Goal: Task Accomplishment & Management: Manage account settings

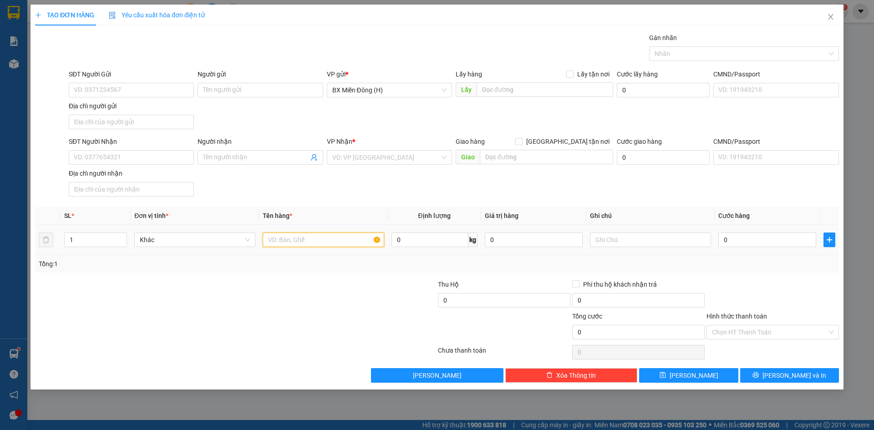
click at [308, 237] on input "text" at bounding box center [323, 240] width 121 height 15
click at [300, 240] on input "3 T/G BỌC Ì" at bounding box center [323, 240] width 121 height 15
click at [299, 240] on input "3 T/G BỌC Ì" at bounding box center [323, 240] width 121 height 15
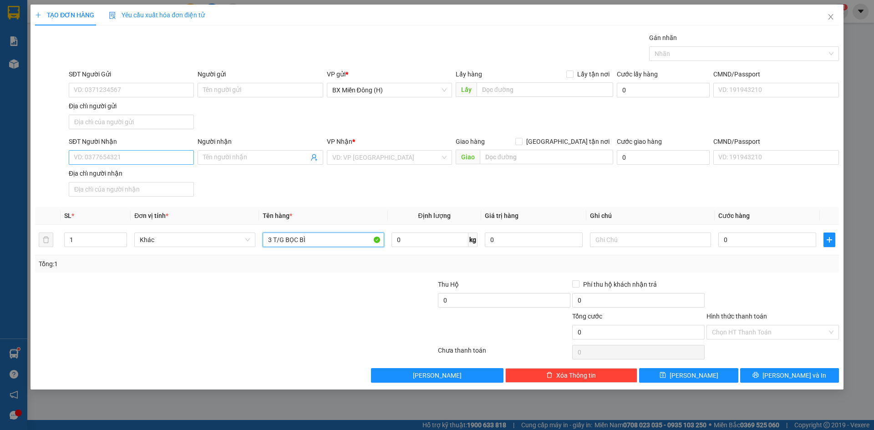
type input "3 T/G BỌC BÌ"
click at [175, 156] on input "SĐT Người Nhận" at bounding box center [131, 157] width 125 height 15
type input "0976754143"
type input "PHƯỢNG"
checkbox input "true"
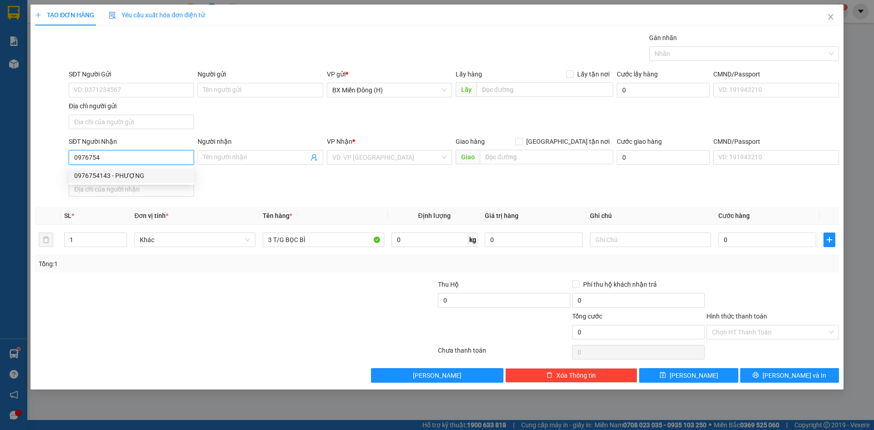
type input "6 [PERSON_NAME]"
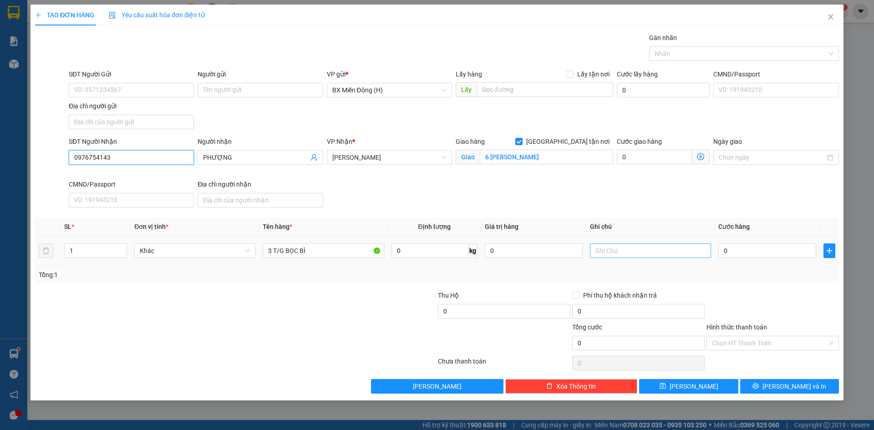
type input "0976754143"
click at [660, 246] on input "text" at bounding box center [650, 251] width 121 height 15
click at [606, 248] on input "GTNCC" at bounding box center [650, 251] width 121 height 15
type input "GTN CC"
click at [746, 255] on input "0" at bounding box center [767, 251] width 98 height 15
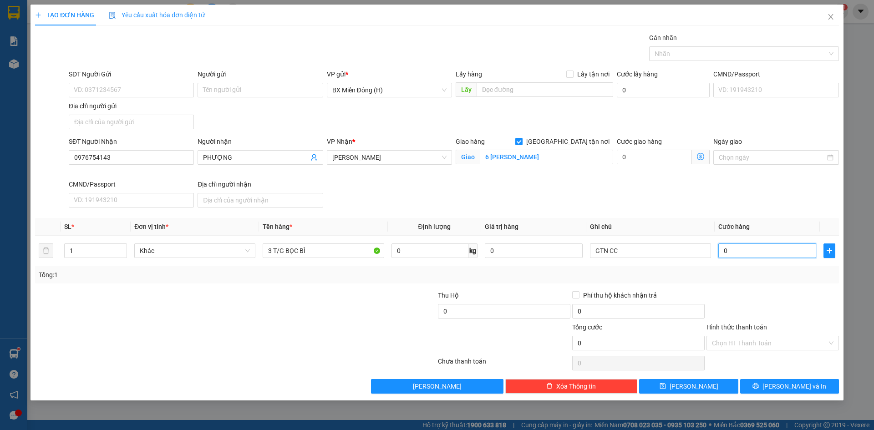
type input "001"
type input "1"
type input "0.015"
type input "15"
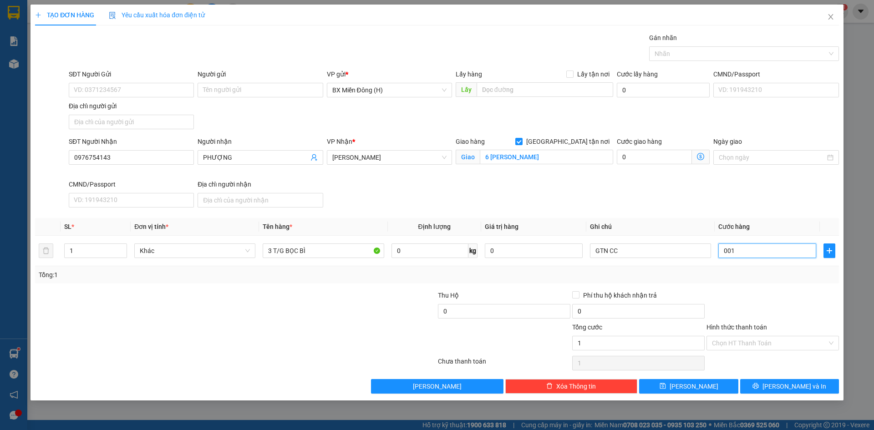
type input "15"
type input "00.150"
type input "150"
type input "150.000"
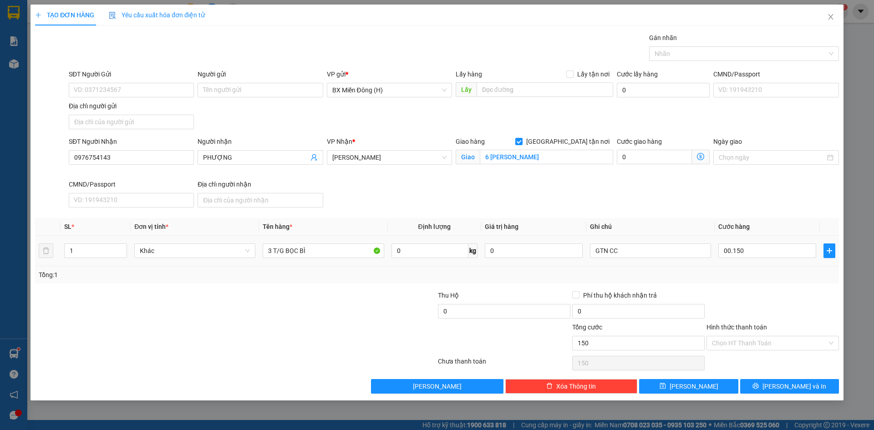
type input "150.000"
click at [753, 286] on div "Transit Pickup Surcharge Ids Transit Deliver Surcharge Ids Transit Deliver Surc…" at bounding box center [437, 213] width 804 height 361
drag, startPoint x: 791, startPoint y: 387, endPoint x: 761, endPoint y: 366, distance: 36.6
click at [790, 387] on span "[PERSON_NAME] và In" at bounding box center [794, 386] width 64 height 10
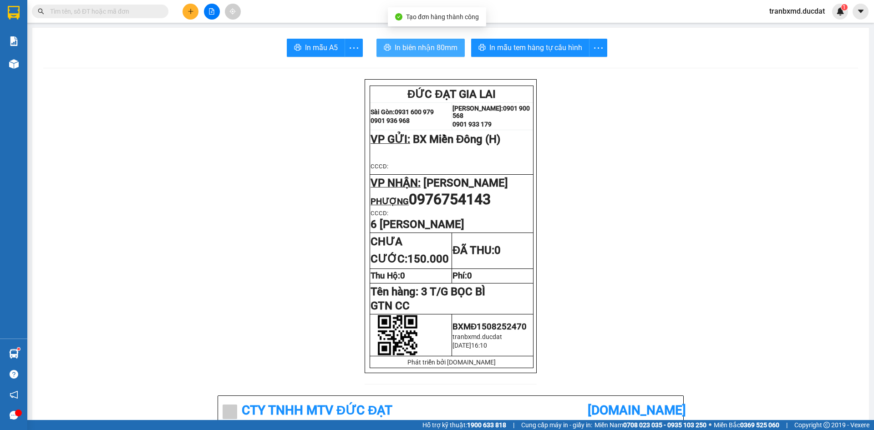
click at [432, 46] on span "In biên nhận 80mm" at bounding box center [426, 47] width 63 height 11
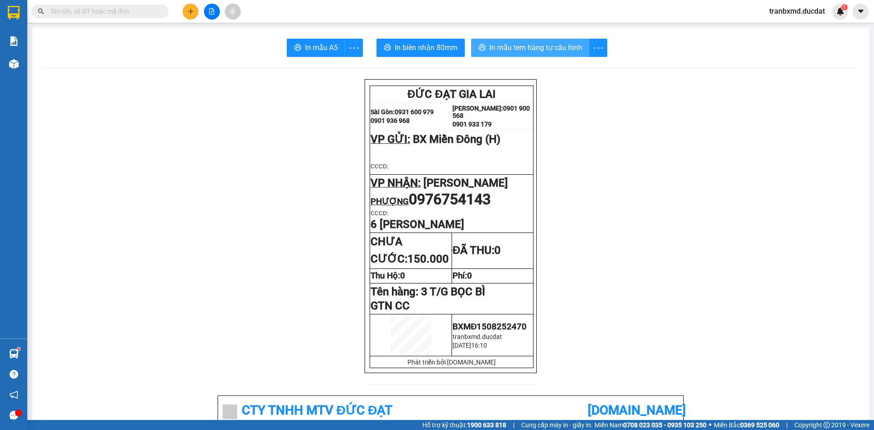
click at [542, 40] on button "In mẫu tem hàng tự cấu hình" at bounding box center [530, 48] width 118 height 18
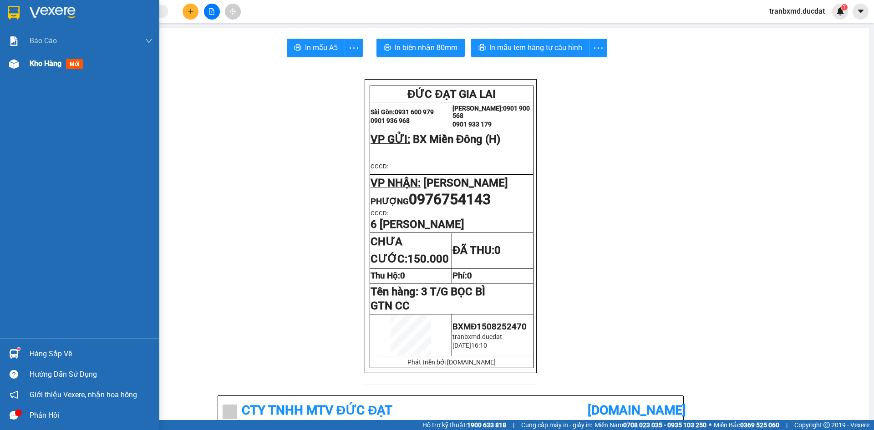
click at [21, 62] on div at bounding box center [14, 64] width 16 height 16
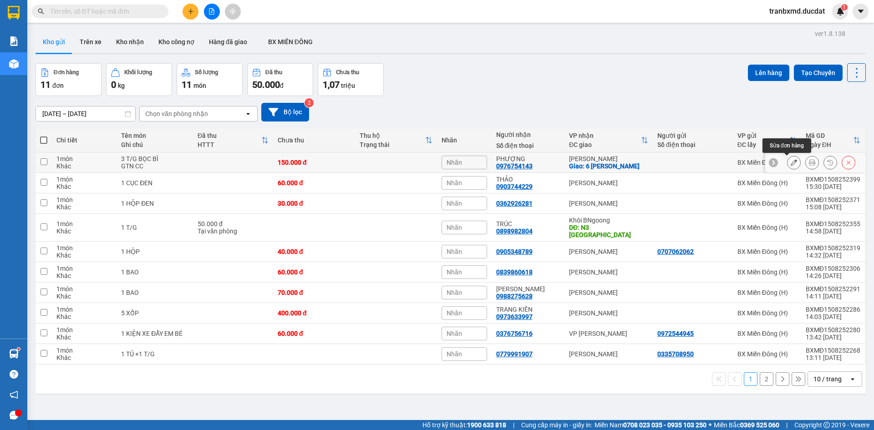
click at [787, 158] on button at bounding box center [793, 163] width 13 height 16
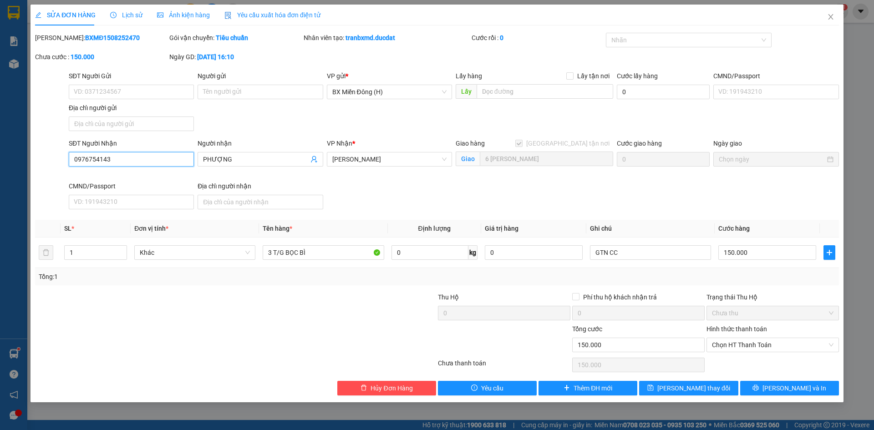
drag, startPoint x: 114, startPoint y: 160, endPoint x: 55, endPoint y: 160, distance: 58.7
click at [55, 160] on div "SĐT Người Nhận 0976754143 0976754143 Người nhận PHƯỢNG VP Nhận * Phan Đình Phùn…" at bounding box center [437, 175] width 806 height 75
click at [770, 219] on div "Total Paid Fee 0 Total UnPaid Fee 150.000 Cash Collection Total Fee Mã ĐH: BXMĐ…" at bounding box center [437, 214] width 804 height 363
click at [767, 252] on input "150.000" at bounding box center [767, 252] width 98 height 15
click at [642, 253] on input "GTN CC" at bounding box center [650, 252] width 121 height 15
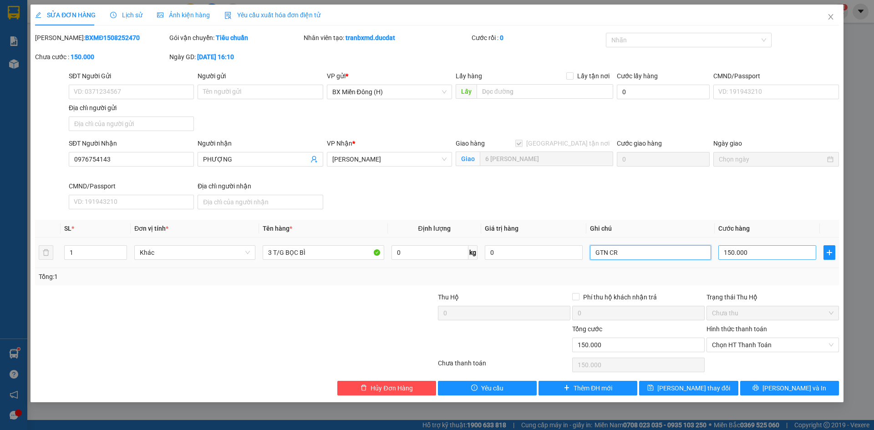
type input "GTN CR"
click at [768, 255] on input "150.000" at bounding box center [767, 252] width 98 height 15
click at [774, 254] on input "150.000" at bounding box center [767, 252] width 98 height 15
click at [777, 345] on span "Chọn HT Thanh Toán" at bounding box center [773, 345] width 122 height 14
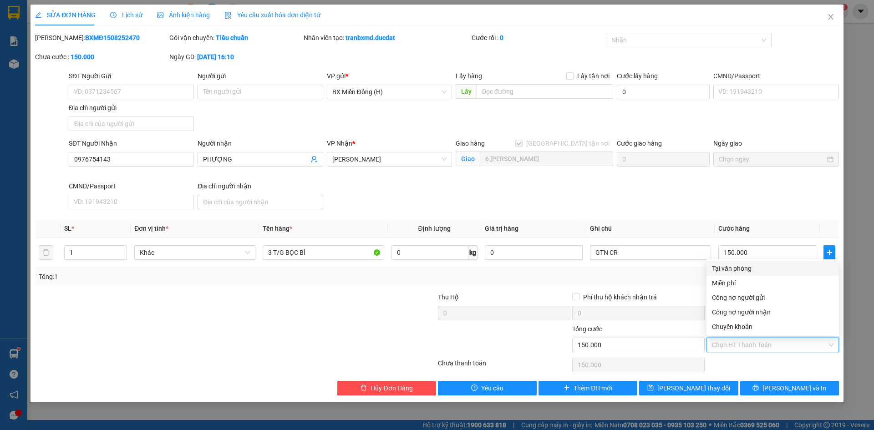
click at [752, 266] on div "Tại văn phòng" at bounding box center [773, 269] width 122 height 10
type input "0"
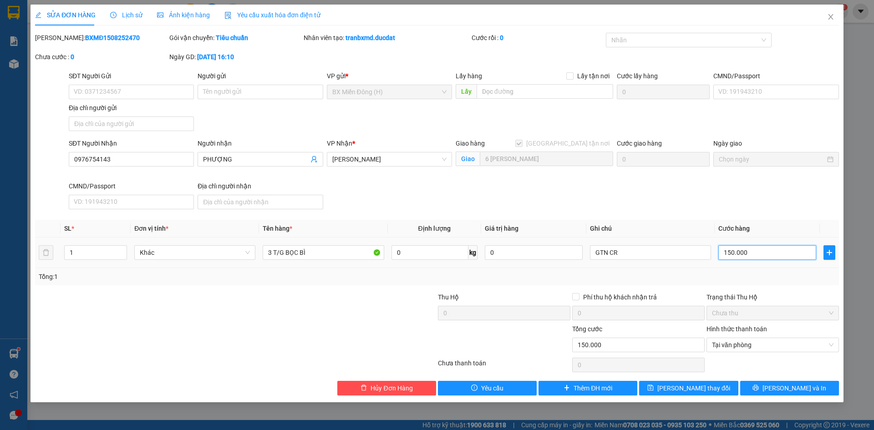
click at [730, 252] on input "150.000" at bounding box center [767, 252] width 98 height 15
click at [739, 250] on input "150.000" at bounding box center [767, 252] width 98 height 15
click at [734, 246] on input "150.000" at bounding box center [767, 252] width 98 height 15
click at [730, 255] on input "150.000" at bounding box center [767, 252] width 98 height 15
type input "10.000"
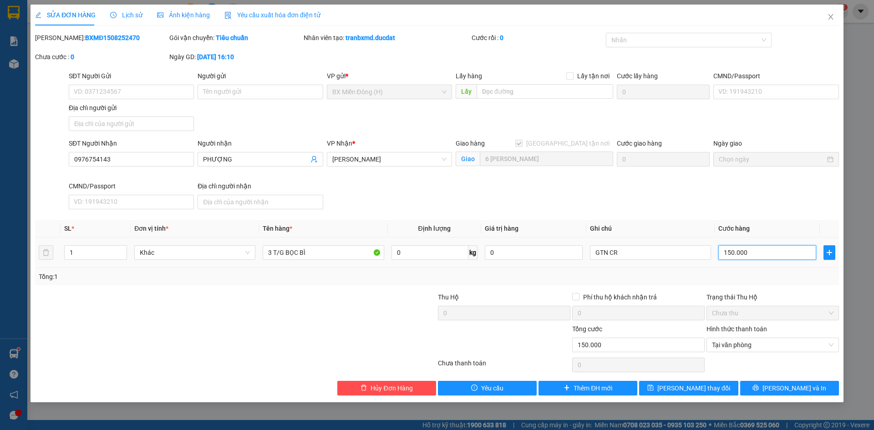
type input "10.000"
type input "170.000"
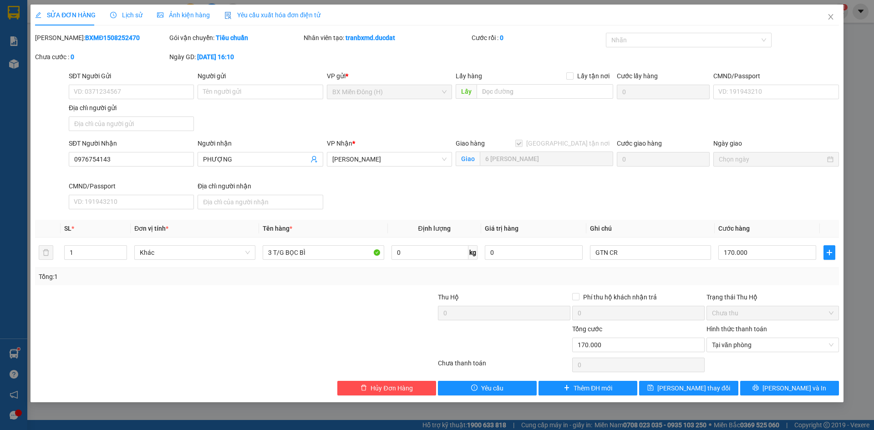
click at [787, 279] on div "Tổng: 1" at bounding box center [437, 277] width 797 height 10
drag, startPoint x: 781, startPoint y: 381, endPoint x: 752, endPoint y: 340, distance: 50.6
click at [782, 381] on button "[PERSON_NAME] và In" at bounding box center [789, 388] width 99 height 15
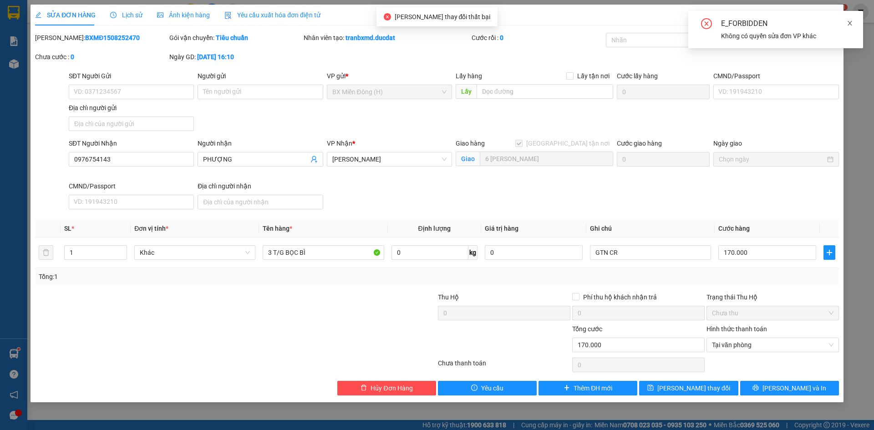
click at [853, 20] on icon "close" at bounding box center [850, 23] width 6 height 6
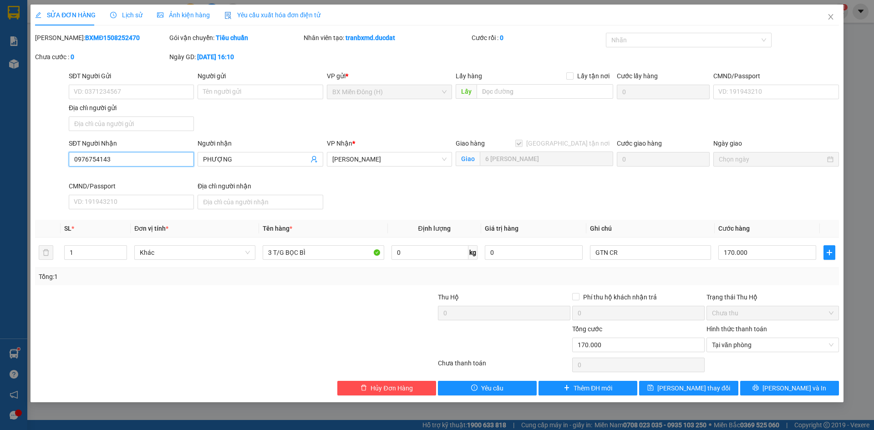
drag, startPoint x: 139, startPoint y: 161, endPoint x: 3, endPoint y: 162, distance: 135.6
click at [10, 162] on div "SỬA ĐƠN HÀNG Lịch sử Ảnh kiện hàng Yêu cầu xuất hóa đơn điện tử Total Paid Fee …" at bounding box center [437, 215] width 874 height 430
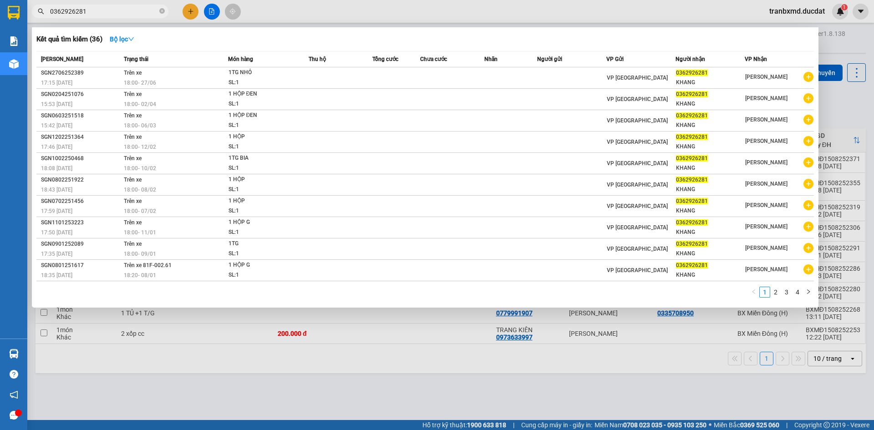
click at [127, 15] on input "0362926281" at bounding box center [103, 11] width 107 height 10
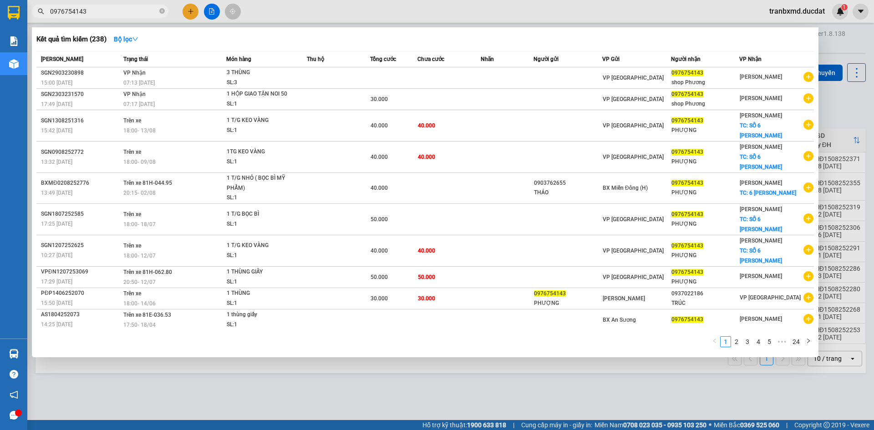
type input "0976754143"
click at [162, 10] on icon "close-circle" at bounding box center [161, 10] width 5 height 5
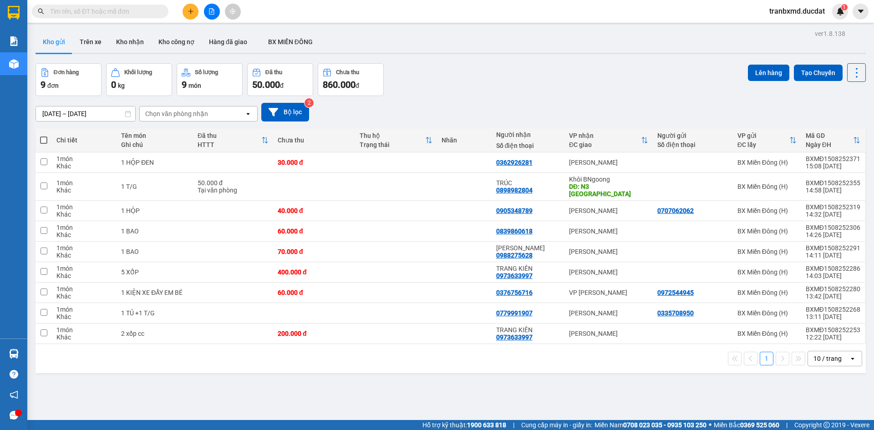
click at [51, 44] on button "Kho gửi" at bounding box center [54, 42] width 37 height 22
click at [462, 66] on div "Đơn hàng 9 đơn Khối lượng 0 kg Số lượng 9 món Đã thu 50.000 đ Chưa thu 860.000 …" at bounding box center [451, 79] width 830 height 33
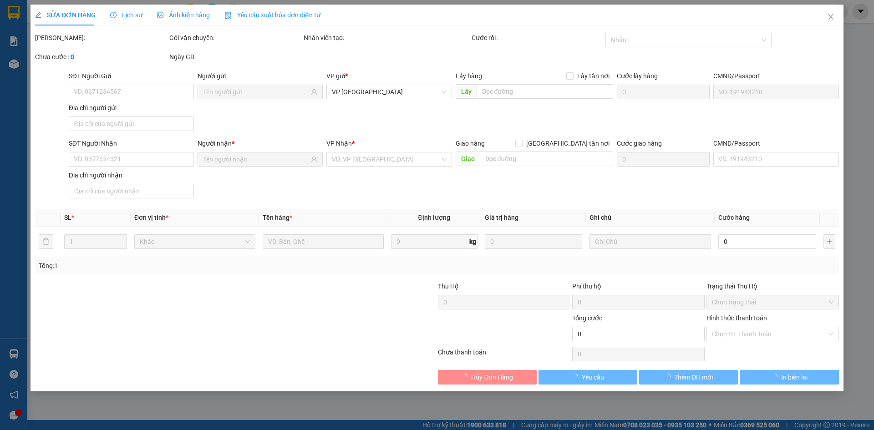
type input "0976754143"
type input "PHƯỢNG"
checkbox input "true"
type input "6 TRẦN HƯNG ĐẠO"
type input "150.000"
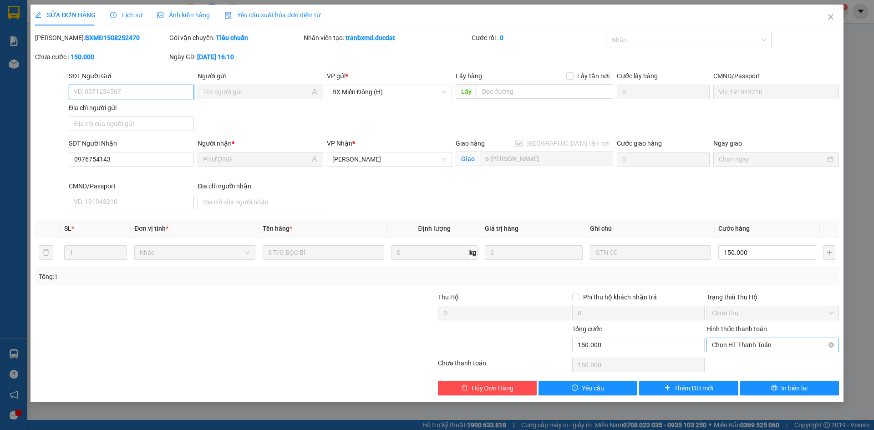
click at [741, 344] on span "Chọn HT Thanh Toán" at bounding box center [773, 345] width 122 height 14
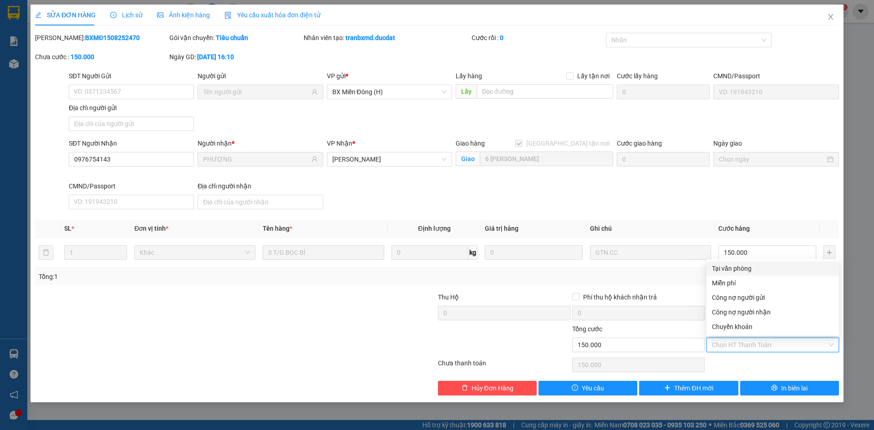
click at [737, 266] on div "Tại văn phòng" at bounding box center [773, 269] width 122 height 10
type input "0"
click at [830, 16] on icon "close" at bounding box center [830, 16] width 5 height 5
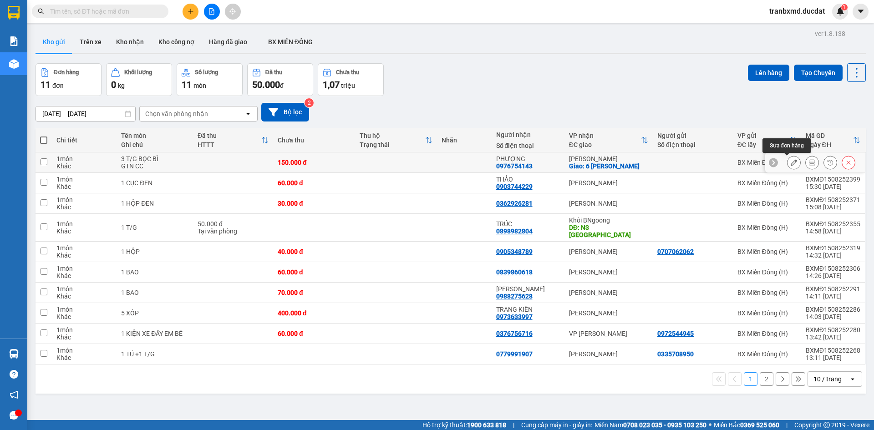
click at [791, 163] on icon at bounding box center [794, 162] width 6 height 6
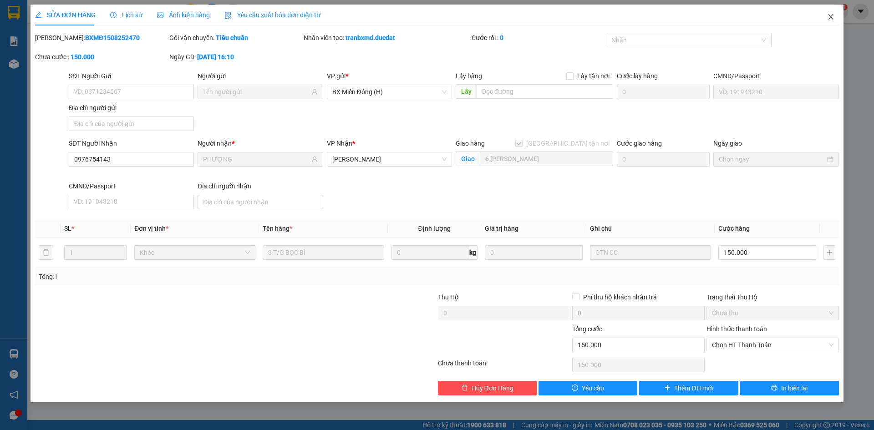
click at [836, 14] on span "Close" at bounding box center [830, 17] width 25 height 25
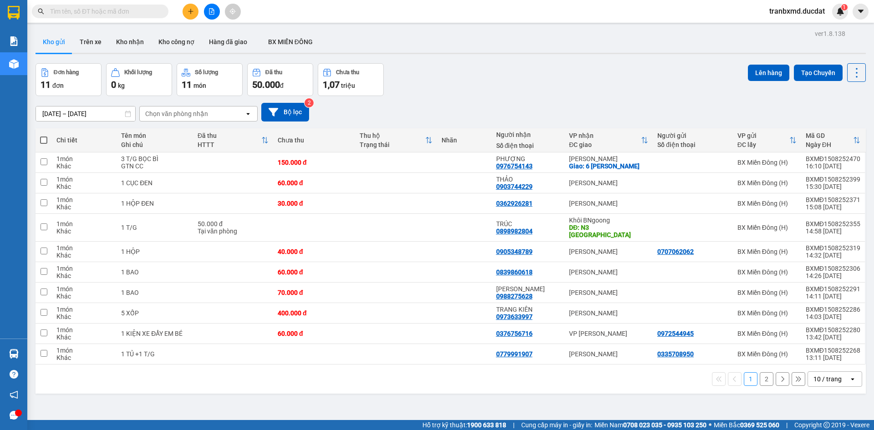
click at [194, 3] on div "Kết quả tìm kiếm ( 0 ) Bộ lọc No Data tranbxmd.ducdat 1" at bounding box center [437, 11] width 874 height 23
click at [192, 13] on icon "plus" at bounding box center [191, 11] width 6 height 6
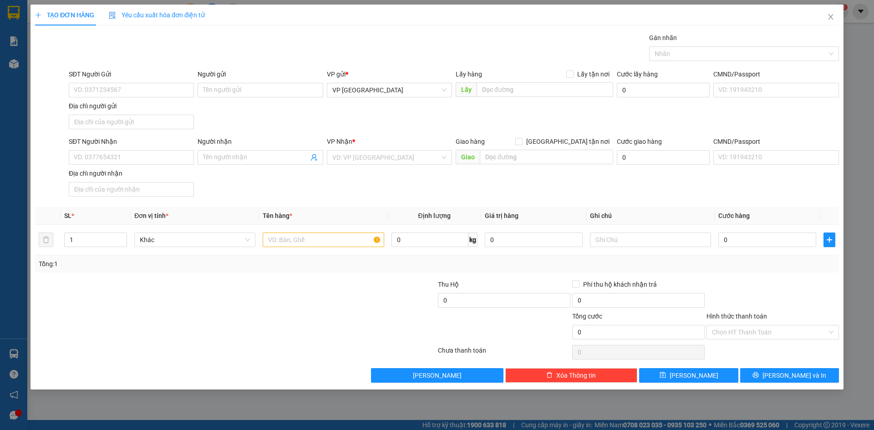
click at [114, 166] on div "SĐT Người Nhận VD: 0377654321" at bounding box center [131, 153] width 125 height 32
click at [115, 162] on input "SĐT Người Nhận" at bounding box center [131, 157] width 125 height 15
paste input "0976754143"
type input "0976754143"
click at [129, 174] on div "0976754143 - PHƯỢNG" at bounding box center [131, 176] width 114 height 10
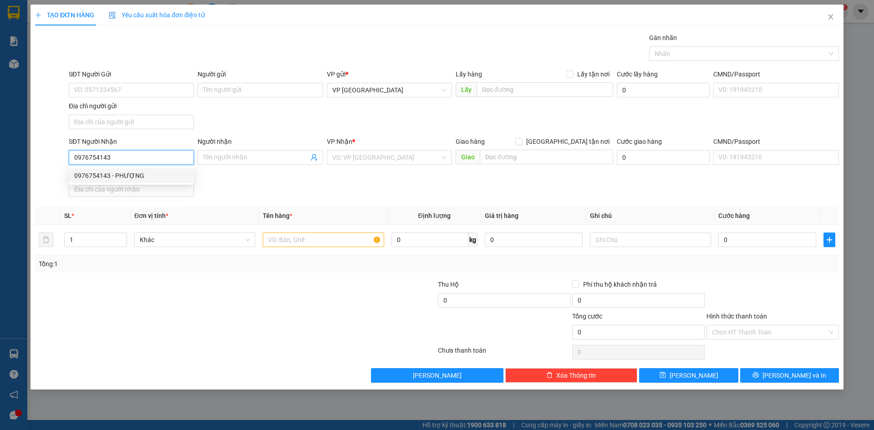
type input "PHƯỢNG"
checkbox input "true"
type input "SỐ 6 [PERSON_NAME]"
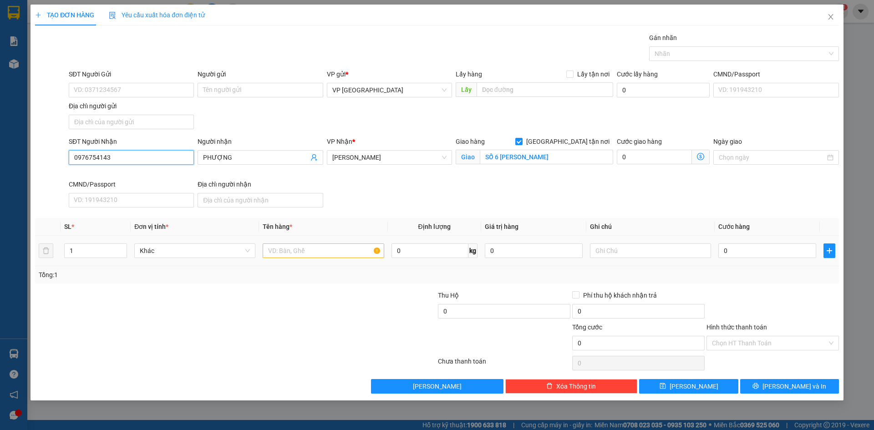
type input "0976754143"
click at [316, 239] on td at bounding box center [323, 251] width 128 height 30
click at [310, 252] on input "text" at bounding box center [323, 251] width 121 height 15
type input "3 T/G"
click at [634, 251] on input "text" at bounding box center [650, 251] width 121 height 15
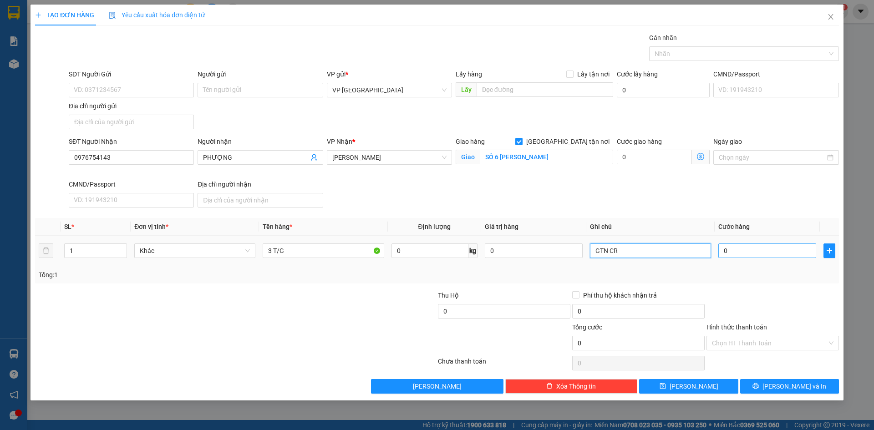
type input "GTN CR"
click at [753, 254] on input "0" at bounding box center [767, 251] width 98 height 15
type input "001"
type input "1"
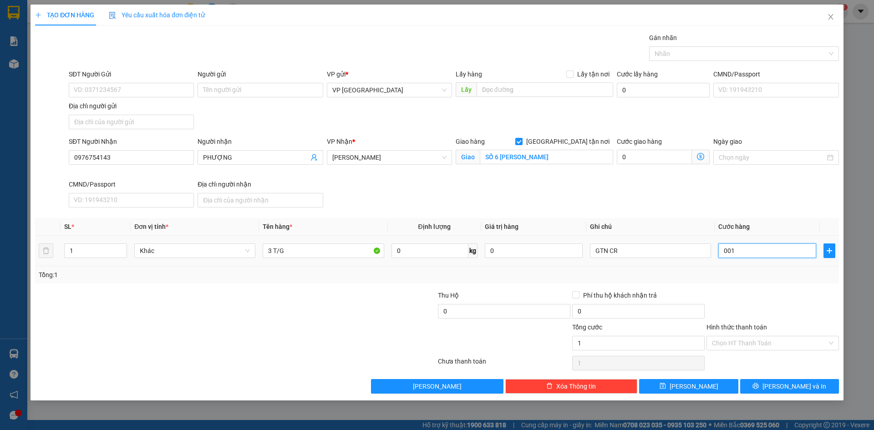
type input "0.012"
type input "12"
type input "00.120"
type input "120"
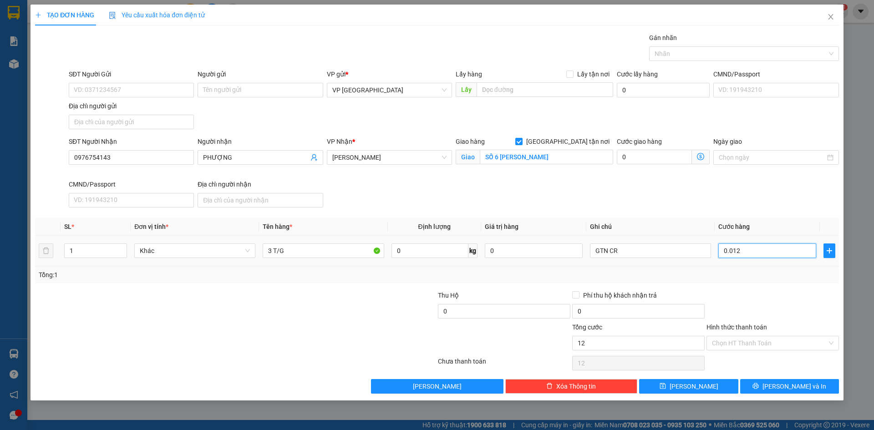
type input "120"
type input "120.000"
click at [748, 293] on div at bounding box center [773, 306] width 134 height 32
click at [775, 338] on input "Hình thức thanh toán" at bounding box center [769, 343] width 115 height 14
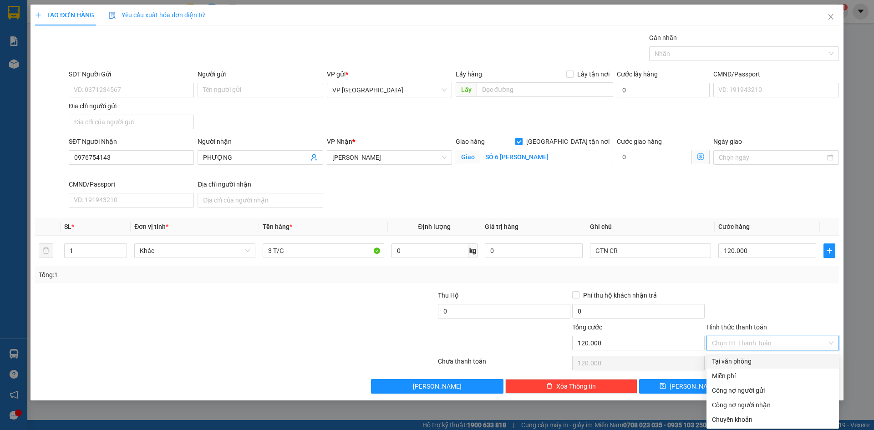
click at [770, 355] on div "Tại văn phòng" at bounding box center [772, 361] width 132 height 15
type input "0"
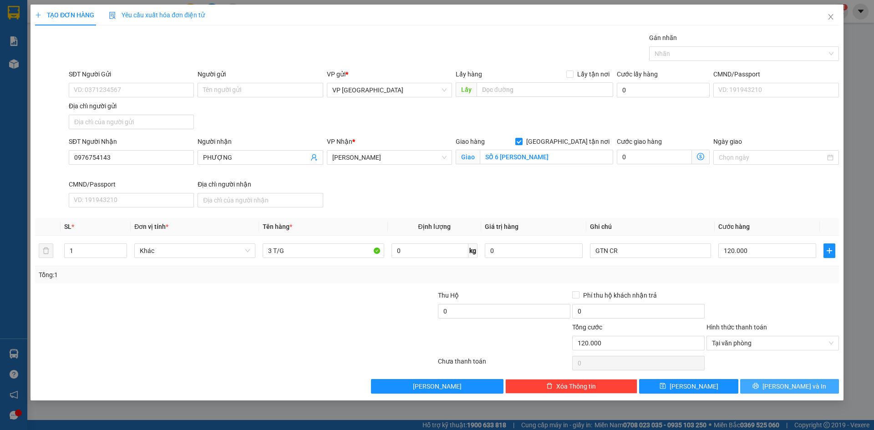
click at [795, 383] on span "[PERSON_NAME] và In" at bounding box center [794, 386] width 64 height 10
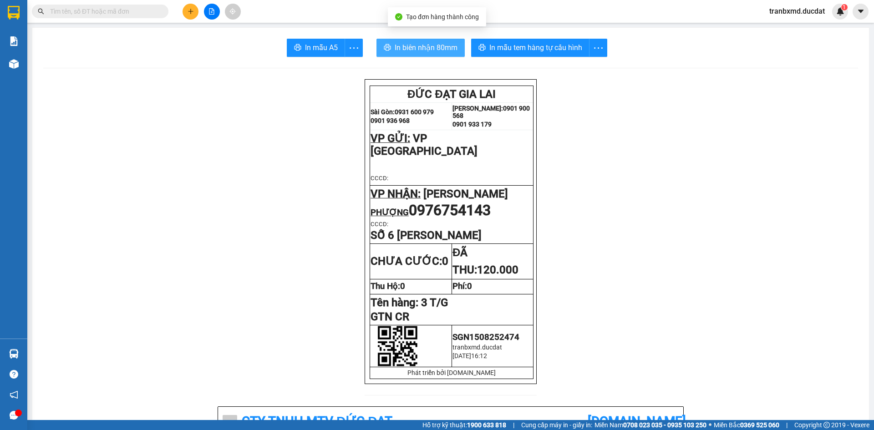
click at [425, 46] on span "In biên nhận 80mm" at bounding box center [426, 47] width 63 height 11
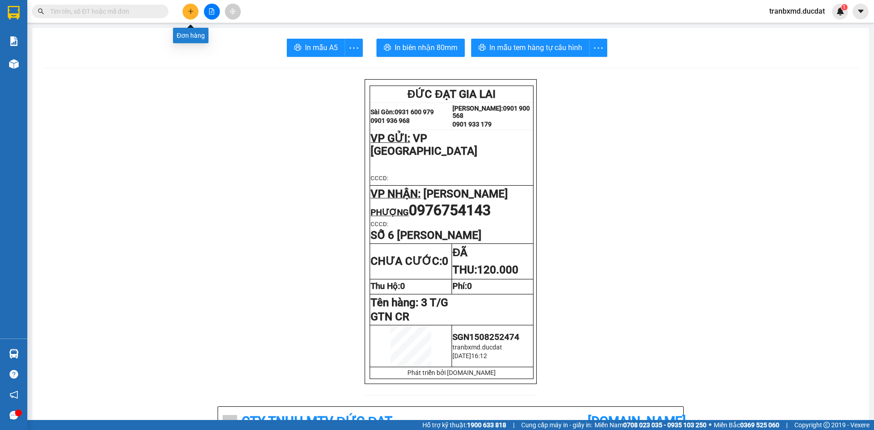
click at [188, 10] on icon "plus" at bounding box center [191, 11] width 6 height 6
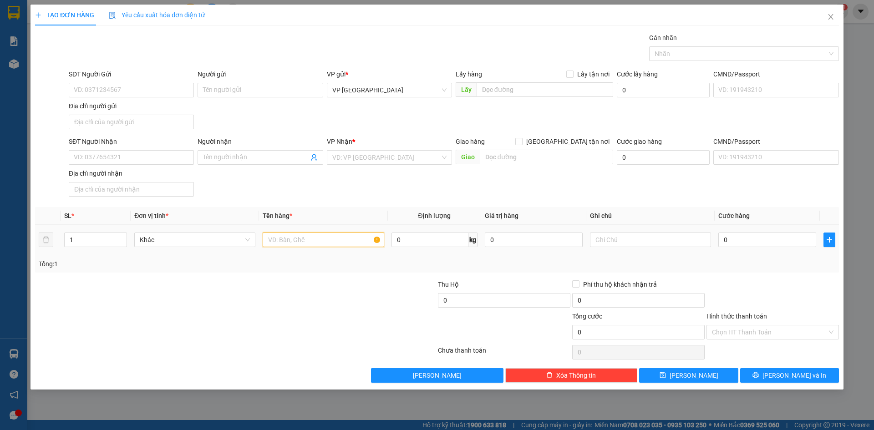
drag, startPoint x: 268, startPoint y: 242, endPoint x: 268, endPoint y: 236, distance: 5.9
click at [268, 239] on input "text" at bounding box center [323, 240] width 121 height 15
type input "3 KIỆN T/C"
click at [184, 164] on input "SĐT Người Nhận" at bounding box center [131, 157] width 125 height 15
click at [237, 166] on div "Người nhận Tên người nhận" at bounding box center [260, 153] width 125 height 32
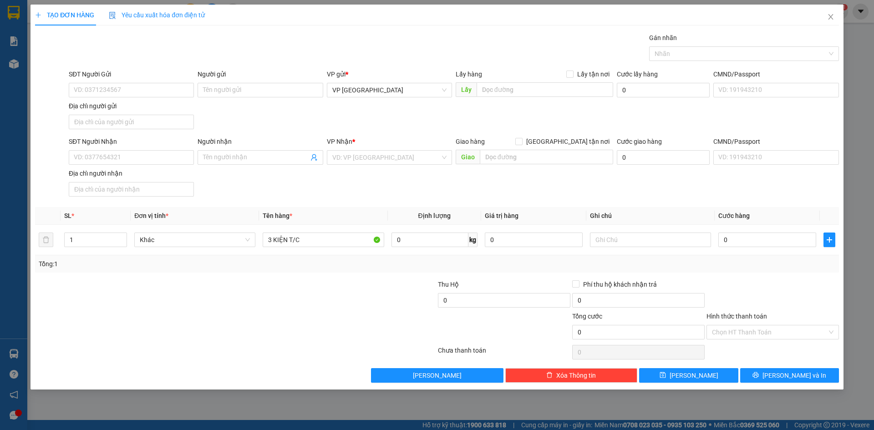
click at [238, 147] on div "Người nhận" at bounding box center [260, 144] width 125 height 14
click at [234, 162] on input "Người nhận" at bounding box center [255, 157] width 105 height 10
type input "[PERSON_NAME]"
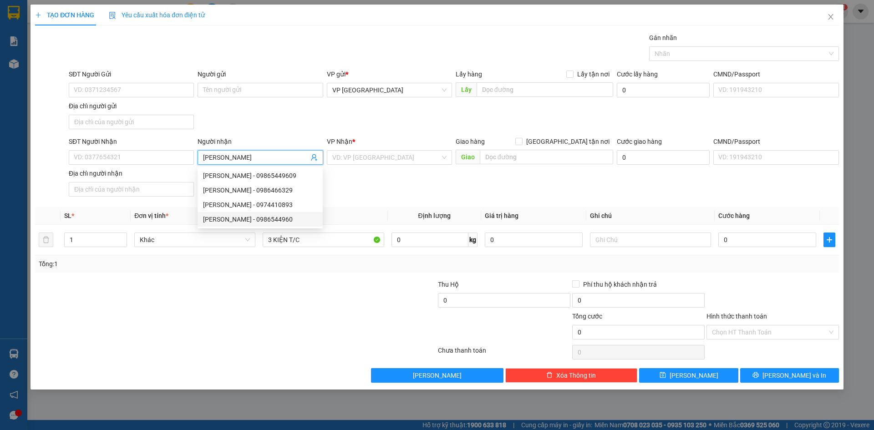
click at [247, 226] on div "[PERSON_NAME] - 0986544960" at bounding box center [260, 219] width 125 height 15
type input "0986544960"
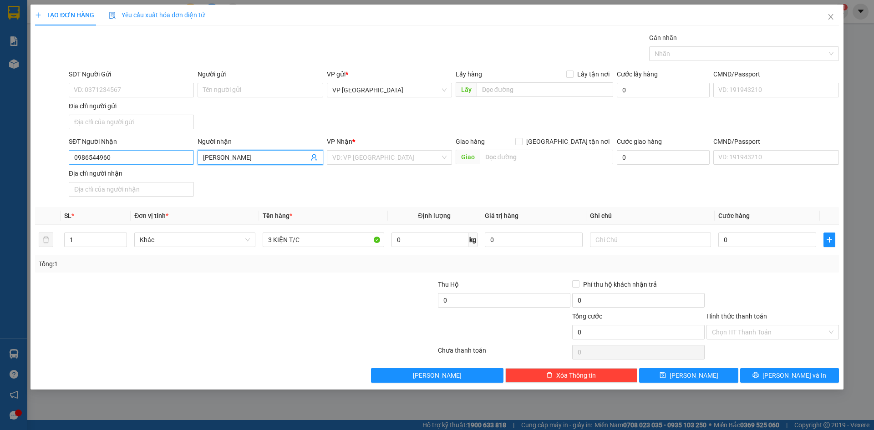
type input "[PERSON_NAME]"
drag, startPoint x: 94, startPoint y: 152, endPoint x: 117, endPoint y: 156, distance: 23.5
click at [117, 156] on input "0986544960" at bounding box center [131, 157] width 125 height 15
click at [128, 172] on div "0986544960 - [PERSON_NAME]" at bounding box center [131, 176] width 114 height 10
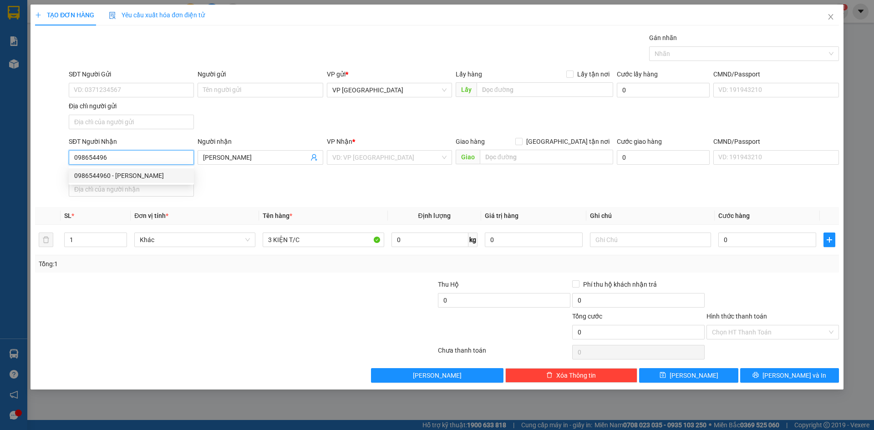
type input "0986544960"
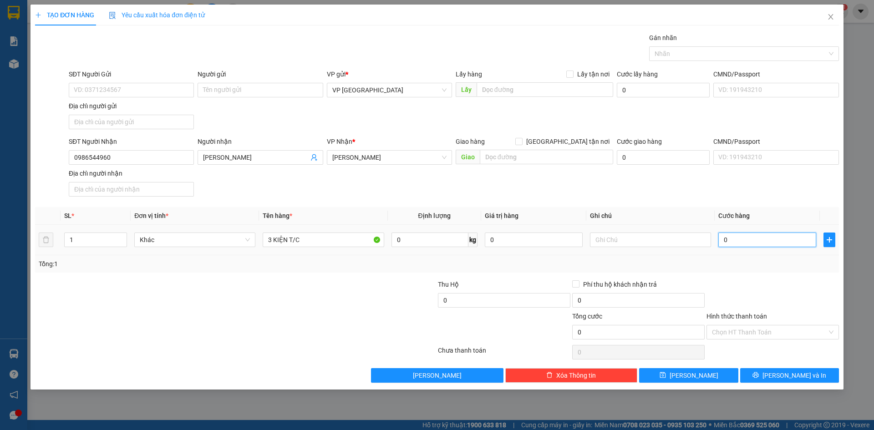
click at [787, 240] on input "0" at bounding box center [767, 240] width 98 height 15
type input "001"
type input "1"
type input "0.015"
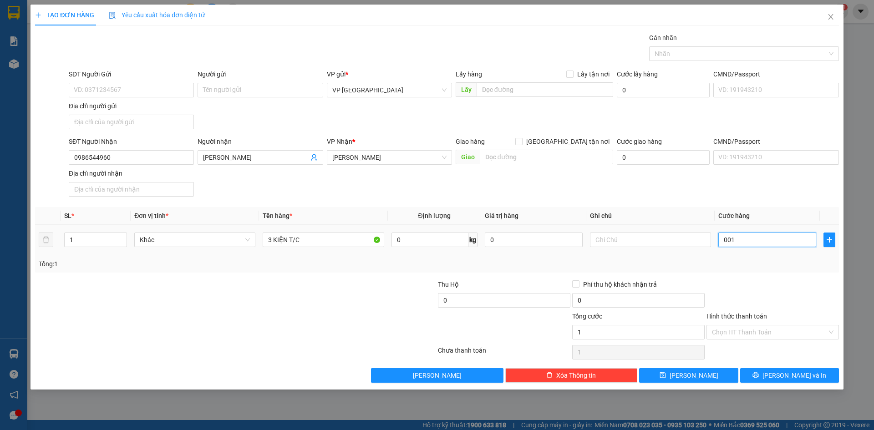
type input "15"
type input "00.150"
type input "150"
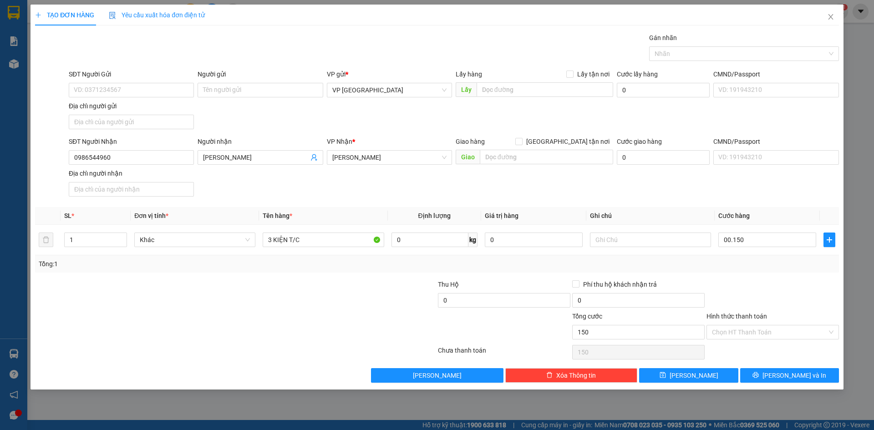
type input "150.000"
drag, startPoint x: 789, startPoint y: 293, endPoint x: 790, endPoint y: 300, distance: 7.3
click at [789, 293] on div at bounding box center [773, 295] width 134 height 32
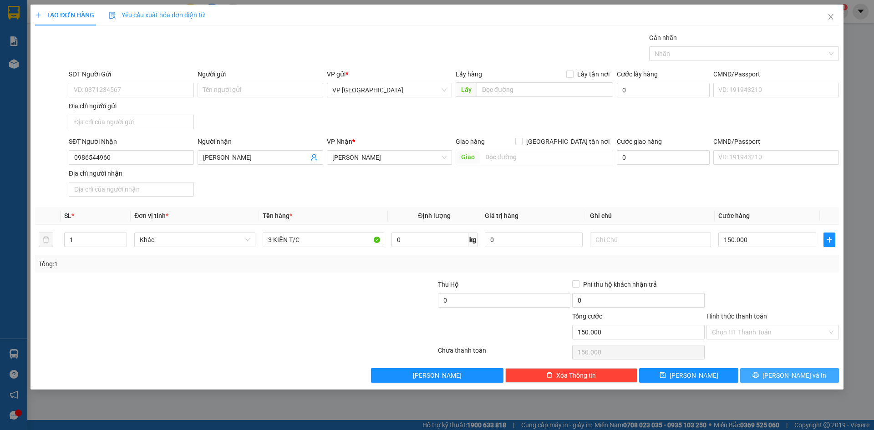
drag, startPoint x: 791, startPoint y: 384, endPoint x: 790, endPoint y: 379, distance: 5.5
click at [790, 384] on div "TẠO ĐƠN HÀNG Yêu cầu xuất hóa đơn điện tử Transit Pickup Surcharge Ids Transit …" at bounding box center [436, 197] width 813 height 385
drag, startPoint x: 790, startPoint y: 377, endPoint x: 640, endPoint y: 261, distance: 189.1
click at [790, 376] on span "[PERSON_NAME] và In" at bounding box center [794, 376] width 64 height 10
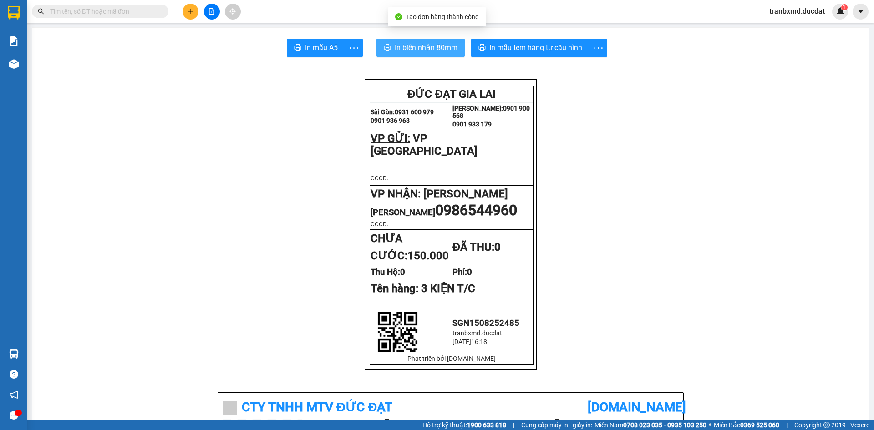
click at [409, 46] on span "In biên nhận 80mm" at bounding box center [426, 47] width 63 height 11
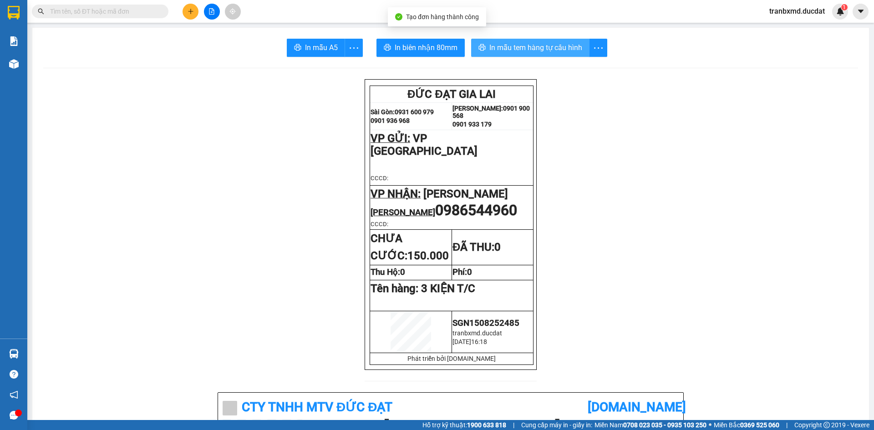
click at [545, 45] on span "In mẫu tem hàng tự cấu hình" at bounding box center [535, 47] width 93 height 11
click at [179, 15] on div at bounding box center [212, 12] width 68 height 16
click at [186, 13] on button at bounding box center [191, 12] width 16 height 16
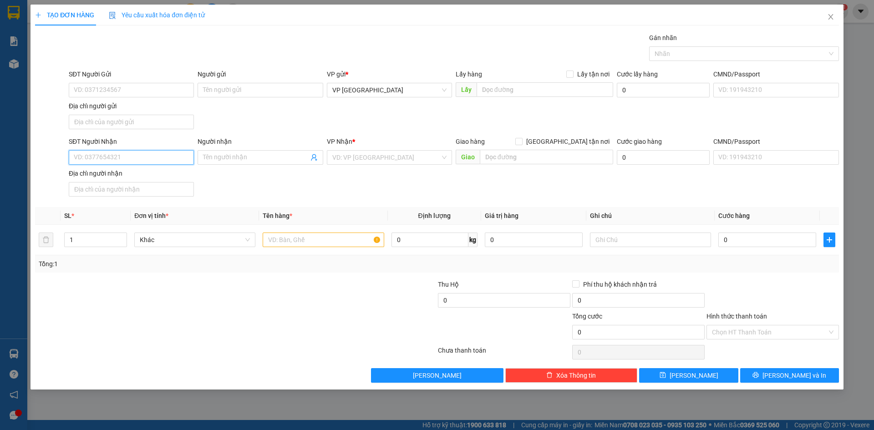
click at [178, 157] on input "SĐT Người Nhận" at bounding box center [131, 157] width 125 height 15
click at [232, 130] on div "SĐT Người Gửi VD: 0371234567 Người gửi Tên người gửi VP gửi * VP Sài Gòn Lấy hà…" at bounding box center [454, 101] width 774 height 64
click at [182, 157] on input "SĐT Người Nhận" at bounding box center [131, 157] width 125 height 15
click at [161, 165] on div "SĐT Người Nhận VD: 0377654321" at bounding box center [131, 153] width 125 height 32
click at [165, 160] on input "SĐT Người Nhận" at bounding box center [131, 157] width 125 height 15
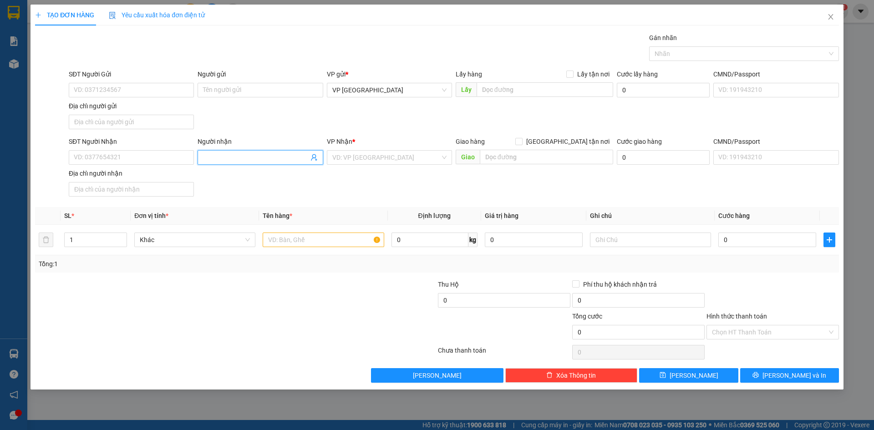
click at [231, 156] on input "Người nhận" at bounding box center [255, 157] width 105 height 10
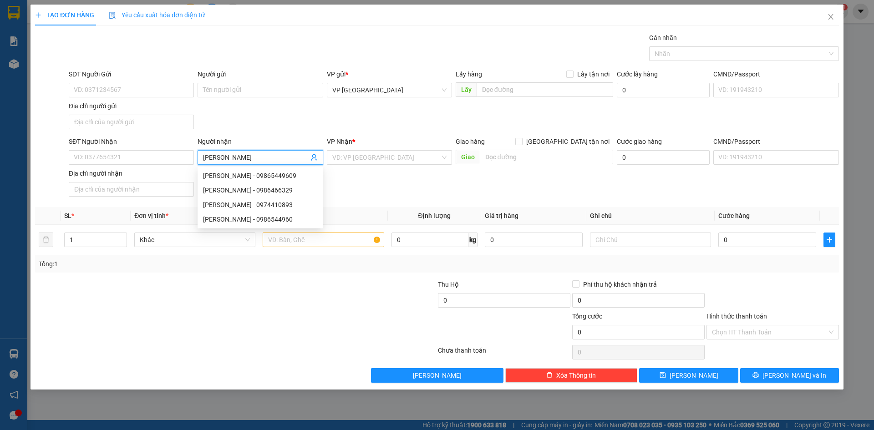
type input "[PERSON_NAME]"
click at [274, 221] on div "[PERSON_NAME] - 0986544960" at bounding box center [260, 219] width 114 height 10
type input "0986544960"
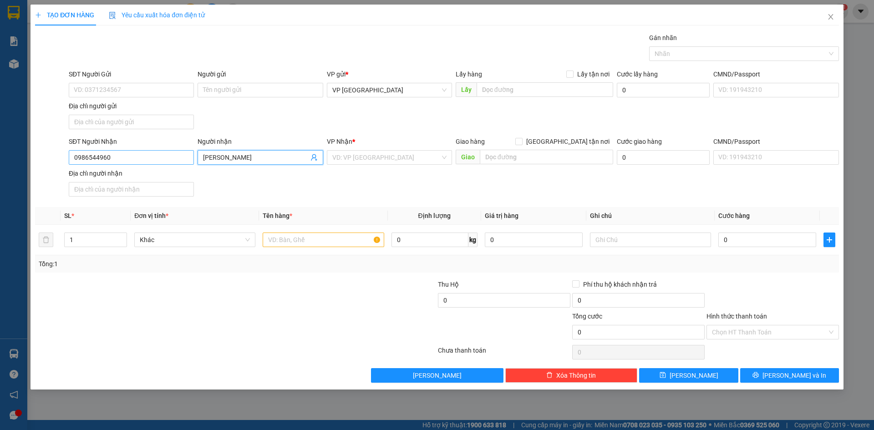
type input "[PERSON_NAME]"
click at [131, 154] on input "0986544960" at bounding box center [131, 157] width 125 height 15
click at [137, 172] on div "0986544960 - [PERSON_NAME]" at bounding box center [131, 176] width 114 height 10
type input "0986544960"
click at [283, 241] on input "text" at bounding box center [323, 240] width 121 height 15
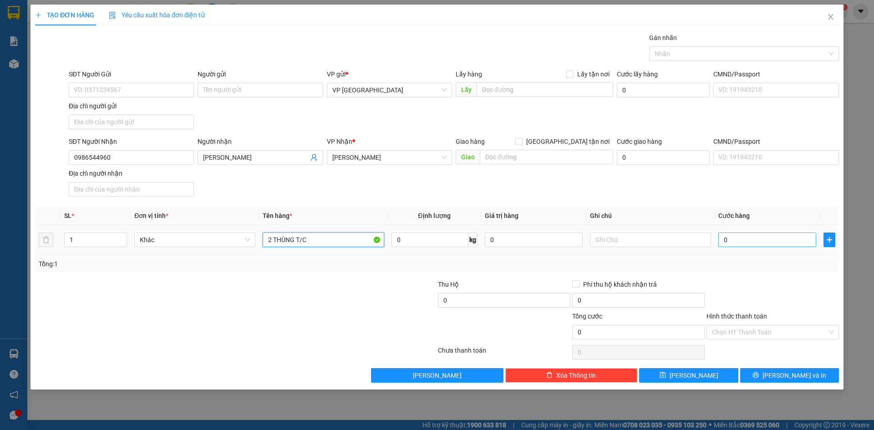
type input "2 THÙNG T/C"
click at [763, 239] on input "0" at bounding box center [767, 240] width 98 height 15
type input "008"
type input "8"
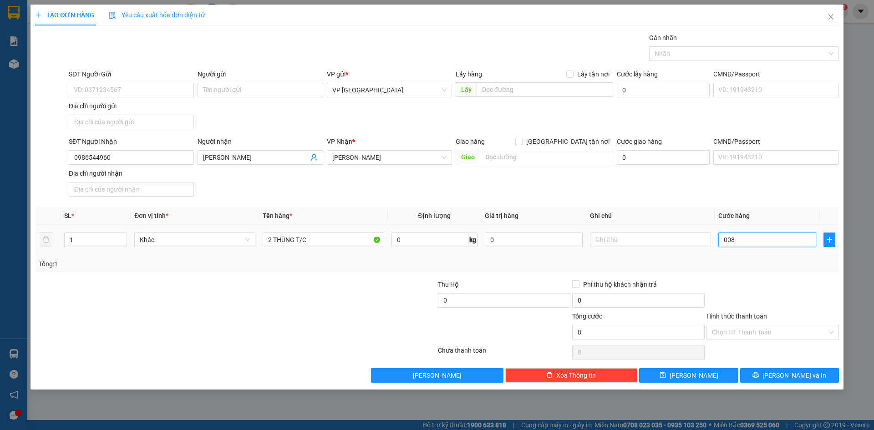
type input "0.080"
type input "80"
type input "80.000"
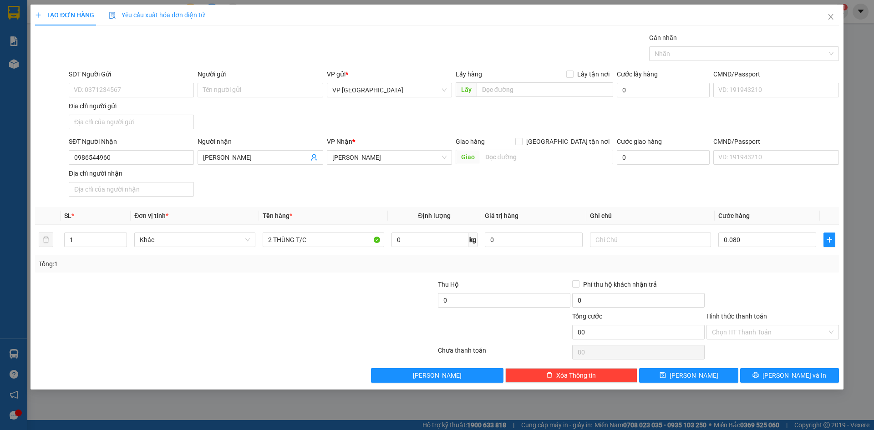
type input "80.000"
click at [758, 265] on div "Tổng: 1" at bounding box center [437, 264] width 797 height 10
drag, startPoint x: 769, startPoint y: 390, endPoint x: 771, endPoint y: 383, distance: 7.5
click at [769, 387] on div "TẠO ĐƠN HÀNG Yêu cầu xuất hóa đơn điện tử Transit Pickup Surcharge Ids Transit …" at bounding box center [437, 215] width 874 height 430
click at [771, 383] on div "TẠO ĐƠN HÀNG Yêu cầu xuất hóa đơn điện tử Transit Pickup Surcharge Ids Transit …" at bounding box center [436, 197] width 813 height 385
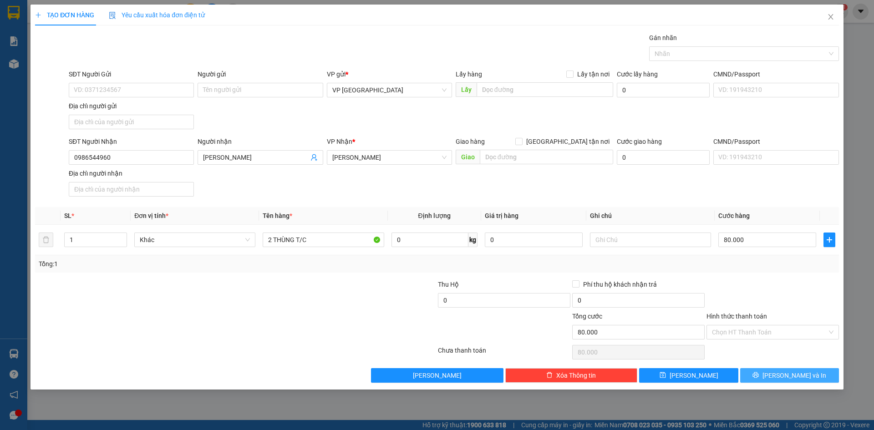
click at [790, 377] on span "[PERSON_NAME] và In" at bounding box center [794, 376] width 64 height 10
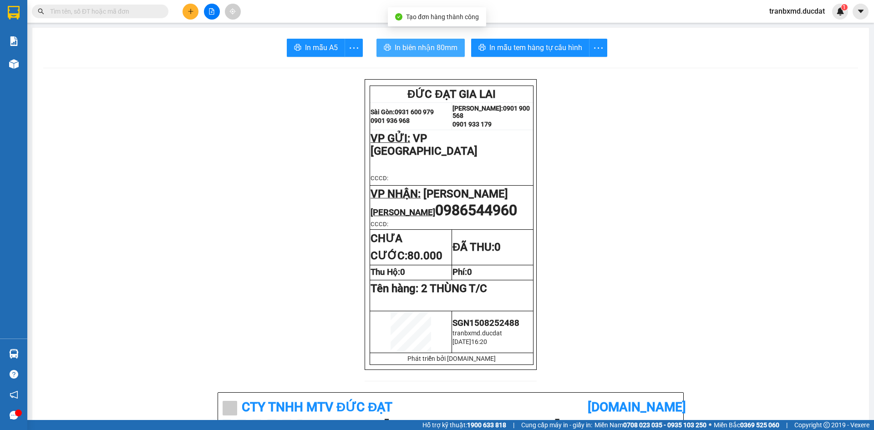
click at [428, 50] on span "In biên nhận 80mm" at bounding box center [426, 47] width 63 height 11
click at [446, 43] on span "In biên nhận 80mm" at bounding box center [426, 47] width 63 height 11
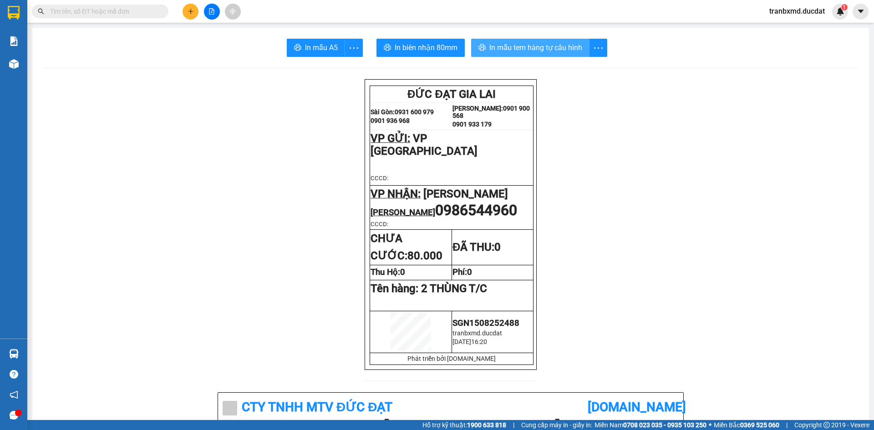
click at [553, 43] on span "In mẫu tem hàng tự cấu hình" at bounding box center [535, 47] width 93 height 11
click at [186, 4] on div at bounding box center [212, 12] width 68 height 16
click at [191, 11] on icon "plus" at bounding box center [191, 11] width 6 height 6
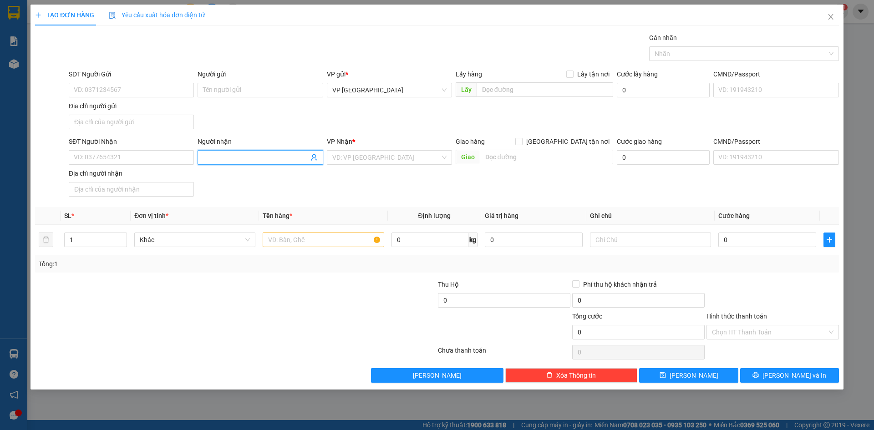
click at [229, 163] on span at bounding box center [260, 157] width 125 height 15
click at [248, 157] on input "NGỌC TRÁI" at bounding box center [255, 157] width 105 height 10
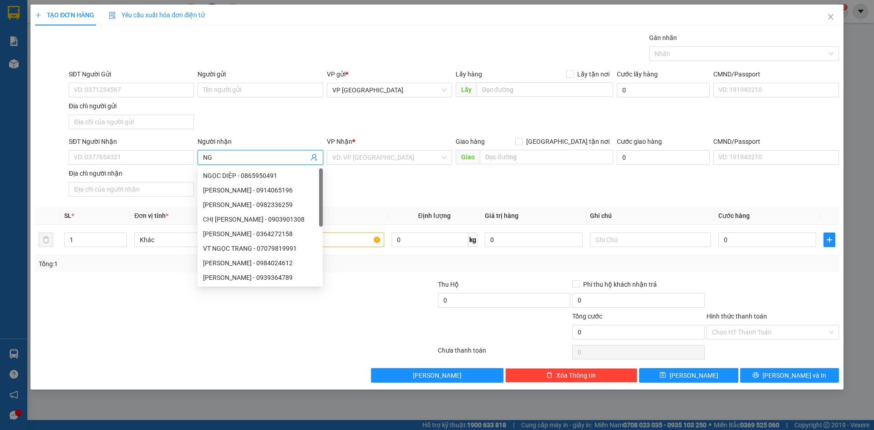
type input "N"
click at [190, 157] on input "SĐT Người Nhận" at bounding box center [131, 157] width 125 height 15
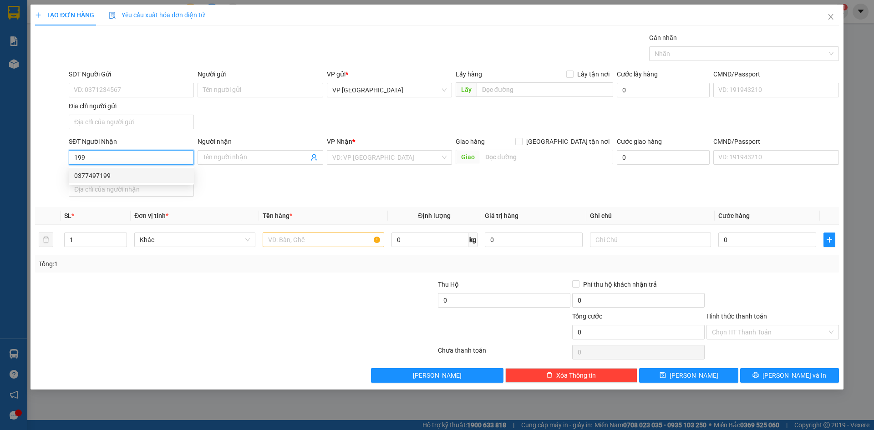
click at [185, 172] on div "0377497199" at bounding box center [131, 176] width 114 height 10
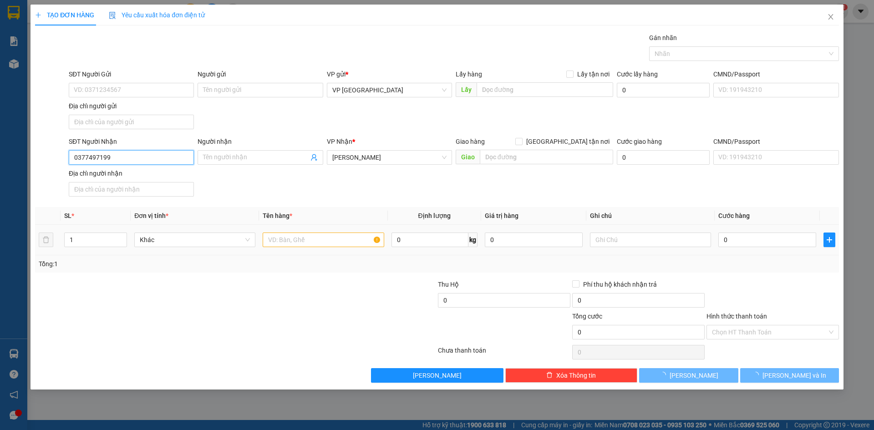
type input "0377497199"
click at [320, 242] on input "text" at bounding box center [323, 240] width 121 height 15
click at [293, 160] on input "Người nhận" at bounding box center [255, 157] width 105 height 10
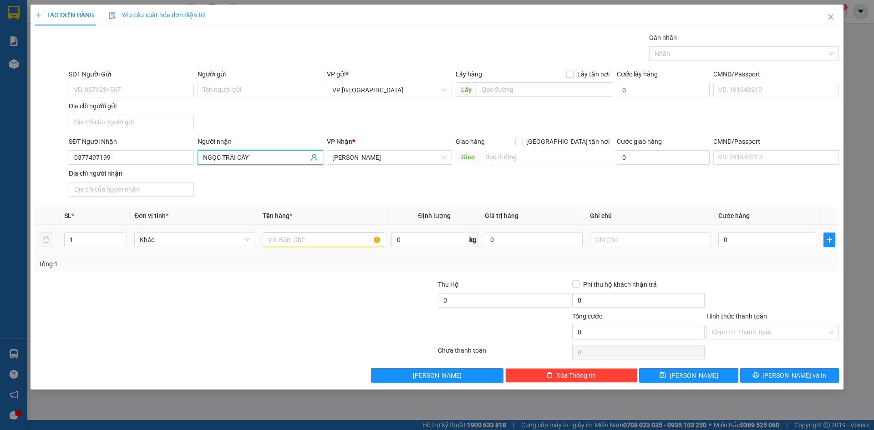
type input "NGỌC TRÁI CÂY"
click at [336, 241] on input "text" at bounding box center [323, 240] width 121 height 15
type input "1 KIỆN"
click at [751, 244] on input "0" at bounding box center [767, 240] width 98 height 15
type input "005"
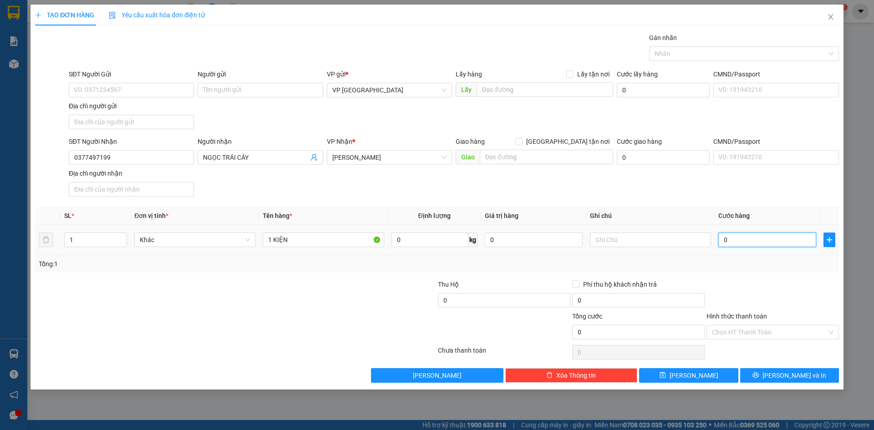
type input "5"
type input "0.050"
type input "50"
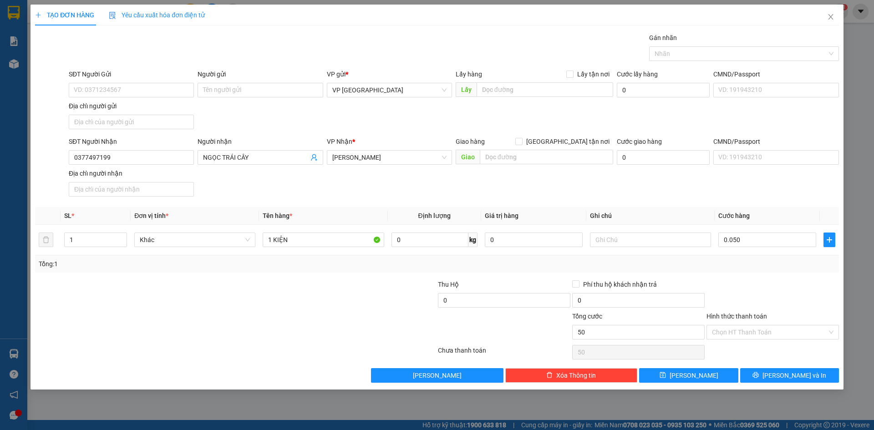
type input "50.000"
click at [753, 282] on div at bounding box center [773, 295] width 134 height 32
click at [776, 376] on button "[PERSON_NAME] và In" at bounding box center [789, 375] width 99 height 15
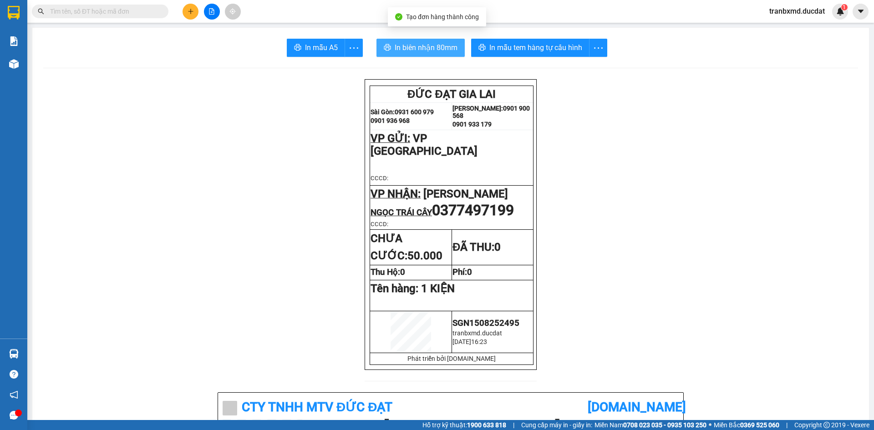
click at [442, 50] on span "In biên nhận 80mm" at bounding box center [426, 47] width 63 height 11
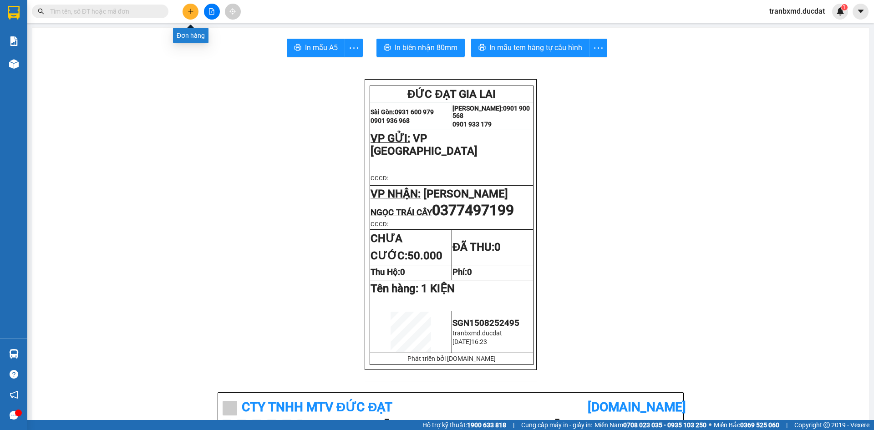
click at [191, 10] on icon "plus" at bounding box center [191, 11] width 6 height 6
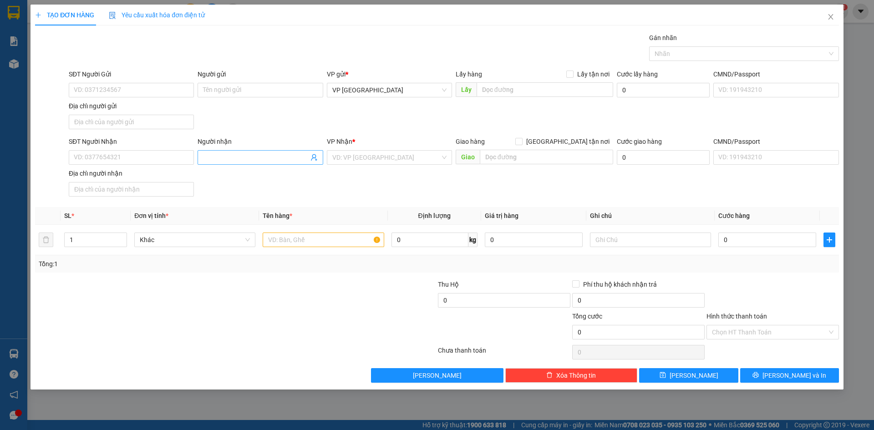
click at [252, 157] on input "Người nhận" at bounding box center [255, 157] width 105 height 10
type input "[PERSON_NAME]"
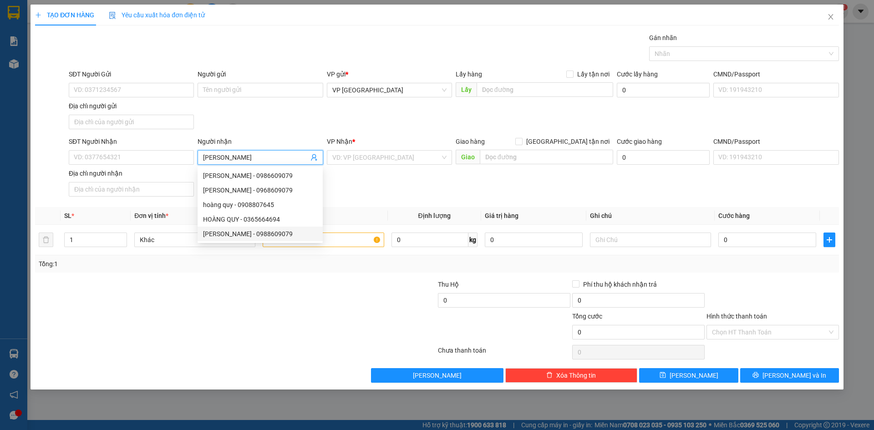
click at [252, 231] on div "[PERSON_NAME] - 0988609079" at bounding box center [260, 234] width 114 height 10
type input "0988609079"
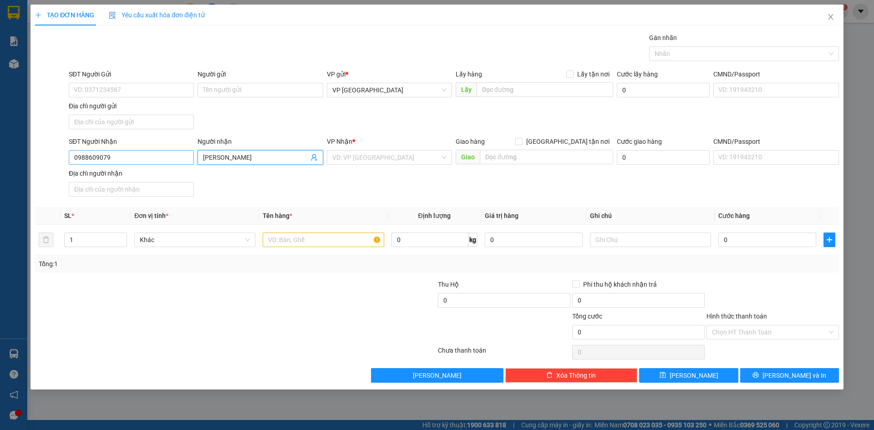
type input "[PERSON_NAME]"
click at [125, 162] on input "0988609079" at bounding box center [131, 157] width 125 height 15
click at [127, 172] on div "0988609079 - [PERSON_NAME]" at bounding box center [131, 176] width 114 height 10
type input "0988609079"
click at [291, 239] on input "text" at bounding box center [323, 240] width 121 height 15
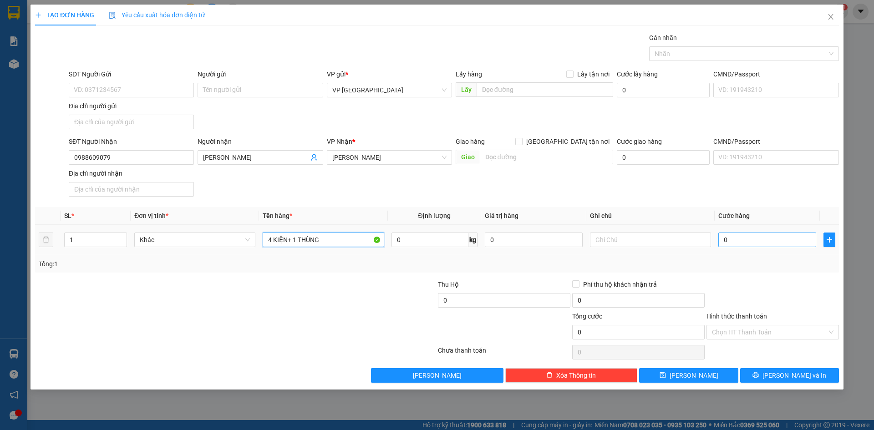
type input "4 KIỆN+ 1 THÙNG"
click at [817, 376] on button "[PERSON_NAME] và In" at bounding box center [789, 375] width 99 height 15
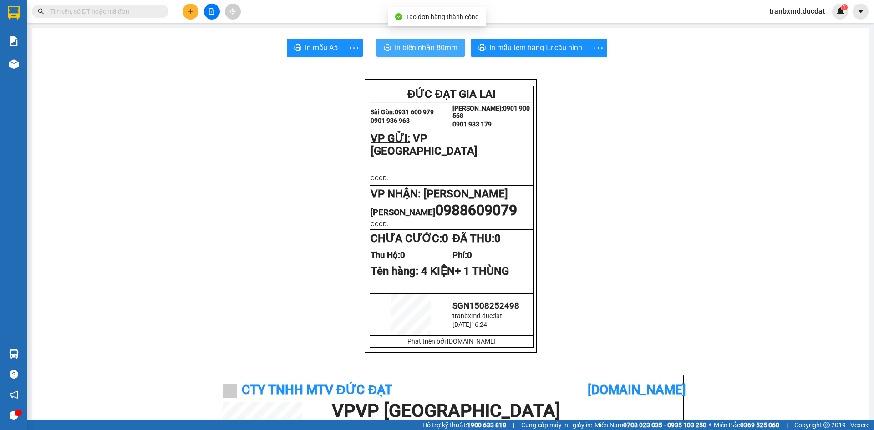
click at [447, 52] on span "In biên nhận 80mm" at bounding box center [426, 47] width 63 height 11
click at [188, 11] on icon "plus" at bounding box center [191, 11] width 6 height 6
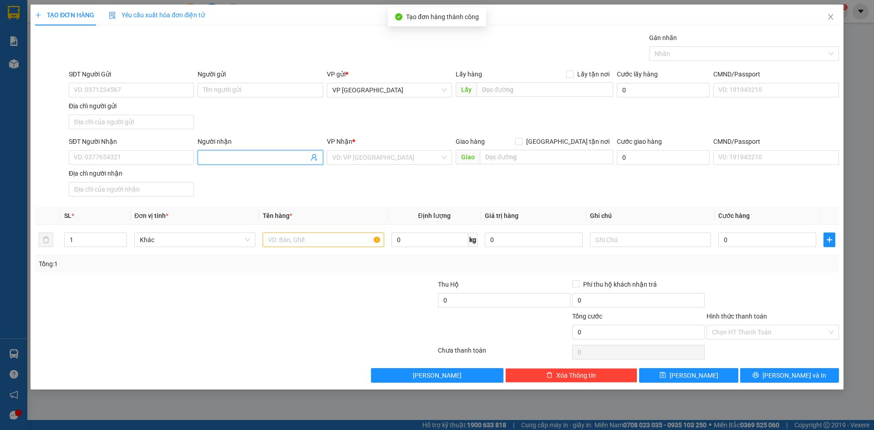
click at [254, 159] on input "Người nhận" at bounding box center [255, 157] width 105 height 10
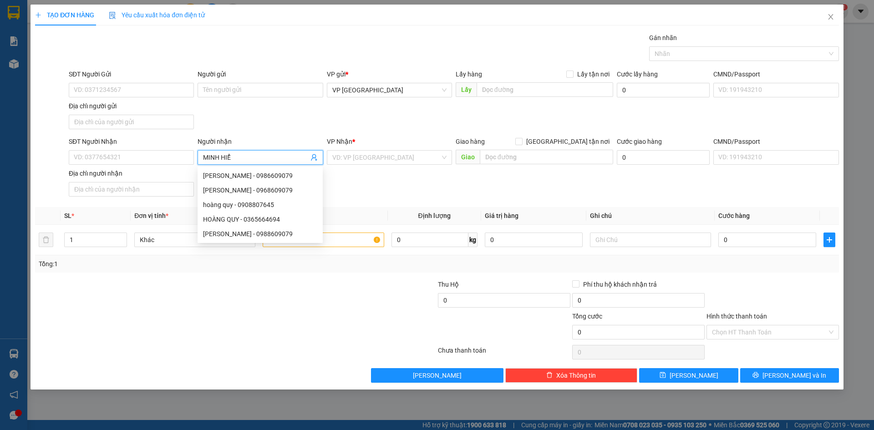
type input "[PERSON_NAME]"
click at [288, 223] on div "[PERSON_NAME] - 0986544960" at bounding box center [260, 219] width 114 height 10
type input "0986544960"
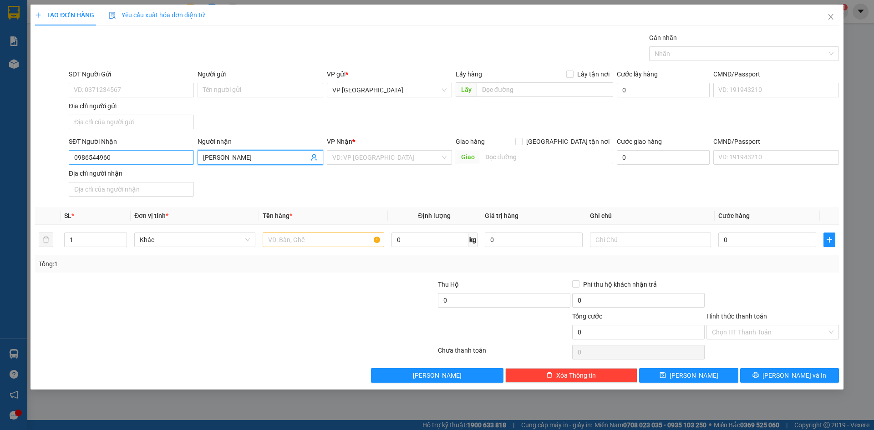
type input "[PERSON_NAME]"
click at [157, 159] on input "0986544960" at bounding box center [131, 157] width 125 height 15
click at [159, 176] on div "0986544960 - [PERSON_NAME]" at bounding box center [131, 176] width 114 height 10
type input "0986544960"
click at [310, 237] on input "text" at bounding box center [323, 240] width 121 height 15
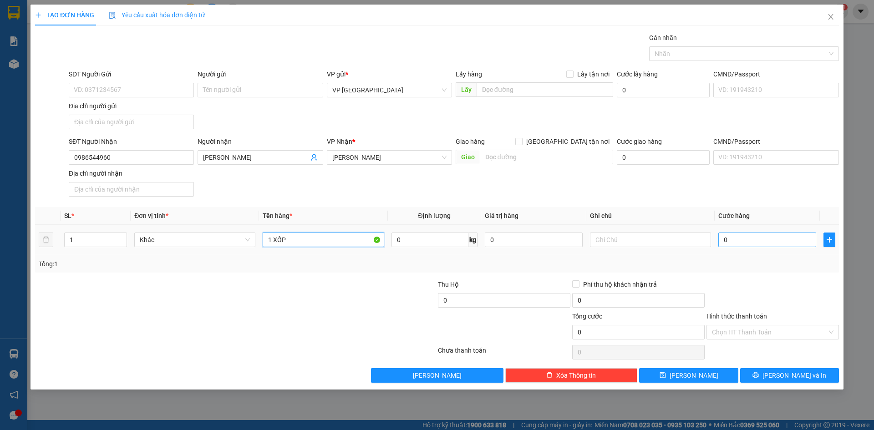
type input "1 XỐP"
click at [767, 239] on input "0" at bounding box center [767, 240] width 98 height 15
type input "005"
type input "5"
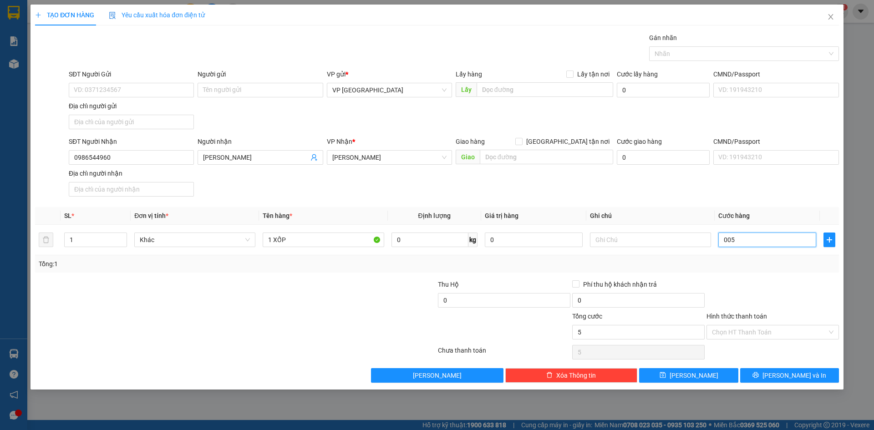
type input "0.050"
type input "50"
type input "50.000"
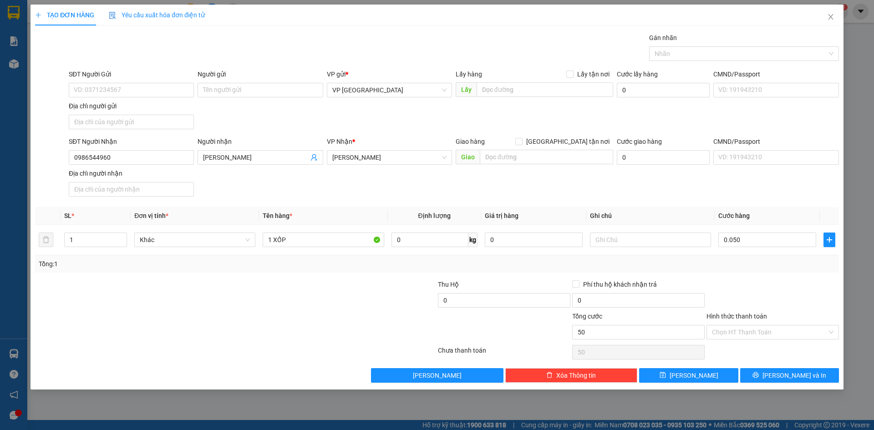
type input "50.000"
click at [747, 283] on div at bounding box center [773, 295] width 134 height 32
click at [789, 373] on span "[PERSON_NAME] và In" at bounding box center [794, 376] width 64 height 10
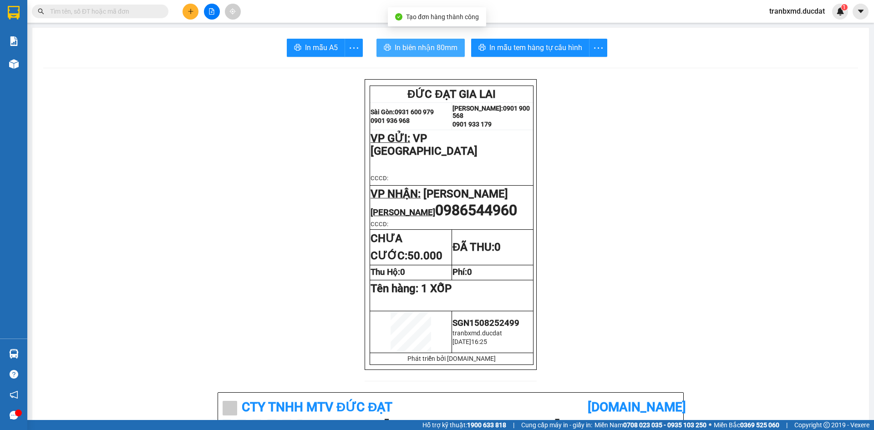
click at [436, 55] on button "In biên nhận 80mm" at bounding box center [420, 48] width 88 height 18
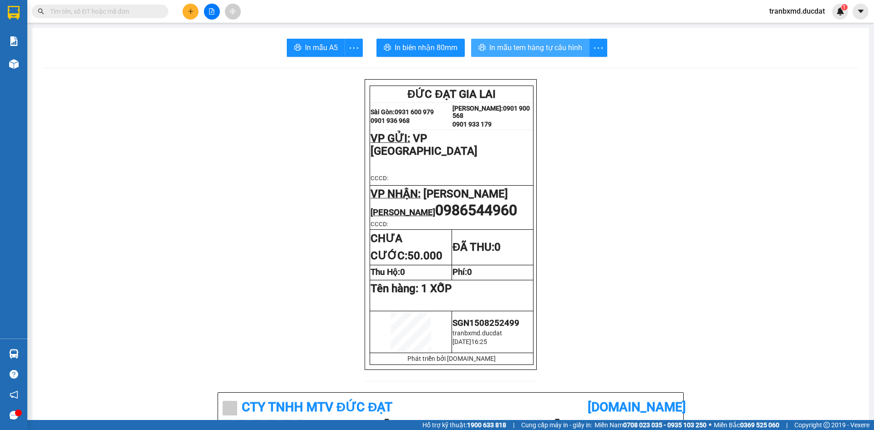
click at [517, 49] on span "In mẫu tem hàng tự cấu hình" at bounding box center [535, 47] width 93 height 11
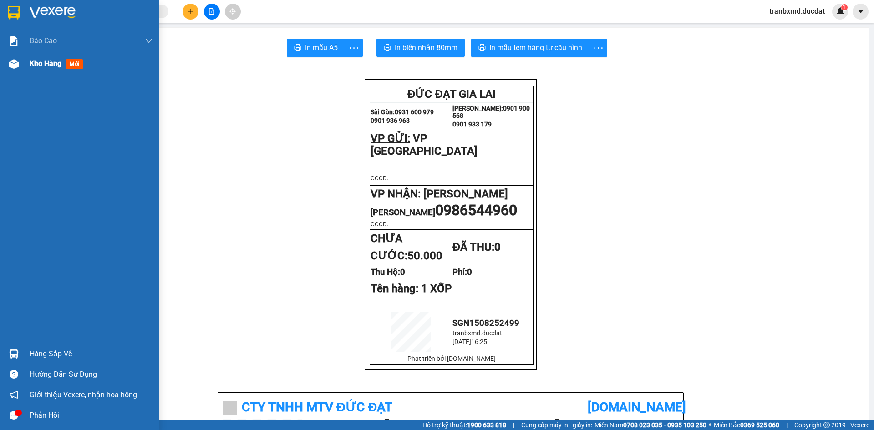
click at [20, 65] on div at bounding box center [14, 64] width 16 height 16
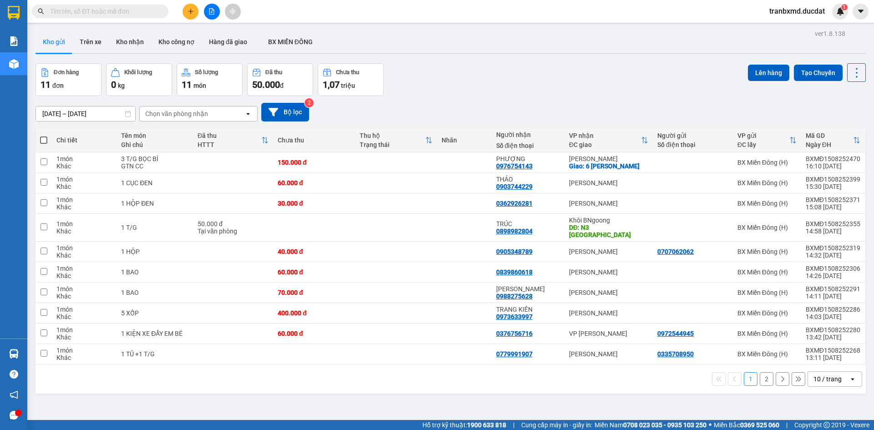
click at [833, 375] on div "10 / trang" at bounding box center [827, 379] width 28 height 9
click at [828, 353] on span "100 / trang" at bounding box center [824, 351] width 33 height 9
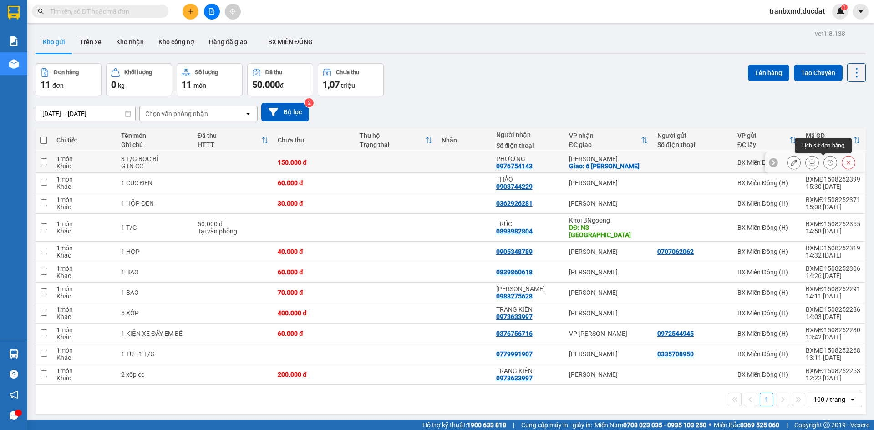
click at [809, 162] on button at bounding box center [812, 163] width 13 height 16
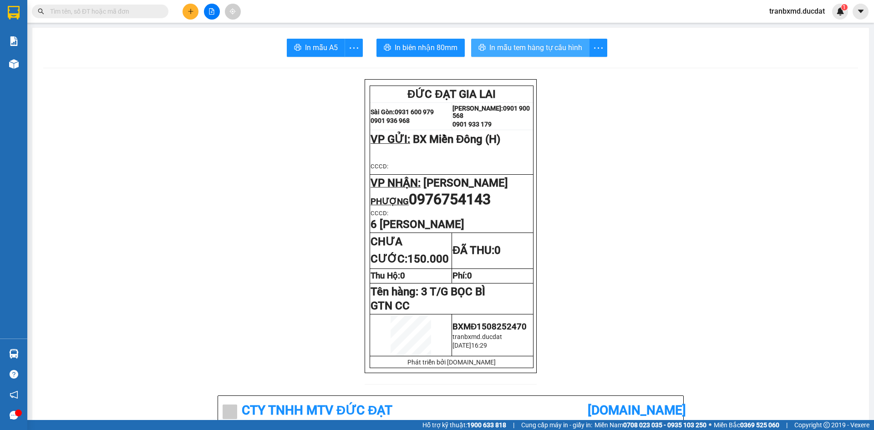
click at [533, 51] on span "In mẫu tem hàng tự cấu hình" at bounding box center [535, 47] width 93 height 11
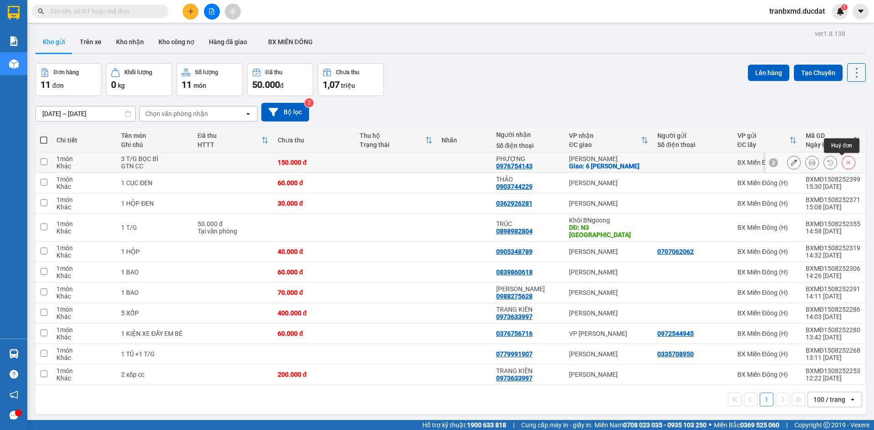
click at [845, 162] on icon at bounding box center [848, 162] width 6 height 6
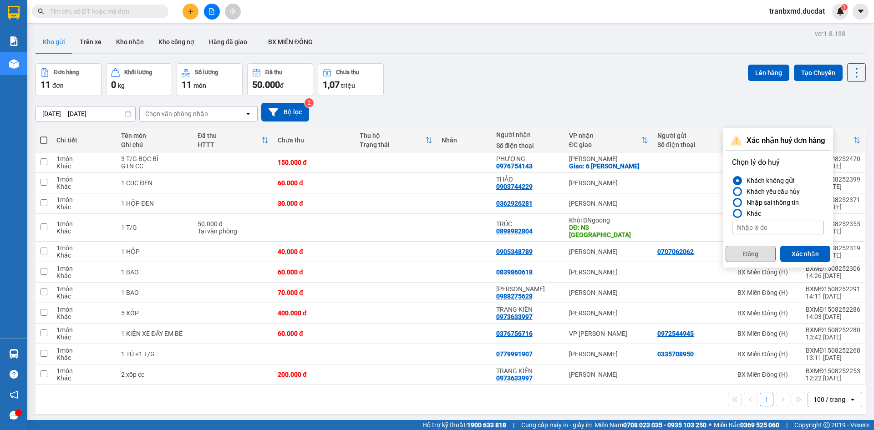
click at [750, 254] on button "Đóng" at bounding box center [751, 254] width 50 height 16
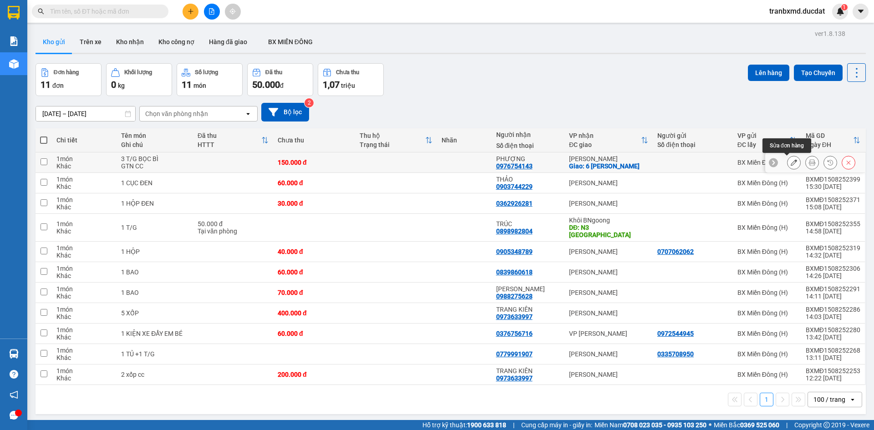
click at [787, 162] on button at bounding box center [793, 163] width 13 height 16
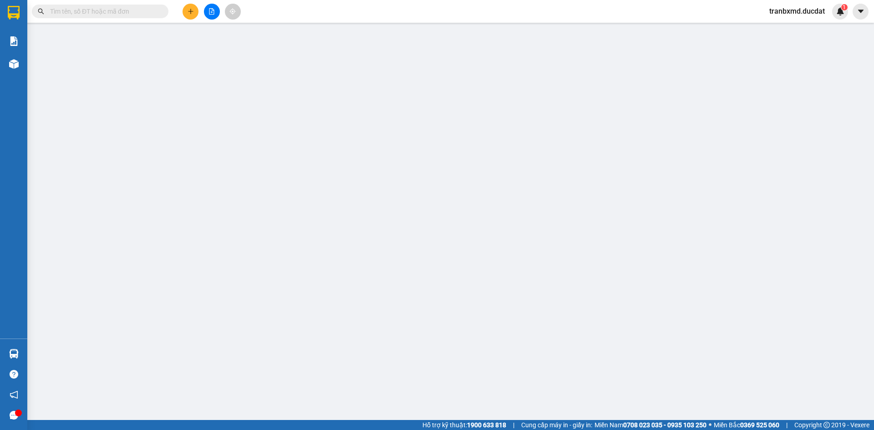
type input "0976754143"
type input "PHƯỢNG"
checkbox input "true"
type input "6 [PERSON_NAME]"
type input "150.000"
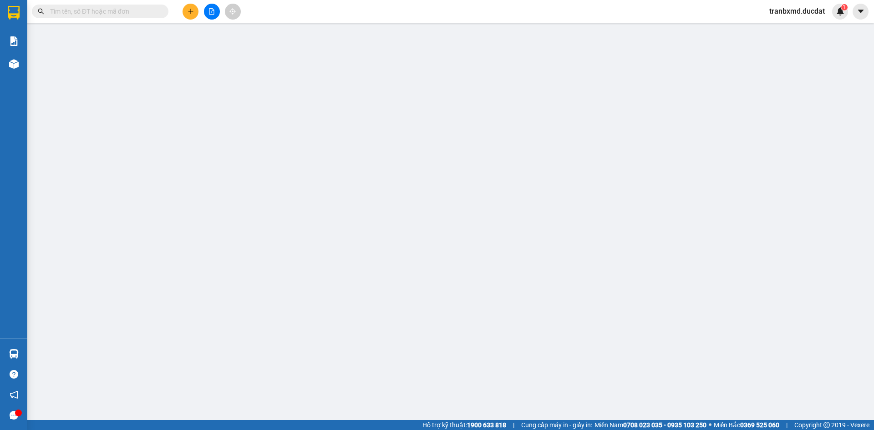
type input "150.000"
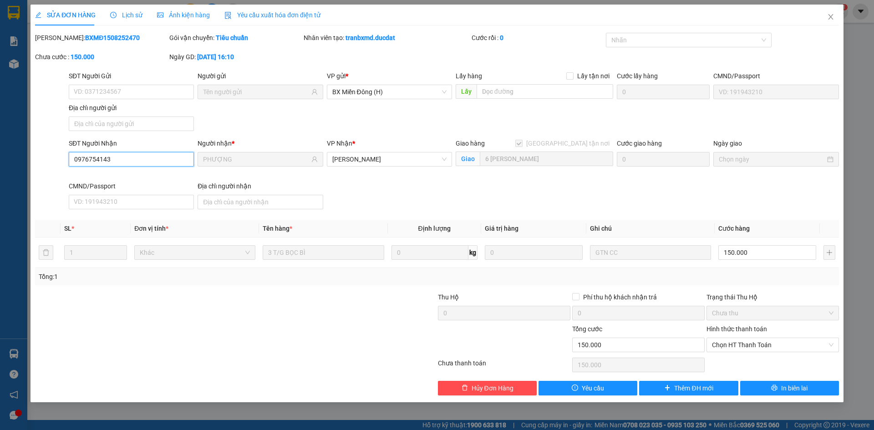
drag, startPoint x: 124, startPoint y: 158, endPoint x: 13, endPoint y: 159, distance: 111.5
click at [13, 159] on div "SỬA ĐƠN HÀNG Lịch sử Ảnh kiện hàng Yêu cầu xuất hóa đơn điện tử Total Paid Fee …" at bounding box center [437, 215] width 874 height 430
click at [826, 16] on span "Close" at bounding box center [830, 17] width 25 height 25
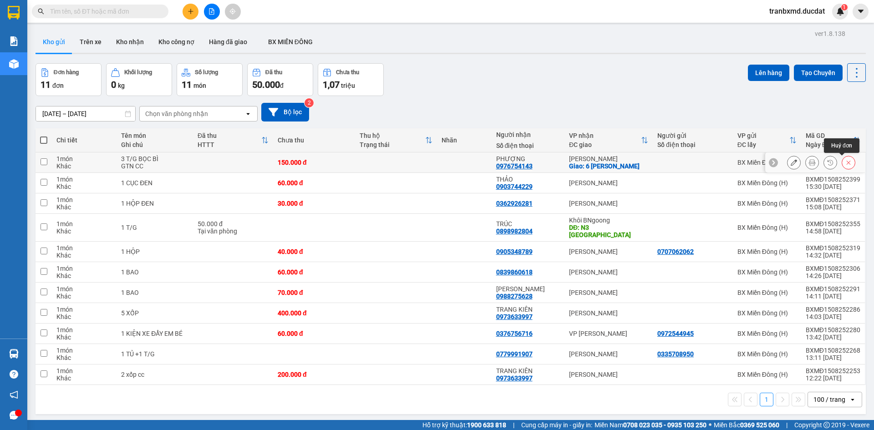
click at [845, 161] on icon at bounding box center [848, 162] width 6 height 6
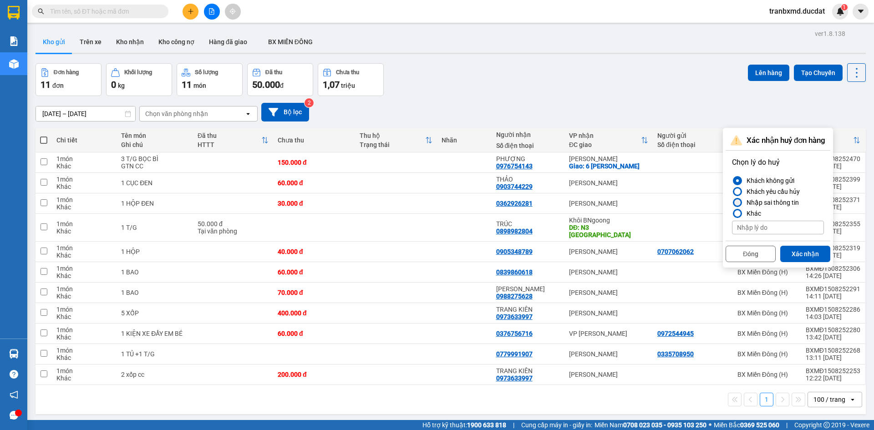
click at [752, 203] on div "Nhập sai thông tin" at bounding box center [771, 202] width 56 height 11
click at [732, 203] on input "Nhập sai thông tin" at bounding box center [732, 203] width 0 height 0
click at [813, 259] on button "Xác nhận" at bounding box center [805, 254] width 50 height 16
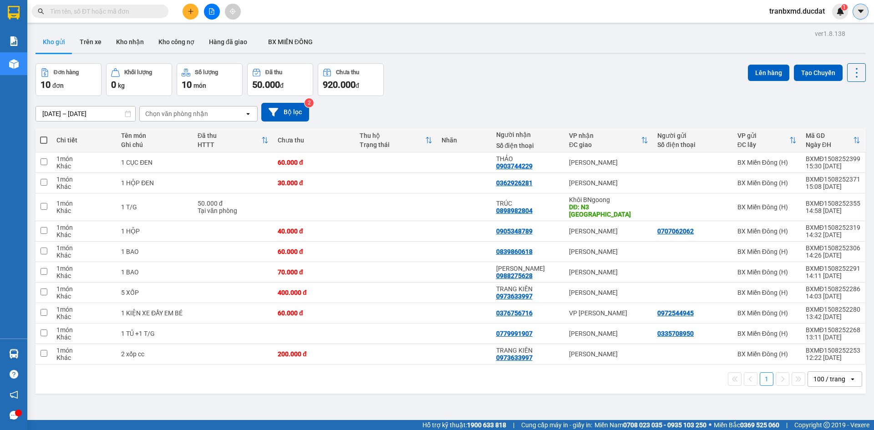
click at [858, 10] on icon "caret-down" at bounding box center [860, 11] width 5 height 3
click at [827, 8] on span "tranbxmd.ducdat" at bounding box center [797, 10] width 70 height 11
click at [673, 34] on div "Kho gửi Trên xe Kho nhận Kho công nợ Hàng đã giao BX MIỀN ĐÔNG" at bounding box center [451, 43] width 830 height 24
click at [289, 44] on span "BX MIỀN ĐÔNG" at bounding box center [290, 41] width 45 height 7
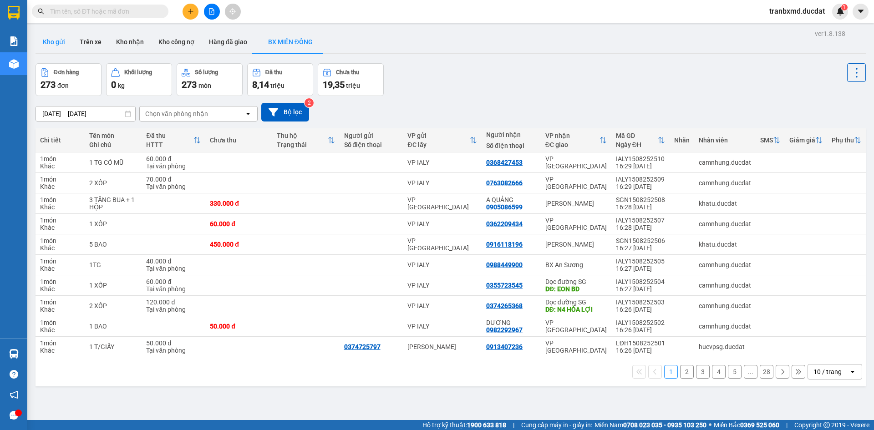
click at [60, 39] on button "Kho gửi" at bounding box center [54, 42] width 37 height 22
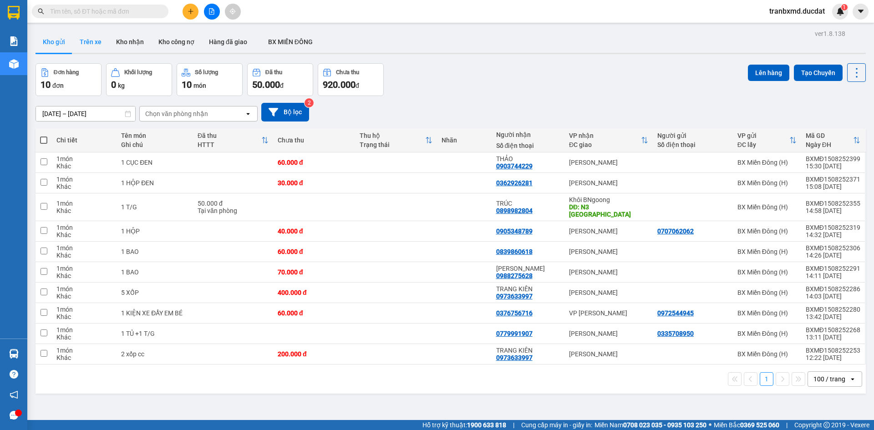
drag, startPoint x: 94, startPoint y: 43, endPoint x: 103, endPoint y: 40, distance: 9.6
click at [96, 42] on button "Trên xe" at bounding box center [90, 42] width 36 height 22
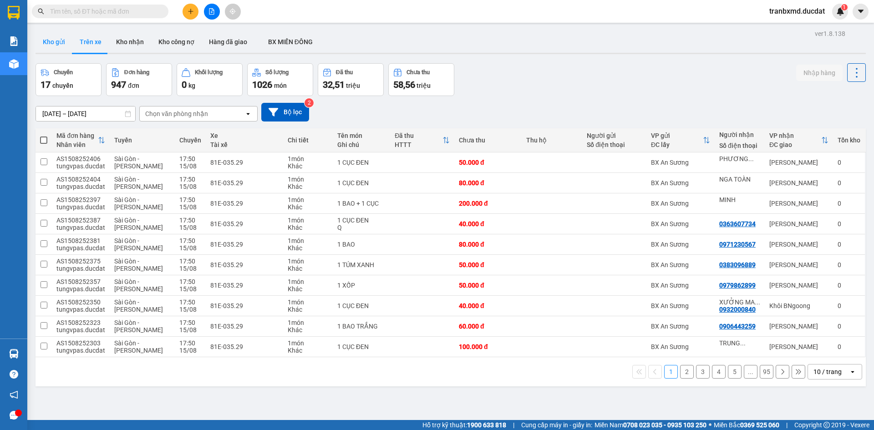
click at [45, 41] on button "Kho gửi" at bounding box center [54, 42] width 37 height 22
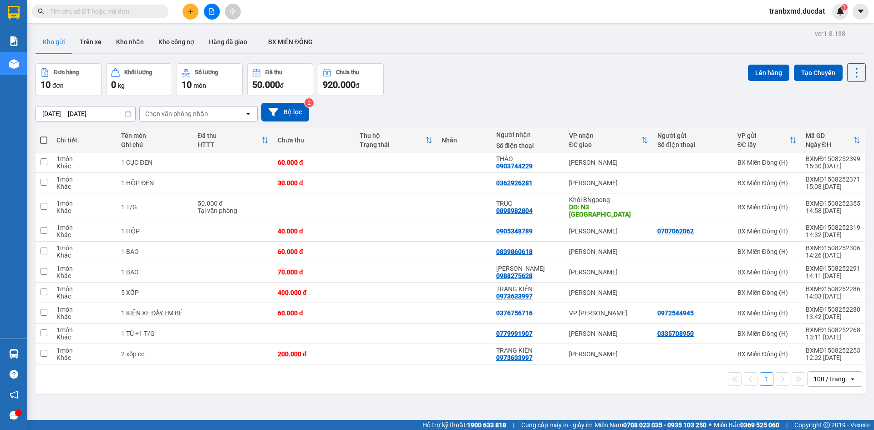
click at [184, 11] on button at bounding box center [191, 12] width 16 height 16
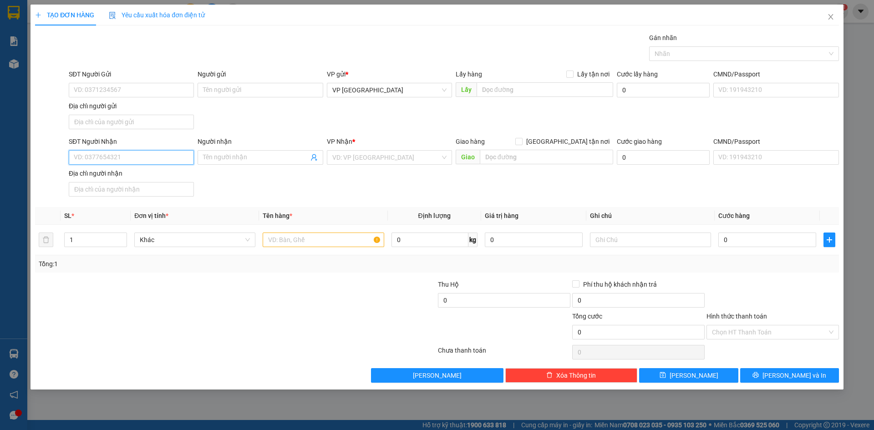
click at [153, 160] on input "SĐT Người Nhận" at bounding box center [131, 157] width 125 height 15
paste input "0976754143"
type input "0976754143"
click at [149, 177] on div "0976754143 - PHƯỢNG" at bounding box center [131, 176] width 114 height 10
type input "PHƯỢNG"
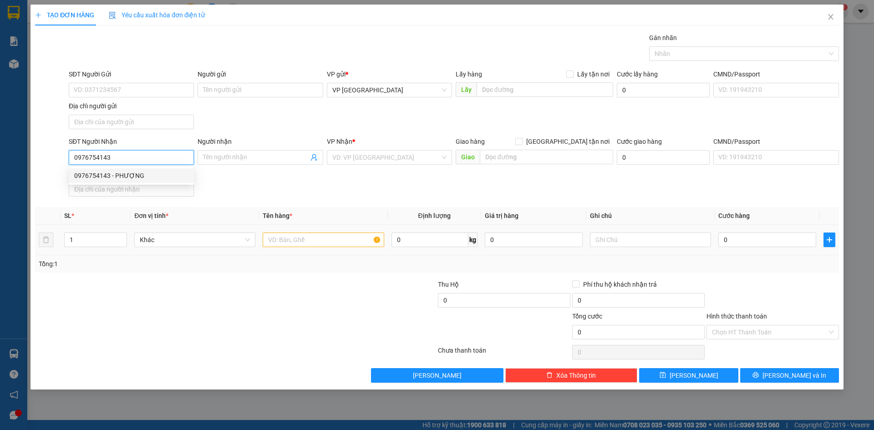
checkbox input "true"
type input "SỐ 6 TRẦN HƯNG ĐẠO"
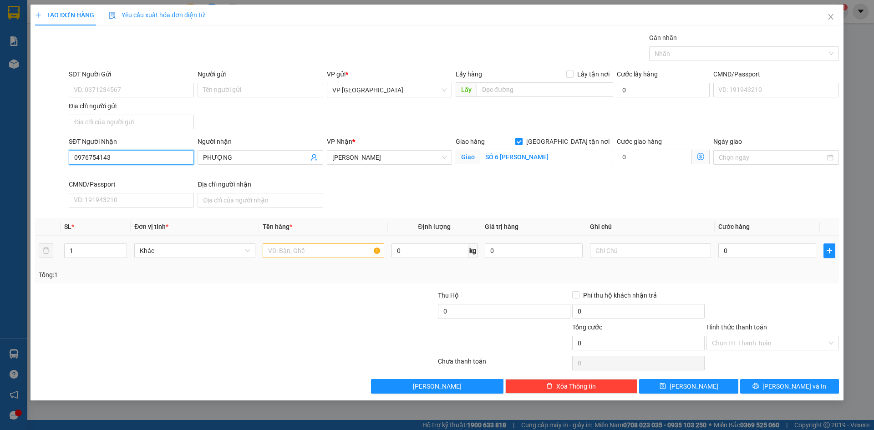
type input "0976754143"
click at [313, 253] on input "text" at bounding box center [323, 251] width 121 height 15
type input "3 T/G"
click at [635, 259] on div at bounding box center [650, 251] width 121 height 18
click at [650, 252] on input "text" at bounding box center [650, 251] width 121 height 15
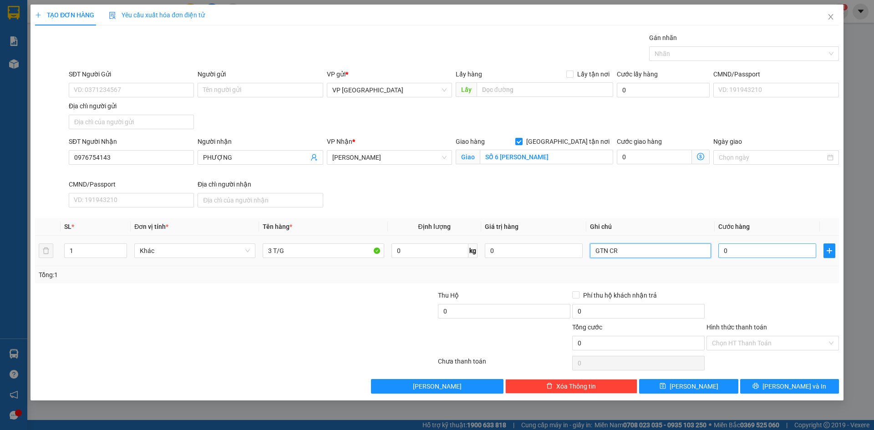
type input "GTN CR"
click at [746, 251] on input "0" at bounding box center [767, 251] width 98 height 15
click at [833, 17] on icon "close" at bounding box center [830, 16] width 7 height 7
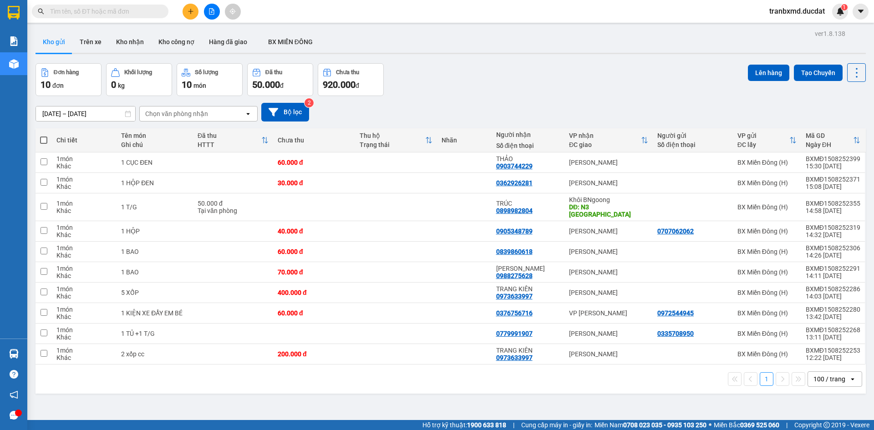
click at [788, 14] on span "tranbxmd.ducdat" at bounding box center [797, 10] width 70 height 11
click at [788, 27] on span "Đăng xuất" at bounding box center [800, 28] width 51 height 10
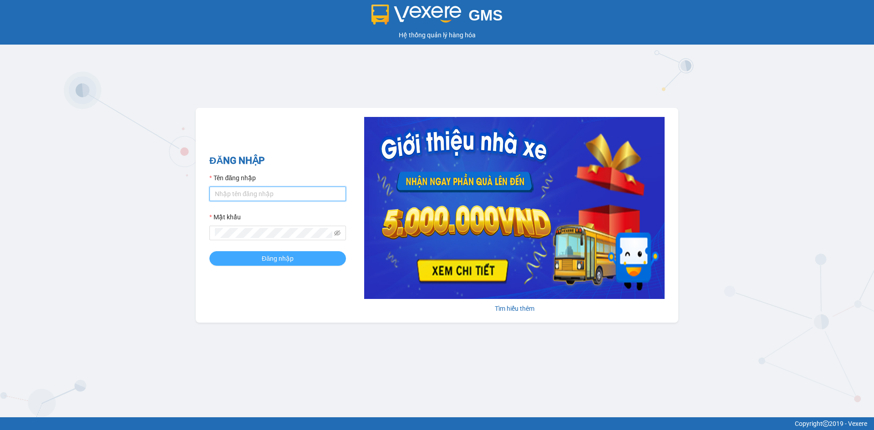
type input "tranbxmd.ducdat"
click at [270, 258] on span "Đăng nhập" at bounding box center [278, 259] width 32 height 10
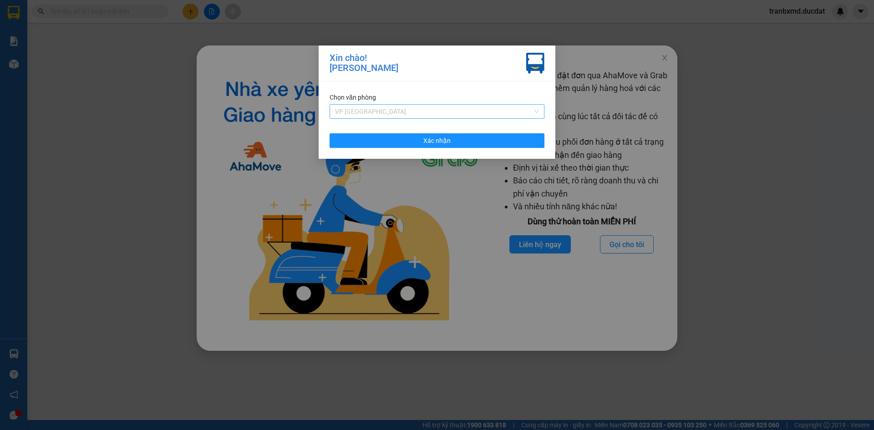
click at [407, 115] on span "VP [GEOGRAPHIC_DATA]" at bounding box center [437, 112] width 204 height 14
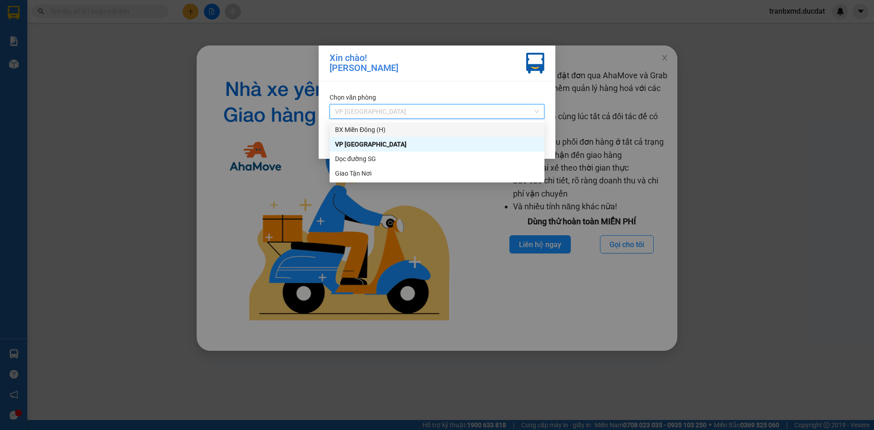
click at [396, 126] on div "BX Miền Đông (H)" at bounding box center [437, 130] width 204 height 10
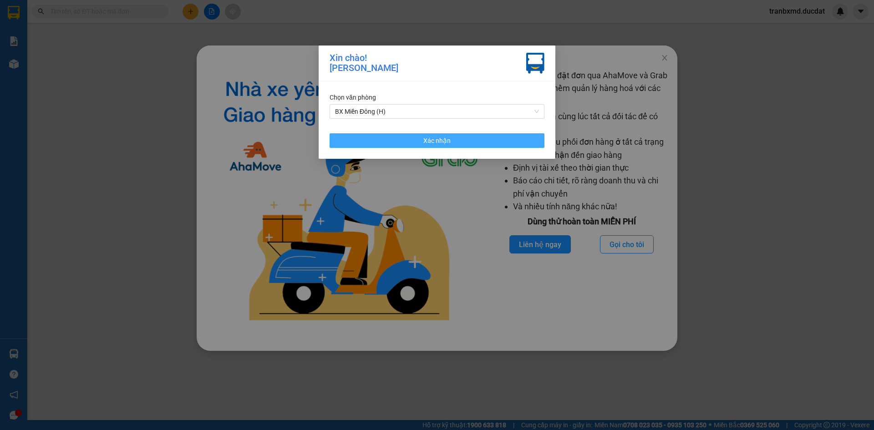
click at [396, 145] on button "Xác nhận" at bounding box center [437, 140] width 215 height 15
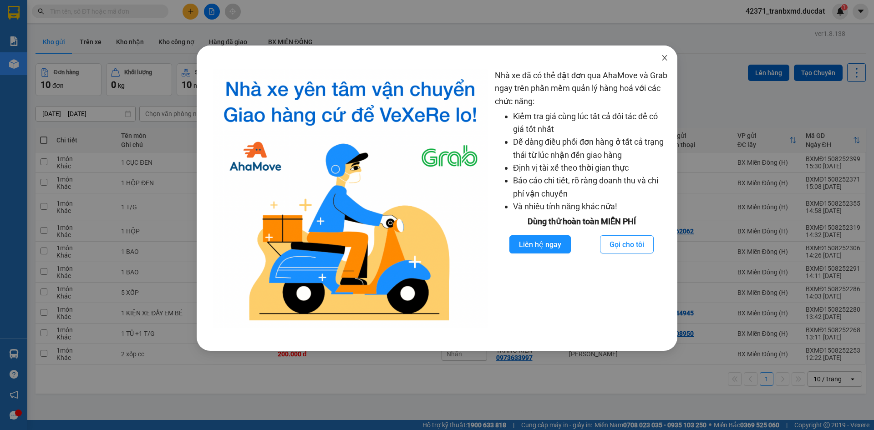
click at [663, 56] on icon "close" at bounding box center [664, 57] width 5 height 5
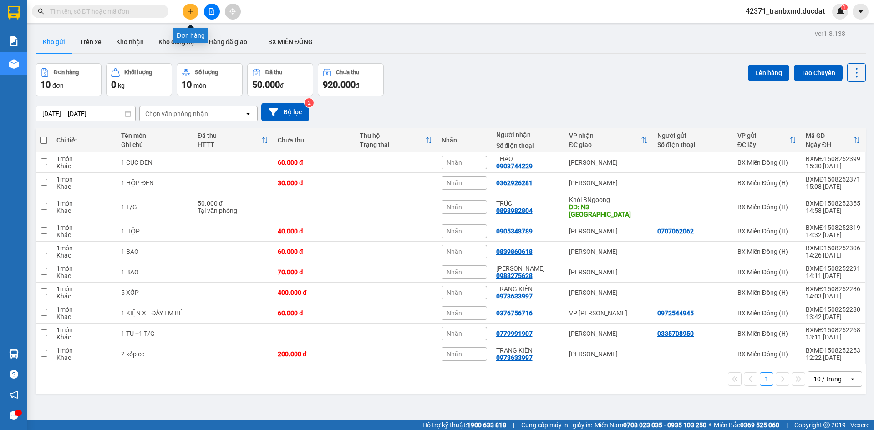
click at [192, 13] on icon "plus" at bounding box center [191, 11] width 6 height 6
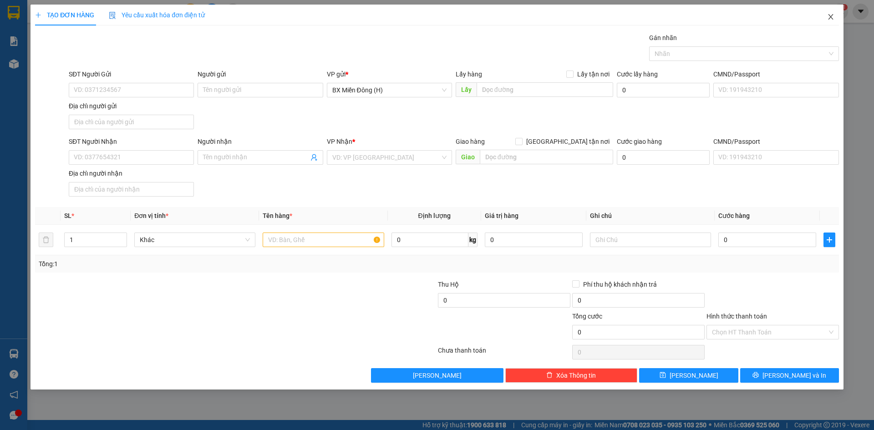
click at [829, 16] on icon "close" at bounding box center [830, 16] width 7 height 7
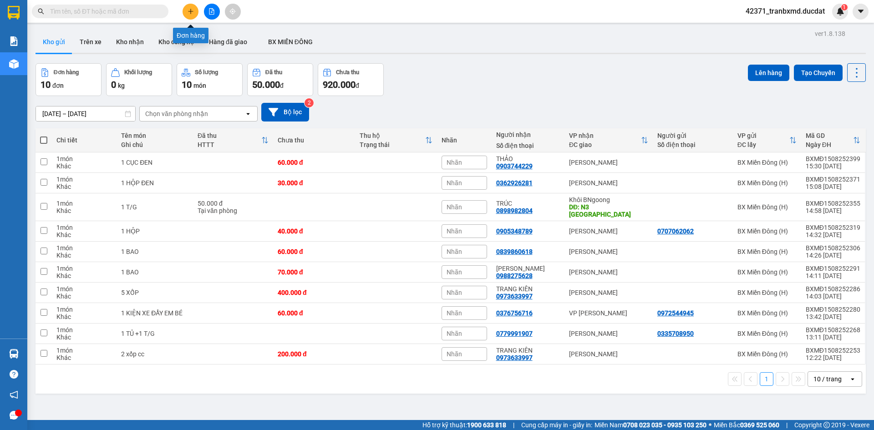
click at [191, 13] on icon "plus" at bounding box center [191, 11] width 6 height 6
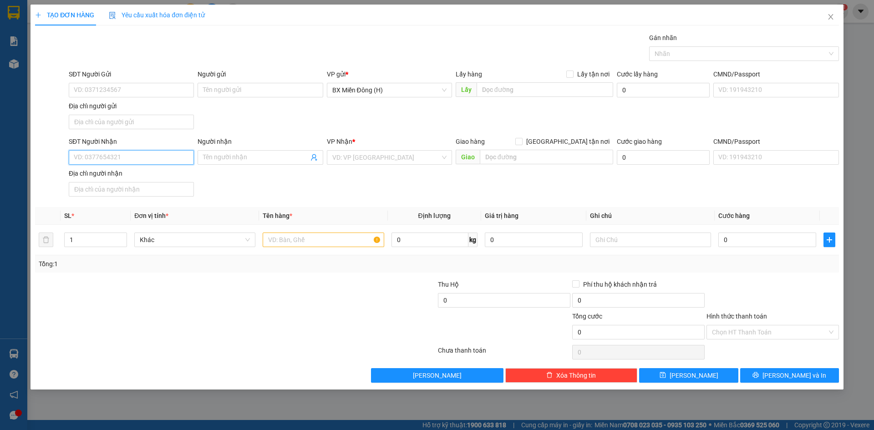
click at [110, 155] on input "SĐT Người Nhận" at bounding box center [131, 157] width 125 height 15
paste input "0976754143"
type input "0976754143"
click at [166, 182] on div "0976754143 - PHƯỢNG" at bounding box center [131, 175] width 125 height 15
type input "PHƯỢNG"
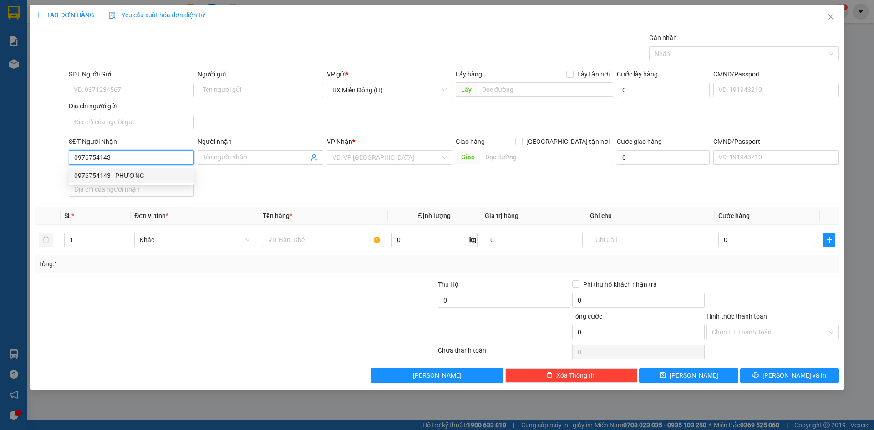
checkbox input "true"
type input "6 [PERSON_NAME]"
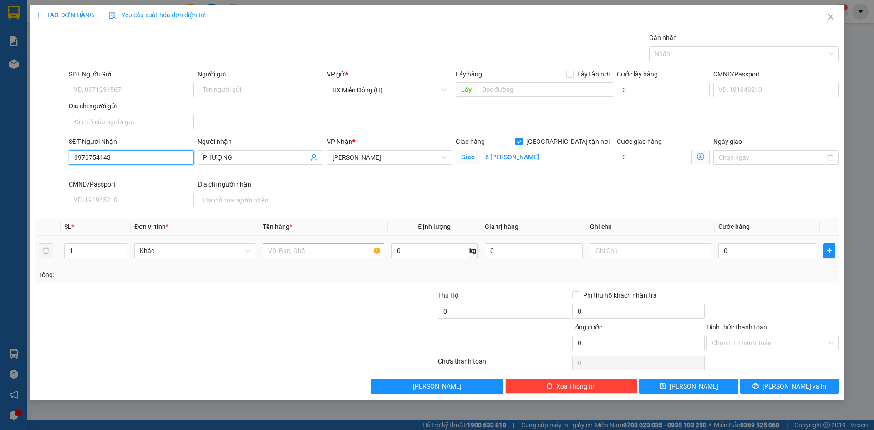
type input "0976754143"
click at [286, 249] on input "text" at bounding box center [323, 251] width 121 height 15
type input "3 T/G"
click at [617, 248] on input "text" at bounding box center [650, 251] width 121 height 15
type input "F"
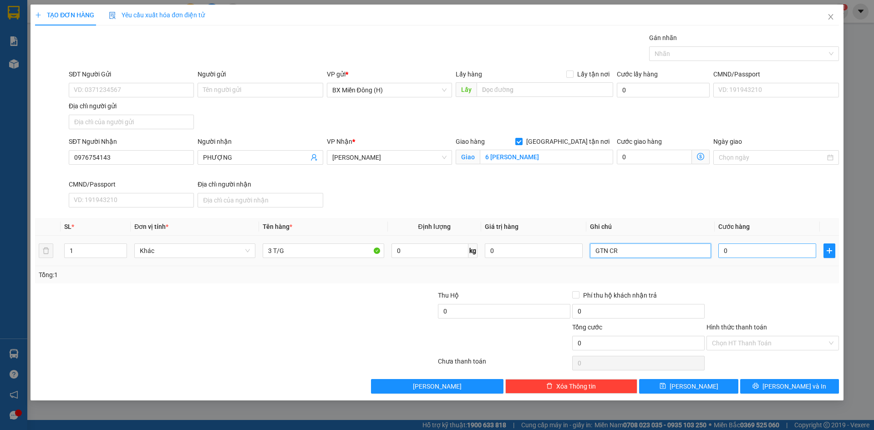
type input "GTN CR"
click at [781, 254] on input "0" at bounding box center [767, 251] width 98 height 15
type input "001"
type input "1"
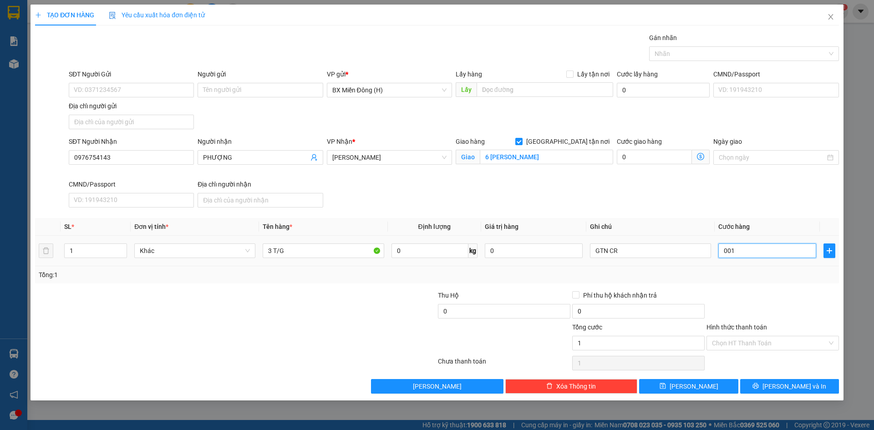
type input "0.012"
type input "12"
type input "00.120"
type input "120"
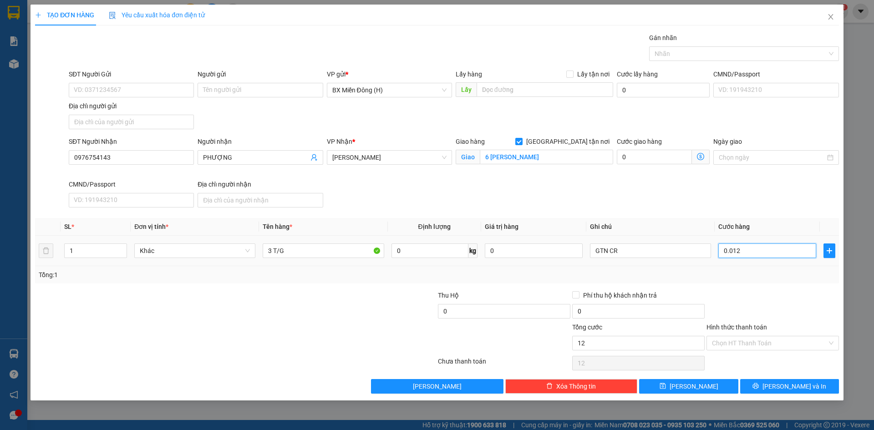
type input "120"
type input "120.000"
click at [777, 291] on div at bounding box center [773, 306] width 134 height 32
click at [773, 344] on input "Hình thức thanh toán" at bounding box center [769, 343] width 115 height 14
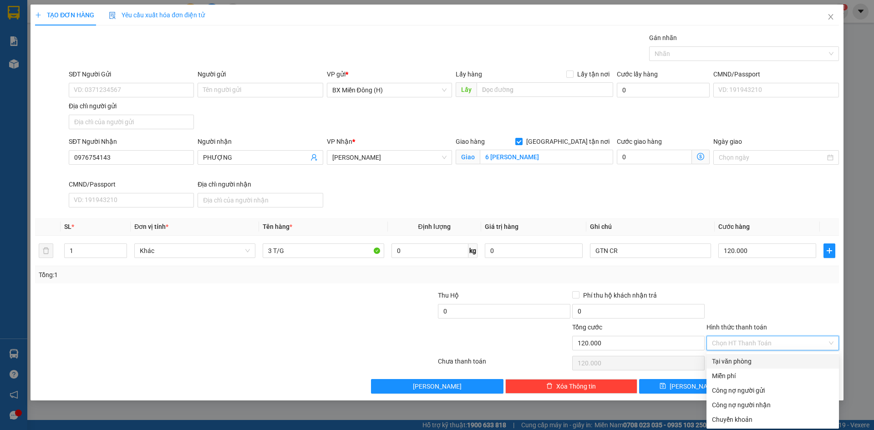
click at [761, 359] on div "Tại văn phòng" at bounding box center [773, 361] width 122 height 10
type input "0"
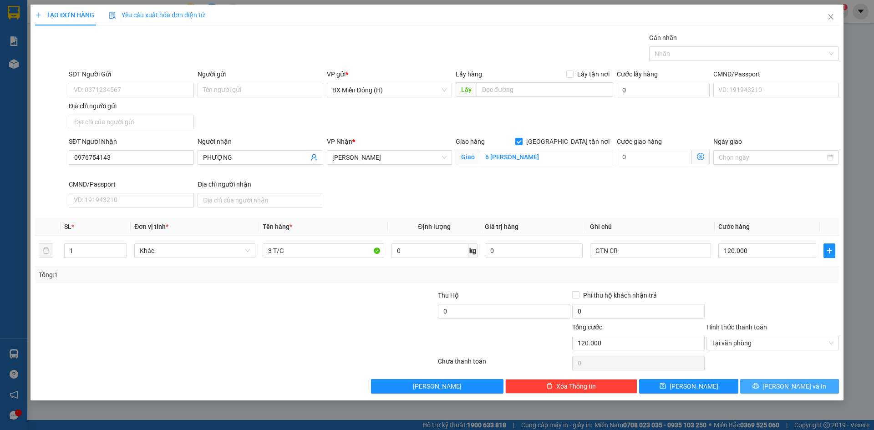
click at [807, 386] on button "[PERSON_NAME] và In" at bounding box center [789, 386] width 99 height 15
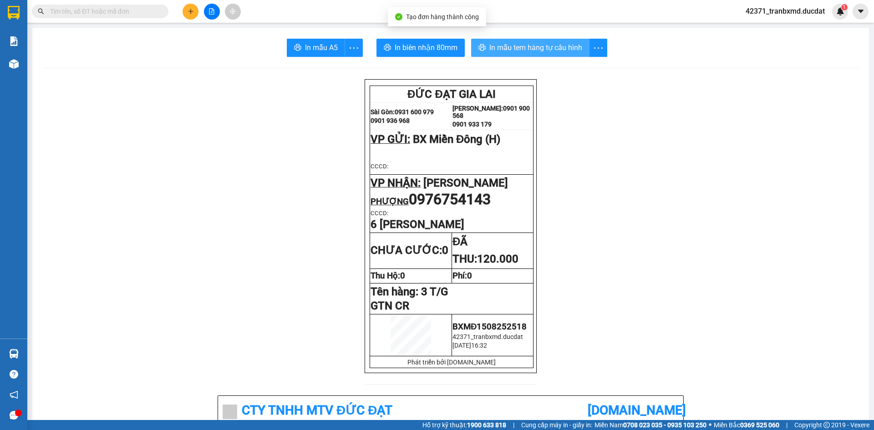
click at [507, 47] on span "In mẫu tem hàng tự cấu hình" at bounding box center [535, 47] width 93 height 11
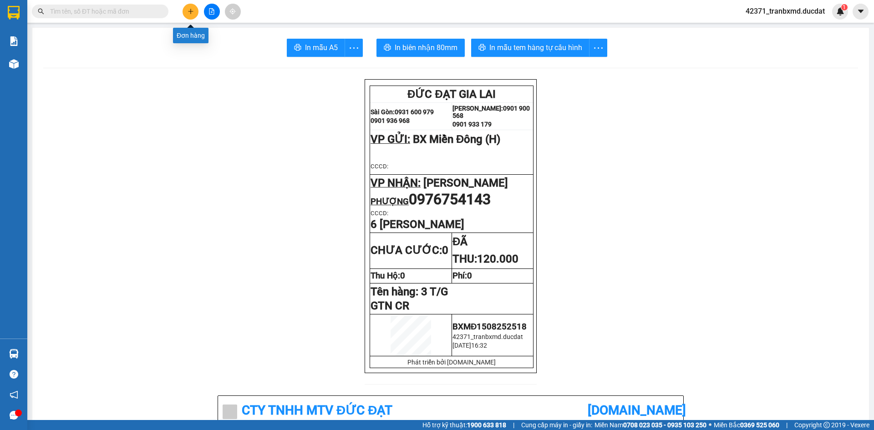
click at [188, 6] on button at bounding box center [191, 12] width 16 height 16
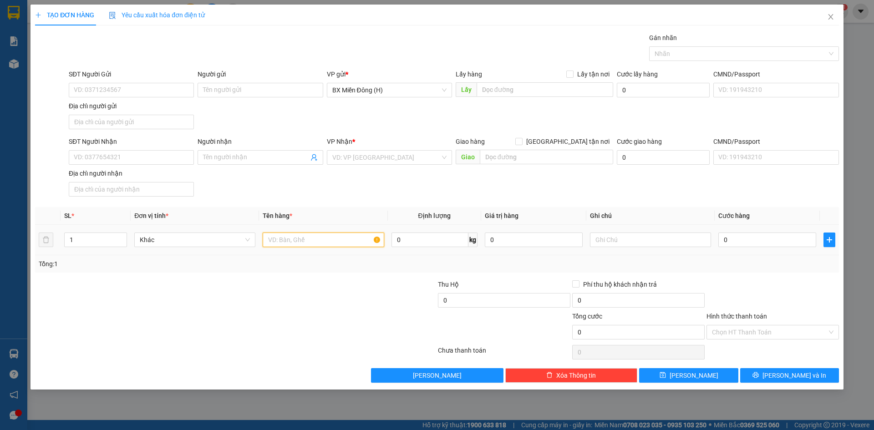
click at [325, 237] on input "text" at bounding box center [323, 240] width 121 height 15
click at [287, 153] on input "Người nhận" at bounding box center [255, 157] width 105 height 10
type input "[PERSON_NAME]"
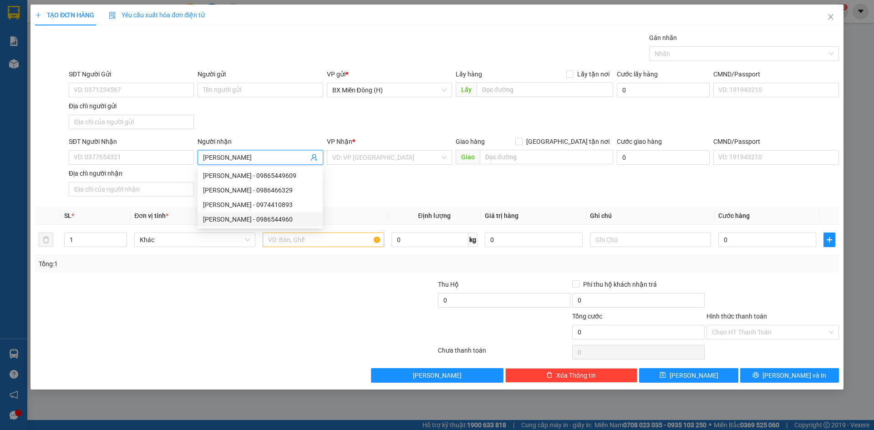
drag, startPoint x: 278, startPoint y: 219, endPoint x: 201, endPoint y: 181, distance: 86.1
click at [274, 219] on div "[PERSON_NAME] - 0986544960" at bounding box center [260, 219] width 114 height 10
type input "0986544960"
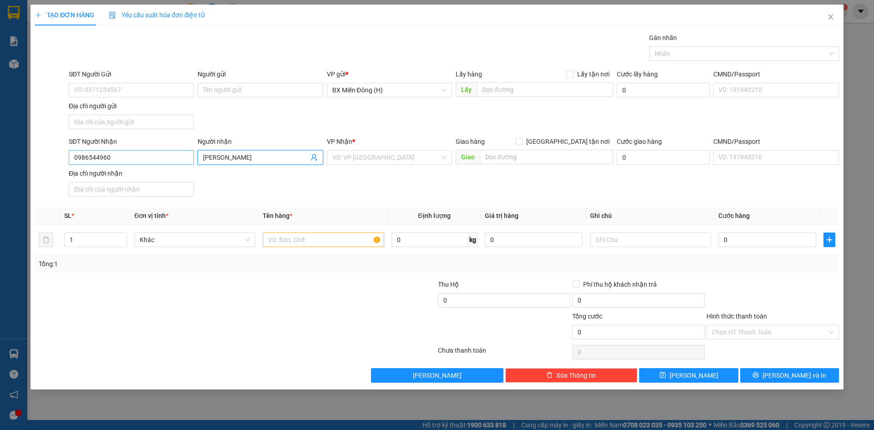
type input "[PERSON_NAME]"
click at [174, 158] on input "0986544960" at bounding box center [131, 157] width 125 height 15
click at [131, 177] on div "0986544960 - [PERSON_NAME]" at bounding box center [131, 176] width 114 height 10
type input "0986544960"
click at [296, 241] on input "text" at bounding box center [323, 240] width 121 height 15
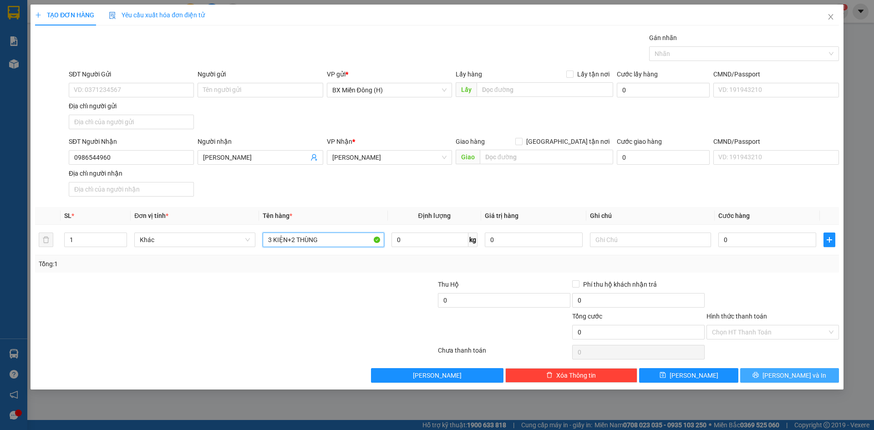
type input "3 KIỆN+2 THÙNG"
click at [760, 370] on button "[PERSON_NAME] và In" at bounding box center [789, 375] width 99 height 15
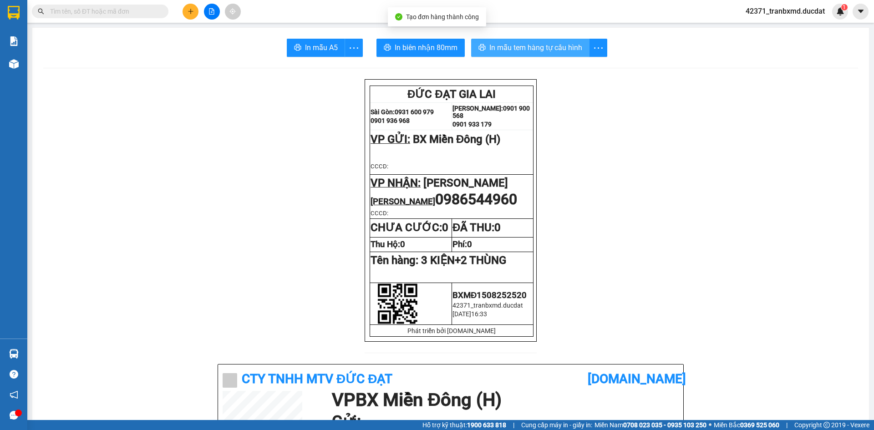
click at [508, 46] on span "In mẫu tem hàng tự cấu hình" at bounding box center [535, 47] width 93 height 11
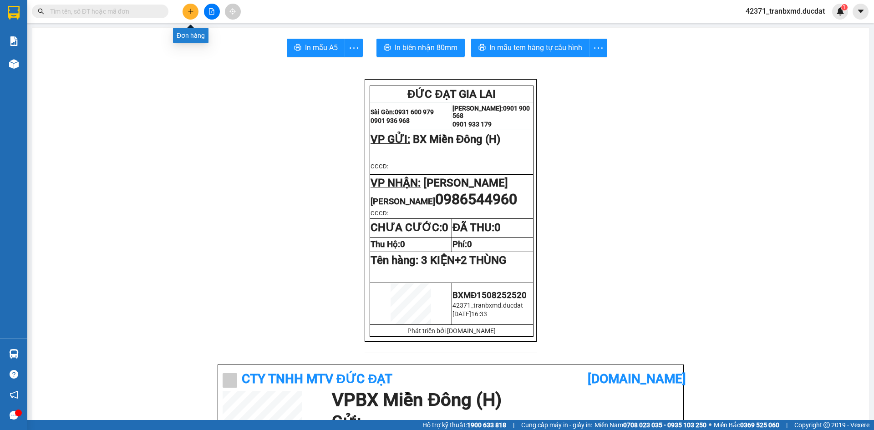
click at [191, 8] on button at bounding box center [191, 12] width 16 height 16
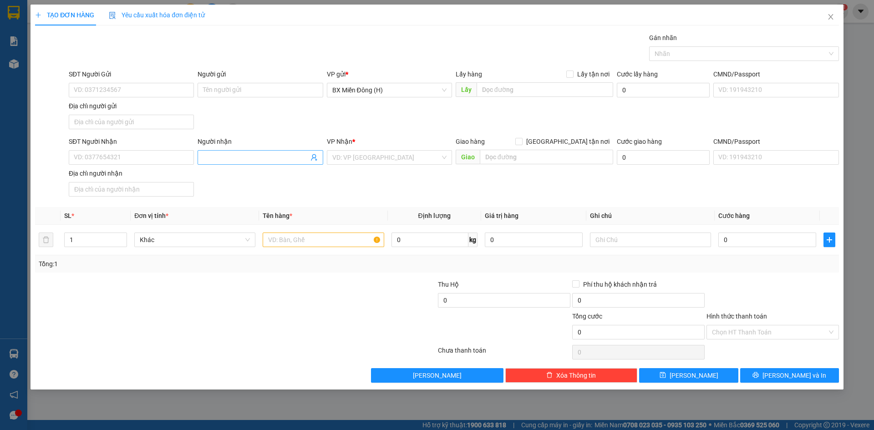
click at [256, 156] on input "Người nhận" at bounding box center [255, 157] width 105 height 10
type input "NGỌC TRÁI CÂY"
click at [176, 152] on input "SĐT Người Nhận" at bounding box center [131, 157] width 125 height 15
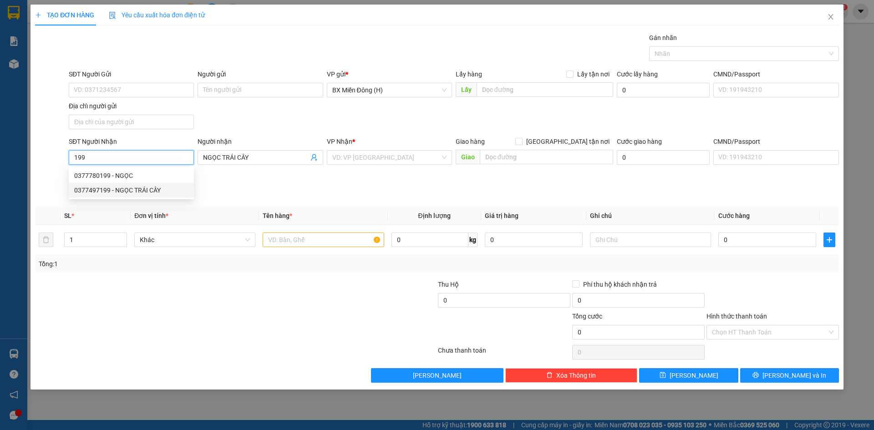
click at [167, 193] on div "0377497199 - NGỌC TRÁI CÂY" at bounding box center [131, 190] width 114 height 10
type input "0377497199"
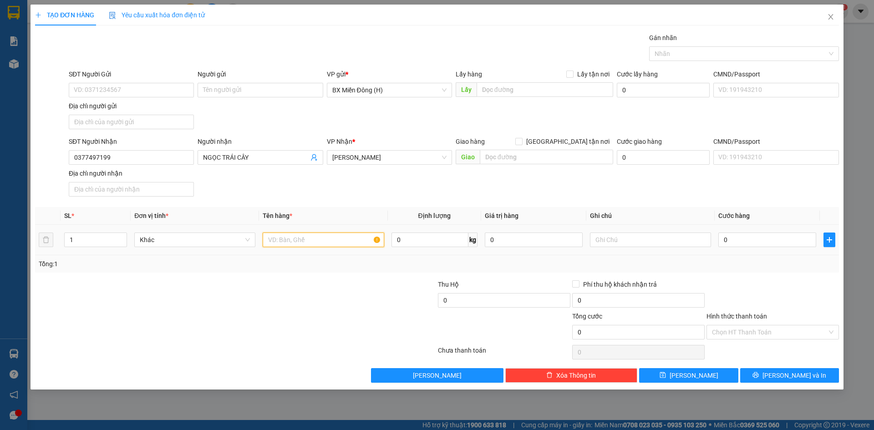
click at [299, 245] on input "text" at bounding box center [323, 240] width 121 height 15
type input "1 KIỆN"
click at [803, 377] on span "[PERSON_NAME] và In" at bounding box center [794, 376] width 64 height 10
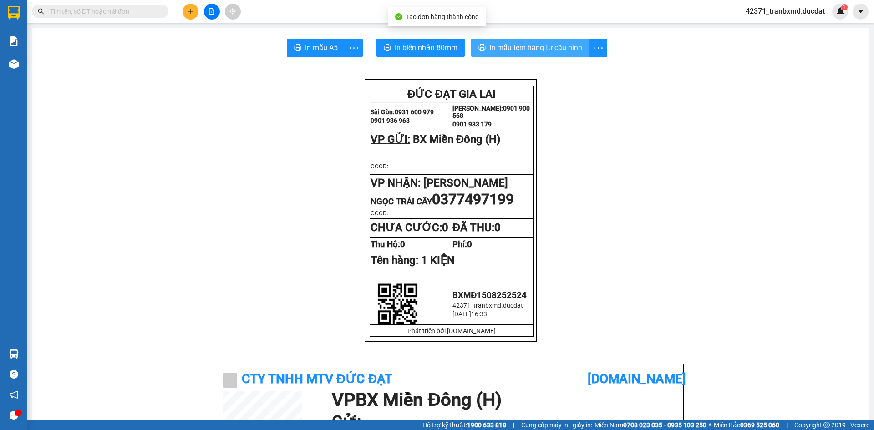
click at [510, 52] on span "In mẫu tem hàng tự cấu hình" at bounding box center [535, 47] width 93 height 11
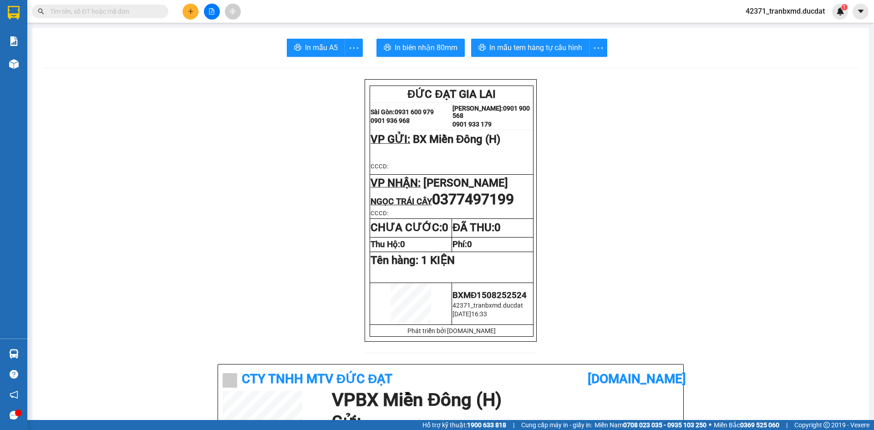
click at [190, 14] on icon "plus" at bounding box center [191, 11] width 6 height 6
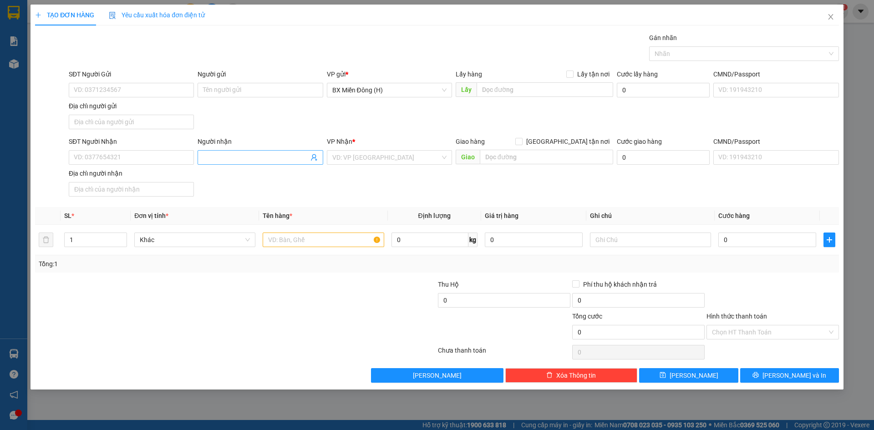
click at [273, 150] on span at bounding box center [260, 157] width 125 height 15
type input "[PERSON_NAME]"
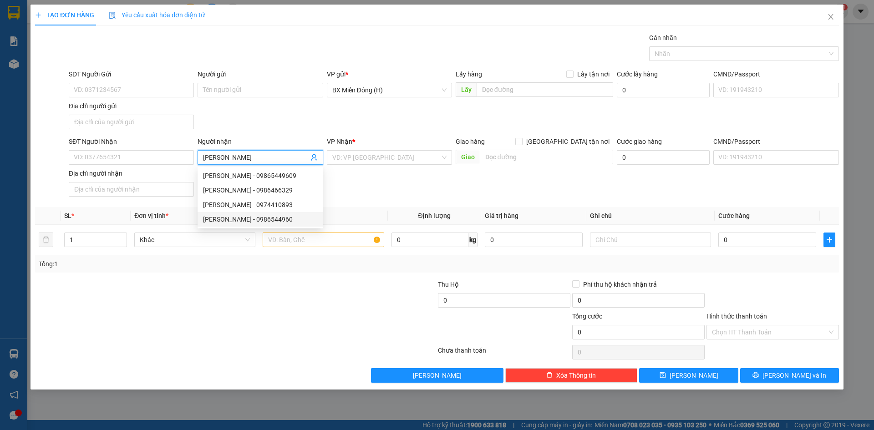
click at [283, 217] on div "[PERSON_NAME] - 0986544960" at bounding box center [260, 219] width 114 height 10
type input "0986544960"
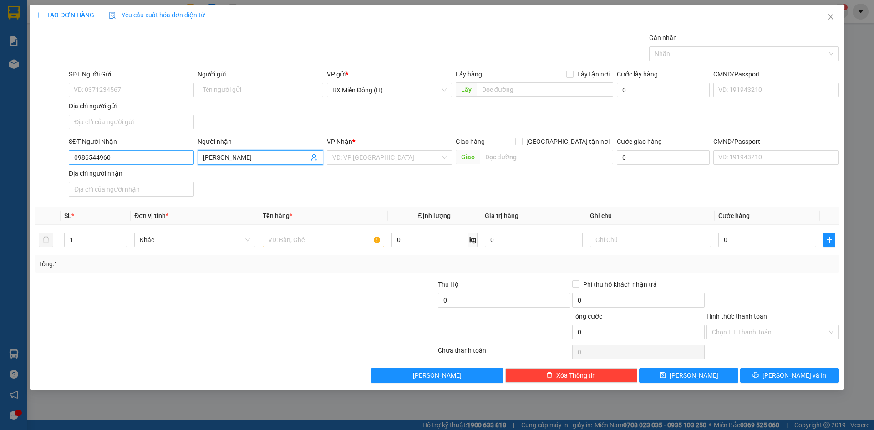
type input "[PERSON_NAME]"
click at [184, 156] on input "0986544960" at bounding box center [131, 157] width 125 height 15
click at [164, 174] on div "0986544960 - [PERSON_NAME]" at bounding box center [131, 176] width 114 height 10
type input "0986544960"
click at [295, 247] on input "text" at bounding box center [323, 240] width 121 height 15
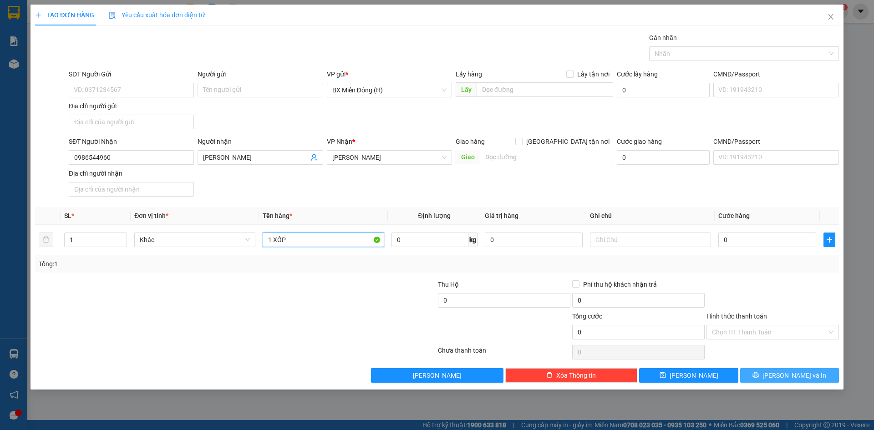
type input "1 XỐP"
click at [780, 377] on button "[PERSON_NAME] và In" at bounding box center [789, 375] width 99 height 15
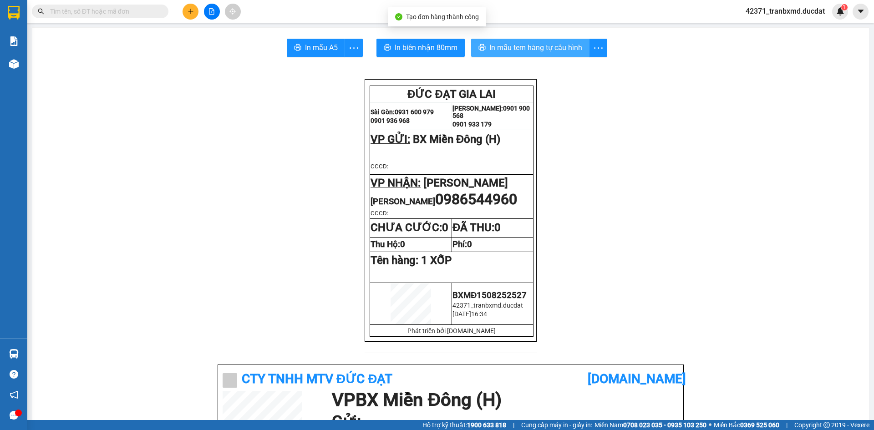
click at [526, 53] on span "In mẫu tem hàng tự cấu hình" at bounding box center [535, 47] width 93 height 11
click at [185, 10] on button at bounding box center [191, 12] width 16 height 16
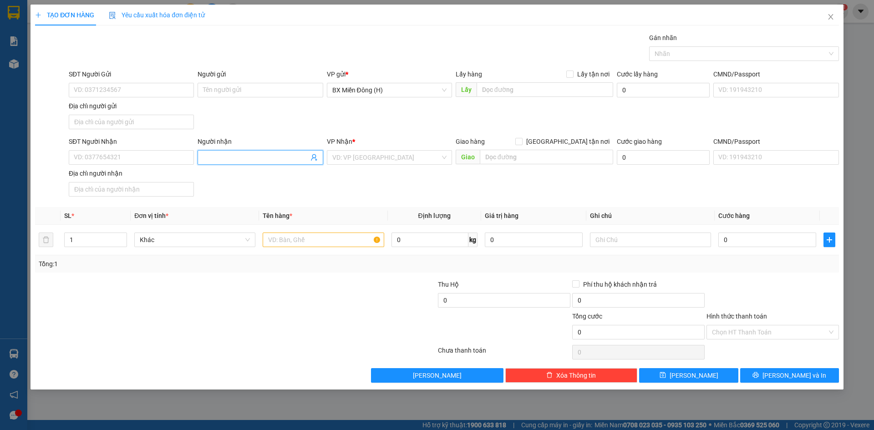
click at [272, 152] on span at bounding box center [260, 157] width 125 height 15
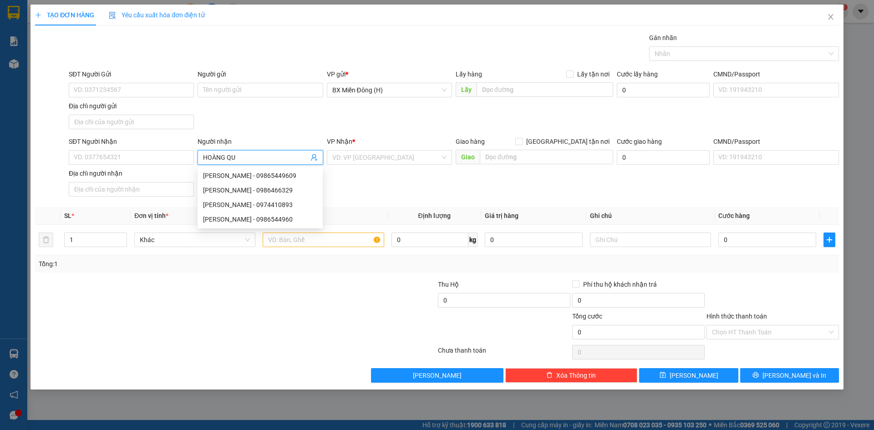
type input "[PERSON_NAME]"
click at [284, 233] on div "[PERSON_NAME] - 0988609079" at bounding box center [260, 234] width 114 height 10
type input "0988609079"
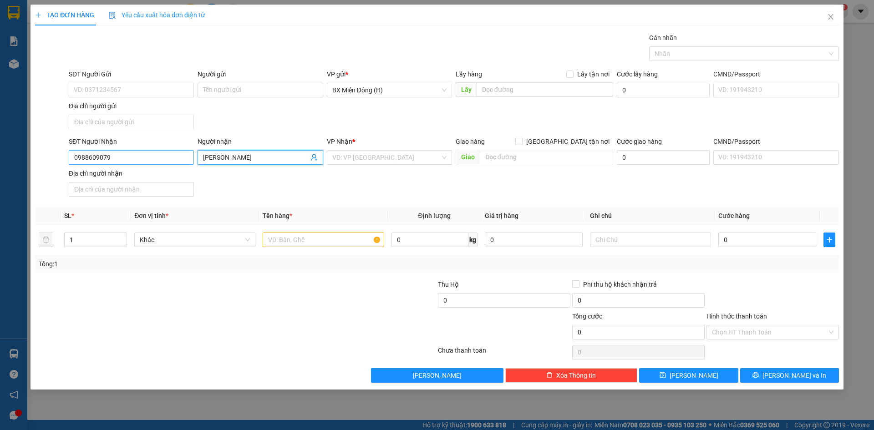
type input "[PERSON_NAME]"
click at [175, 159] on input "0988609079" at bounding box center [131, 157] width 125 height 15
click at [163, 178] on div "0988609079 - [PERSON_NAME]" at bounding box center [131, 176] width 114 height 10
type input "0988609079"
drag, startPoint x: 283, startPoint y: 249, endPoint x: 279, endPoint y: 239, distance: 11.1
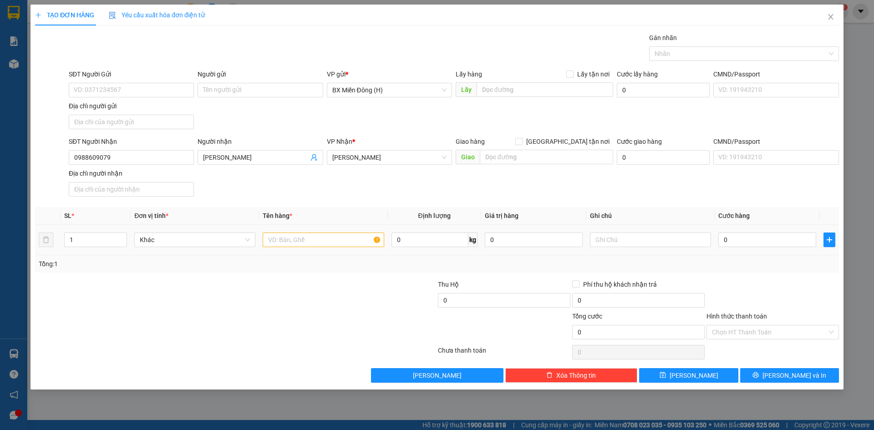
click at [283, 246] on td at bounding box center [323, 240] width 128 height 30
click at [279, 239] on input "text" at bounding box center [323, 240] width 121 height 15
type input "4 KIỆN+1 THÙNG"
click at [774, 382] on button "[PERSON_NAME] và In" at bounding box center [789, 375] width 99 height 15
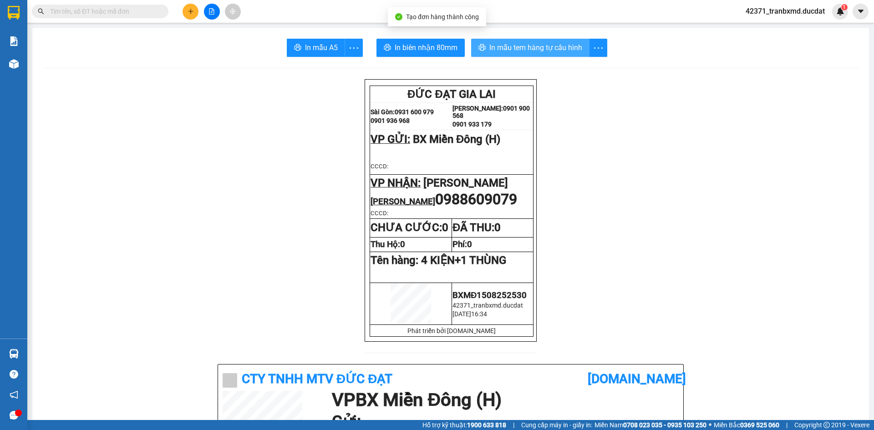
click at [539, 44] on span "In mẫu tem hàng tự cấu hình" at bounding box center [535, 47] width 93 height 11
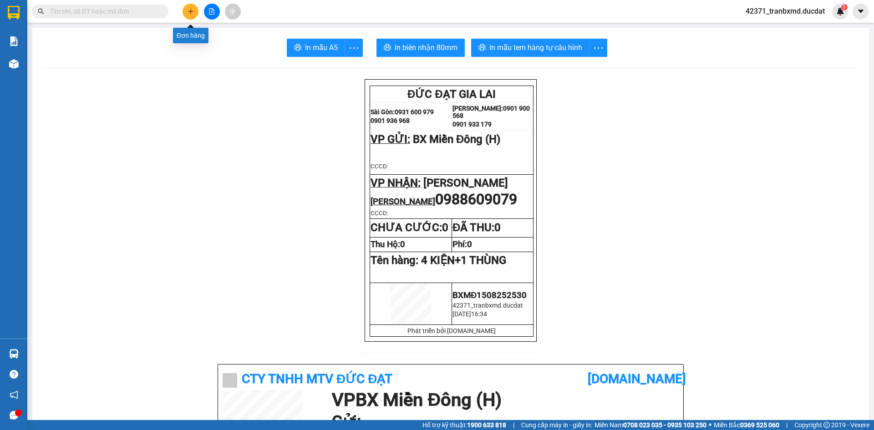
click at [192, 12] on icon "plus" at bounding box center [191, 11] width 6 height 6
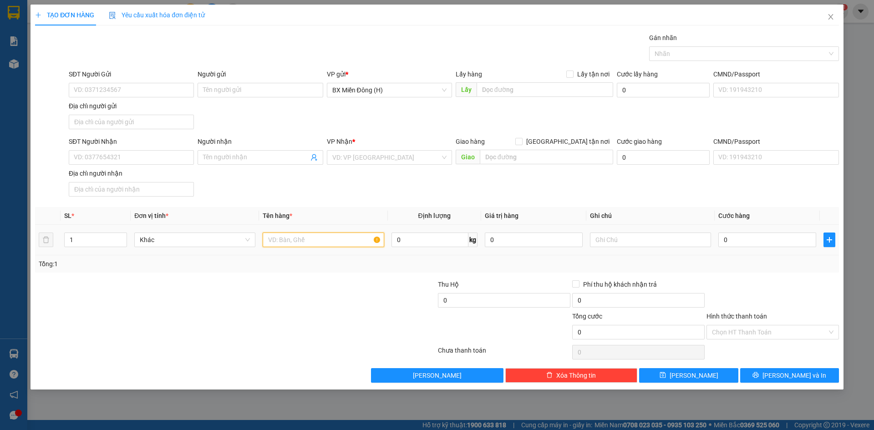
click at [322, 239] on input "text" at bounding box center [323, 240] width 121 height 15
click at [314, 236] on input "text" at bounding box center [323, 240] width 121 height 15
type input "2 XÔ LỚN+ 1 XÔ NHỎ"
drag, startPoint x: 75, startPoint y: 236, endPoint x: 69, endPoint y: 239, distance: 6.9
click at [69, 239] on input "1" at bounding box center [96, 240] width 62 height 14
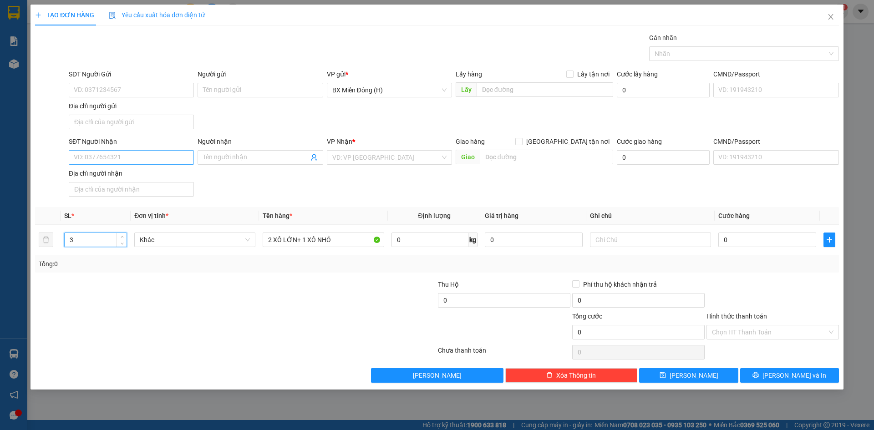
type input "3"
click at [93, 156] on input "SĐT Người Nhận" at bounding box center [131, 157] width 125 height 15
click at [133, 173] on div "0988772160" at bounding box center [131, 176] width 114 height 10
type input "0988772160"
drag, startPoint x: 754, startPoint y: 238, endPoint x: 749, endPoint y: 234, distance: 6.1
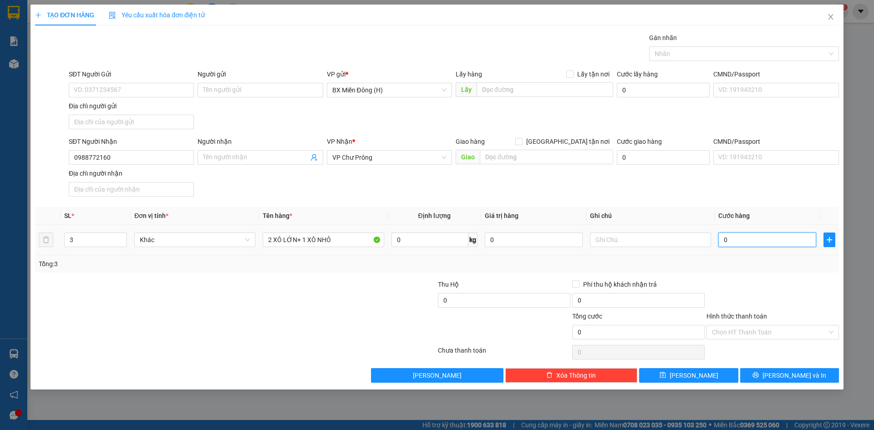
click at [755, 238] on input "0" at bounding box center [767, 240] width 98 height 15
click at [752, 278] on div "Transit Pickup Surcharge Ids Transit Deliver Surcharge Ids Transit Deliver Surc…" at bounding box center [437, 208] width 804 height 350
drag, startPoint x: 779, startPoint y: 374, endPoint x: 477, endPoint y: 144, distance: 379.4
click at [779, 375] on button "[PERSON_NAME] và In" at bounding box center [789, 375] width 99 height 15
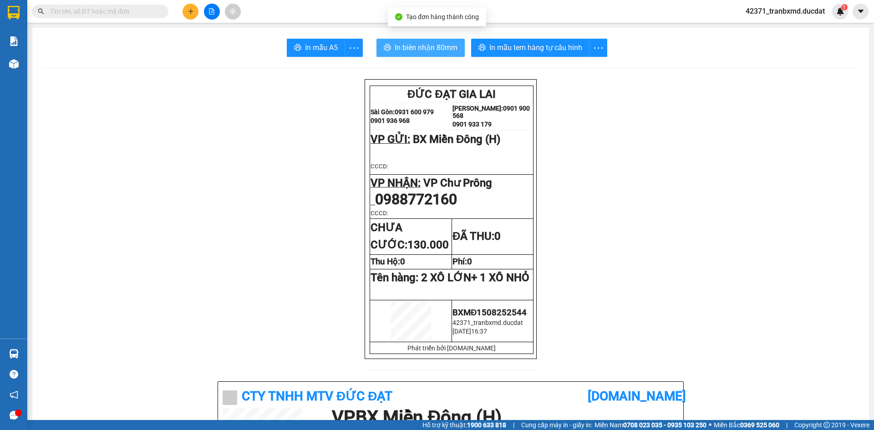
click at [420, 41] on button "In biên nhận 80mm" at bounding box center [420, 48] width 88 height 18
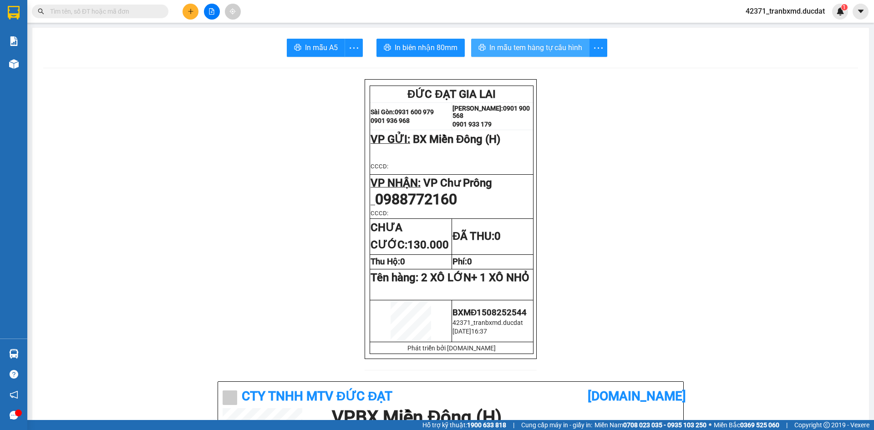
click at [533, 50] on span "In mẫu tem hàng tự cấu hình" at bounding box center [535, 47] width 93 height 11
click at [422, 46] on span "In biên nhận 80mm" at bounding box center [426, 47] width 63 height 11
click at [557, 48] on span "In mẫu tem hàng tự cấu hình" at bounding box center [535, 47] width 93 height 11
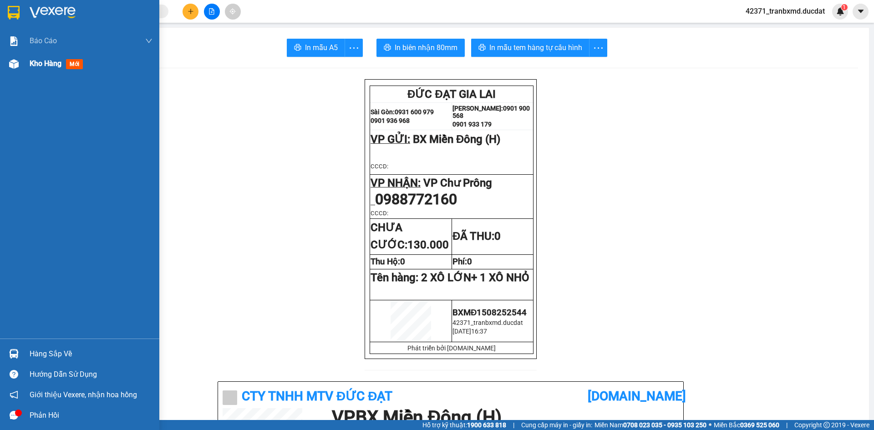
click at [24, 70] on div "Kho hàng mới" at bounding box center [79, 63] width 159 height 23
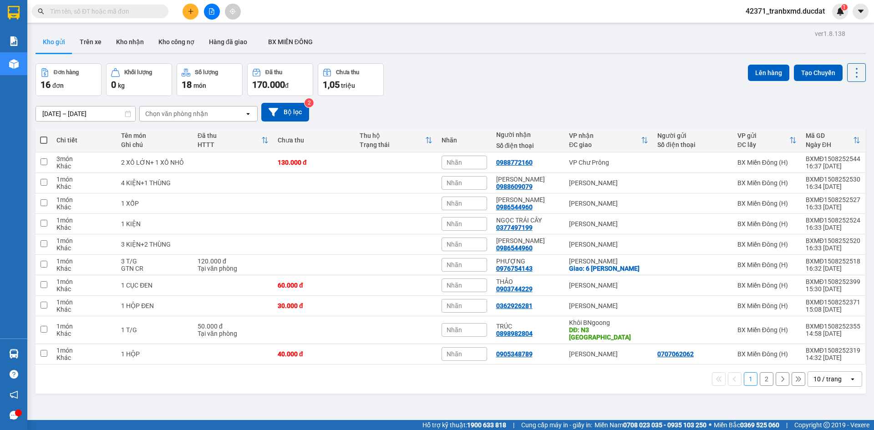
click at [813, 375] on div "10 / trang" at bounding box center [827, 379] width 28 height 9
click at [828, 356] on div "100 / trang" at bounding box center [828, 352] width 55 height 16
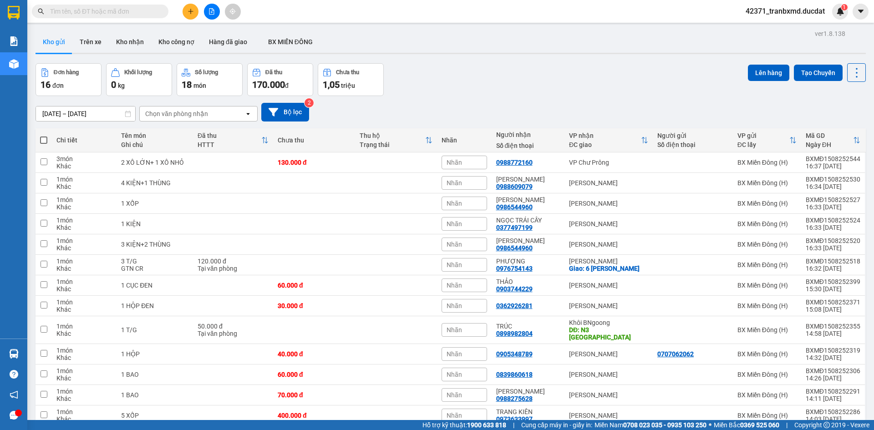
click at [383, 147] on div "Trạng thái" at bounding box center [393, 144] width 66 height 7
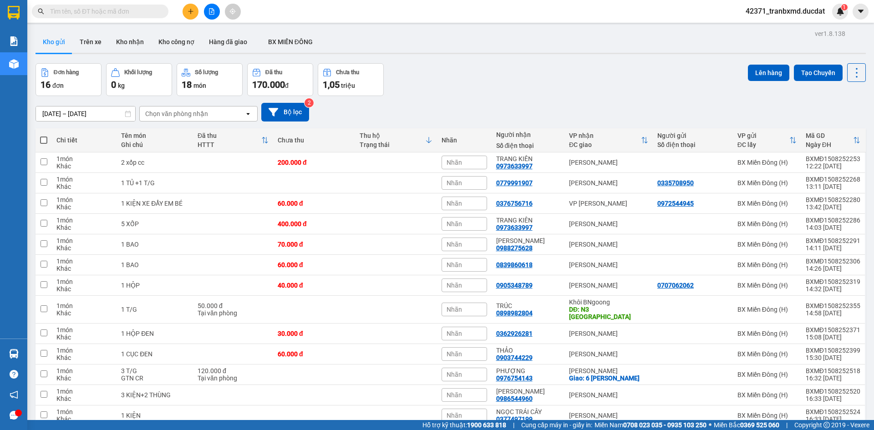
click at [315, 110] on div "[DATE] – [DATE] Press the down arrow key to interact with the calendar and sele…" at bounding box center [451, 112] width 830 height 19
click at [853, 139] on icon at bounding box center [856, 140] width 7 height 7
click at [855, 141] on th "Mã GD Ngày ĐH" at bounding box center [833, 140] width 64 height 24
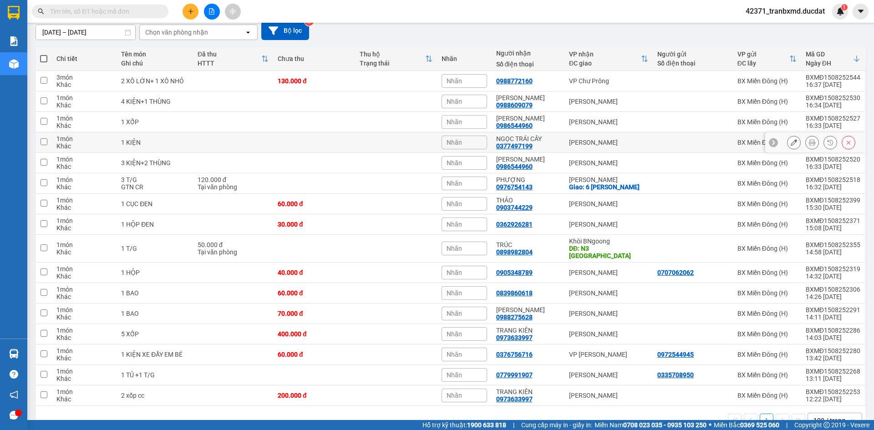
scroll to position [97, 0]
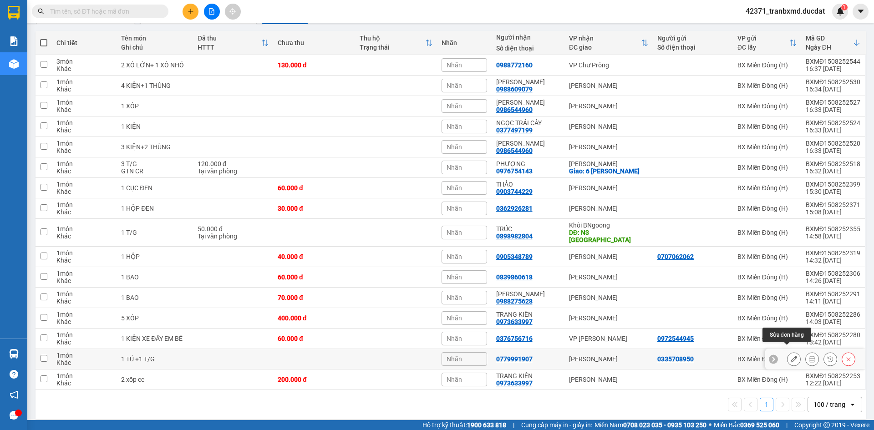
click at [791, 356] on icon at bounding box center [794, 359] width 6 height 6
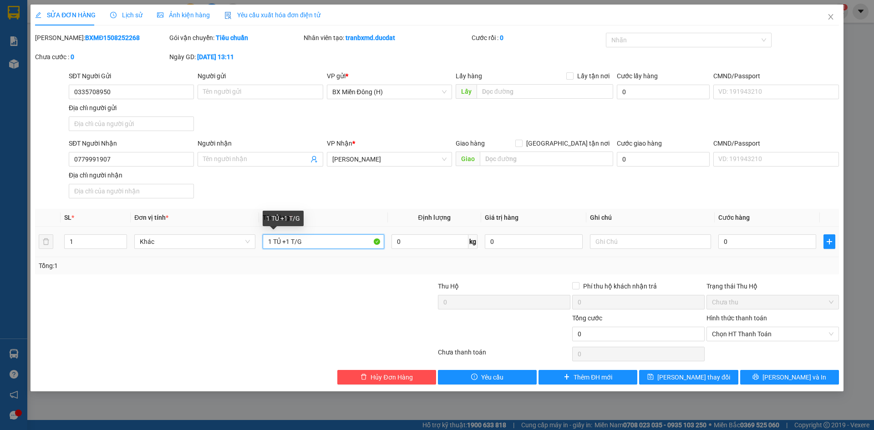
click at [279, 242] on input "1 TỦ +1 T/G" at bounding box center [323, 241] width 121 height 15
type input "1 TỦ CAM +1 T/G"
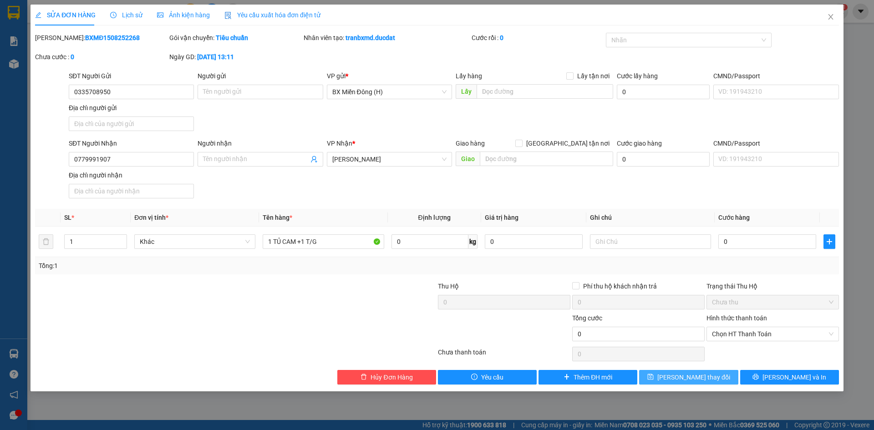
click at [726, 373] on button "[PERSON_NAME] thay đổi" at bounding box center [688, 377] width 99 height 15
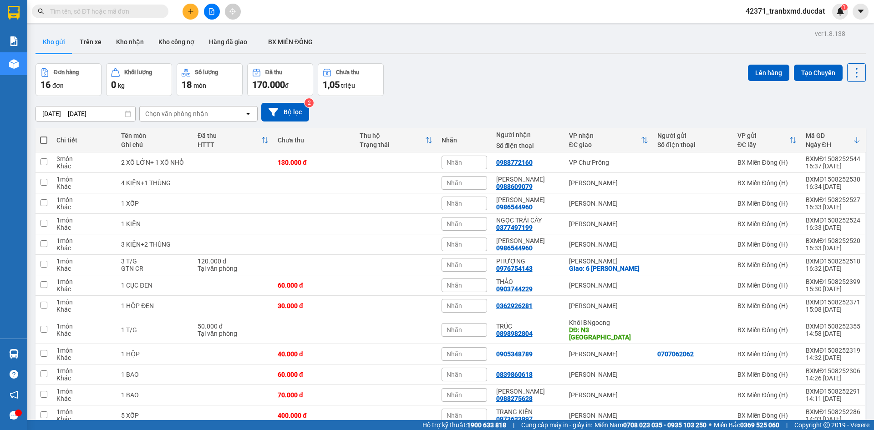
click at [191, 12] on icon "plus" at bounding box center [191, 11] width 6 height 6
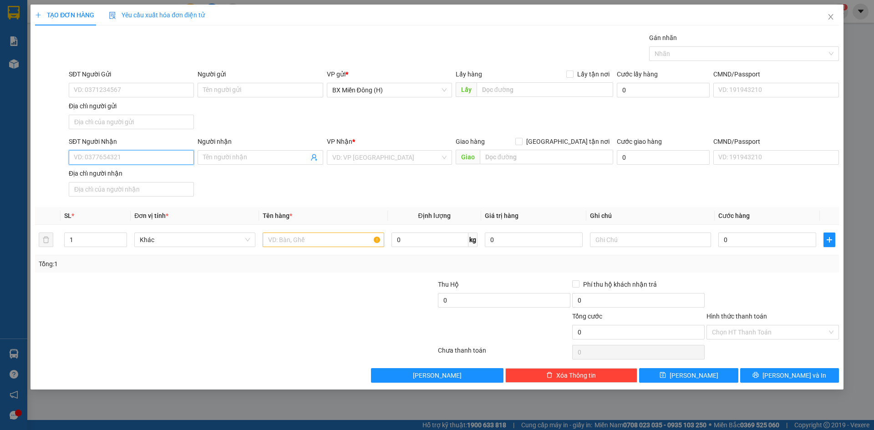
click at [136, 158] on input "SĐT Người Nhận" at bounding box center [131, 157] width 125 height 15
click at [131, 176] on div "0906252345 - [PERSON_NAME]" at bounding box center [131, 176] width 114 height 10
type input "0906252345"
type input "THỦY TIÊN"
type input "0906252345"
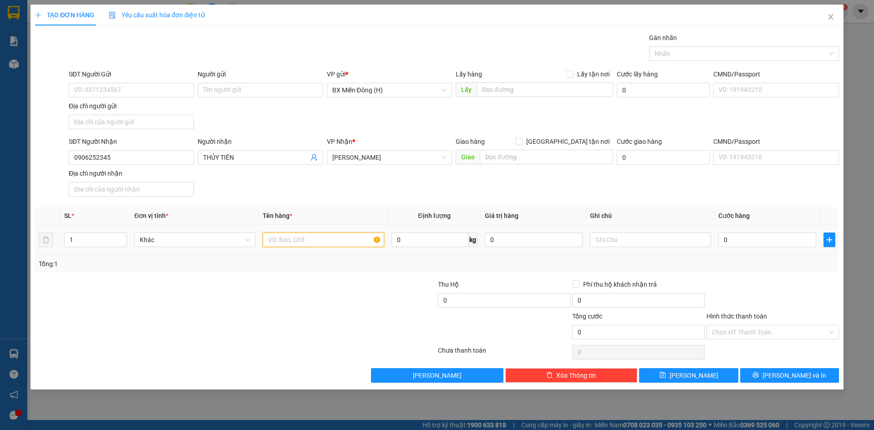
click at [312, 244] on input "text" at bounding box center [323, 240] width 121 height 15
type input "1 T/G HOA"
click at [730, 239] on input "0" at bounding box center [767, 240] width 98 height 15
type input "004"
type input "4"
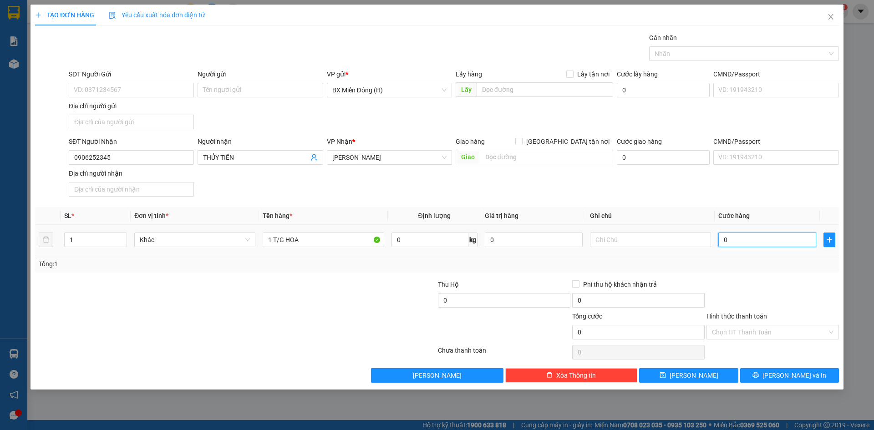
type input "4"
type input "0.040"
type input "40"
type input "0.040"
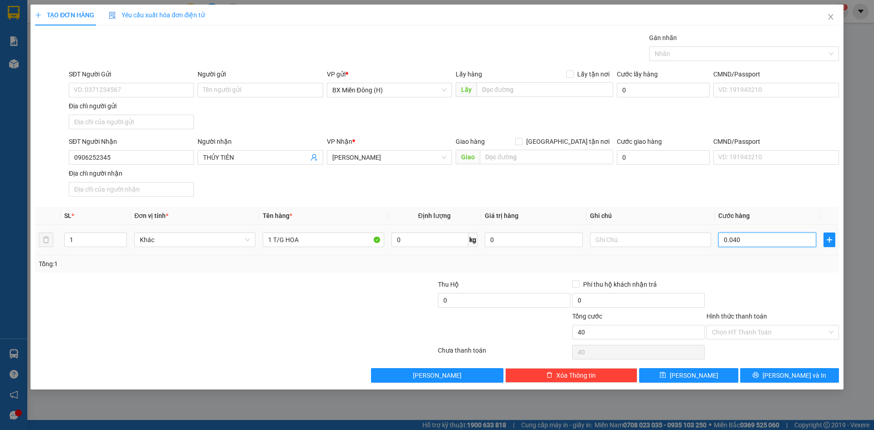
type input "40"
click at [779, 244] on input "0.040" at bounding box center [767, 240] width 98 height 15
type input "5"
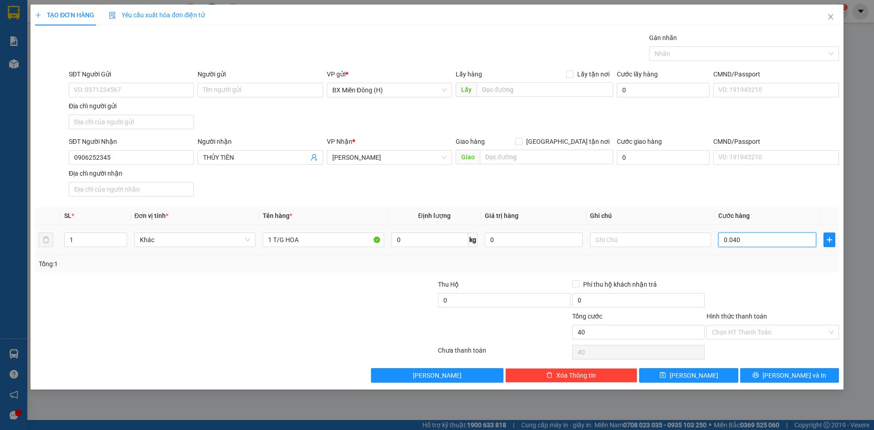
type input "5"
type input "50"
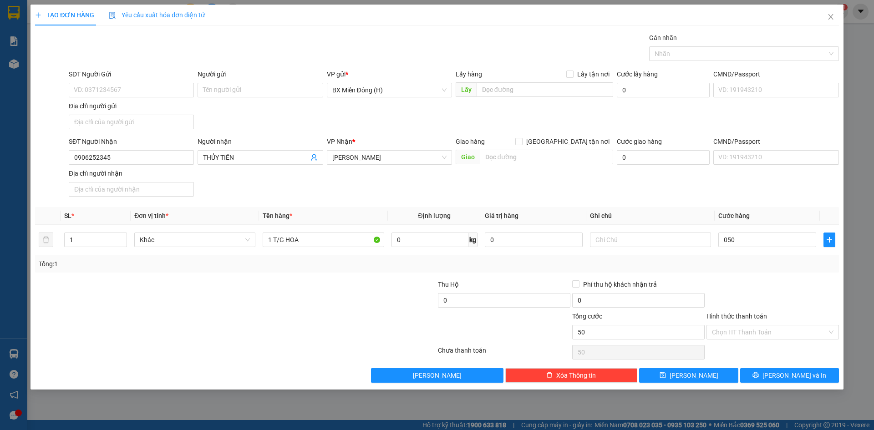
type input "50.000"
drag, startPoint x: 783, startPoint y: 277, endPoint x: 789, endPoint y: 285, distance: 9.7
click at [783, 278] on div "Transit Pickup Surcharge Ids Transit Deliver Surcharge Ids Transit Deliver Surc…" at bounding box center [437, 208] width 804 height 350
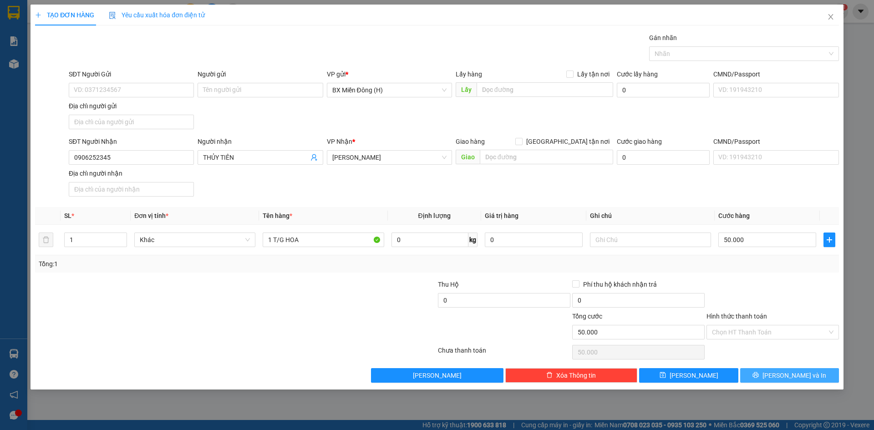
click at [818, 371] on button "[PERSON_NAME] và In" at bounding box center [789, 375] width 99 height 15
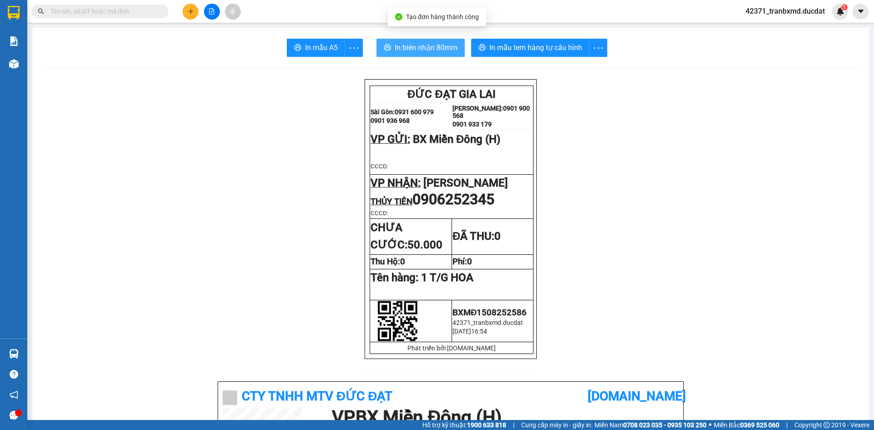
click at [442, 55] on button "In biên nhận 80mm" at bounding box center [420, 48] width 88 height 18
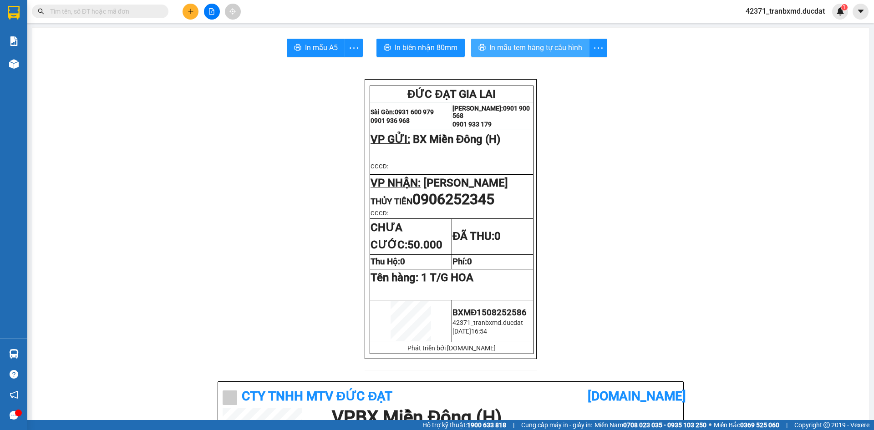
click at [547, 48] on span "In mẫu tem hàng tự cấu hình" at bounding box center [535, 47] width 93 height 11
click at [188, 5] on button at bounding box center [191, 12] width 16 height 16
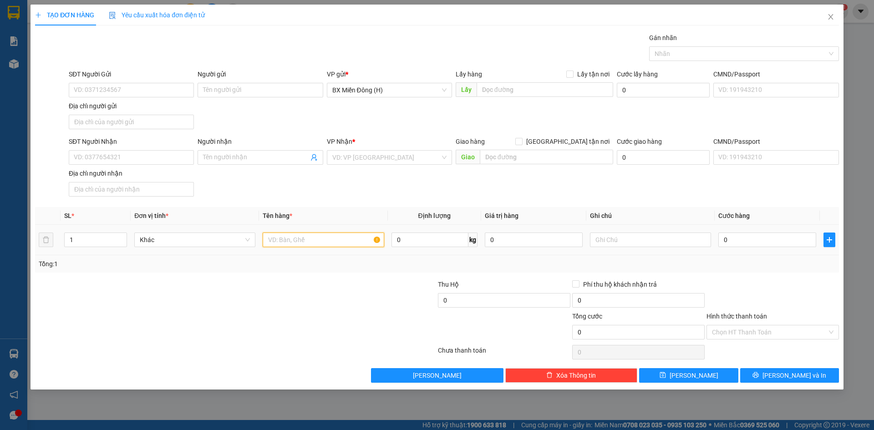
click at [293, 244] on input "text" at bounding box center [323, 240] width 121 height 15
type input "1 CỤC ĐEN"
click at [165, 153] on input "SĐT Người Nhận" at bounding box center [131, 157] width 125 height 15
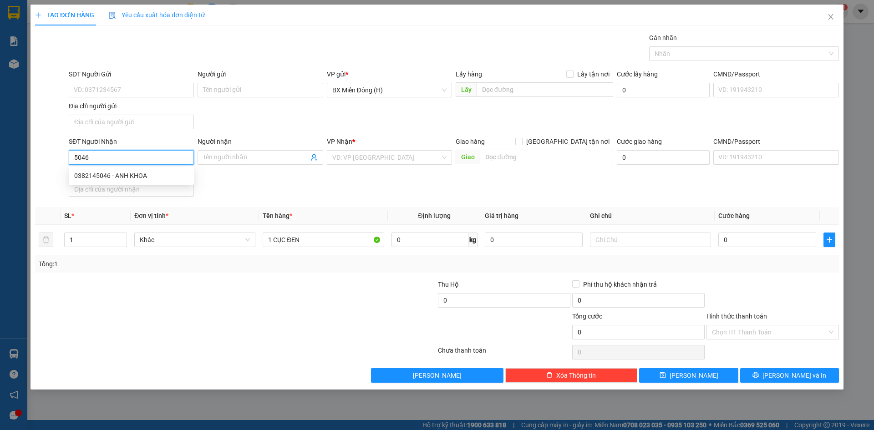
drag, startPoint x: 110, startPoint y: 158, endPoint x: 32, endPoint y: 159, distance: 77.8
click at [32, 159] on div "TẠO ĐƠN HÀNG Yêu cầu xuất hóa đơn điện tử Transit Pickup Surcharge Ids Transit …" at bounding box center [436, 197] width 813 height 385
click at [134, 173] on div "0382145046 - ANH KHOA" at bounding box center [131, 176] width 114 height 10
type input "0382145046"
type input "ANH KHOA"
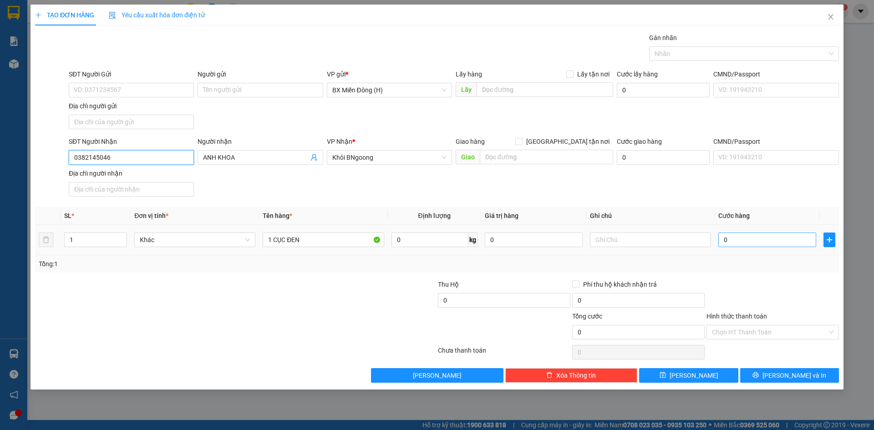
type input "0382145046"
click at [774, 243] on input "0" at bounding box center [767, 240] width 98 height 15
type input "005"
type input "5"
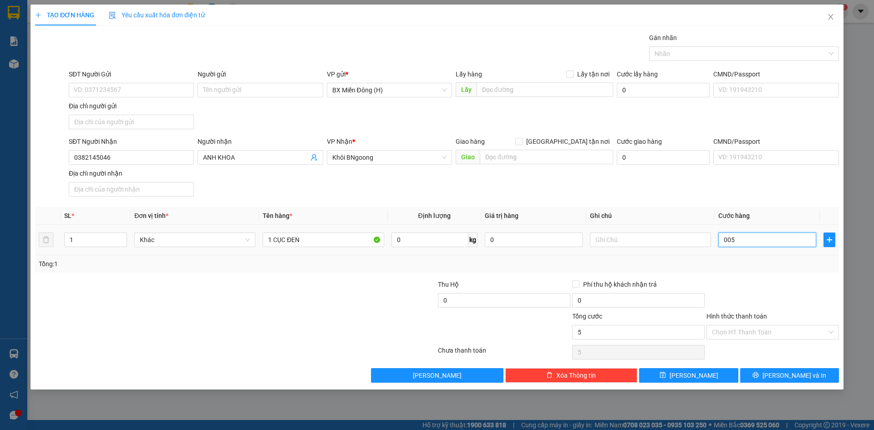
type input "0.050"
type input "50"
type input "50.000"
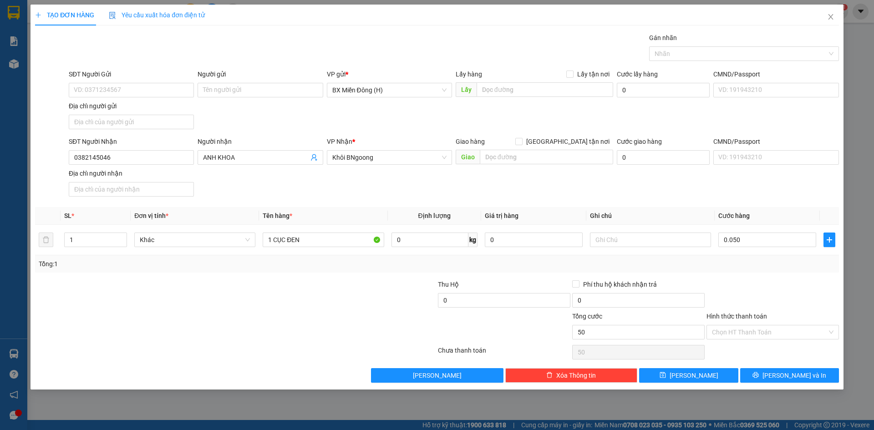
type input "50.000"
click at [767, 265] on div "Tổng: 1" at bounding box center [437, 264] width 797 height 10
click at [787, 375] on span "[PERSON_NAME] và In" at bounding box center [794, 376] width 64 height 10
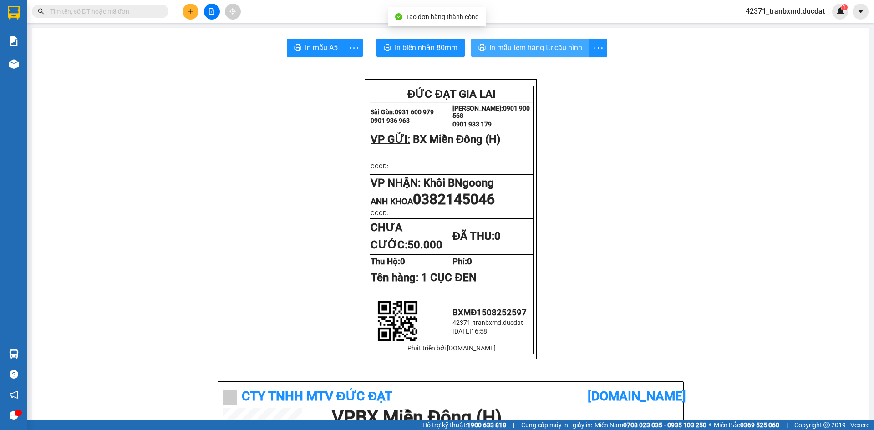
click at [547, 43] on span "In mẫu tem hàng tự cấu hình" at bounding box center [535, 47] width 93 height 11
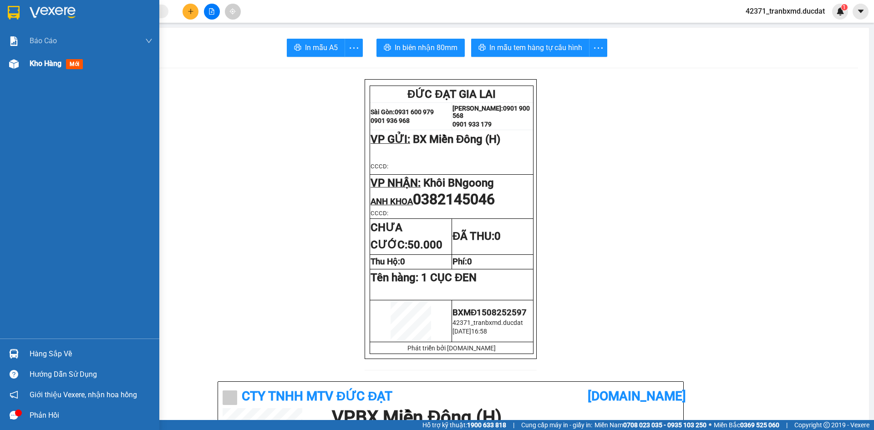
click at [25, 70] on div "Kho hàng mới" at bounding box center [79, 63] width 159 height 23
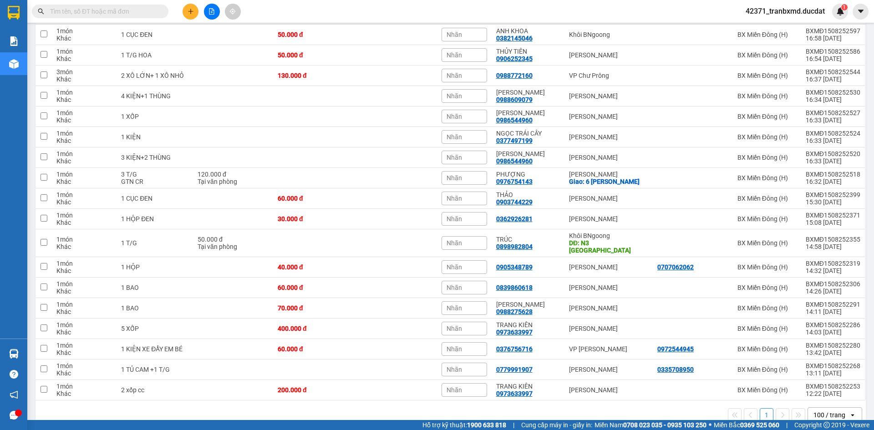
scroll to position [137, 0]
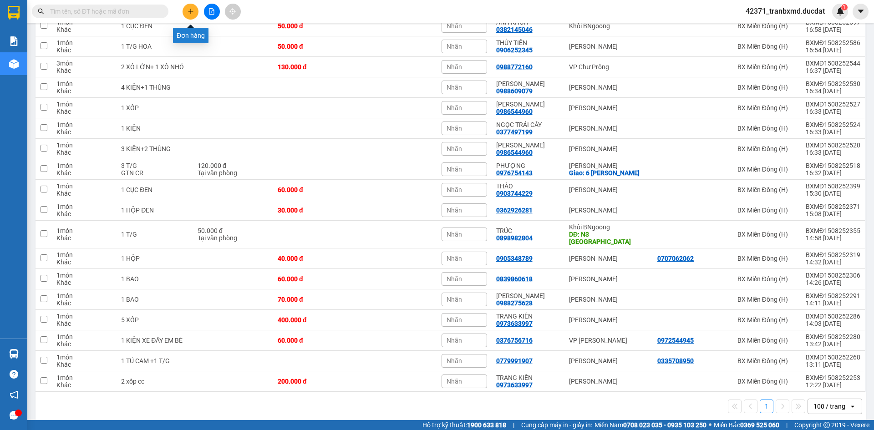
click at [190, 7] on button at bounding box center [191, 12] width 16 height 16
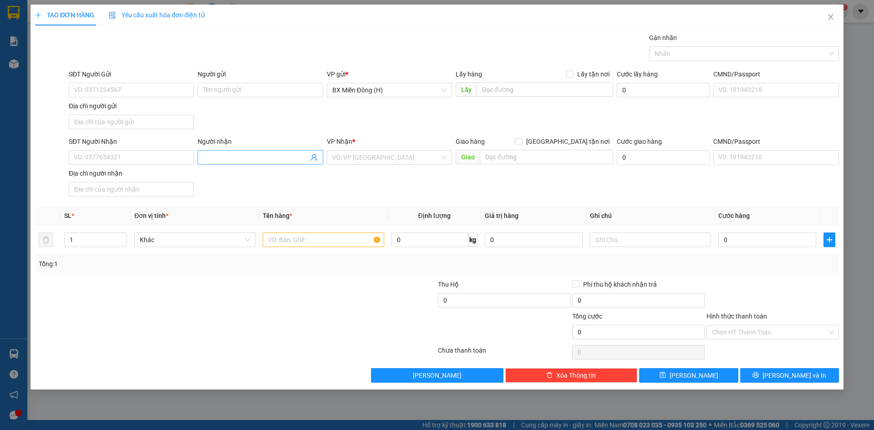
click at [256, 165] on div "Người nhận Tên người nhận" at bounding box center [260, 153] width 125 height 32
type input "[PERSON_NAME]"
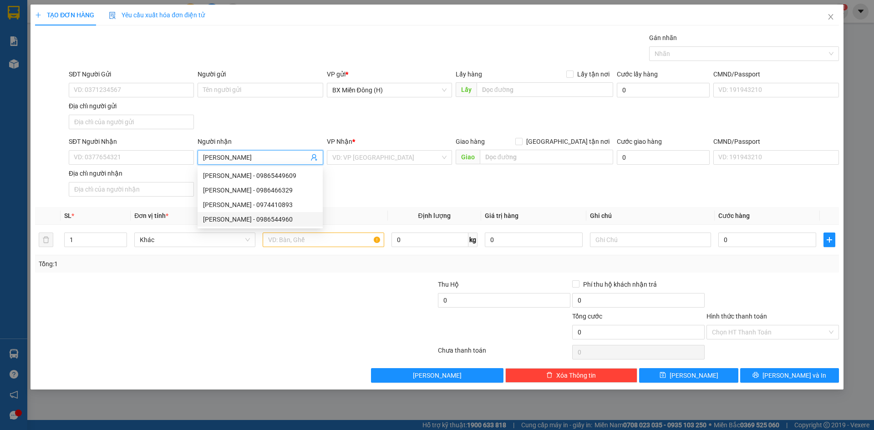
drag, startPoint x: 263, startPoint y: 216, endPoint x: 251, endPoint y: 212, distance: 12.5
click at [262, 218] on div "[PERSON_NAME] - 0986544960" at bounding box center [260, 219] width 114 height 10
type input "0986544960"
type input "[PERSON_NAME]"
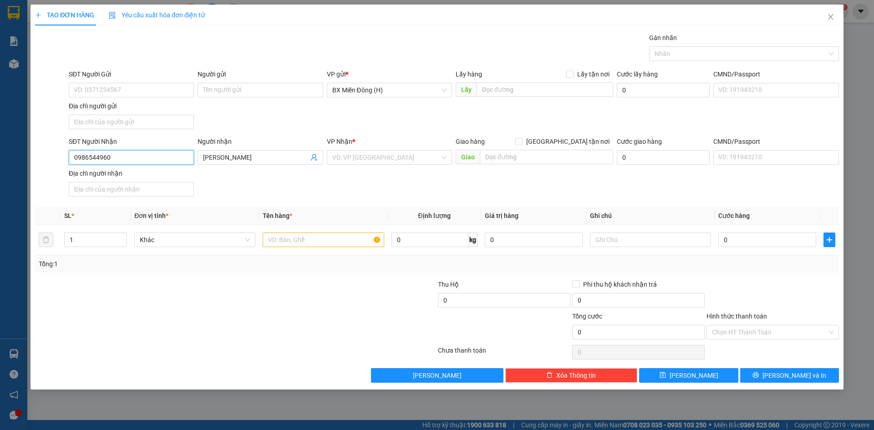
click at [152, 158] on input "0986544960" at bounding box center [131, 157] width 125 height 15
click at [121, 173] on div "0986544960 - [PERSON_NAME]" at bounding box center [131, 176] width 114 height 10
type input "0986544960"
click at [295, 239] on input "text" at bounding box center [323, 240] width 121 height 15
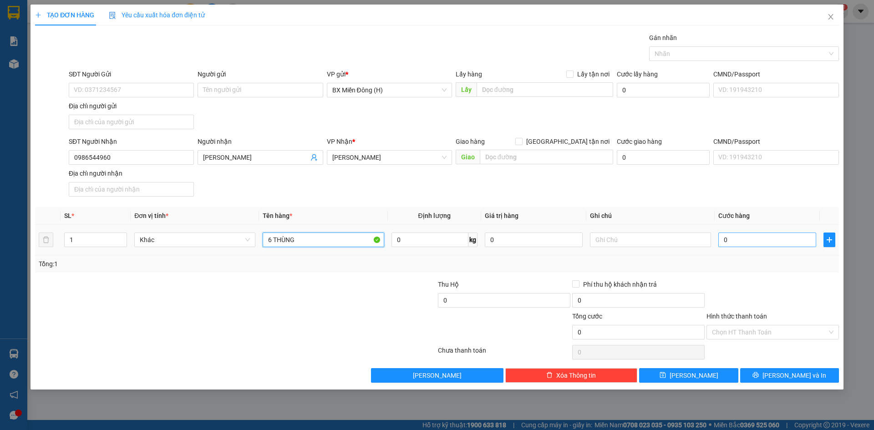
type input "6 THÙNG"
click at [781, 244] on input "0" at bounding box center [767, 240] width 98 height 15
type input "002"
type input "2"
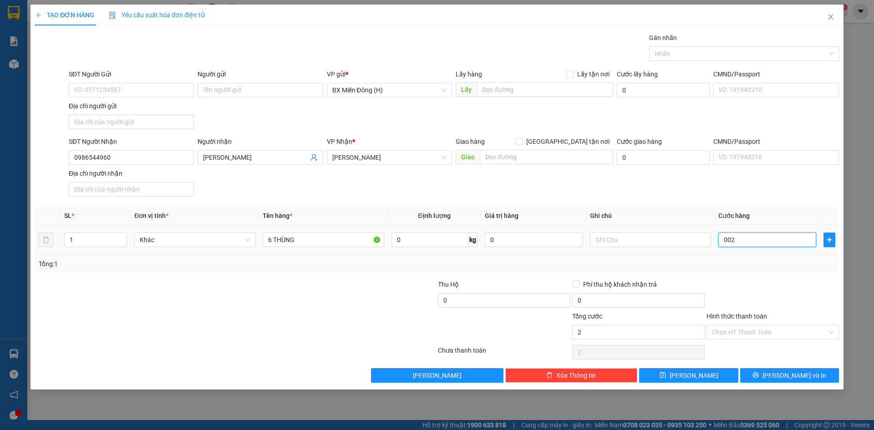
type input "0.024"
type input "24"
type input "00.240"
type input "240"
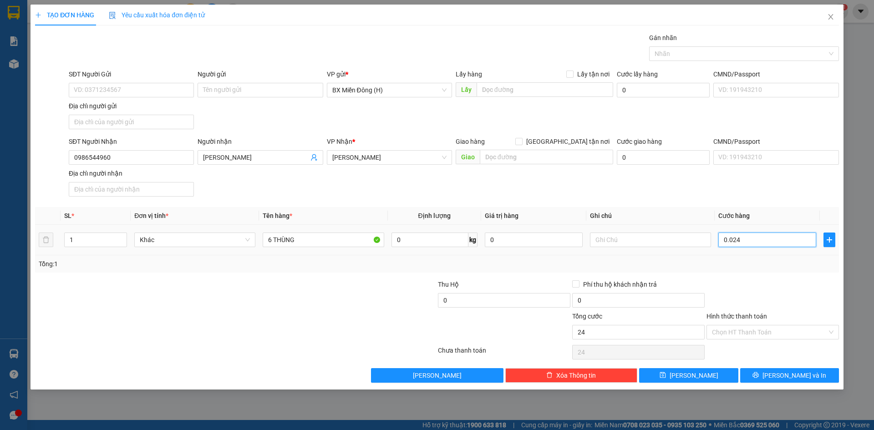
type input "240"
type input "240.000"
click at [787, 266] on div "Tổng: 1" at bounding box center [437, 264] width 797 height 10
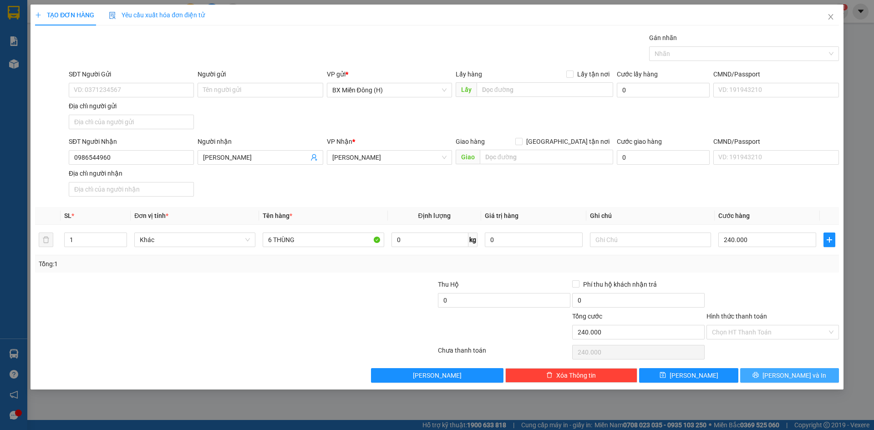
click at [784, 370] on button "[PERSON_NAME] và In" at bounding box center [789, 375] width 99 height 15
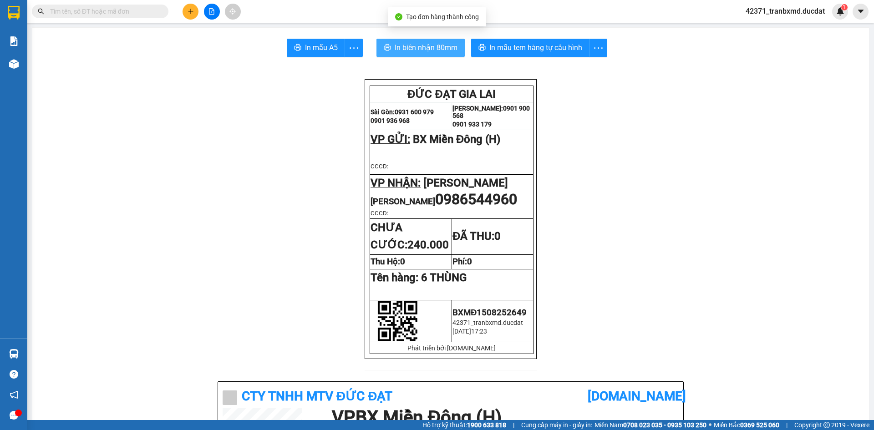
click at [428, 45] on span "In biên nhận 80mm" at bounding box center [426, 47] width 63 height 11
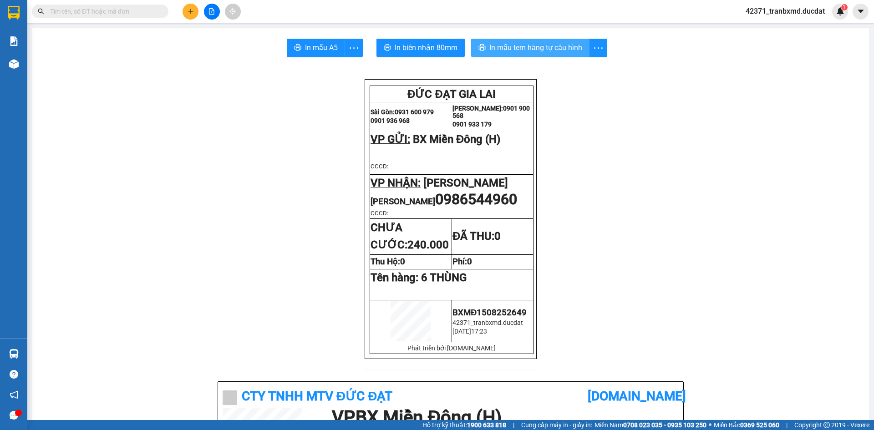
click at [532, 56] on button "In mẫu tem hàng tự cấu hình" at bounding box center [530, 48] width 118 height 18
click at [194, 15] on button at bounding box center [191, 12] width 16 height 16
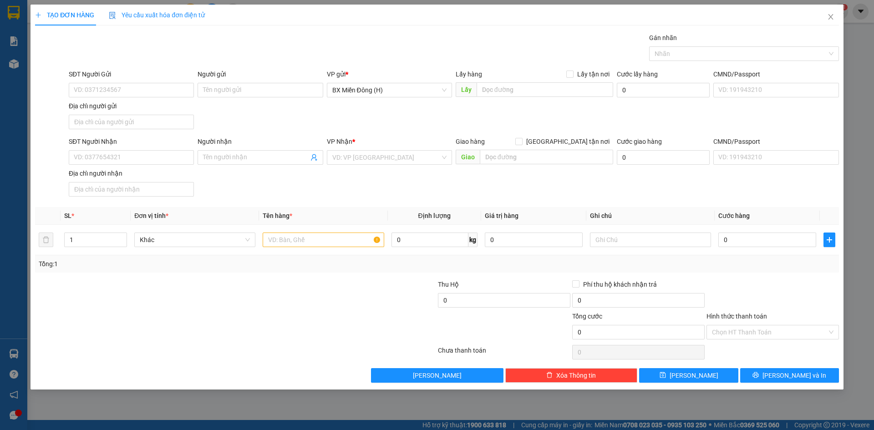
click at [333, 192] on div "SĐT Người Nhận VD: 0377654321 Người nhận Tên người nhận VP Nhận * VD: VP [GEOGR…" at bounding box center [454, 169] width 774 height 64
click at [294, 155] on input "Người nhận" at bounding box center [255, 157] width 105 height 10
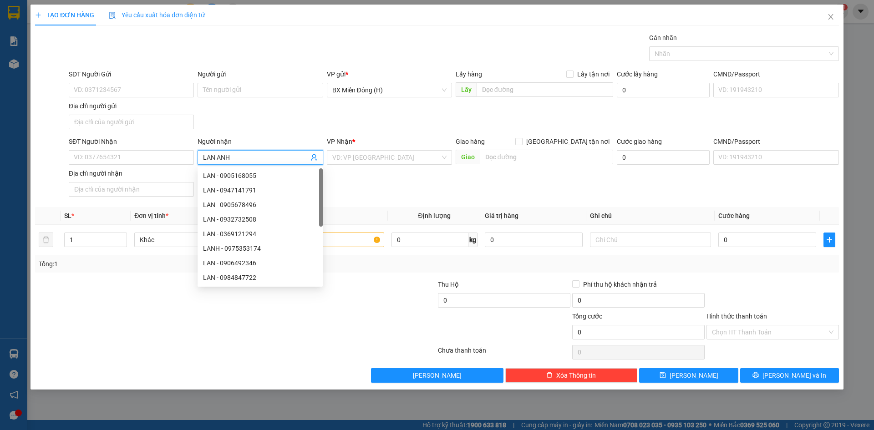
type input "LAN ANH"
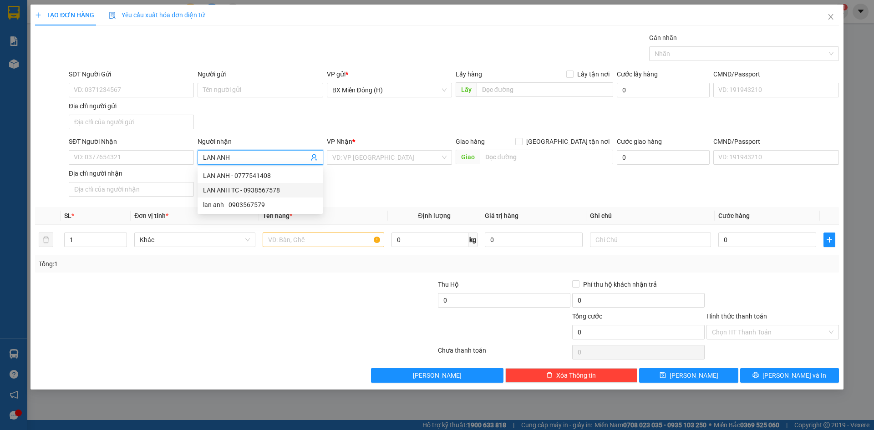
click at [264, 190] on div "LAN ANH TC - 0938567578" at bounding box center [260, 190] width 114 height 10
type input "0938567578"
type input "LAN ANH TC"
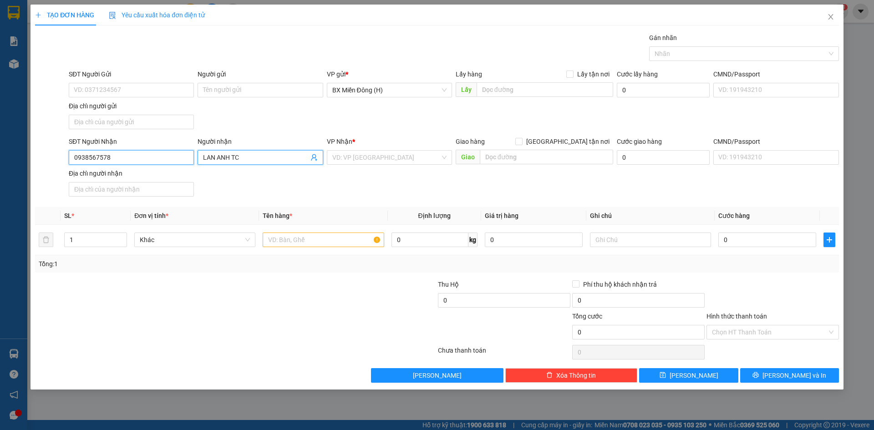
click at [148, 157] on input "0938567578" at bounding box center [131, 157] width 125 height 15
click at [145, 173] on div "0938567578 - LAN ANH TC" at bounding box center [131, 176] width 114 height 10
type input "0938567578"
click at [302, 242] on input "text" at bounding box center [323, 240] width 121 height 15
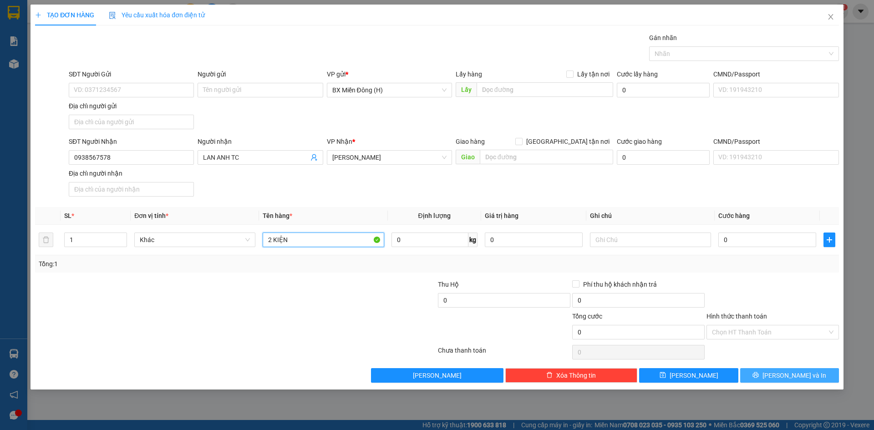
type input "2 KIỆN"
click at [793, 379] on span "[PERSON_NAME] và In" at bounding box center [794, 376] width 64 height 10
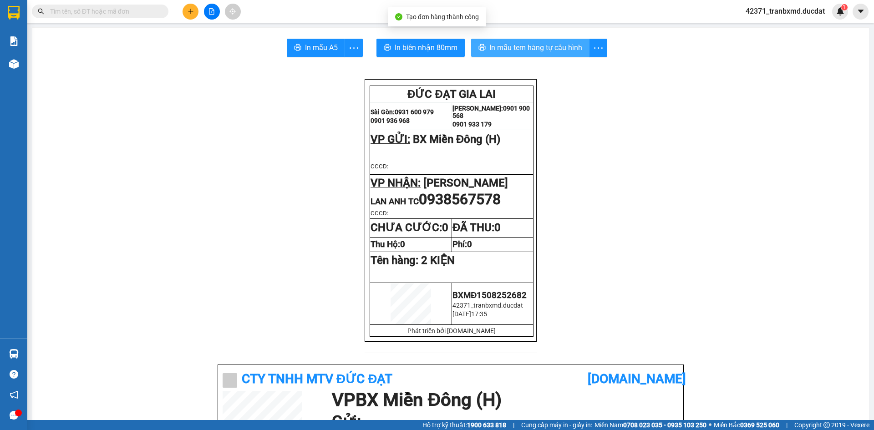
click at [531, 49] on span "In mẫu tem hàng tự cấu hình" at bounding box center [535, 47] width 93 height 11
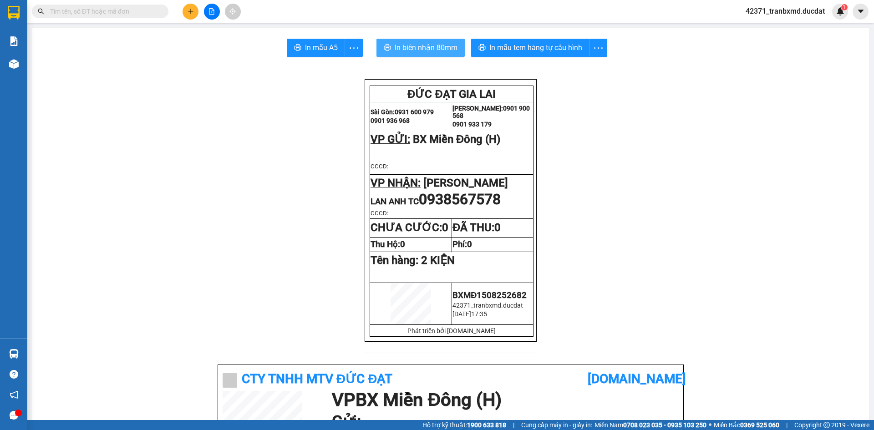
click at [435, 47] on span "In biên nhận 80mm" at bounding box center [426, 47] width 63 height 11
click at [553, 49] on span "In mẫu tem hàng tự cấu hình" at bounding box center [535, 47] width 93 height 11
click at [194, 12] on button at bounding box center [191, 12] width 16 height 16
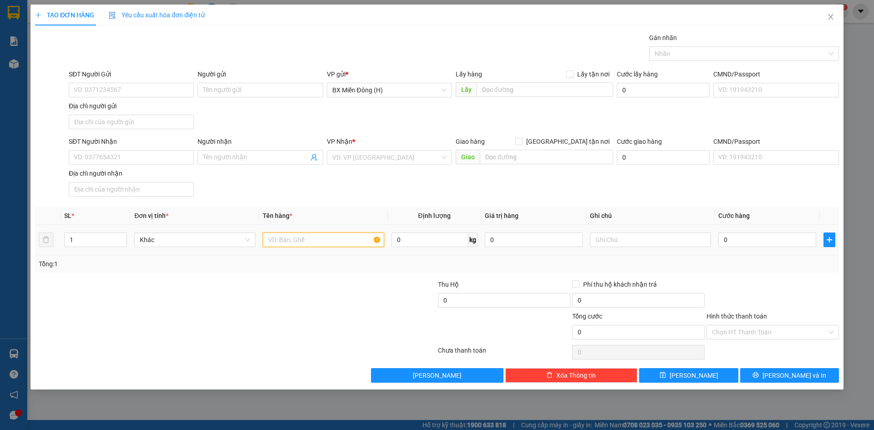
click at [302, 239] on input "text" at bounding box center [323, 240] width 121 height 15
click at [166, 160] on input "SĐT Người Nhận" at bounding box center [131, 157] width 125 height 15
click at [161, 176] on div "0902316385" at bounding box center [131, 176] width 114 height 10
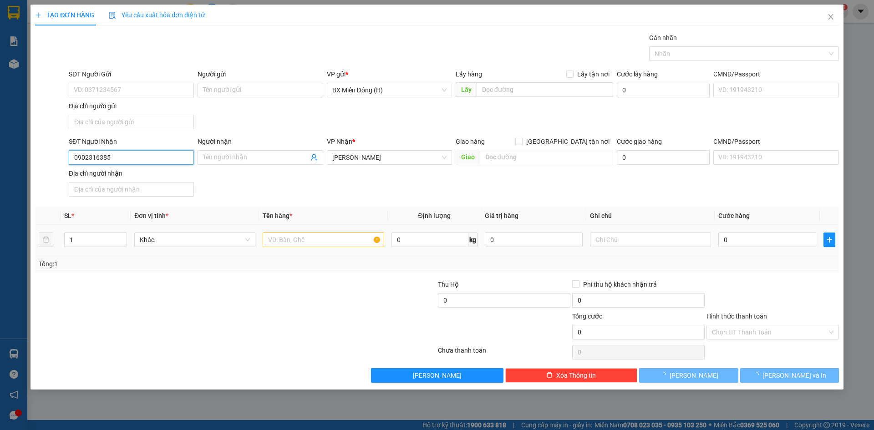
type input "0902316385"
click at [293, 241] on input "text" at bounding box center [323, 240] width 121 height 15
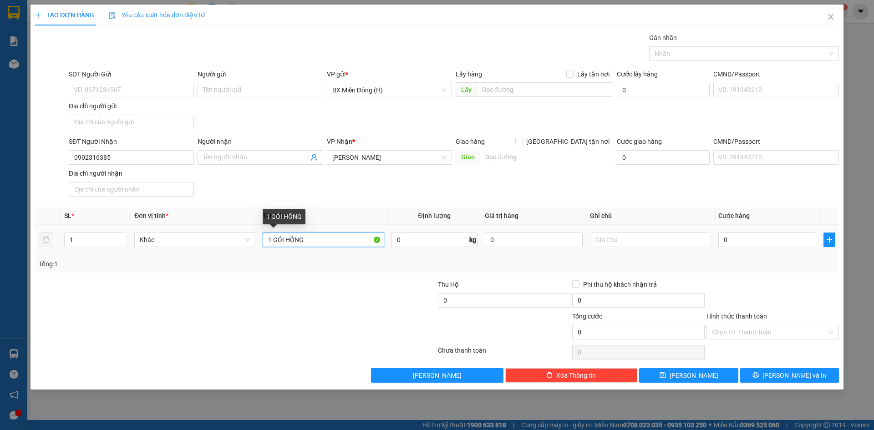
drag, startPoint x: 312, startPoint y: 239, endPoint x: 273, endPoint y: 241, distance: 39.2
click at [273, 241] on input "1 GÓI HỒNG" at bounding box center [323, 240] width 121 height 15
type input "1 CỤC HỒNG NHỎ"
click at [767, 231] on div "0" at bounding box center [767, 240] width 98 height 18
click at [764, 238] on input "0" at bounding box center [767, 240] width 98 height 15
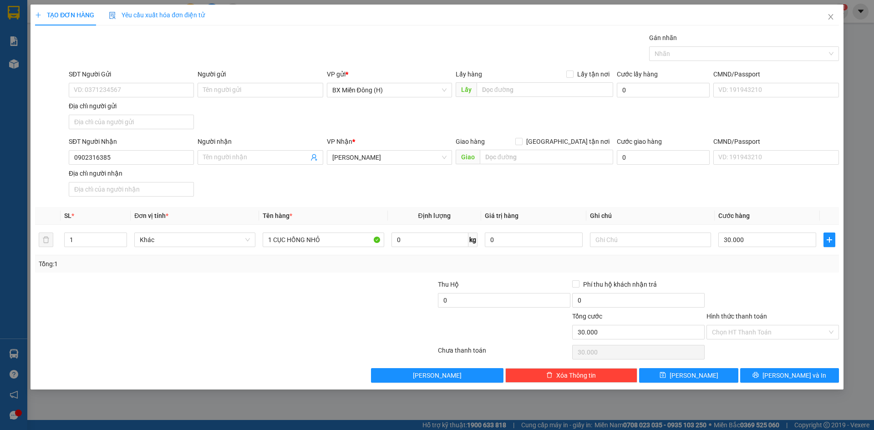
click at [761, 263] on div "Tổng: 1" at bounding box center [437, 264] width 797 height 10
click at [781, 381] on button "[PERSON_NAME] và In" at bounding box center [789, 375] width 99 height 15
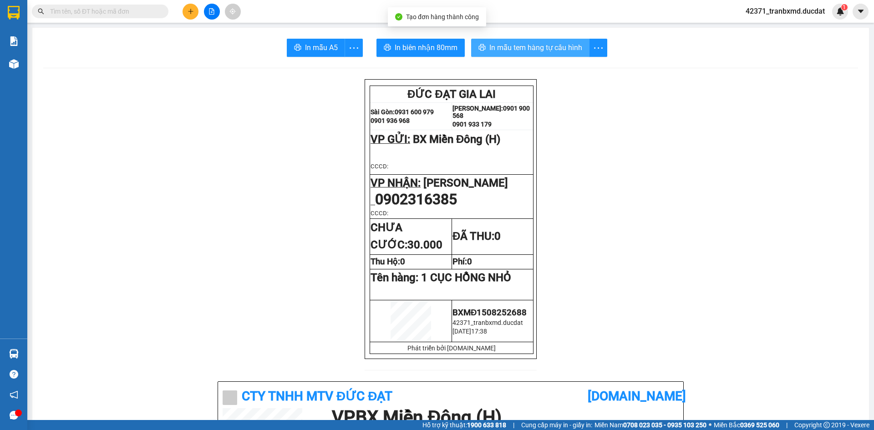
click at [499, 53] on span "In mẫu tem hàng tự cấu hình" at bounding box center [535, 47] width 93 height 11
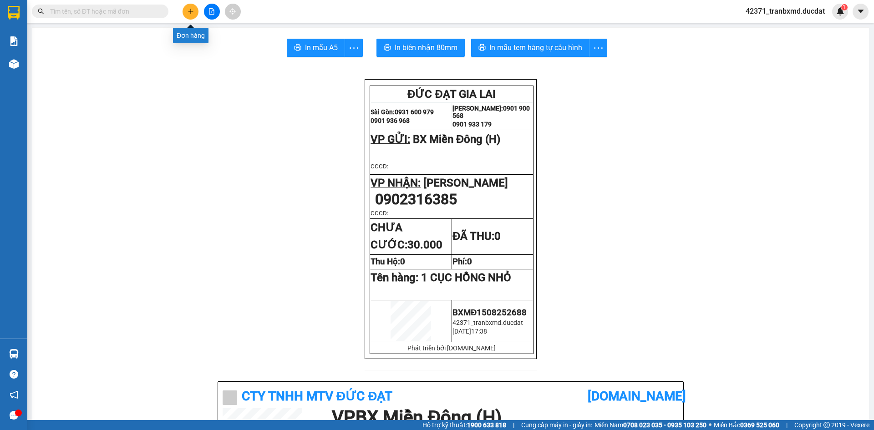
click at [194, 10] on button at bounding box center [191, 12] width 16 height 16
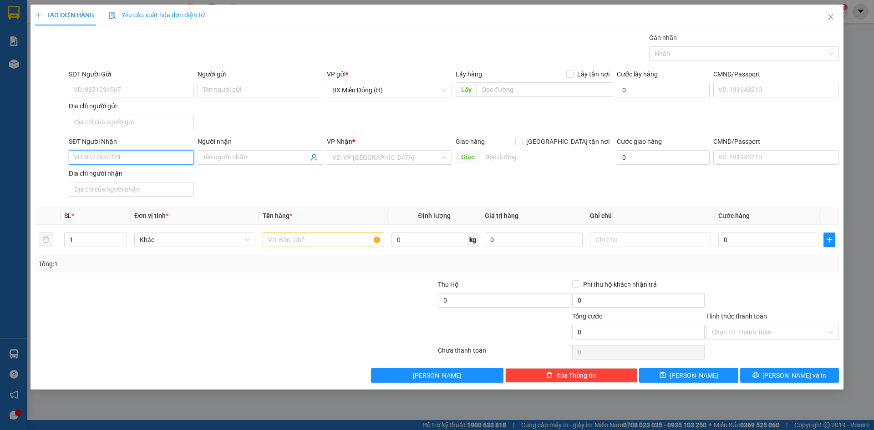
click at [183, 163] on input "SĐT Người Nhận" at bounding box center [131, 157] width 125 height 15
click at [164, 177] on div "0903603697 - VŨ" at bounding box center [131, 176] width 114 height 10
type input "0903603697"
type input "VŨ"
type input "0903603697"
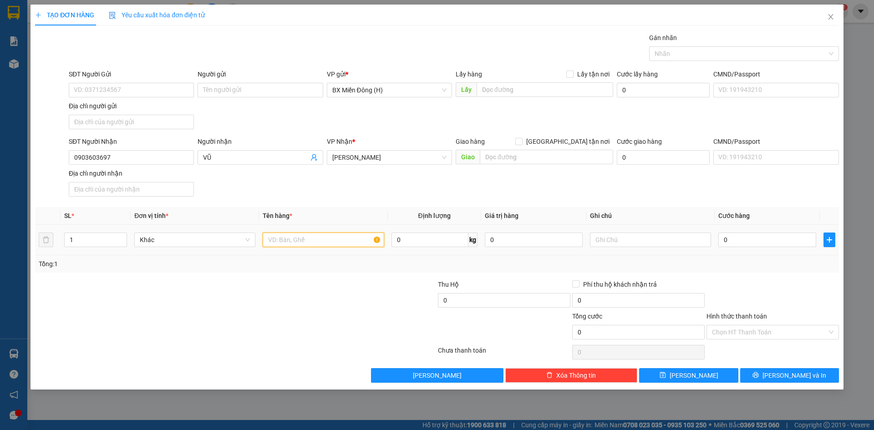
click at [323, 241] on input "text" at bounding box center [323, 240] width 121 height 15
type input "1 CỤC HỒNG NHỎ"
click at [748, 238] on input "0" at bounding box center [767, 240] width 98 height 15
drag, startPoint x: 767, startPoint y: 289, endPoint x: 767, endPoint y: 337, distance: 48.2
click at [767, 289] on div at bounding box center [773, 295] width 134 height 32
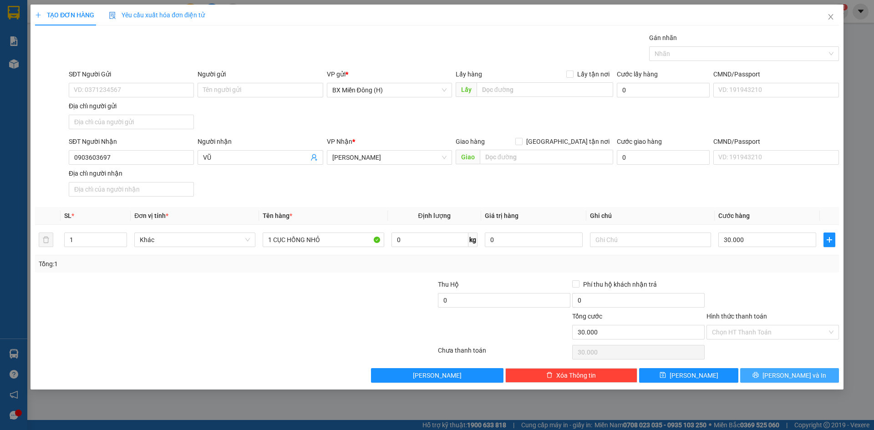
click at [759, 373] on icon "printer" at bounding box center [755, 375] width 6 height 6
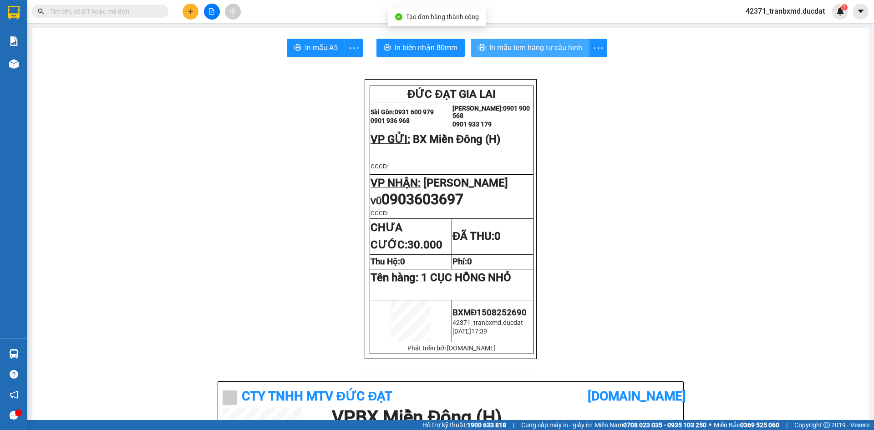
click at [540, 47] on span "In mẫu tem hàng tự cấu hình" at bounding box center [535, 47] width 93 height 11
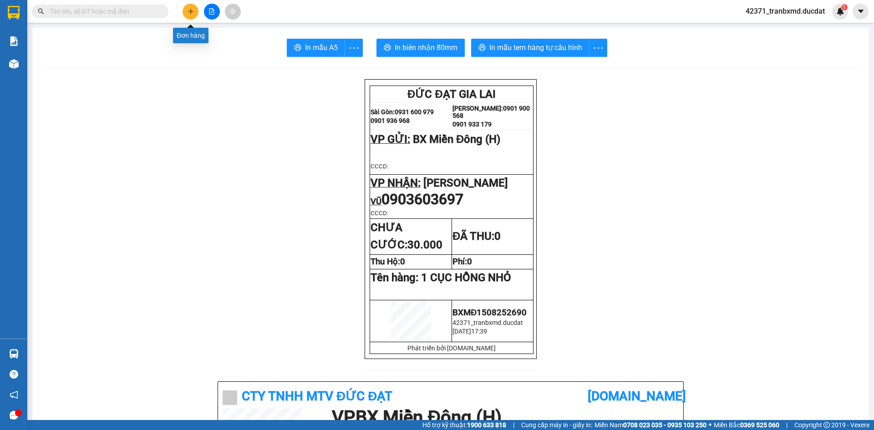
click at [188, 15] on button at bounding box center [191, 12] width 16 height 16
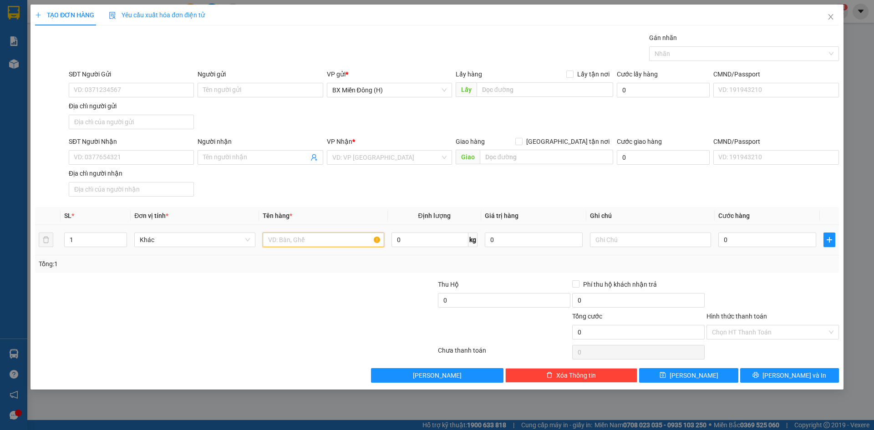
click at [299, 243] on input "text" at bounding box center [323, 240] width 121 height 15
type input "1 CỤC ĐEN"
click at [173, 160] on input "SĐT Người Nhận" at bounding box center [131, 157] width 125 height 15
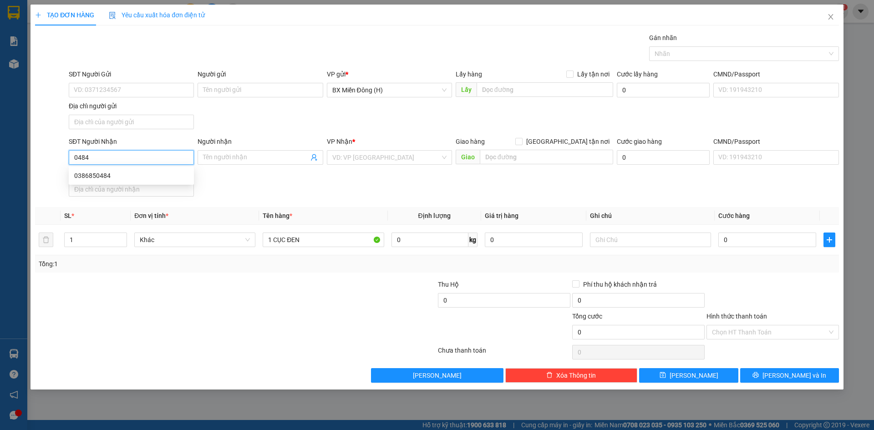
click at [178, 179] on div "0386850484" at bounding box center [131, 176] width 114 height 10
type input "0386850484"
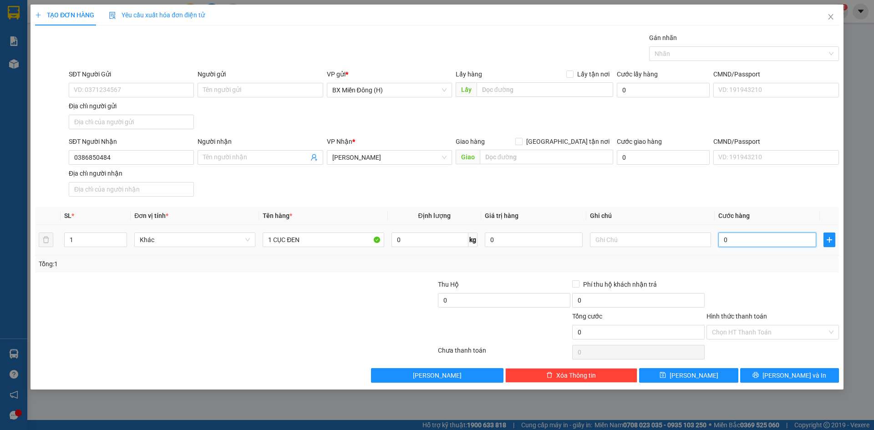
click at [768, 238] on input "0" at bounding box center [767, 240] width 98 height 15
click at [754, 266] on div "Tổng: 1" at bounding box center [437, 264] width 797 height 10
click at [782, 374] on span "[PERSON_NAME] và In" at bounding box center [794, 376] width 64 height 10
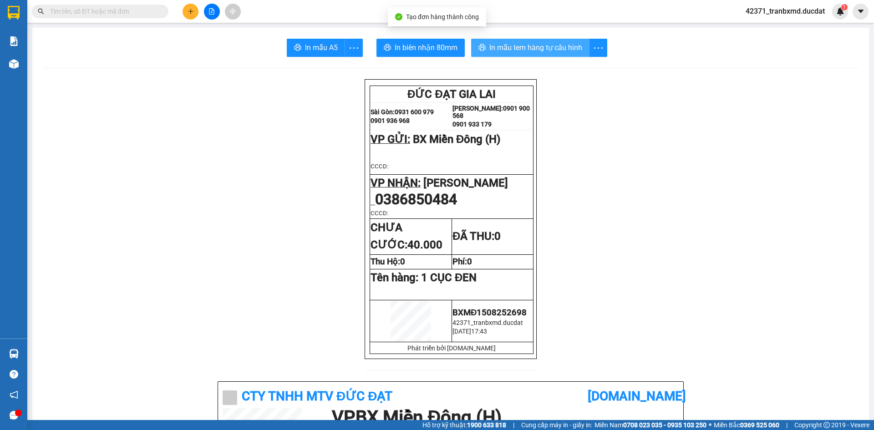
click at [507, 53] on span "In mẫu tem hàng tự cấu hình" at bounding box center [535, 47] width 93 height 11
click at [194, 11] on button at bounding box center [191, 12] width 16 height 16
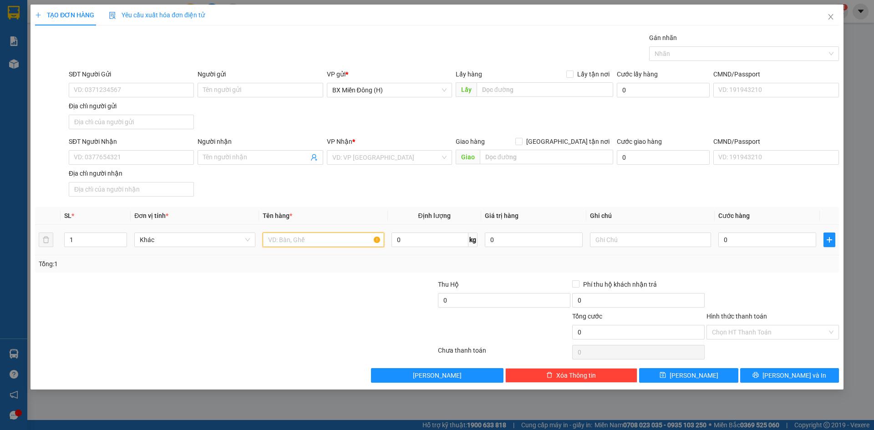
click at [294, 234] on input "text" at bounding box center [323, 240] width 121 height 15
click at [277, 245] on input "text" at bounding box center [323, 240] width 121 height 15
type input "1 THÙNG+1 KIỆN"
click at [249, 162] on input "Người nhận" at bounding box center [255, 157] width 105 height 10
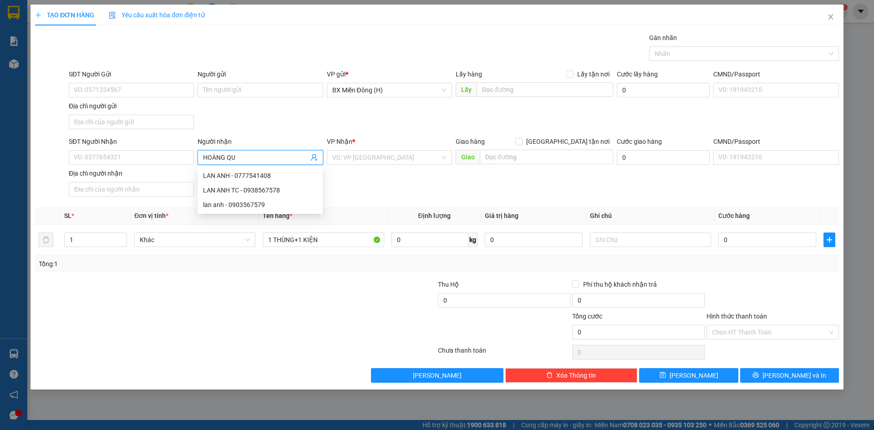
type input "[PERSON_NAME]"
drag, startPoint x: 264, startPoint y: 228, endPoint x: 259, endPoint y: 223, distance: 7.1
click at [264, 229] on div "[PERSON_NAME] - 0988609079" at bounding box center [260, 234] width 125 height 15
type input "0988609079"
type input "[PERSON_NAME]"
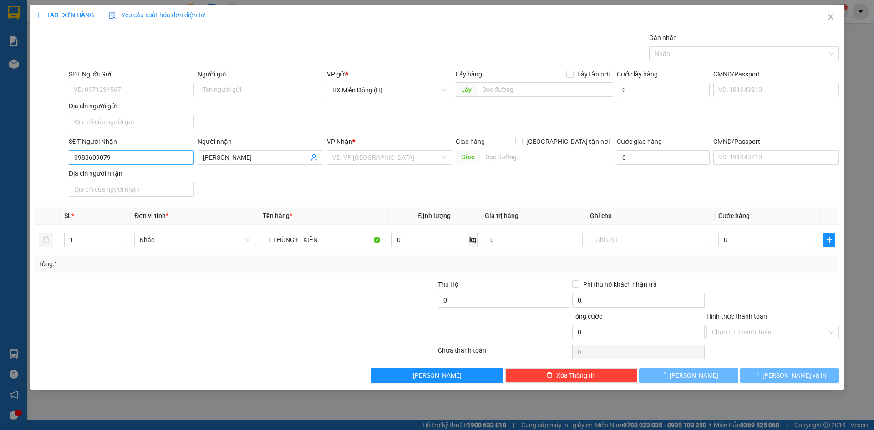
drag, startPoint x: 163, startPoint y: 167, endPoint x: 162, endPoint y: 158, distance: 8.7
click at [163, 164] on div "SĐT Người Nhận 0988609079" at bounding box center [131, 153] width 125 height 32
click at [162, 158] on input "0988609079" at bounding box center [131, 157] width 125 height 15
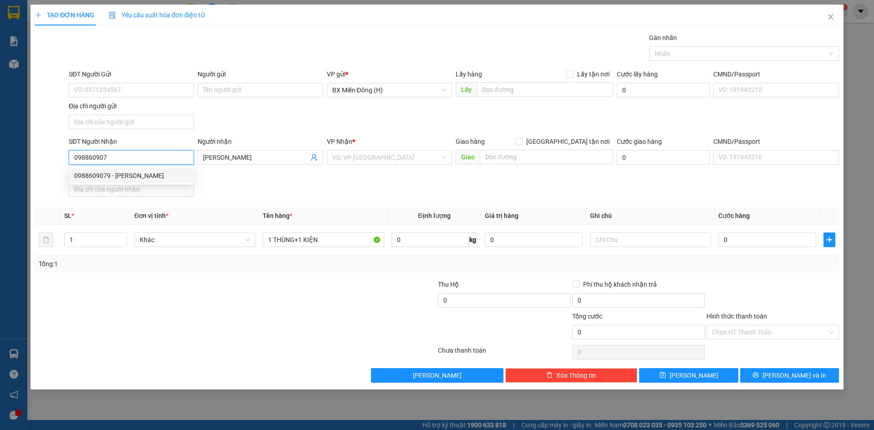
click at [156, 173] on div "0988609079 - [PERSON_NAME]" at bounding box center [131, 176] width 114 height 10
type input "0988609079"
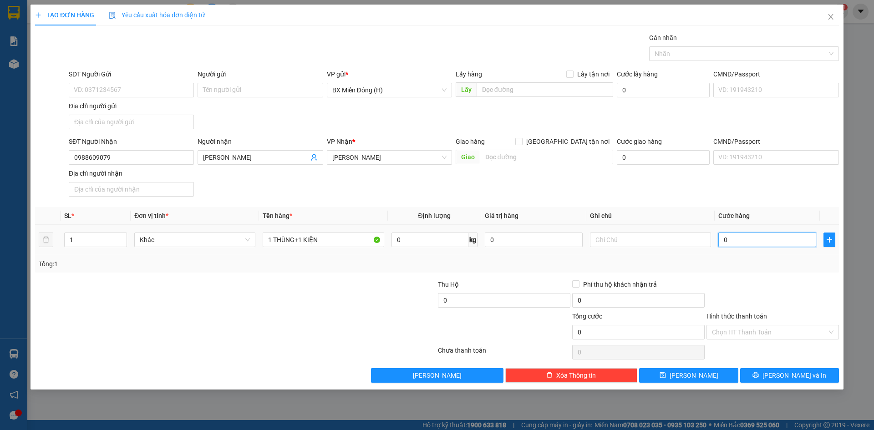
click at [762, 246] on input "0" at bounding box center [767, 240] width 98 height 15
type input "008"
type input "8"
type input "00"
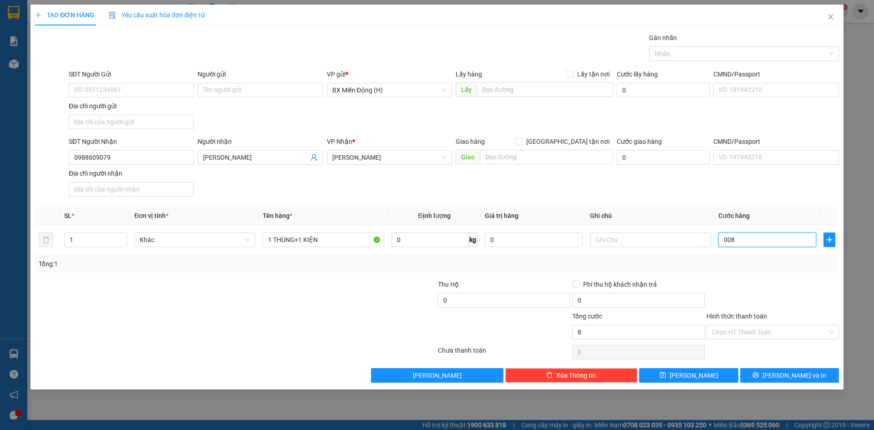
type input "0"
click at [774, 299] on div at bounding box center [773, 295] width 134 height 32
drag, startPoint x: 783, startPoint y: 376, endPoint x: 619, endPoint y: 197, distance: 242.6
click at [782, 374] on span "[PERSON_NAME] và In" at bounding box center [794, 376] width 64 height 10
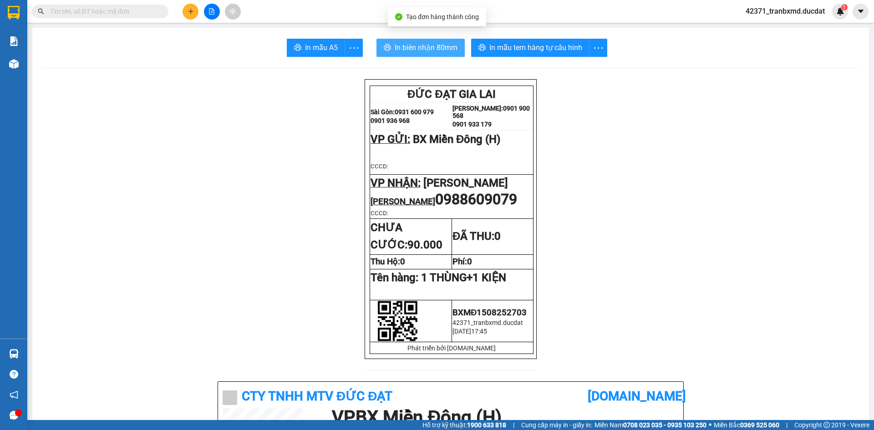
click at [403, 52] on span "In biên nhận 80mm" at bounding box center [426, 47] width 63 height 11
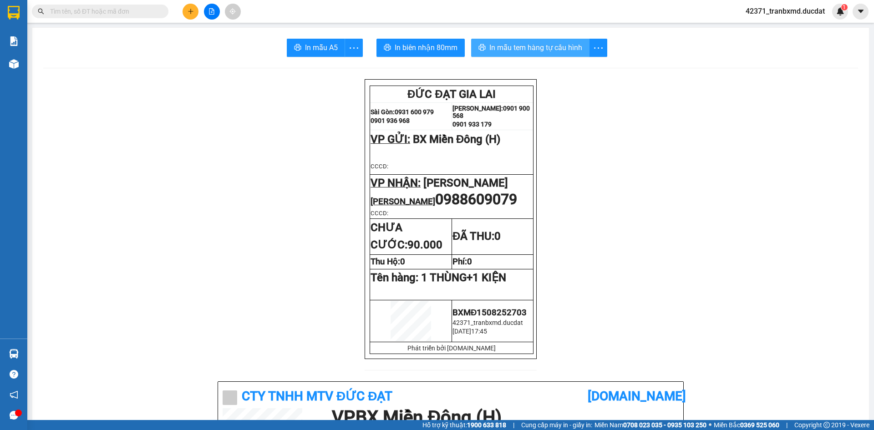
click at [562, 47] on span "In mẫu tem hàng tự cấu hình" at bounding box center [535, 47] width 93 height 11
click at [190, 14] on icon "plus" at bounding box center [191, 11] width 6 height 6
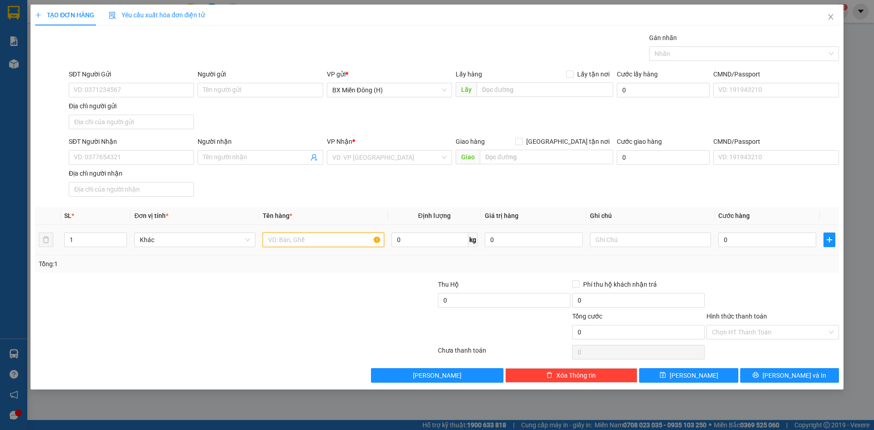
click at [284, 236] on input "text" at bounding box center [323, 240] width 121 height 15
type input "1 KIỆN"
click at [285, 155] on input "Người nhận" at bounding box center [255, 157] width 105 height 10
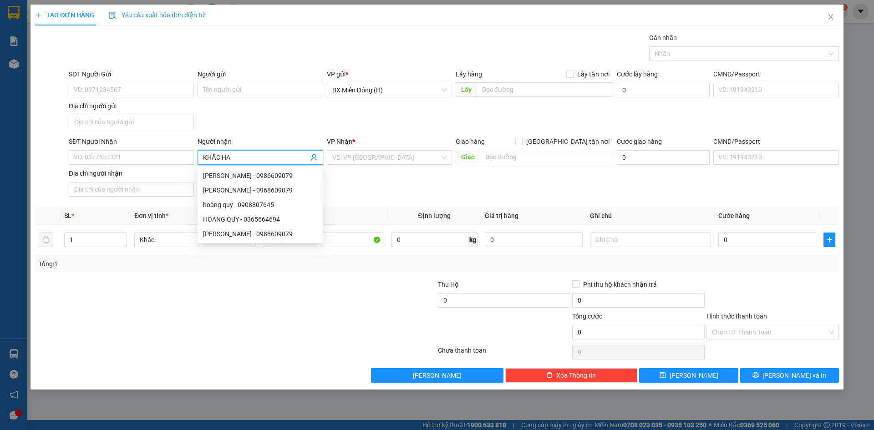
type input "[PERSON_NAME]"
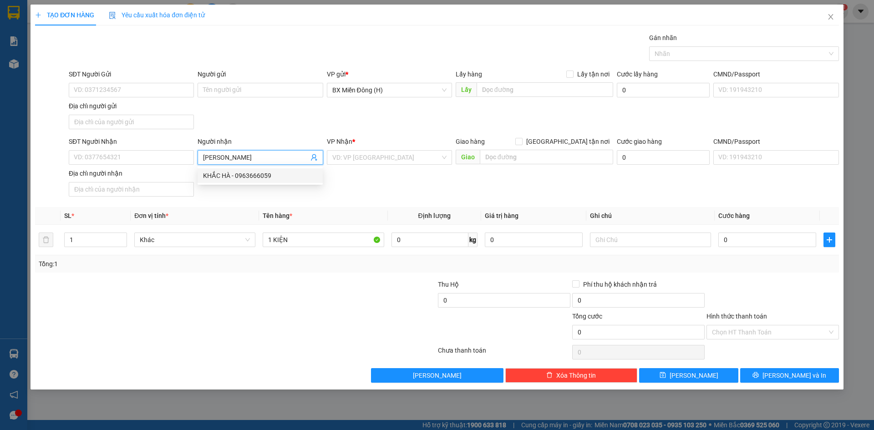
click at [279, 173] on div "KHẮC HÀ - 0963666059" at bounding box center [260, 176] width 114 height 10
type input "0963666059"
type input "[PERSON_NAME]"
click at [163, 157] on input "0963666059" at bounding box center [131, 157] width 125 height 15
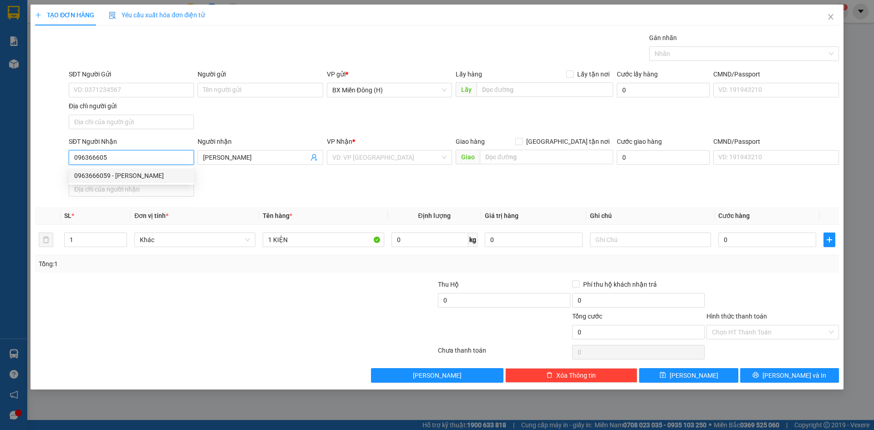
click at [154, 176] on div "0963666059 - [PERSON_NAME]" at bounding box center [131, 176] width 114 height 10
type input "0963666059"
type input "ngã 3 yaly"
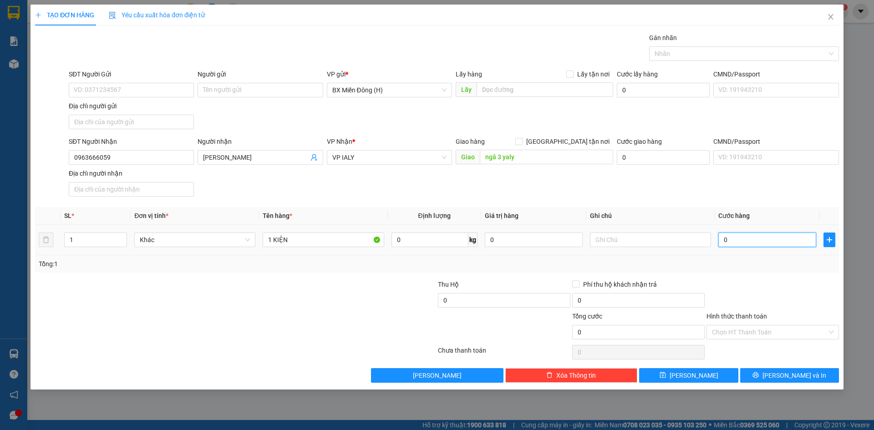
click at [787, 240] on input "0" at bounding box center [767, 240] width 98 height 15
type input "005"
type input "5"
type input "0.050"
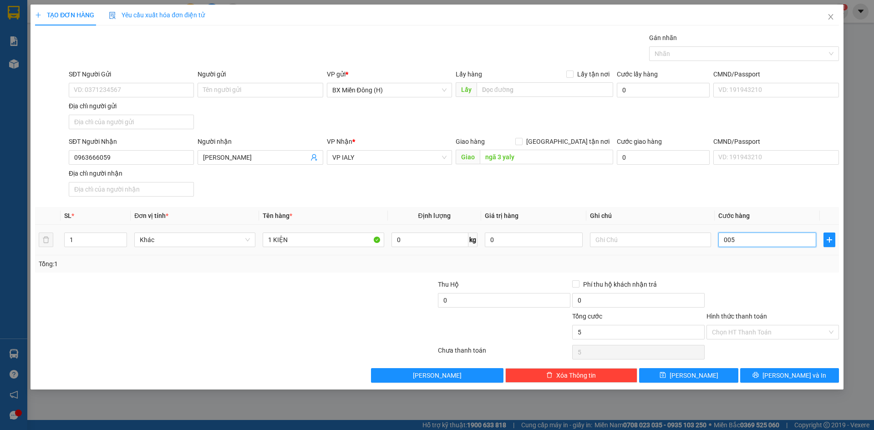
type input "50"
click at [789, 287] on div at bounding box center [773, 295] width 134 height 32
click at [785, 377] on span "[PERSON_NAME] và In" at bounding box center [794, 376] width 64 height 10
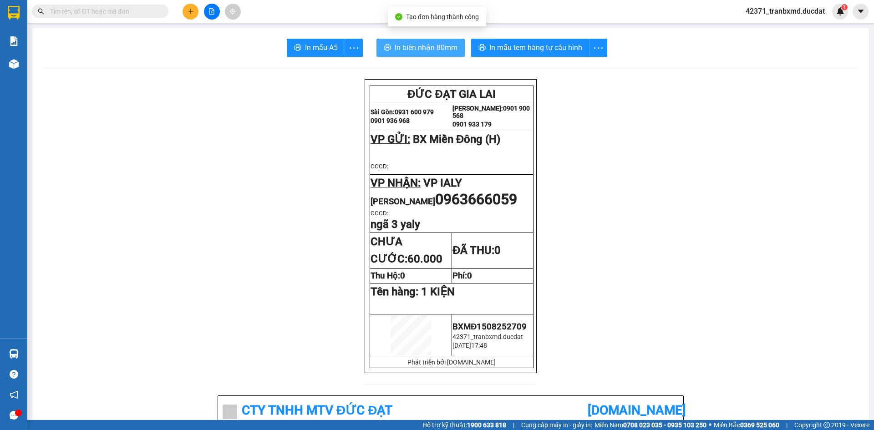
click at [447, 43] on span "In biên nhận 80mm" at bounding box center [426, 47] width 63 height 11
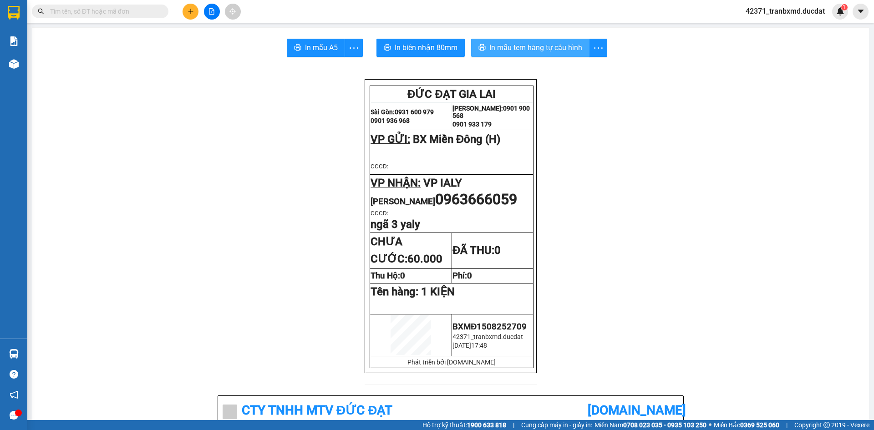
click at [510, 45] on span "In mẫu tem hàng tự cấu hình" at bounding box center [535, 47] width 93 height 11
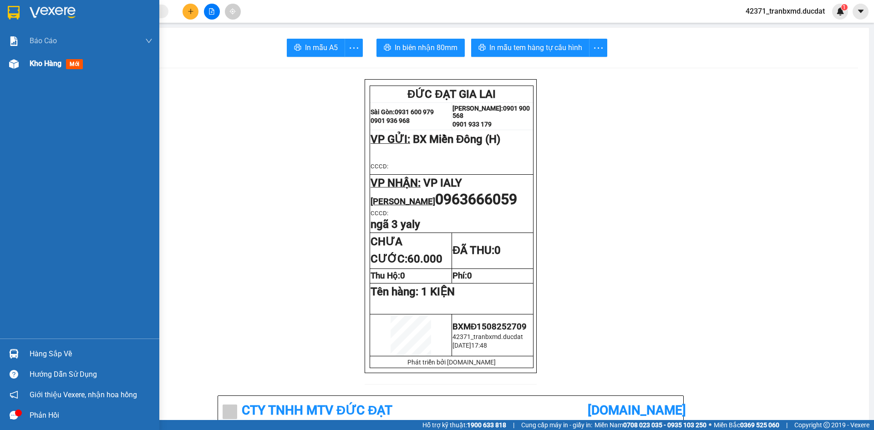
click at [41, 56] on div "Kho hàng mới" at bounding box center [91, 63] width 123 height 23
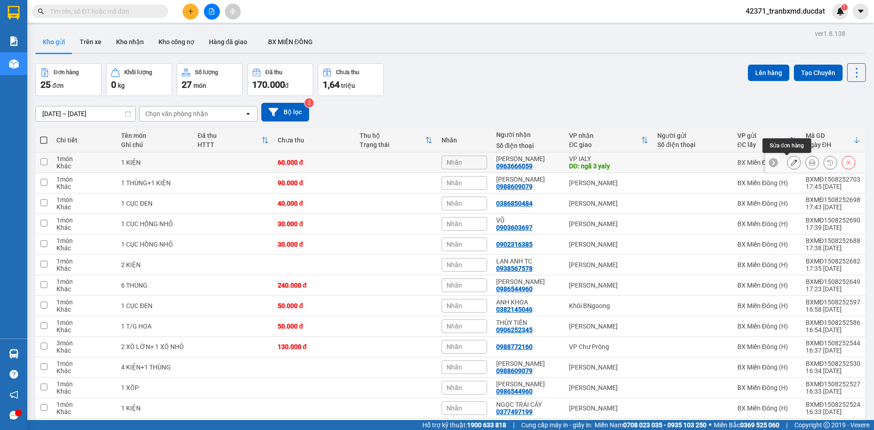
click at [787, 165] on button at bounding box center [793, 163] width 13 height 16
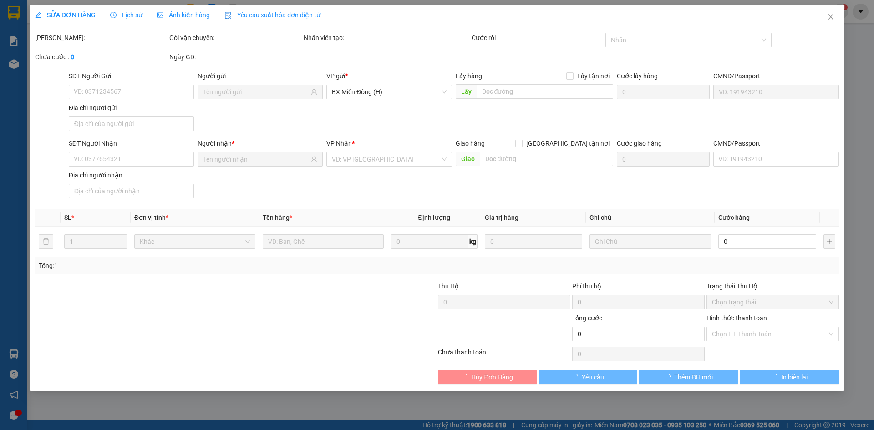
type input "0963666059"
type input "ngã 3 yaly"
type input "60.000"
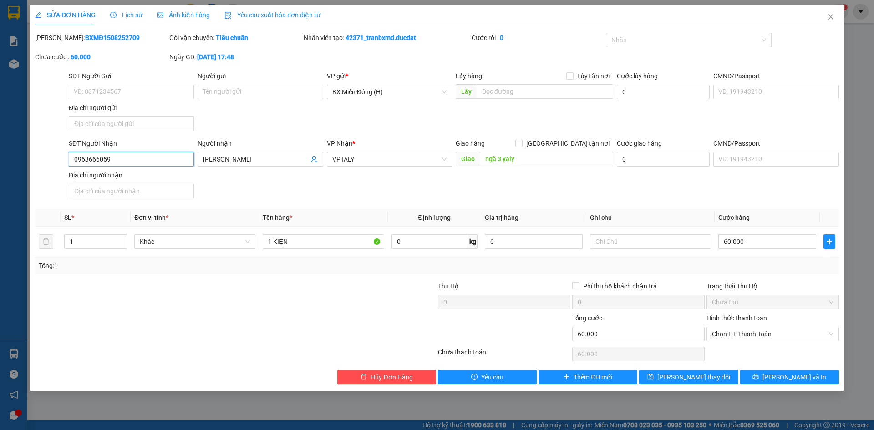
click at [152, 159] on input "0963666059" at bounding box center [131, 159] width 125 height 15
type input "2255"
drag, startPoint x: 267, startPoint y: 157, endPoint x: 136, endPoint y: 160, distance: 131.1
click at [161, 157] on div "SĐT Người Nhận 2255 2255 Người nhận KHẮC HÀ VP Nhận * VP IALY Giao hàng Giao tậ…" at bounding box center [454, 170] width 774 height 64
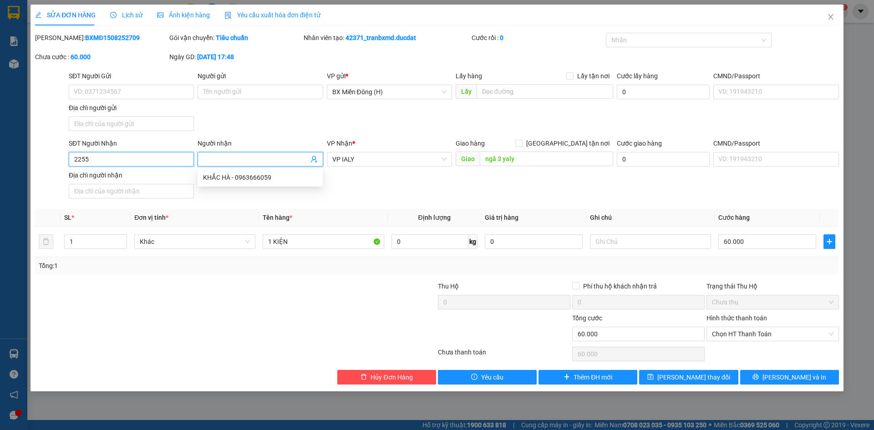
click at [134, 162] on input "2255" at bounding box center [131, 159] width 125 height 15
type input "0358222255"
click at [376, 150] on div "VP Nhận *" at bounding box center [389, 145] width 125 height 14
click at [372, 157] on span "VP IALY" at bounding box center [389, 159] width 114 height 14
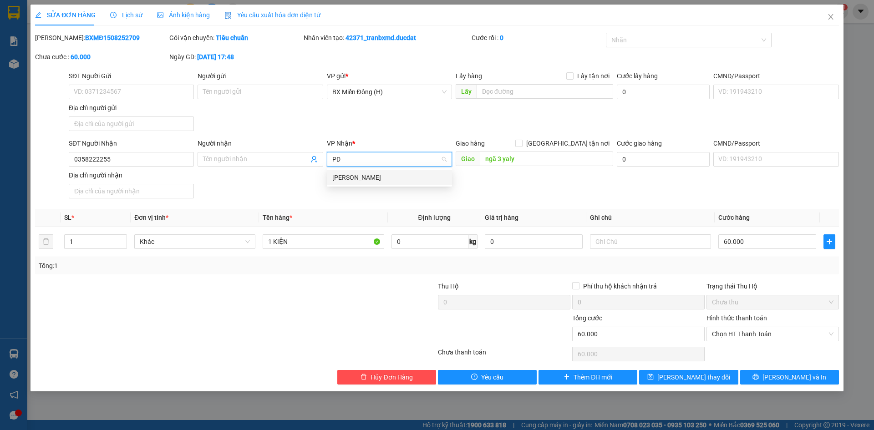
click at [373, 180] on div "[PERSON_NAME]" at bounding box center [389, 178] width 114 height 10
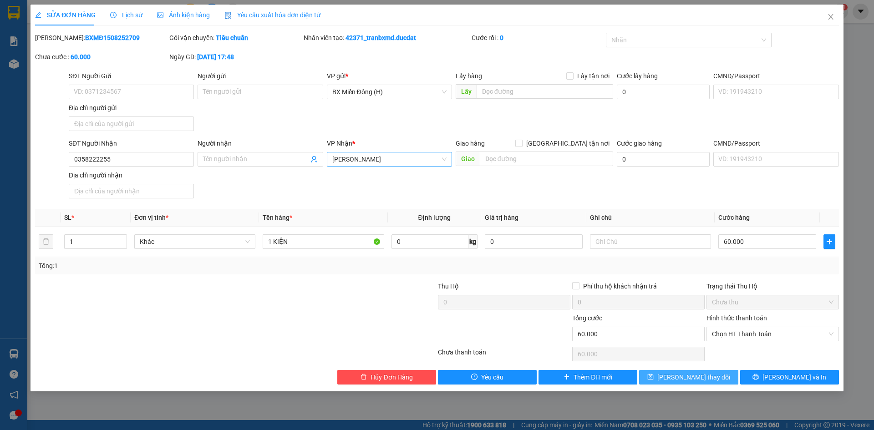
click at [691, 380] on span "[PERSON_NAME] thay đổi" at bounding box center [693, 377] width 73 height 10
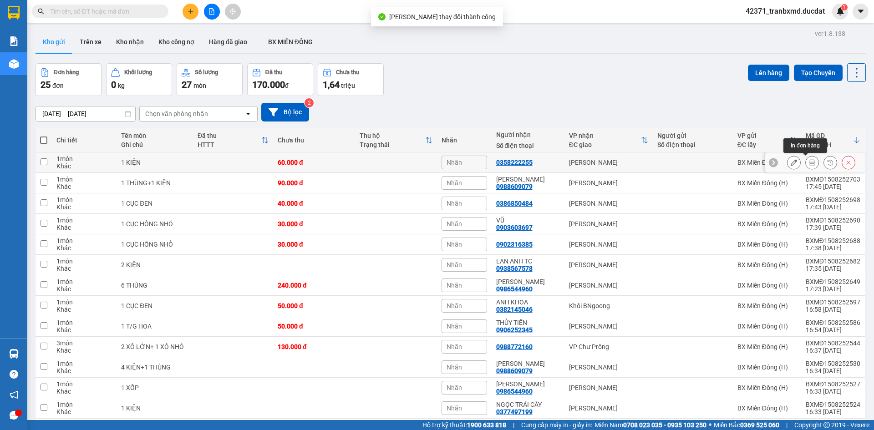
click at [806, 160] on button at bounding box center [812, 163] width 13 height 16
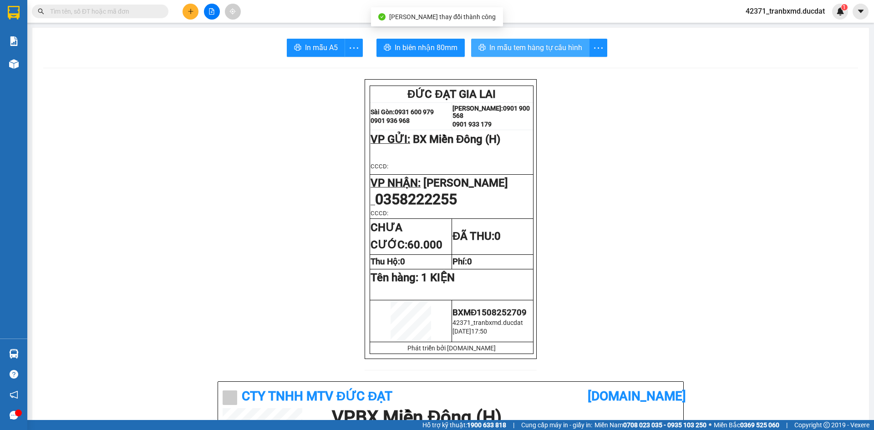
click at [524, 42] on span "In mẫu tem hàng tự cấu hình" at bounding box center [535, 47] width 93 height 11
click at [183, 11] on button at bounding box center [191, 12] width 16 height 16
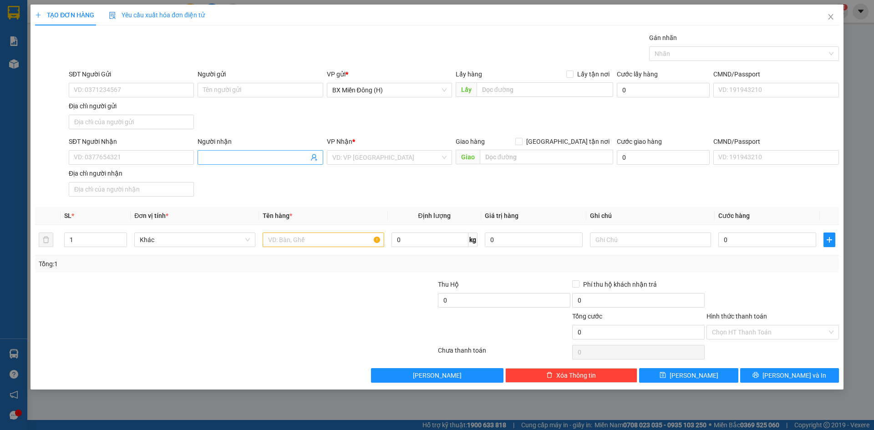
click at [269, 158] on input "Người nhận" at bounding box center [255, 157] width 105 height 10
type input "[PERSON_NAME]"
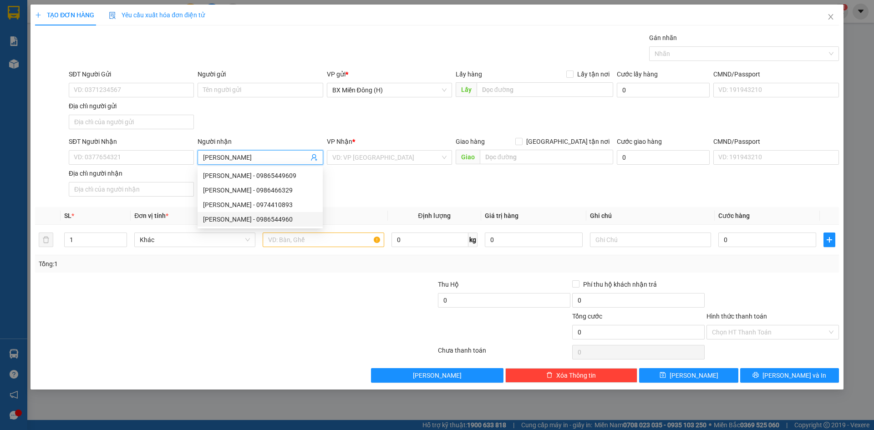
click at [264, 223] on div "[PERSON_NAME] - 0986544960" at bounding box center [260, 219] width 114 height 10
type input "0986544960"
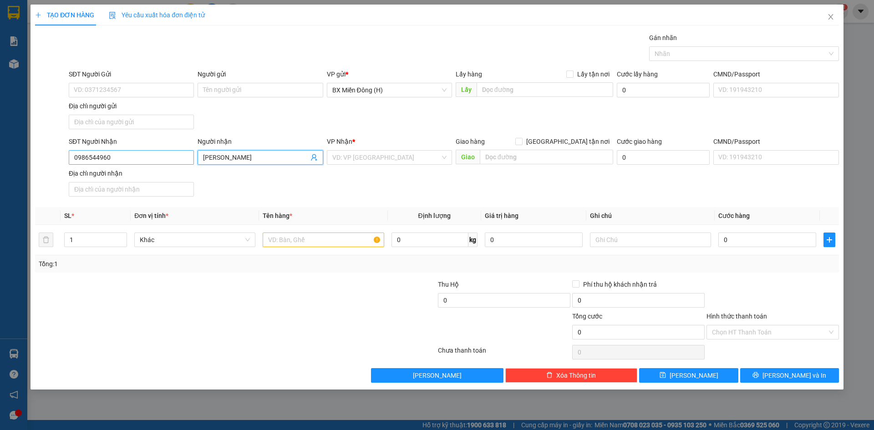
type input "[PERSON_NAME]"
click at [166, 160] on input "0986544960" at bounding box center [131, 157] width 125 height 15
click at [152, 173] on div "0986544960 - [PERSON_NAME]" at bounding box center [131, 176] width 114 height 10
type input "0986544960"
click at [288, 232] on div at bounding box center [323, 240] width 121 height 18
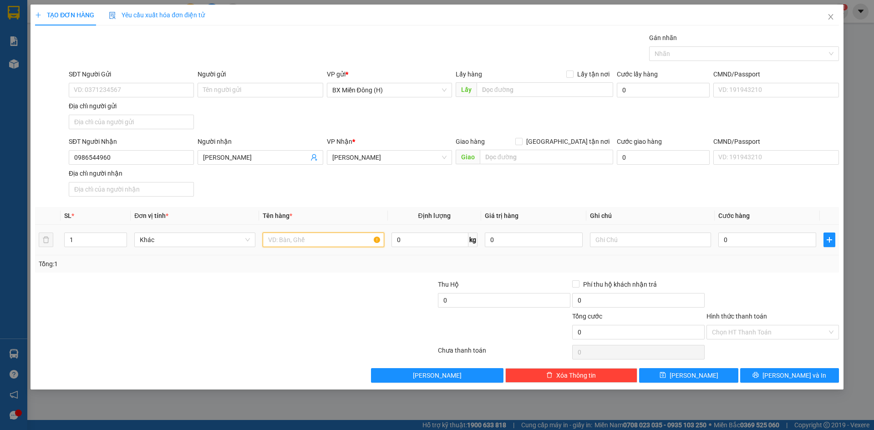
click at [289, 239] on input "text" at bounding box center [323, 240] width 121 height 15
type input "2 KIỆN"
click at [724, 238] on input "0" at bounding box center [767, 240] width 98 height 15
type input "90"
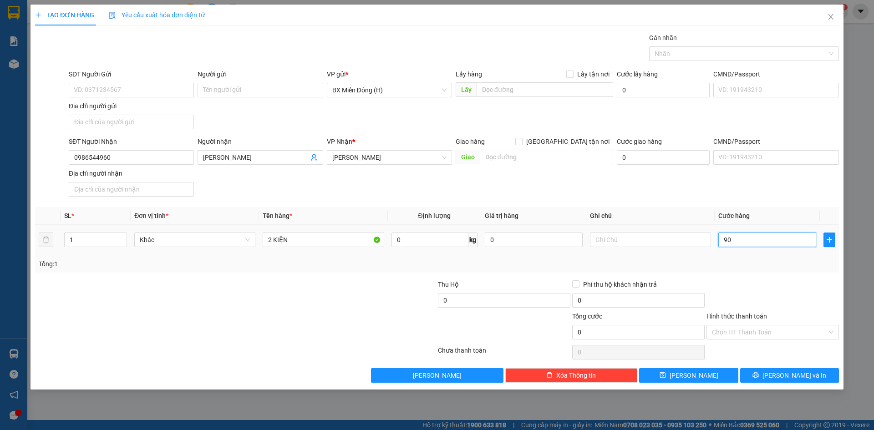
type input "90"
type input "900"
type input "900.000"
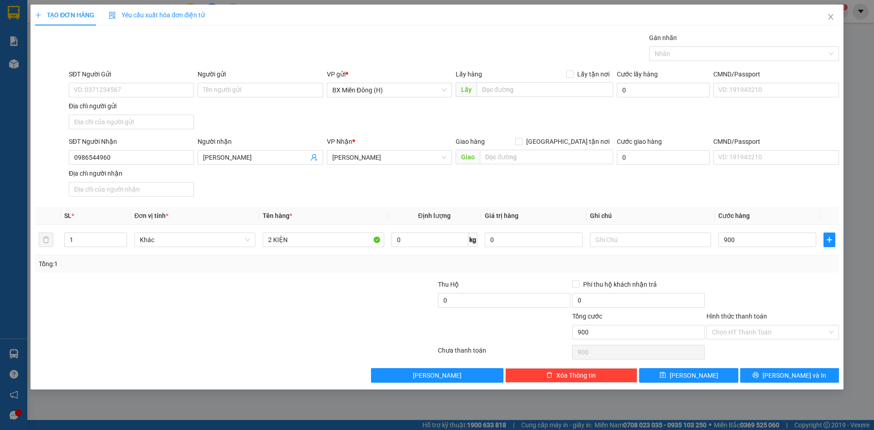
type input "900.000"
click at [764, 279] on div at bounding box center [773, 295] width 134 height 32
click at [763, 238] on input "900.000" at bounding box center [767, 240] width 98 height 15
type input "00.009"
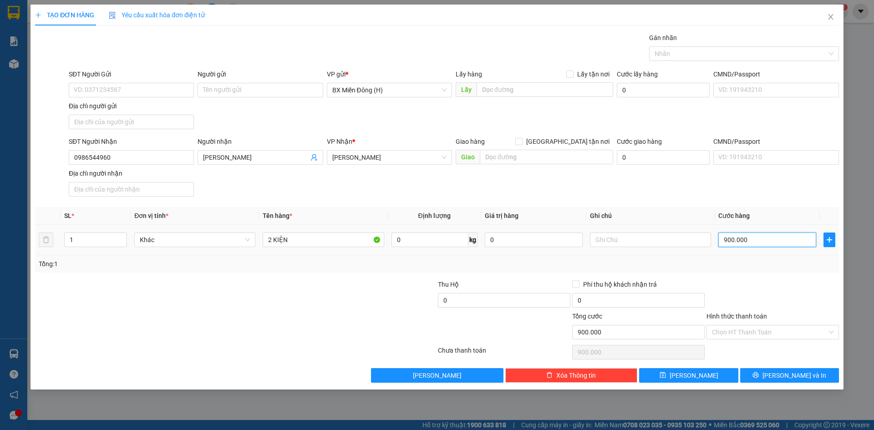
type input "9"
type input "0.000.090"
type input "90"
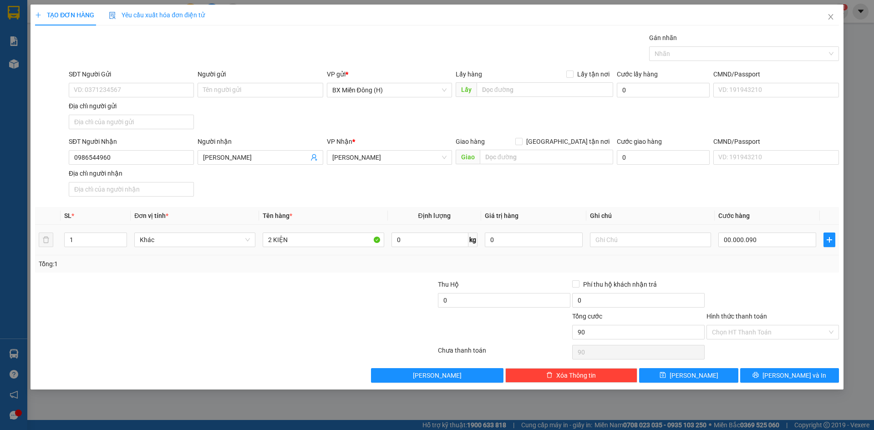
type input "90.000"
click at [768, 273] on div "Transit Pickup Surcharge Ids Transit Deliver Surcharge Ids Transit Deliver Surc…" at bounding box center [437, 208] width 804 height 350
click at [759, 372] on icon "printer" at bounding box center [755, 375] width 6 height 6
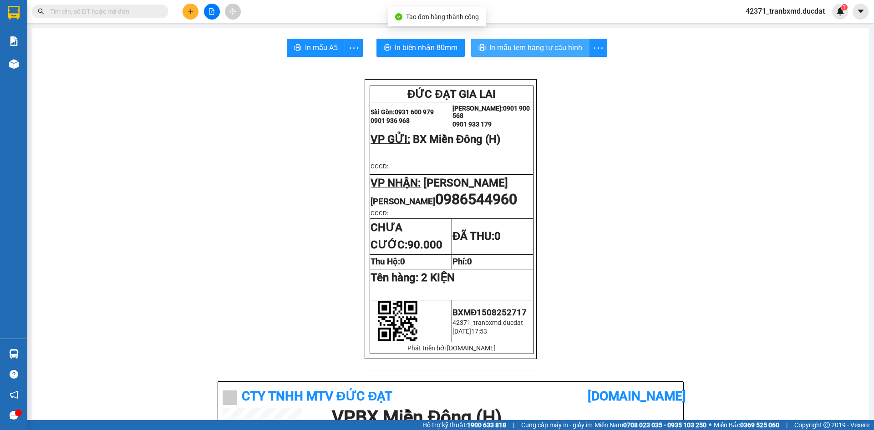
click at [534, 48] on span "In mẫu tem hàng tự cấu hình" at bounding box center [535, 47] width 93 height 11
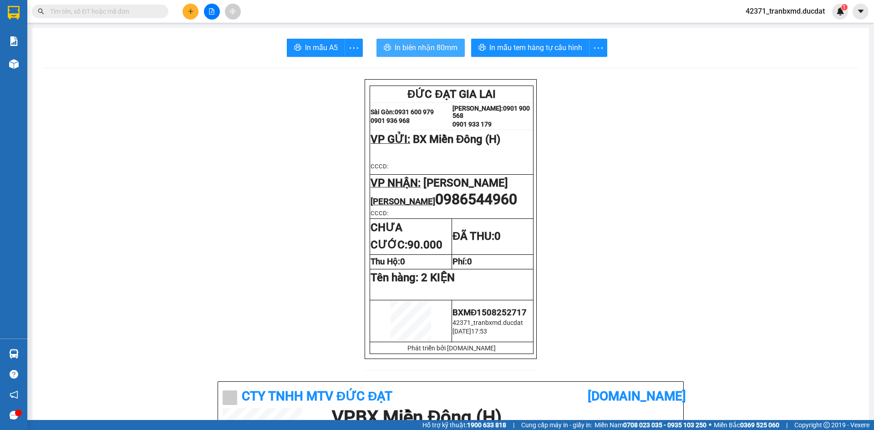
click at [425, 50] on span "In biên nhận 80mm" at bounding box center [426, 47] width 63 height 11
click at [194, 12] on button at bounding box center [191, 12] width 16 height 16
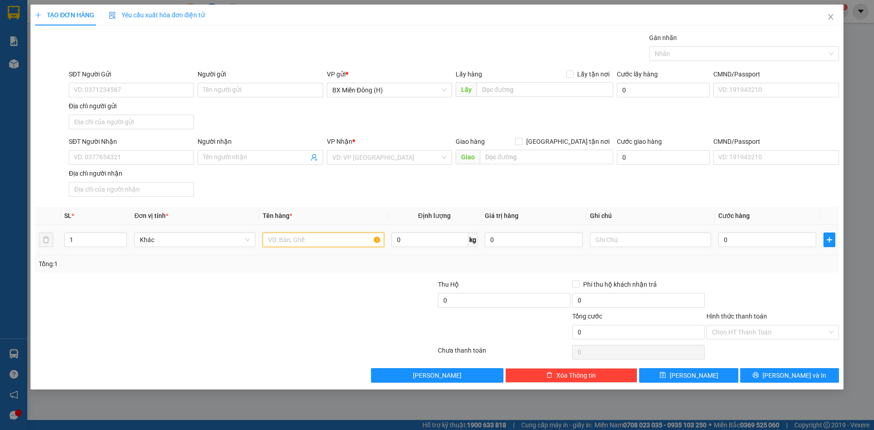
click at [333, 239] on input "text" at bounding box center [323, 240] width 121 height 15
type input "1 BỊCH ĐEN"
click at [151, 153] on input "SĐT Người Nhận" at bounding box center [131, 157] width 125 height 15
click at [174, 94] on input "SĐT Người Gửi" at bounding box center [131, 90] width 125 height 15
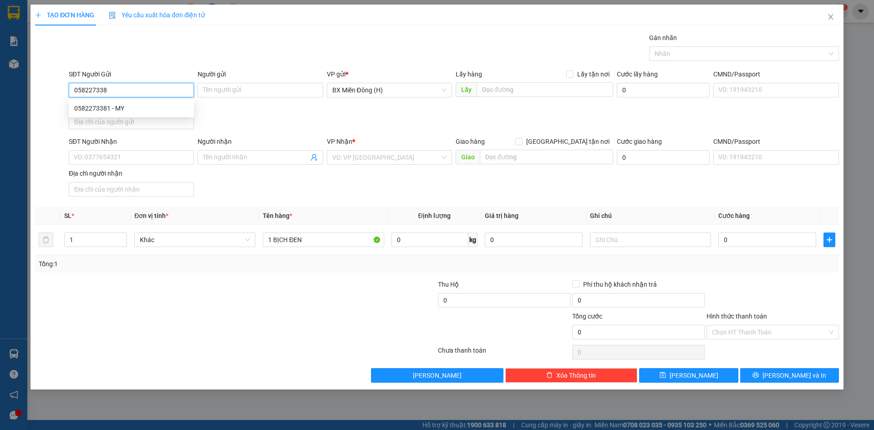
type input "0582273381"
click at [153, 106] on div "0582273381 - MY" at bounding box center [131, 108] width 114 height 10
type input "MY"
type input "0982356824"
type input "C BÌNH"
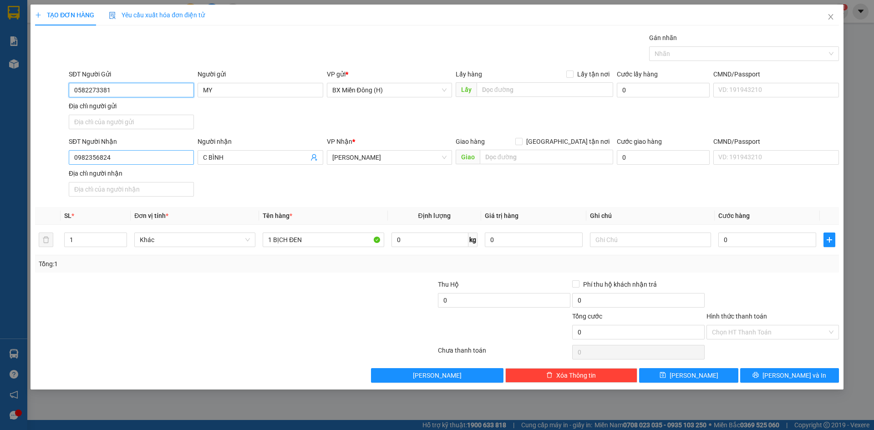
type input "0582273381"
click at [154, 157] on input "0982356824" at bounding box center [131, 157] width 125 height 15
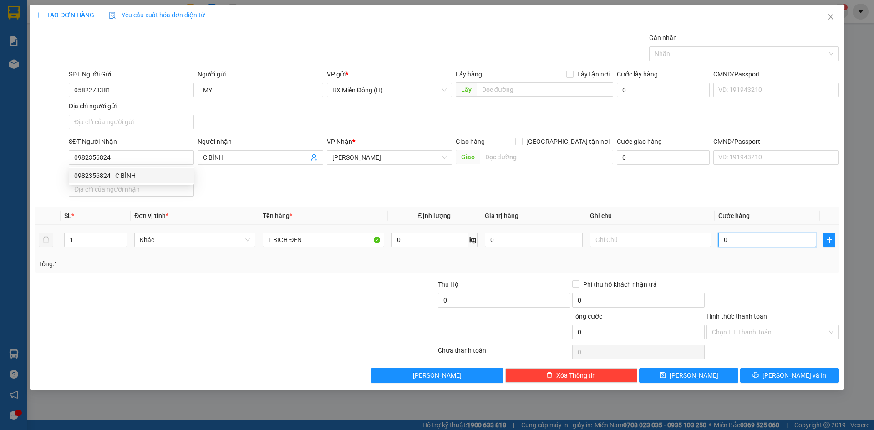
click at [734, 242] on input "0" at bounding box center [767, 240] width 98 height 15
type input "005"
type input "5"
type input "0.050"
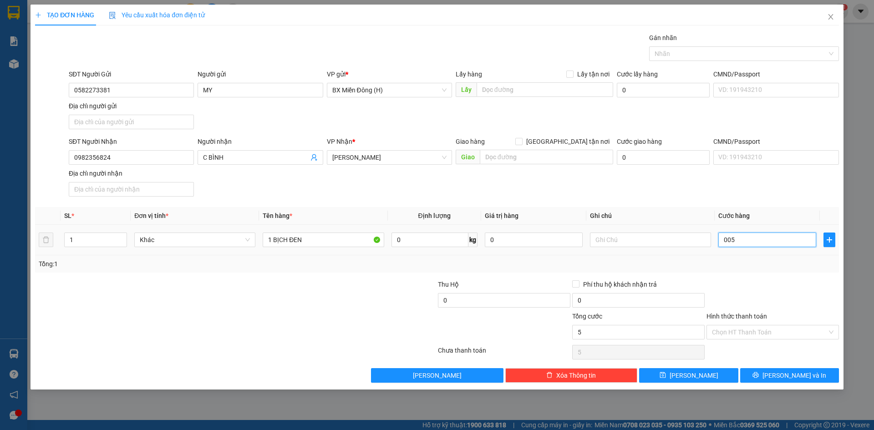
type input "50"
type input "50.000"
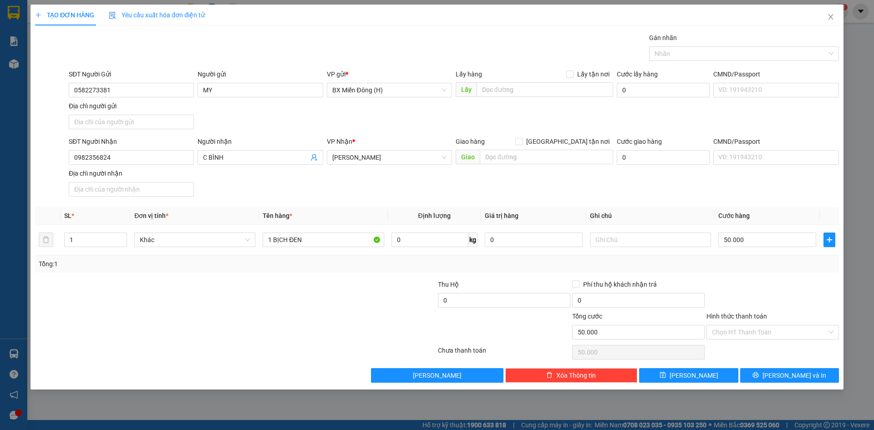
click at [766, 279] on div at bounding box center [773, 295] width 134 height 32
click at [779, 375] on button "[PERSON_NAME] và In" at bounding box center [789, 375] width 99 height 15
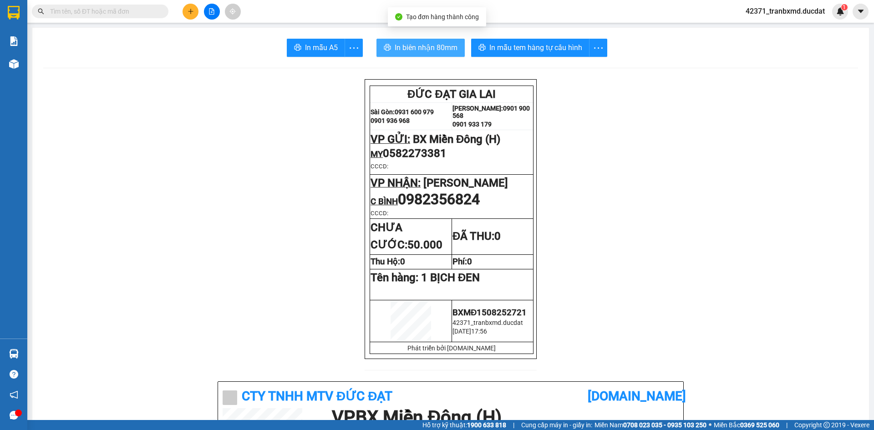
click at [441, 50] on span "In biên nhận 80mm" at bounding box center [426, 47] width 63 height 11
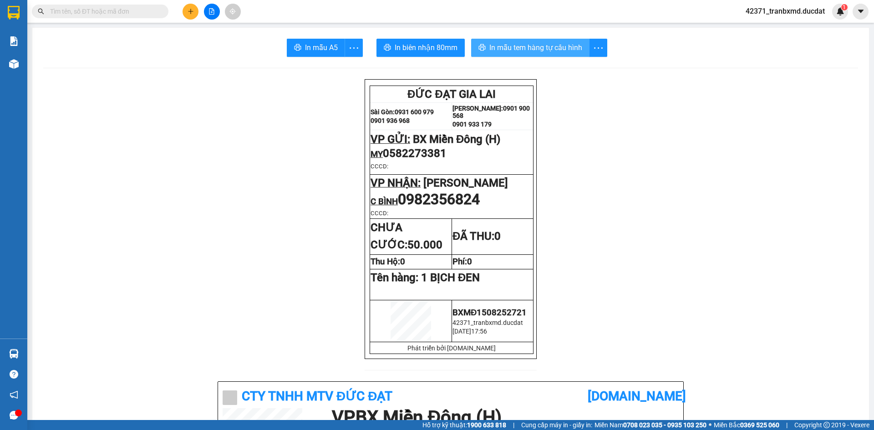
click at [531, 47] on span "In mẫu tem hàng tự cấu hình" at bounding box center [535, 47] width 93 height 11
click at [188, 15] on button at bounding box center [191, 12] width 16 height 16
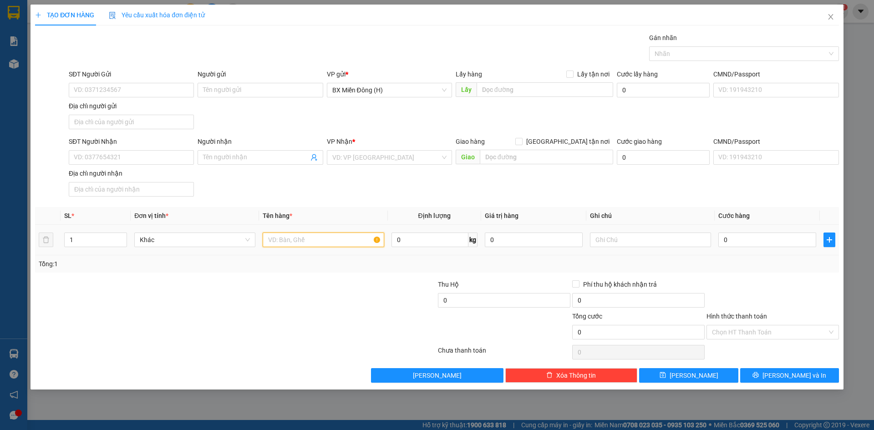
click at [326, 242] on input "text" at bounding box center [323, 240] width 121 height 15
type input "4 KIỆN"
click at [754, 241] on input "0" at bounding box center [767, 240] width 98 height 15
type input "002"
type input "2"
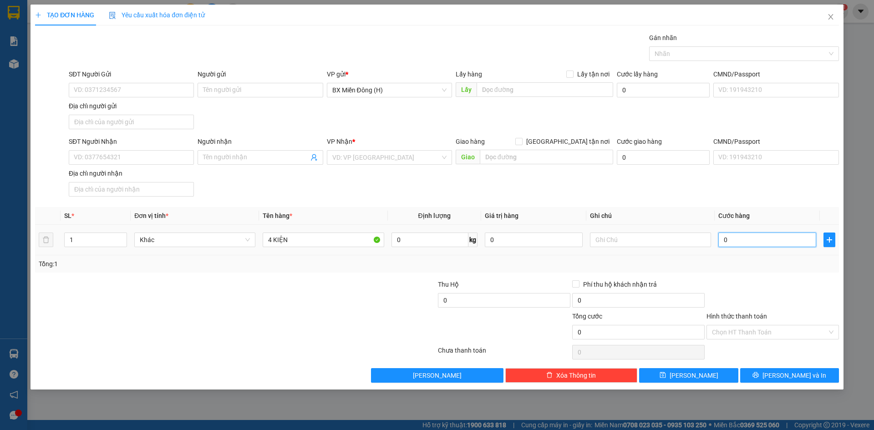
type input "2"
type input "0.023"
type input "23"
type input "00.230"
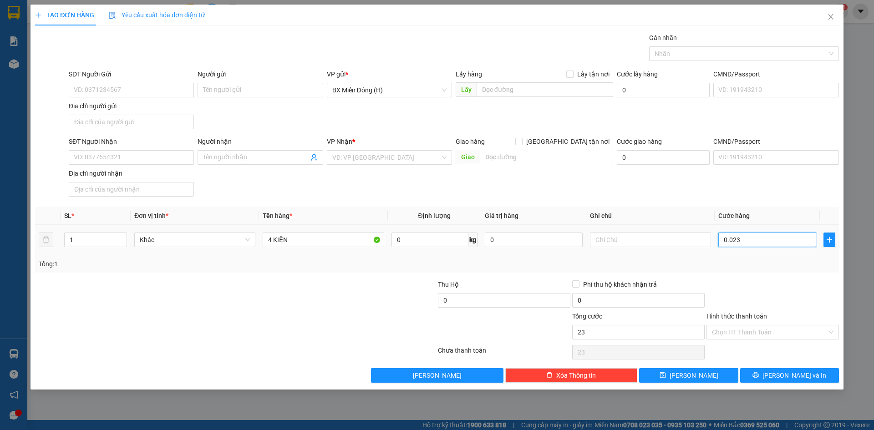
type input "230"
type input "230.000"
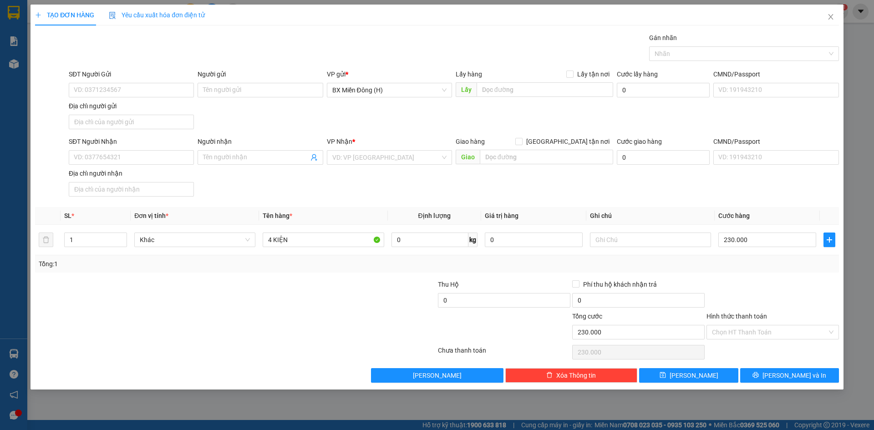
click at [748, 277] on div "Transit Pickup Surcharge Ids Transit Deliver Surcharge Ids Transit Deliver Surc…" at bounding box center [437, 208] width 804 height 350
click at [263, 155] on input "Người nhận" at bounding box center [255, 157] width 105 height 10
type input "MAI TRÁI CÂ"
click at [420, 156] on input "search" at bounding box center [386, 158] width 108 height 14
click at [415, 178] on div "[PERSON_NAME]" at bounding box center [389, 176] width 114 height 10
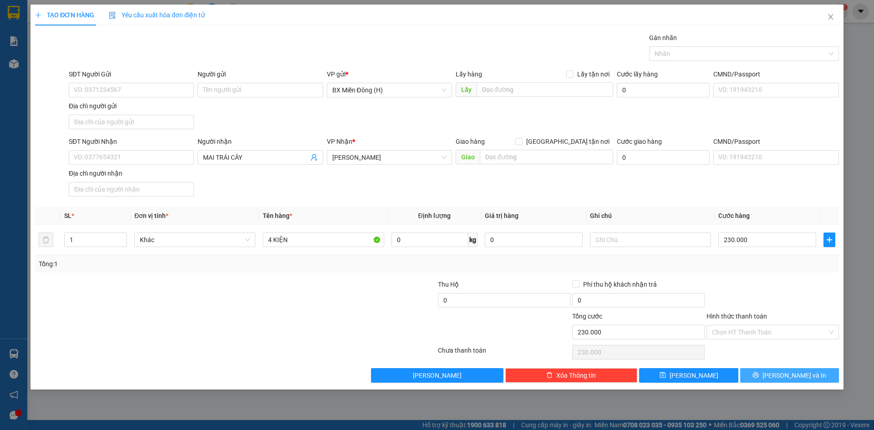
click at [759, 378] on icon "printer" at bounding box center [755, 375] width 6 height 6
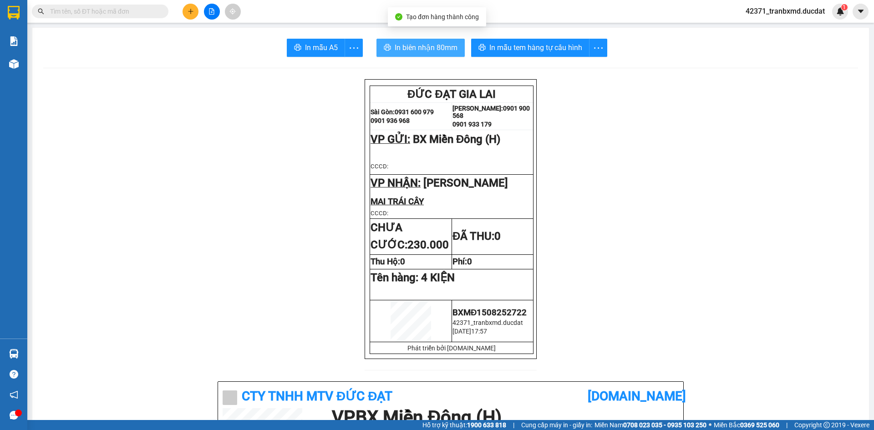
click at [401, 51] on span "In biên nhận 80mm" at bounding box center [426, 47] width 63 height 11
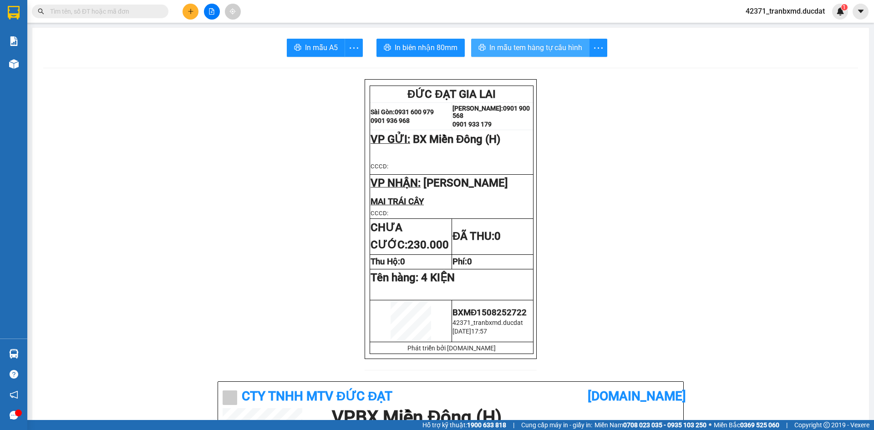
click at [541, 46] on span "In mẫu tem hàng tự cấu hình" at bounding box center [535, 47] width 93 height 11
click at [192, 12] on icon "plus" at bounding box center [191, 11] width 6 height 6
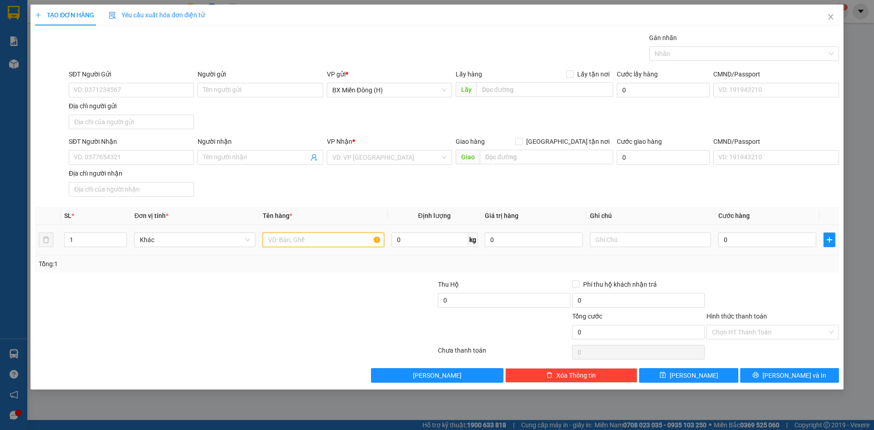
click at [269, 235] on input "text" at bounding box center [323, 240] width 121 height 15
type input "1 HỘP ĐEN"
click at [182, 156] on input "SĐT Người Nhận" at bounding box center [131, 157] width 125 height 15
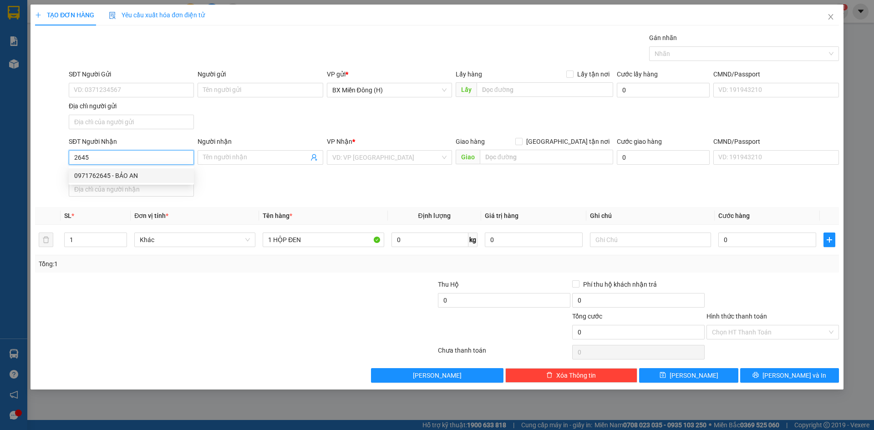
click at [179, 172] on div "0971762645 - BẢO AN" at bounding box center [131, 176] width 114 height 10
type input "0971762645"
type input "BẢO AN"
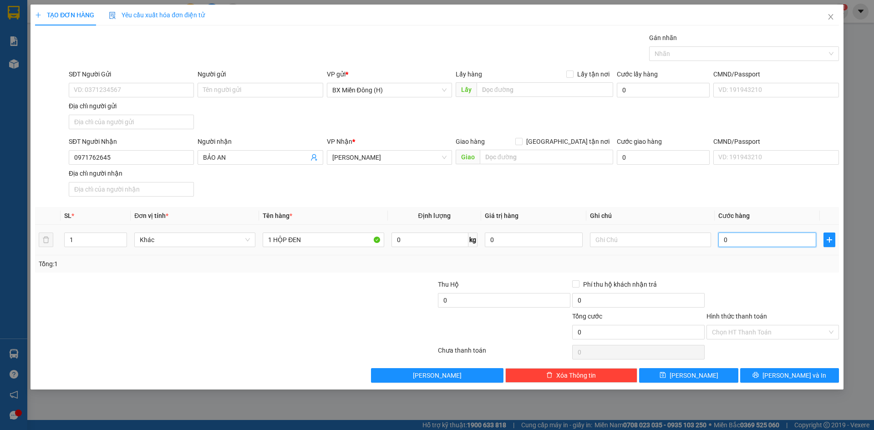
click at [773, 237] on input "0" at bounding box center [767, 240] width 98 height 15
click at [775, 279] on div at bounding box center [773, 295] width 134 height 32
click at [792, 380] on span "[PERSON_NAME] và In" at bounding box center [794, 376] width 64 height 10
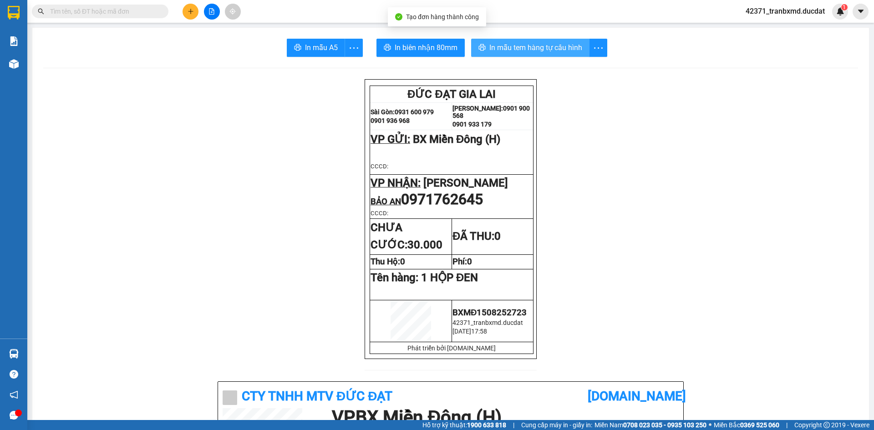
click at [559, 46] on span "In mẫu tem hàng tự cấu hình" at bounding box center [535, 47] width 93 height 11
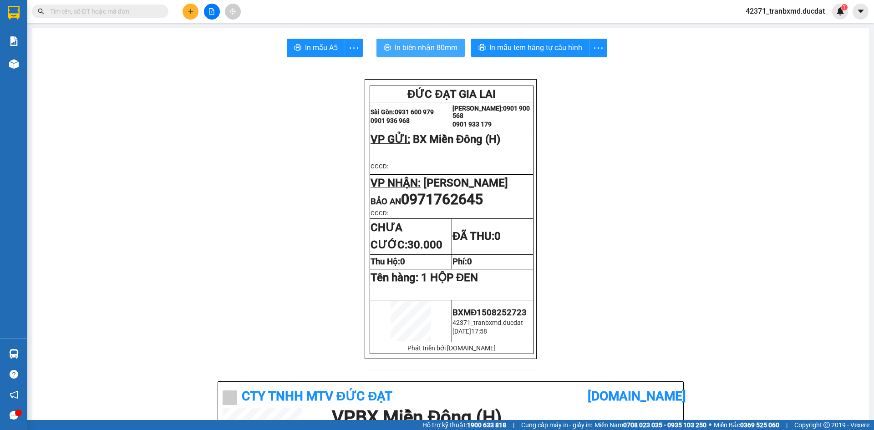
click at [430, 45] on span "In biên nhận 80mm" at bounding box center [426, 47] width 63 height 11
click at [193, 6] on button at bounding box center [191, 12] width 16 height 16
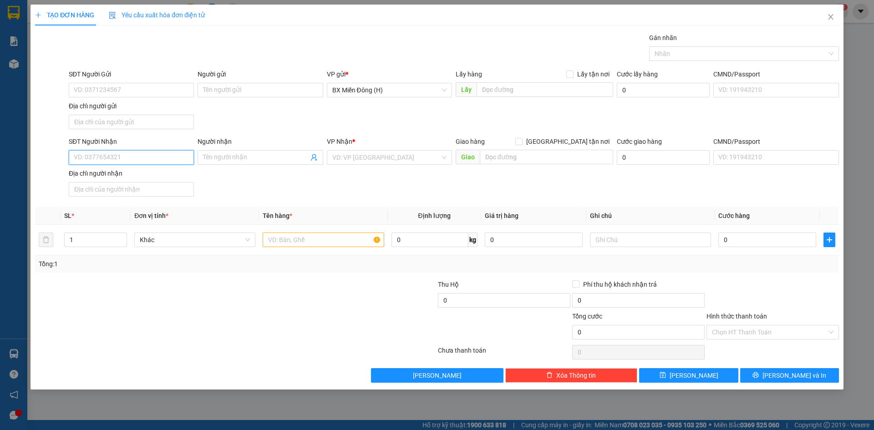
click at [128, 152] on input "SĐT Người Nhận" at bounding box center [131, 157] width 125 height 15
click at [132, 191] on div "0338876778 - [PERSON_NAME]" at bounding box center [131, 190] width 114 height 10
type input "0338876778"
type input "[PERSON_NAME]"
type input "0338876778"
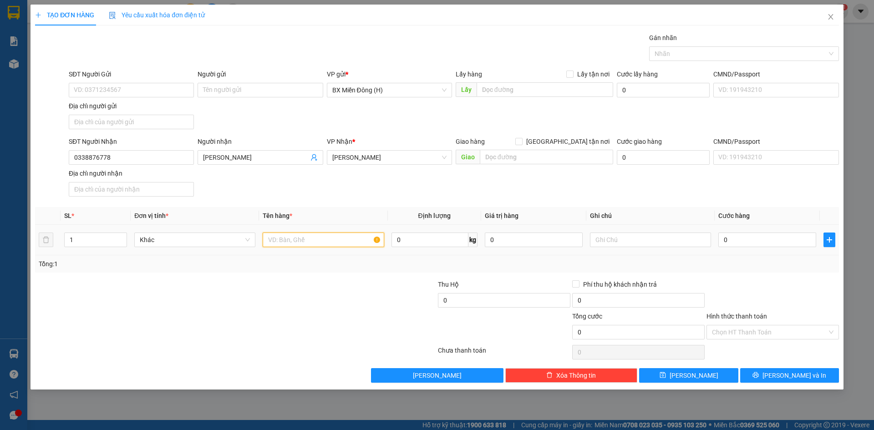
click at [290, 239] on input "text" at bounding box center [323, 240] width 121 height 15
type input "1 THÙNG ĐEN"
click at [779, 234] on input "0" at bounding box center [767, 240] width 98 height 15
click at [768, 268] on div "Tổng: 1" at bounding box center [437, 264] width 797 height 10
click at [759, 376] on icon "printer" at bounding box center [755, 375] width 6 height 6
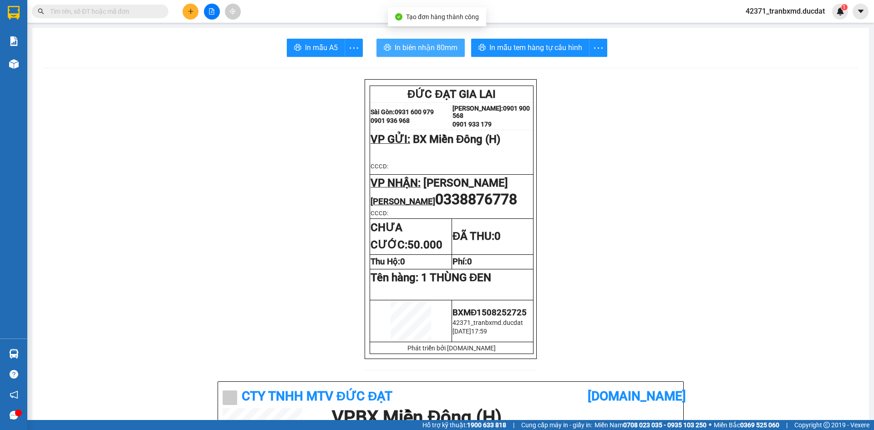
click at [422, 49] on span "In biên nhận 80mm" at bounding box center [426, 47] width 63 height 11
click at [518, 49] on span "In mẫu tem hàng tự cấu hình" at bounding box center [535, 47] width 93 height 11
click at [183, 6] on div at bounding box center [212, 12] width 68 height 16
click at [193, 12] on icon "plus" at bounding box center [191, 11] width 6 height 6
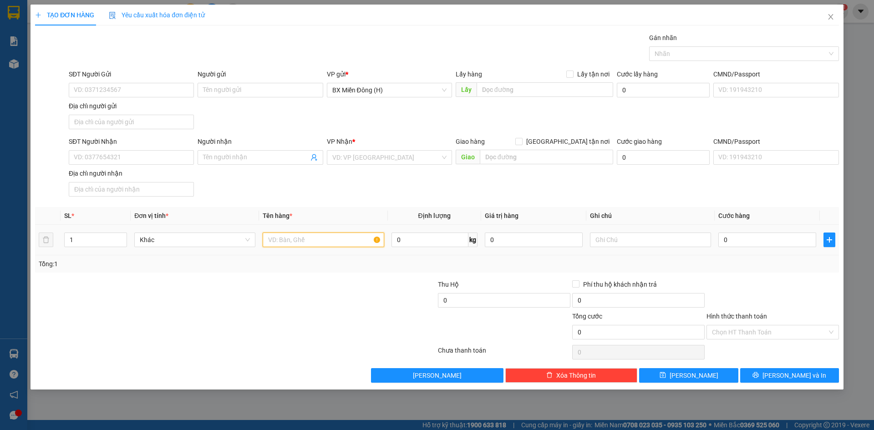
click at [275, 245] on input "text" at bounding box center [323, 240] width 121 height 15
type input "1 THÙNG ĐEN"
click at [136, 159] on input "SĐT Người Nhận" at bounding box center [131, 157] width 125 height 15
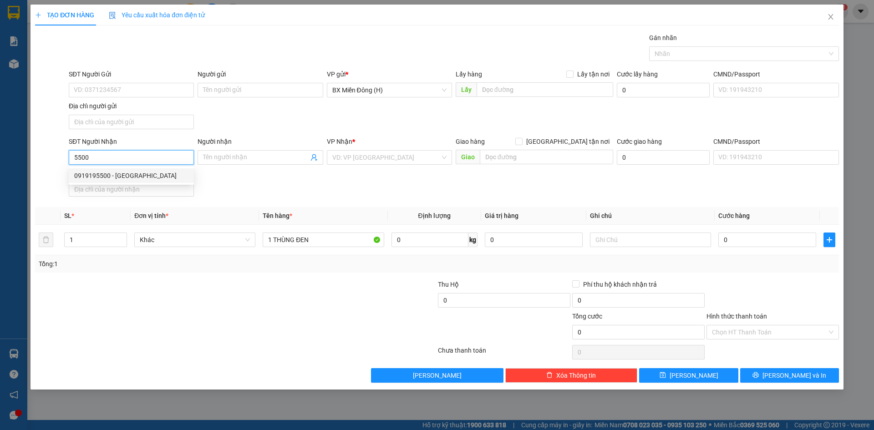
click at [145, 176] on div "0919195500 - [GEOGRAPHIC_DATA]" at bounding box center [131, 176] width 114 height 10
type input "0919195500"
type input "TÂY SƠN"
type input "0919195500"
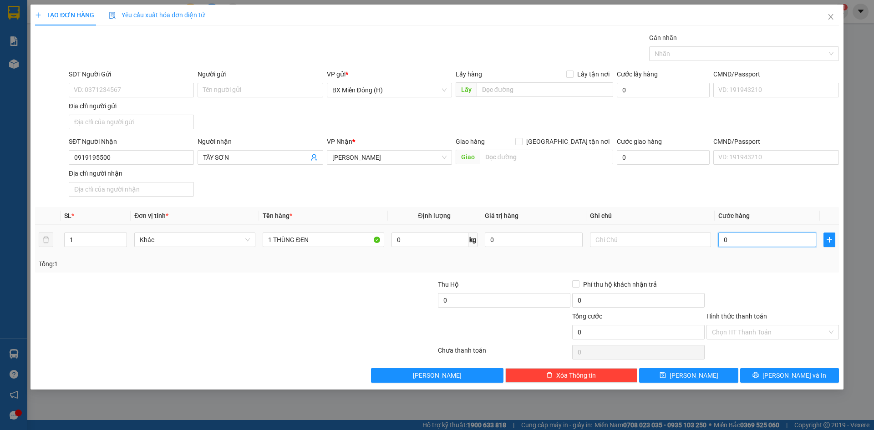
click at [772, 241] on input "0" at bounding box center [767, 240] width 98 height 15
type input "004"
type input "4"
type input "0.040"
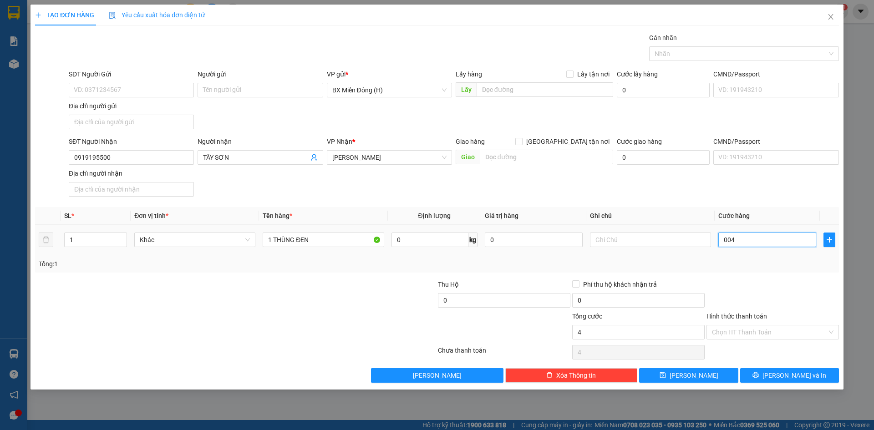
type input "40"
type input "40.000"
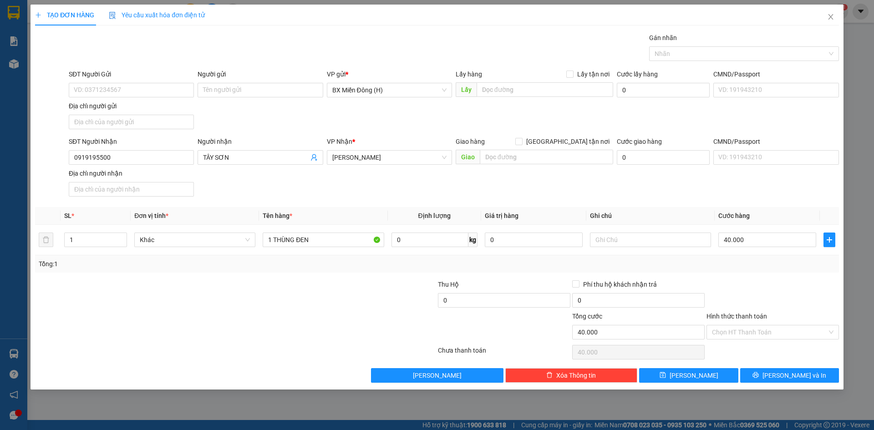
click at [783, 278] on div "Transit Pickup Surcharge Ids Transit Deliver Surcharge Ids Transit Deliver Surc…" at bounding box center [437, 208] width 804 height 350
click at [762, 243] on input "40.000" at bounding box center [767, 240] width 98 height 15
click at [768, 297] on div at bounding box center [773, 295] width 134 height 32
click at [783, 377] on span "[PERSON_NAME] và In" at bounding box center [794, 376] width 64 height 10
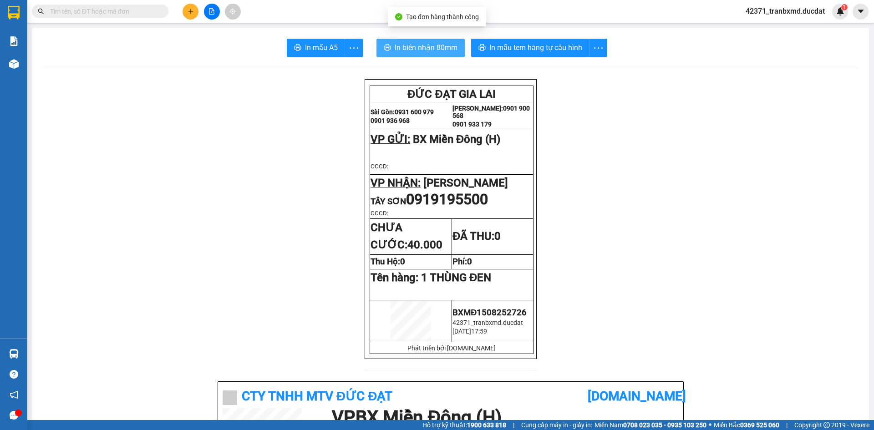
click at [424, 50] on span "In biên nhận 80mm" at bounding box center [426, 47] width 63 height 11
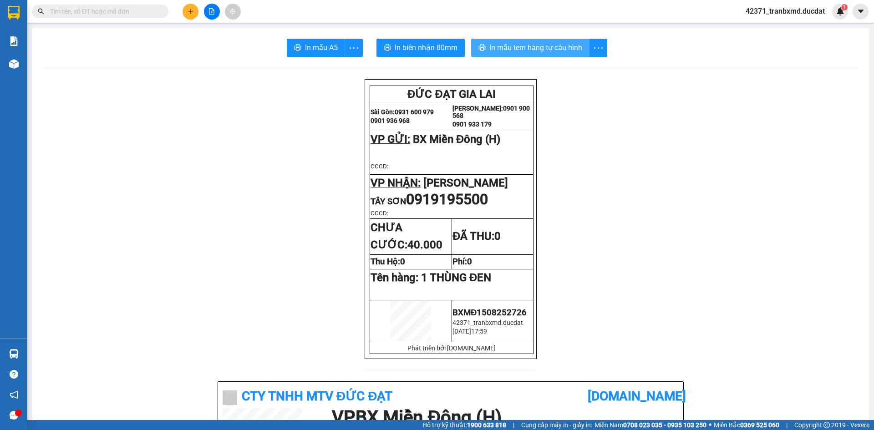
click at [574, 41] on button "In mẫu tem hàng tự cấu hình" at bounding box center [530, 48] width 118 height 18
click at [189, 9] on icon "plus" at bounding box center [191, 11] width 6 height 6
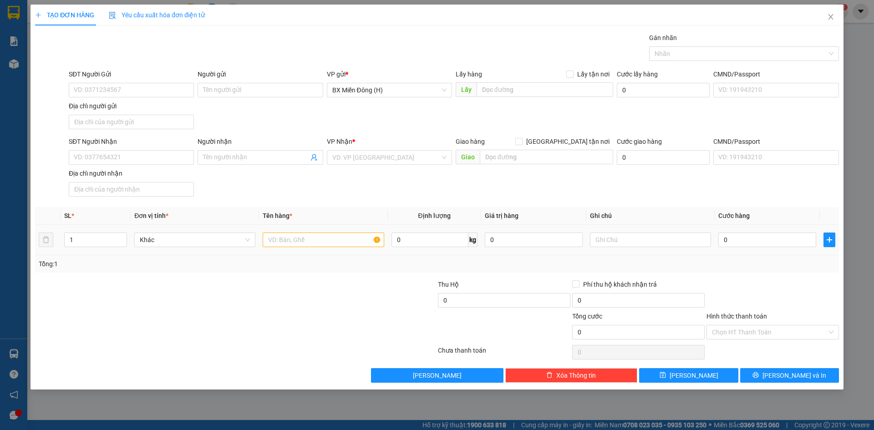
drag, startPoint x: 305, startPoint y: 251, endPoint x: 301, endPoint y: 240, distance: 12.3
click at [303, 244] on td at bounding box center [323, 240] width 128 height 30
click at [301, 240] on input "text" at bounding box center [323, 240] width 121 height 15
type input "2 THÙNG"
click at [743, 239] on input "0" at bounding box center [767, 240] width 98 height 15
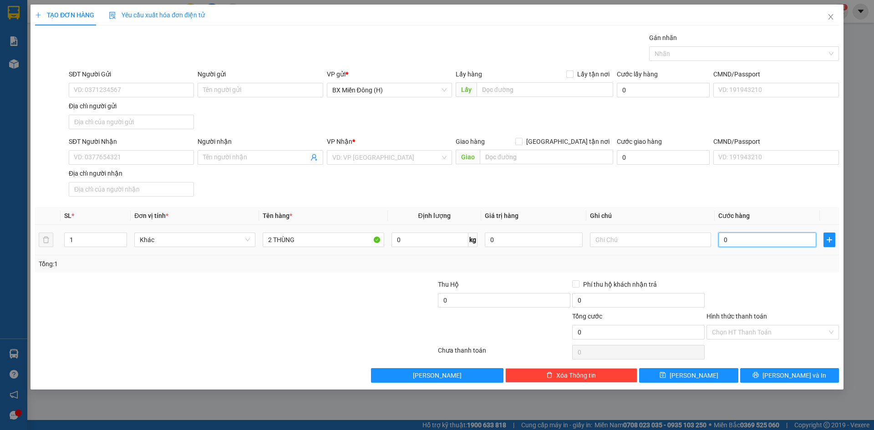
type input "008"
type input "8"
type input "0.080"
type input "80"
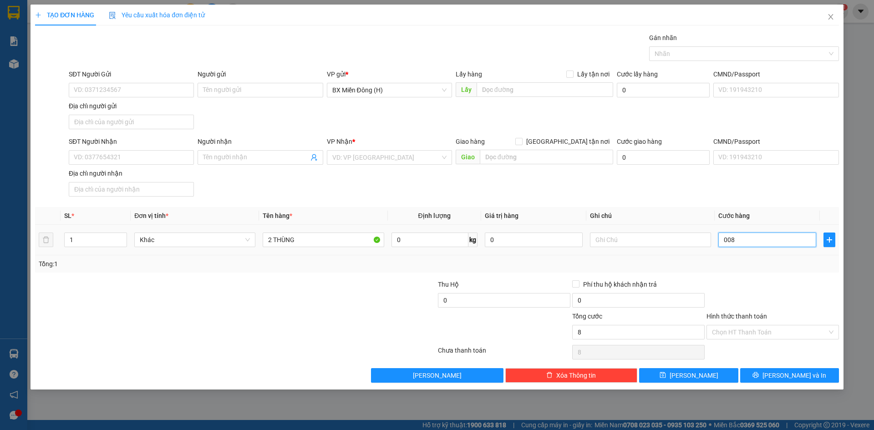
type input "80"
type input "80.000"
click at [758, 300] on div at bounding box center [773, 295] width 134 height 32
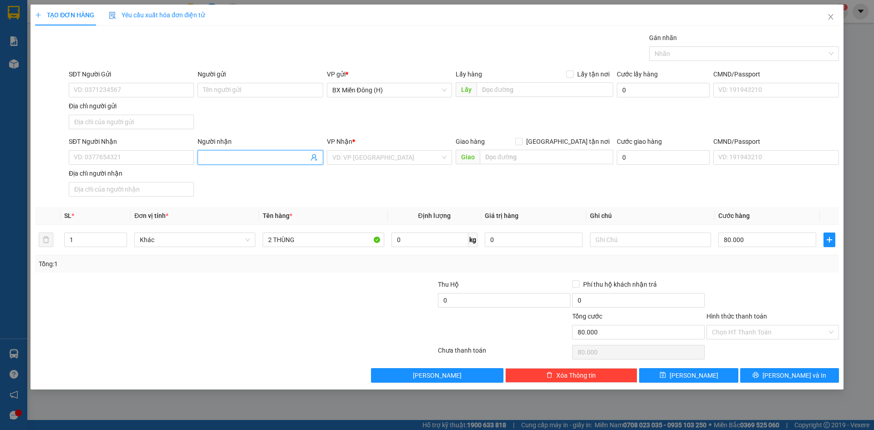
click at [221, 161] on input "Người nhận" at bounding box center [255, 157] width 105 height 10
drag, startPoint x: 272, startPoint y: 242, endPoint x: 250, endPoint y: 240, distance: 21.5
click at [250, 240] on tr "1 Khác 2 THÙNG 0 kg 0 80.000" at bounding box center [437, 240] width 804 height 30
click at [310, 242] on input "1 THÙNG" at bounding box center [323, 240] width 121 height 15
type input "1 THÙNG +1 KIỆN"
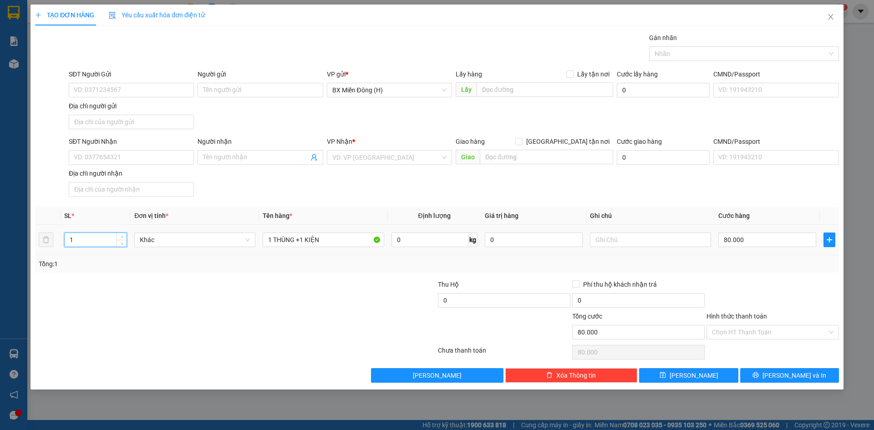
click at [40, 237] on tr "1 Khác 1 THÙNG +1 KIỆN 0 kg 0 80.000" at bounding box center [437, 240] width 804 height 30
type input "2"
click at [244, 155] on input "Người nhận" at bounding box center [255, 157] width 105 height 10
type input "[PERSON_NAME]"
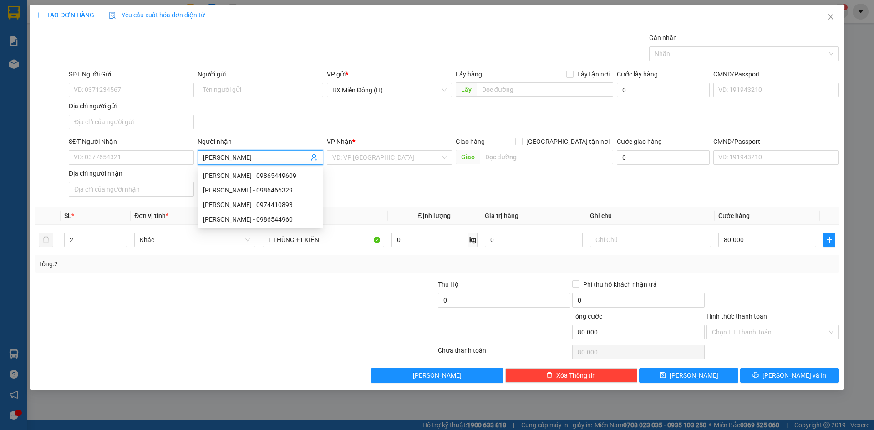
click at [243, 215] on div "[PERSON_NAME] - 0986544960" at bounding box center [260, 219] width 114 height 10
type input "0986544960"
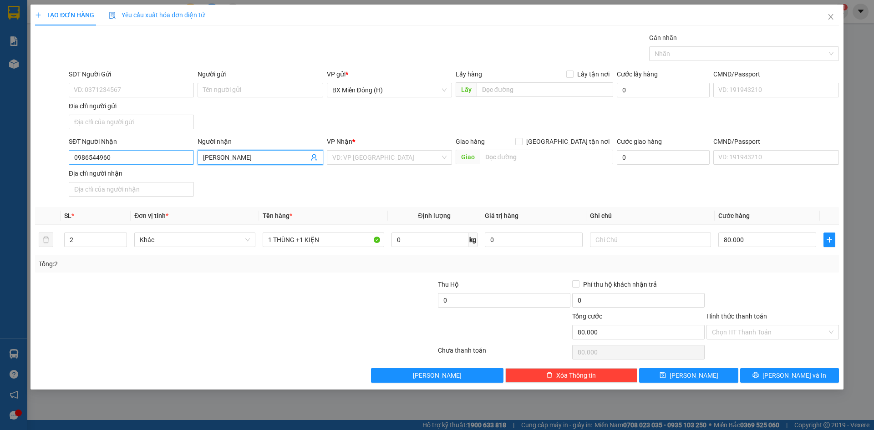
type input "[PERSON_NAME]"
click at [182, 158] on input "0986544960" at bounding box center [131, 157] width 125 height 15
click at [157, 173] on div "0986544960 - [PERSON_NAME]" at bounding box center [131, 176] width 114 height 10
type input "0986544960"
click at [755, 241] on input "80.000" at bounding box center [767, 240] width 98 height 15
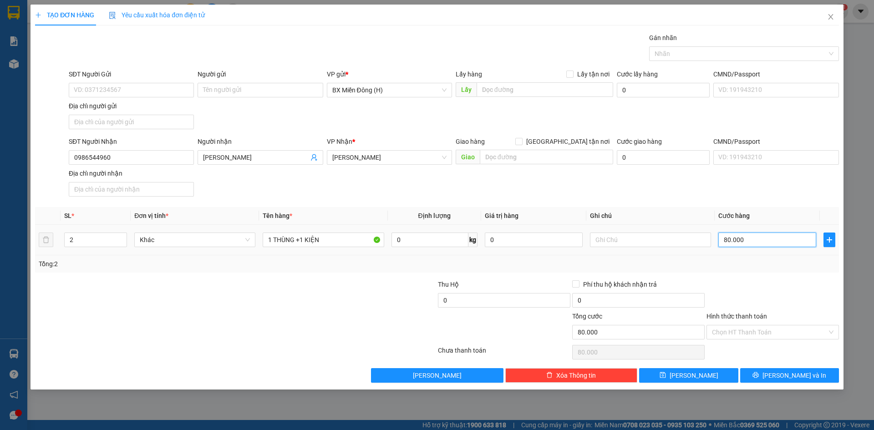
type input "00.001"
type input "1"
type input "0.000.010"
type input "10"
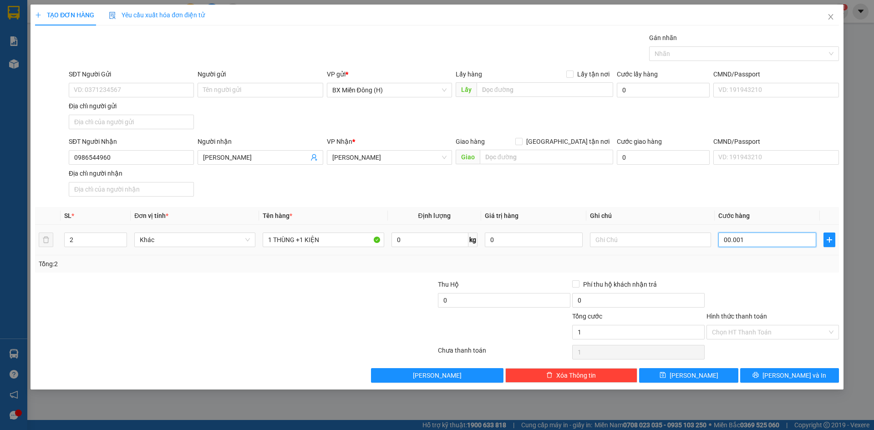
type input "10"
click at [775, 296] on div at bounding box center [773, 295] width 134 height 32
click at [787, 373] on span "[PERSON_NAME] và In" at bounding box center [794, 376] width 64 height 10
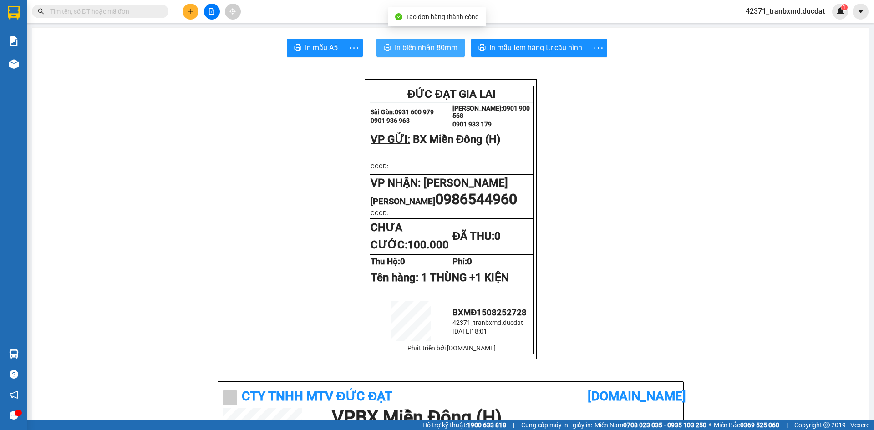
click at [419, 42] on span "In biên nhận 80mm" at bounding box center [426, 47] width 63 height 11
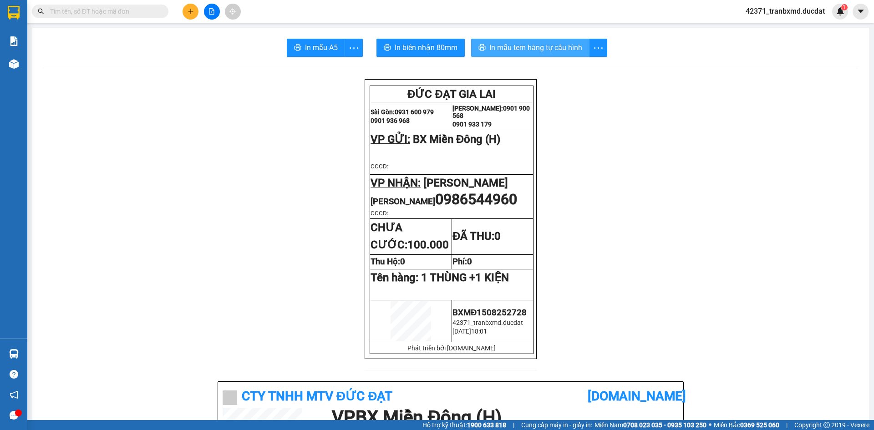
click at [538, 46] on span "In mẫu tem hàng tự cấu hình" at bounding box center [535, 47] width 93 height 11
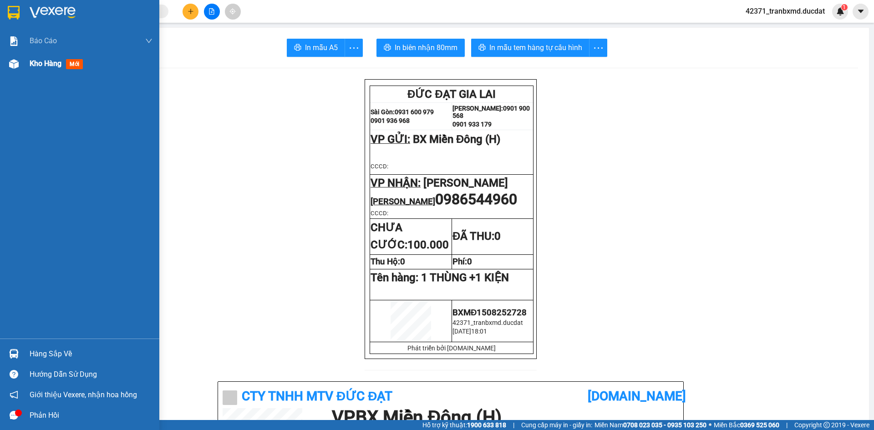
click at [27, 63] on div "Kho hàng mới" at bounding box center [79, 63] width 159 height 23
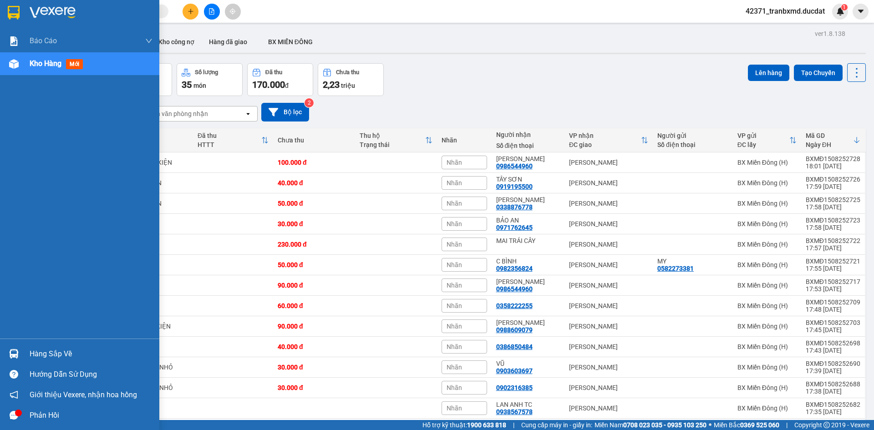
click at [17, 419] on icon "message" at bounding box center [14, 415] width 9 height 9
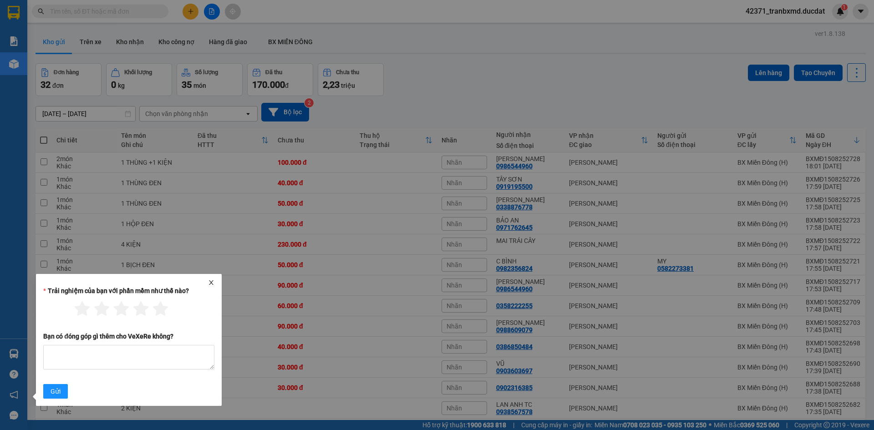
click at [212, 283] on icon "close" at bounding box center [211, 282] width 5 height 5
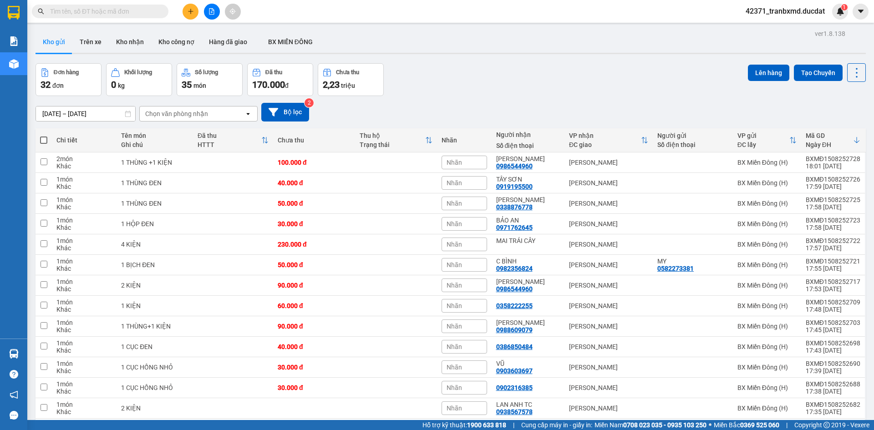
click at [188, 12] on icon "plus" at bounding box center [191, 11] width 6 height 6
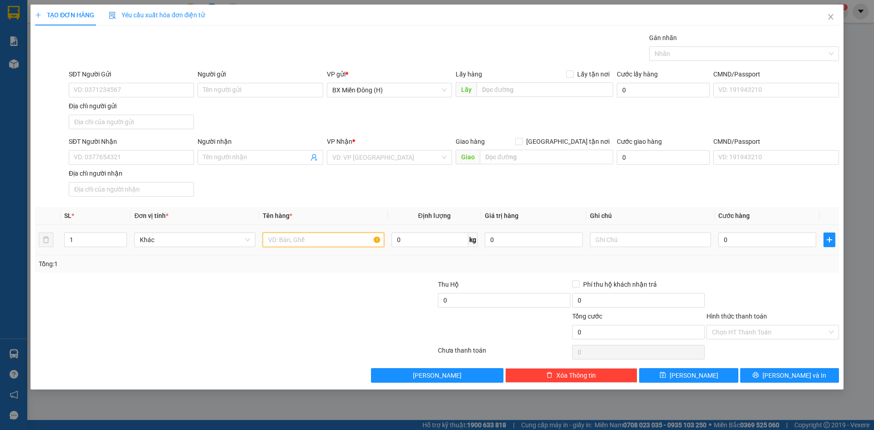
click at [299, 237] on input "text" at bounding box center [323, 240] width 121 height 15
type input "1 XỐP"
click at [265, 152] on input "Người nhận" at bounding box center [255, 157] width 105 height 10
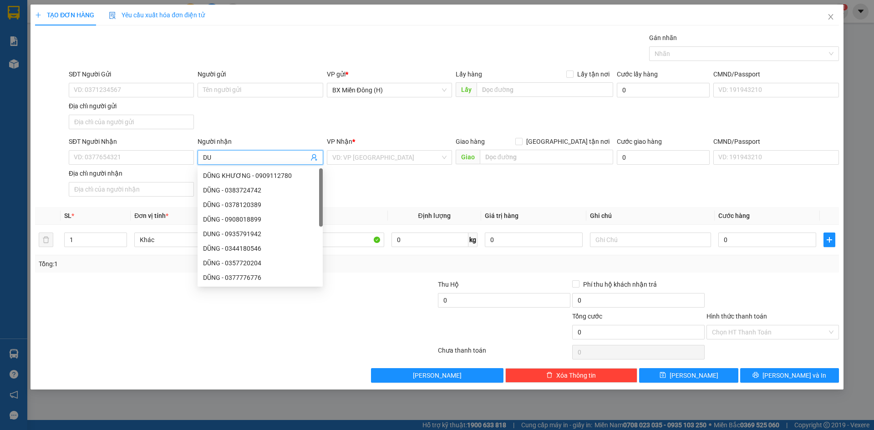
type input "D"
click at [146, 159] on input "SĐT Người Nhận" at bounding box center [131, 157] width 125 height 15
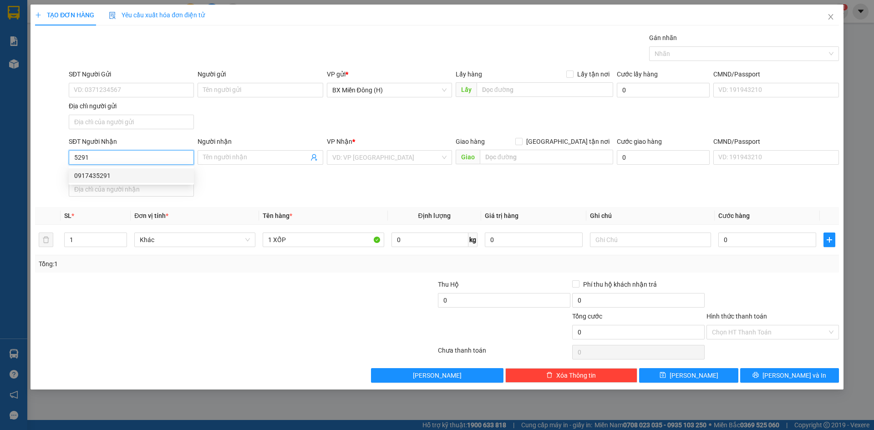
click at [129, 179] on div "0917435291" at bounding box center [131, 176] width 114 height 10
type input "0917435291"
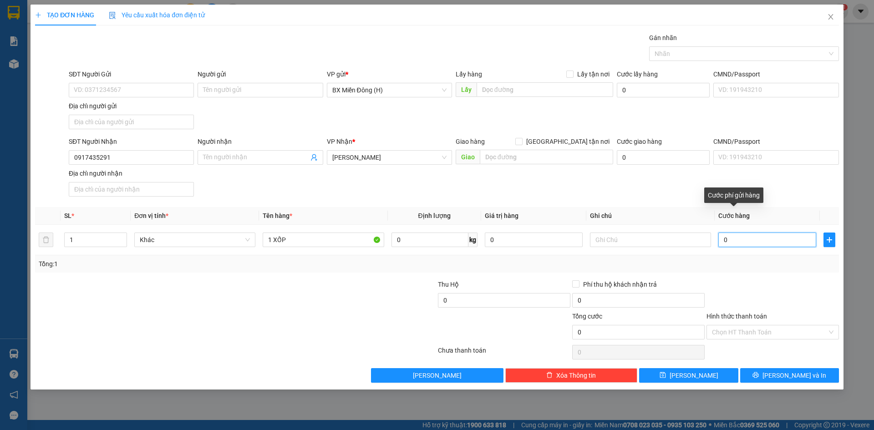
type input "005"
type input "5"
type input "0.050"
type input "50"
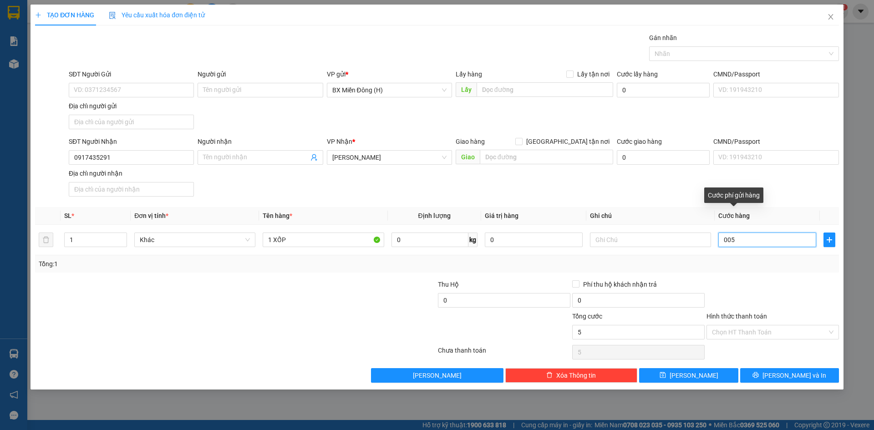
type input "50"
click at [759, 267] on div "Tổng: 1" at bounding box center [437, 264] width 797 height 10
click at [791, 335] on input "Hình thức thanh toán" at bounding box center [769, 332] width 115 height 14
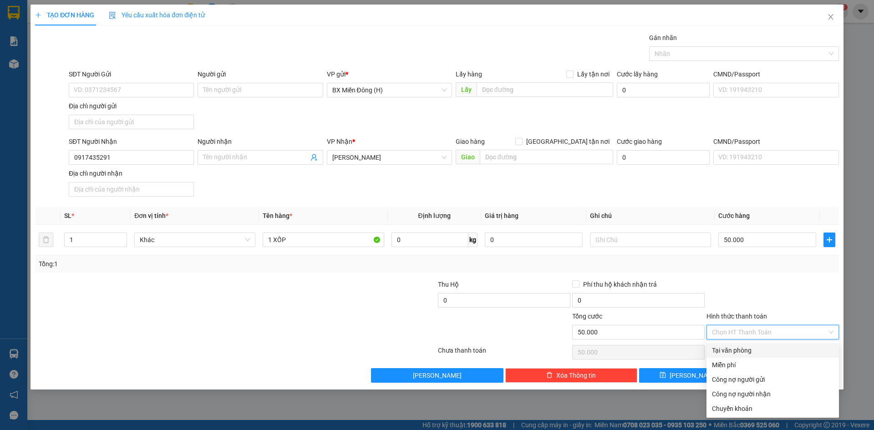
click at [781, 351] on div "Tại văn phòng" at bounding box center [773, 350] width 122 height 10
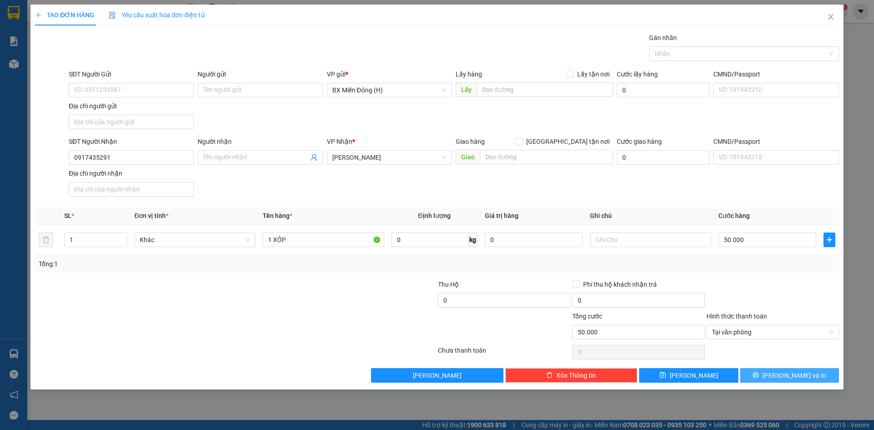
click at [784, 377] on span "[PERSON_NAME] và In" at bounding box center [794, 376] width 64 height 10
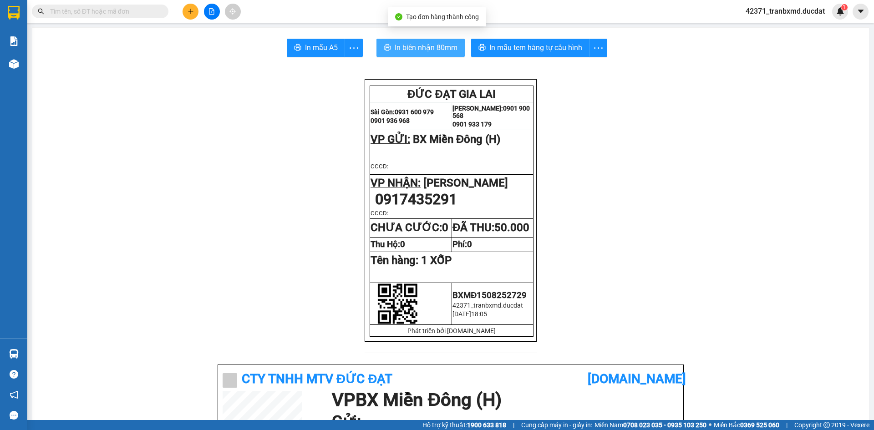
click at [416, 41] on button "In biên nhận 80mm" at bounding box center [420, 48] width 88 height 18
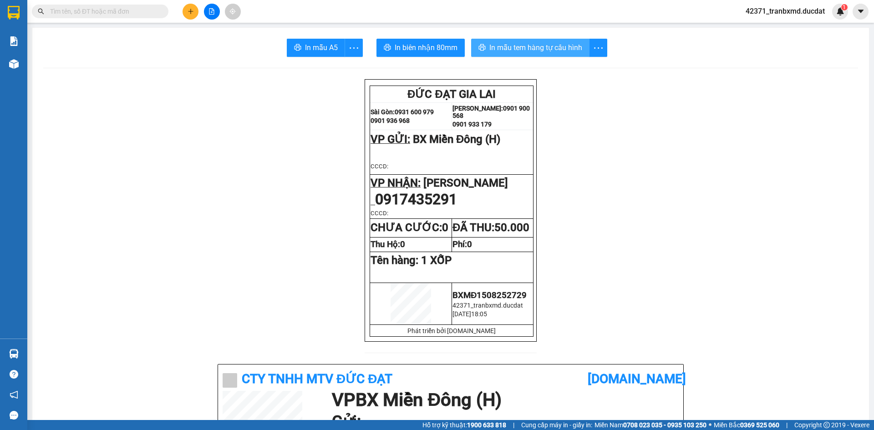
click at [555, 43] on span "In mẫu tem hàng tự cấu hình" at bounding box center [535, 47] width 93 height 11
click at [189, 12] on icon "plus" at bounding box center [191, 11] width 6 height 6
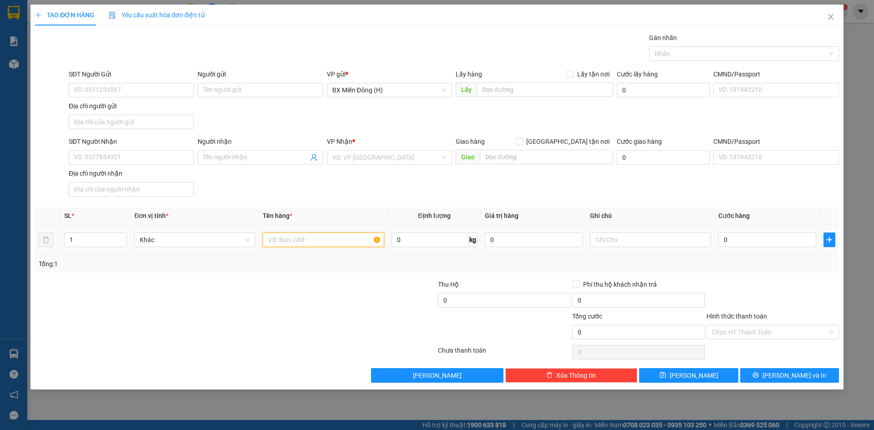
click at [290, 239] on input "text" at bounding box center [323, 240] width 121 height 15
click at [178, 152] on input "SĐT Người Nhận" at bounding box center [131, 157] width 125 height 15
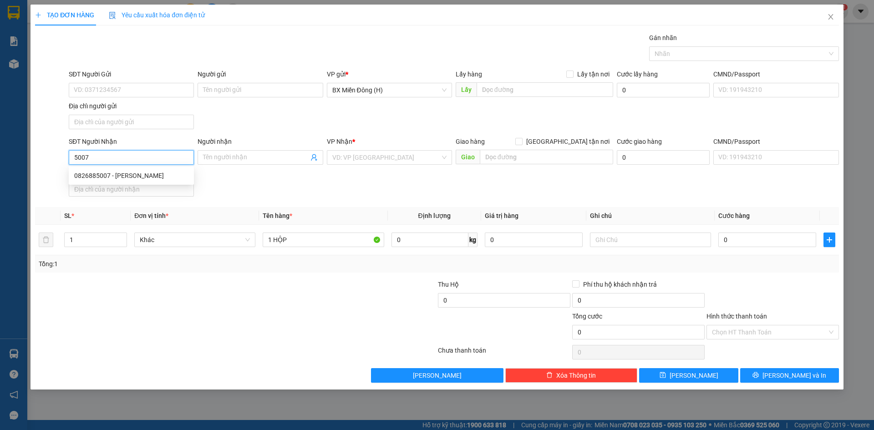
drag, startPoint x: 129, startPoint y: 158, endPoint x: 0, endPoint y: 162, distance: 129.3
click at [0, 162] on div "TẠO ĐƠN HÀNG Yêu cầu xuất hóa đơn điện tử Transit Pickup Surcharge Ids Transit …" at bounding box center [437, 215] width 874 height 430
click at [167, 188] on div "0903570007 - HẠNH Q.TẾ" at bounding box center [131, 190] width 114 height 10
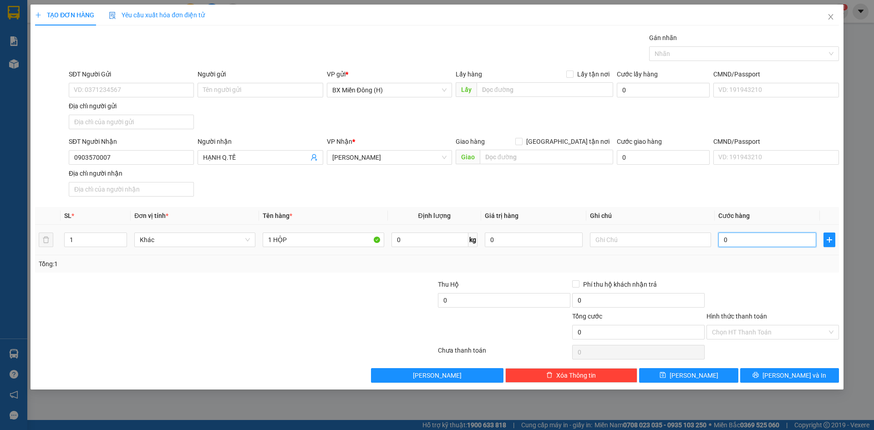
click at [764, 241] on input "0" at bounding box center [767, 240] width 98 height 15
click at [770, 287] on div at bounding box center [773, 295] width 134 height 32
click at [759, 373] on icon "printer" at bounding box center [755, 375] width 6 height 6
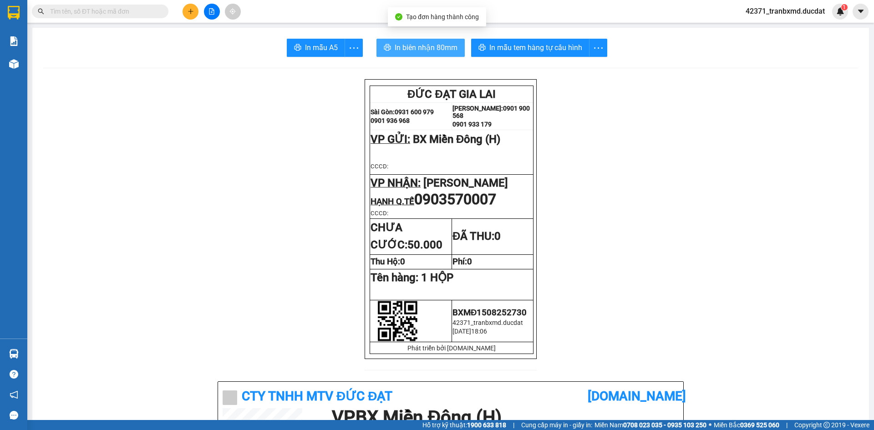
click at [428, 54] on button "In biên nhận 80mm" at bounding box center [420, 48] width 88 height 18
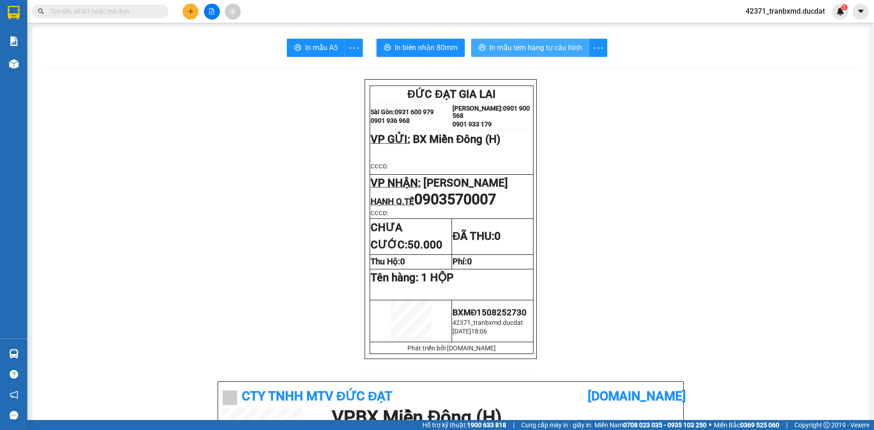
click at [540, 47] on span "In mẫu tem hàng tự cấu hình" at bounding box center [535, 47] width 93 height 11
click at [193, 12] on icon "plus" at bounding box center [191, 11] width 6 height 6
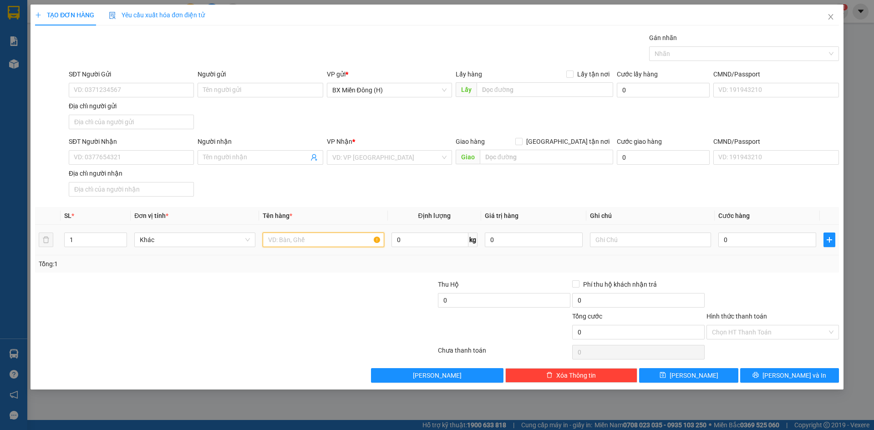
click at [312, 245] on input "text" at bounding box center [323, 240] width 121 height 15
click at [246, 156] on input "Người nhận" at bounding box center [255, 157] width 105 height 10
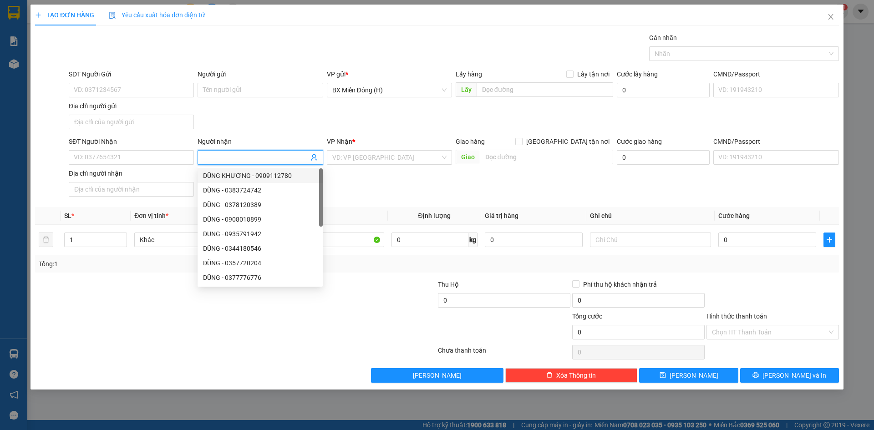
click at [162, 148] on div "SĐT Người Nhận" at bounding box center [131, 144] width 125 height 14
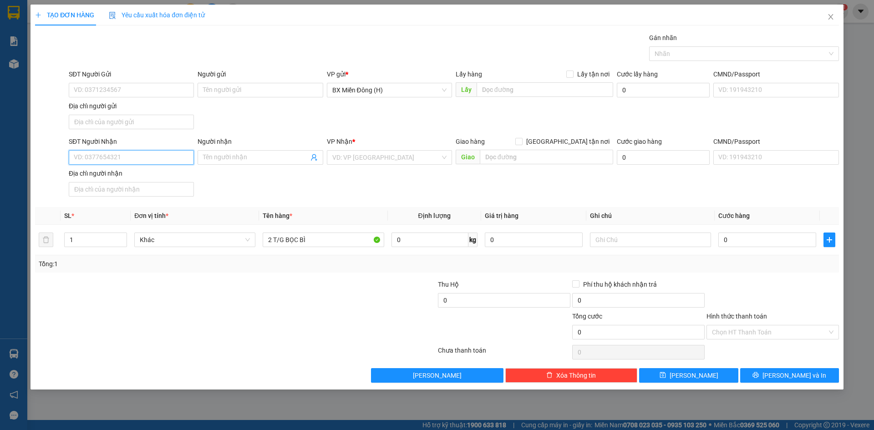
click at [163, 159] on input "SĐT Người Nhận" at bounding box center [131, 157] width 125 height 15
click at [753, 239] on input "0" at bounding box center [767, 240] width 98 height 15
click at [749, 270] on div "Tổng: 1" at bounding box center [437, 263] width 804 height 17
click at [234, 160] on input "Người nhận" at bounding box center [255, 157] width 105 height 10
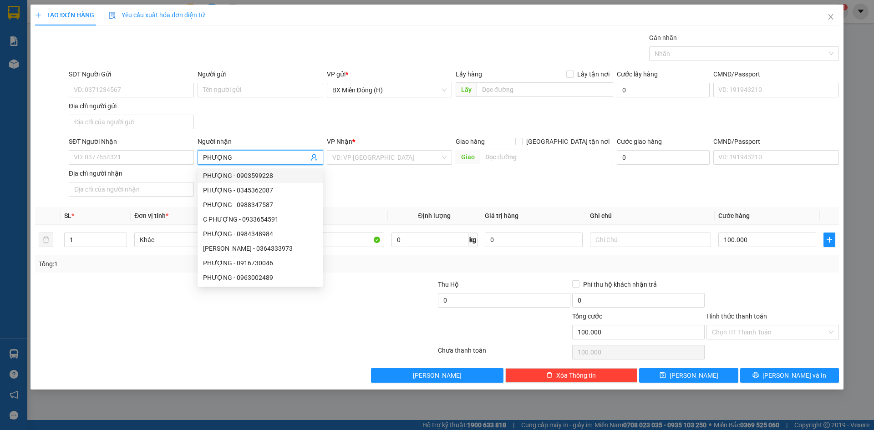
drag, startPoint x: 287, startPoint y: 178, endPoint x: 255, endPoint y: 178, distance: 31.9
click at [287, 178] on div "PHƯỢNG - 0903599228" at bounding box center [260, 176] width 114 height 10
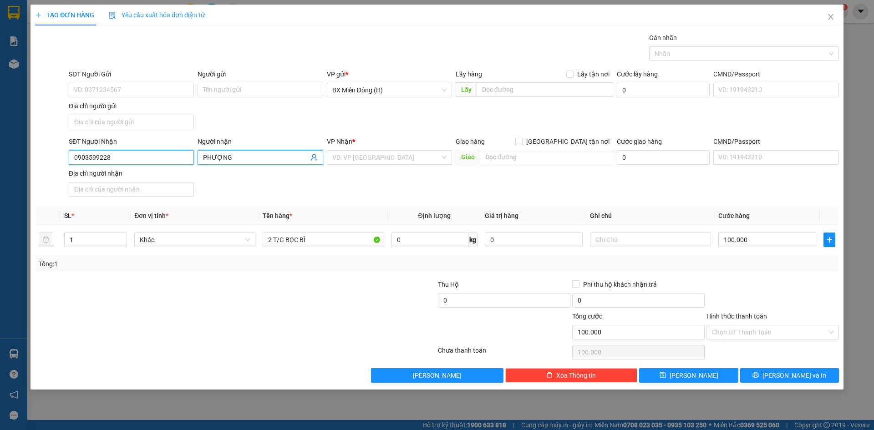
click at [109, 153] on input "0903599228" at bounding box center [131, 157] width 125 height 15
drag, startPoint x: 119, startPoint y: 157, endPoint x: 30, endPoint y: 158, distance: 89.2
click at [36, 158] on div "SĐT Người Nhận 090359922 090359922 Người nhận PHƯỢNG VP Nhận * VD: VP [GEOGRAPH…" at bounding box center [437, 169] width 806 height 64
click at [160, 175] on div "0976754143 - PHƯỢNG" at bounding box center [131, 176] width 114 height 10
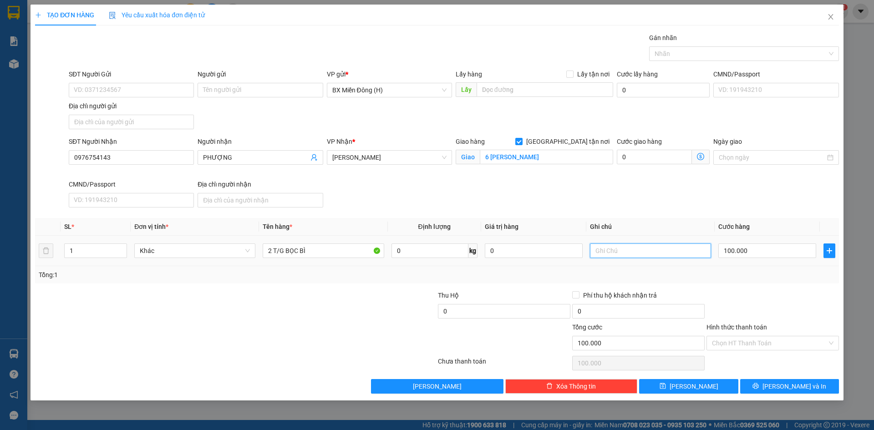
click at [668, 248] on input "text" at bounding box center [650, 251] width 121 height 15
click at [776, 343] on input "Hình thức thanh toán" at bounding box center [769, 343] width 115 height 14
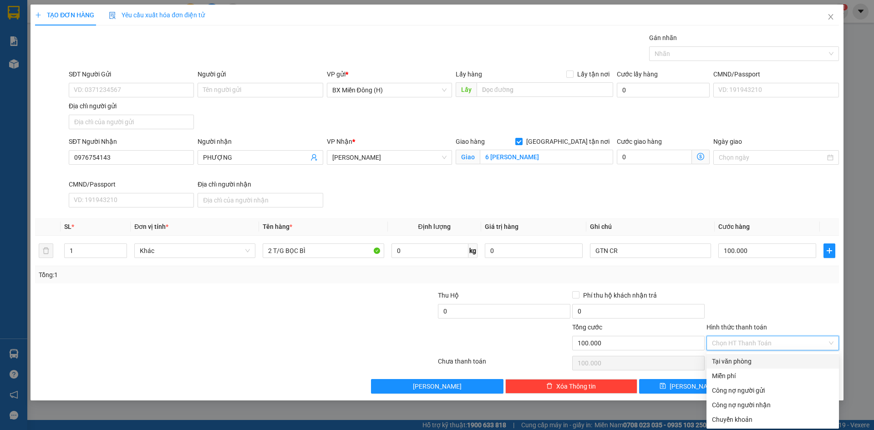
click at [768, 357] on div "Tại văn phòng" at bounding box center [773, 361] width 122 height 10
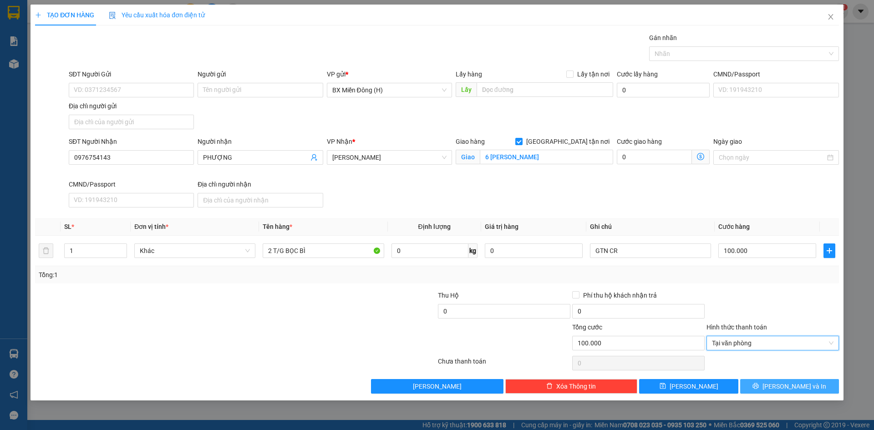
click at [782, 385] on span "[PERSON_NAME] và In" at bounding box center [794, 386] width 64 height 10
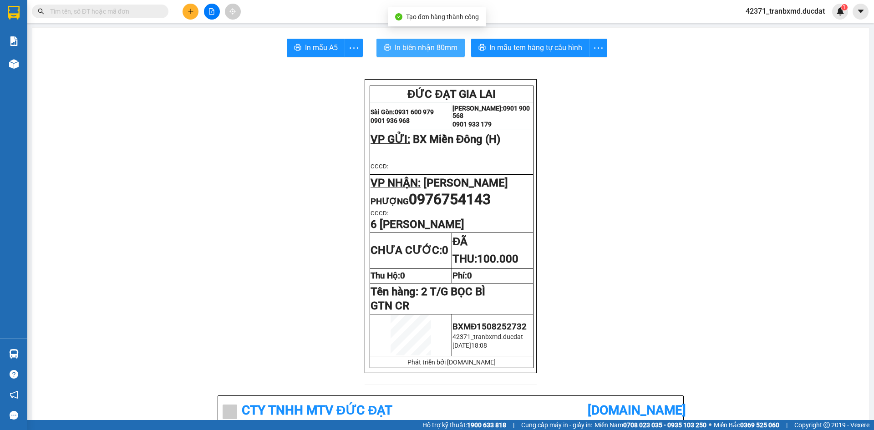
click at [452, 46] on span "In biên nhận 80mm" at bounding box center [426, 47] width 63 height 11
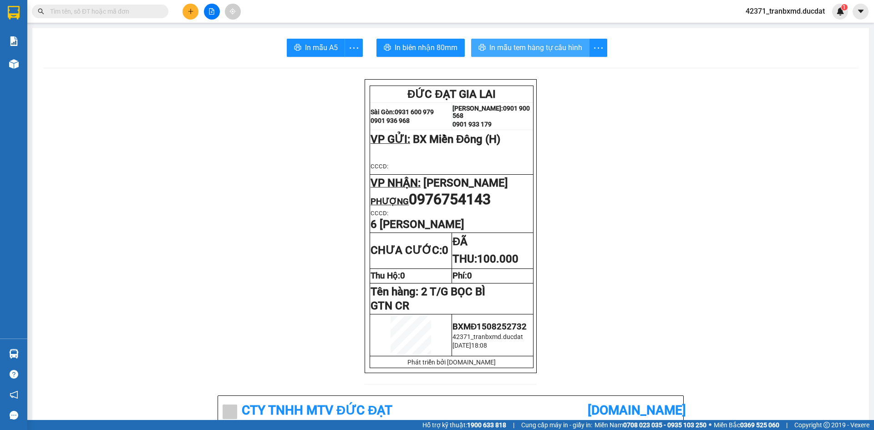
click at [564, 44] on span "In mẫu tem hàng tự cấu hình" at bounding box center [535, 47] width 93 height 11
click at [199, 9] on div at bounding box center [212, 12] width 68 height 16
click at [194, 11] on button at bounding box center [191, 12] width 16 height 16
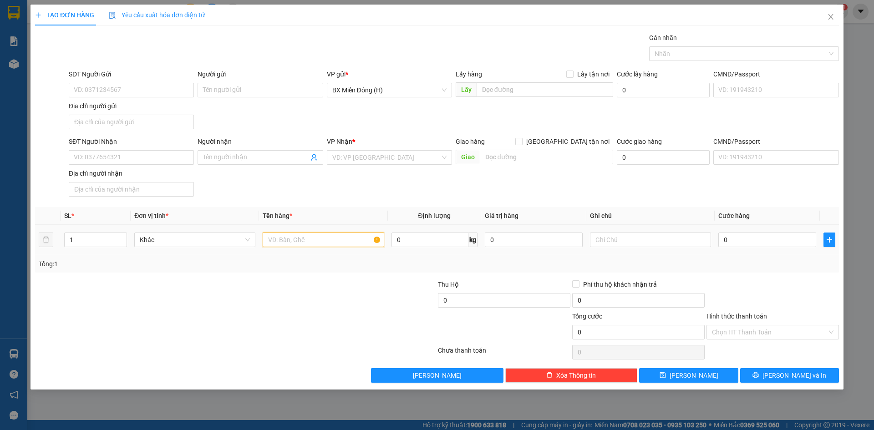
click at [282, 236] on input "text" at bounding box center [323, 240] width 121 height 15
drag, startPoint x: 735, startPoint y: 237, endPoint x: 746, endPoint y: 224, distance: 16.5
click at [736, 237] on input "0" at bounding box center [767, 240] width 98 height 15
click at [768, 268] on div "Tổng: 1" at bounding box center [437, 264] width 797 height 10
click at [252, 158] on input "Người nhận" at bounding box center [255, 157] width 105 height 10
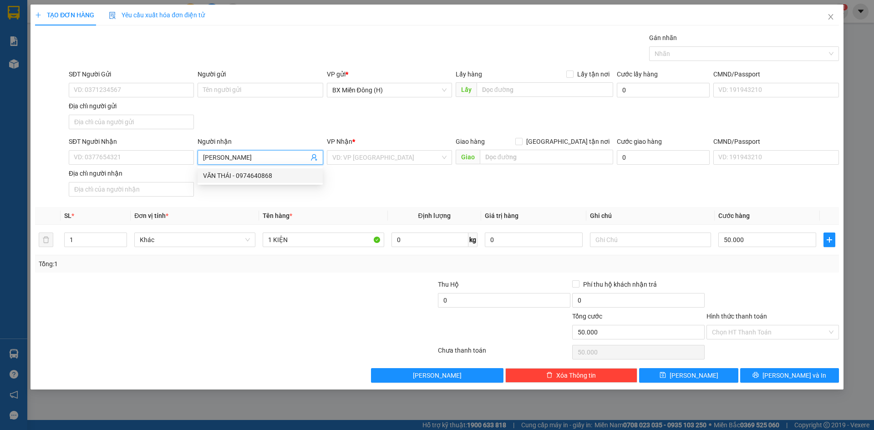
click at [234, 168] on div "VĂN THÁI - 0974640868" at bounding box center [260, 175] width 125 height 15
click at [173, 155] on input "0974640868" at bounding box center [131, 157] width 125 height 15
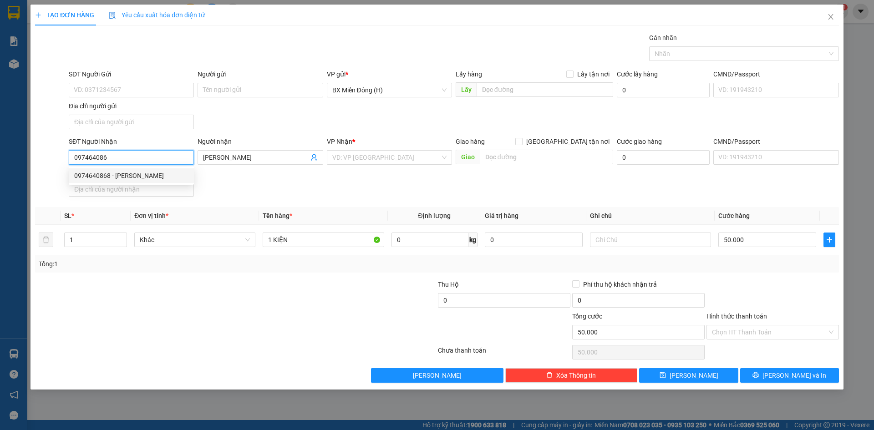
click at [187, 178] on div "0974640868 - [PERSON_NAME]" at bounding box center [131, 176] width 114 height 10
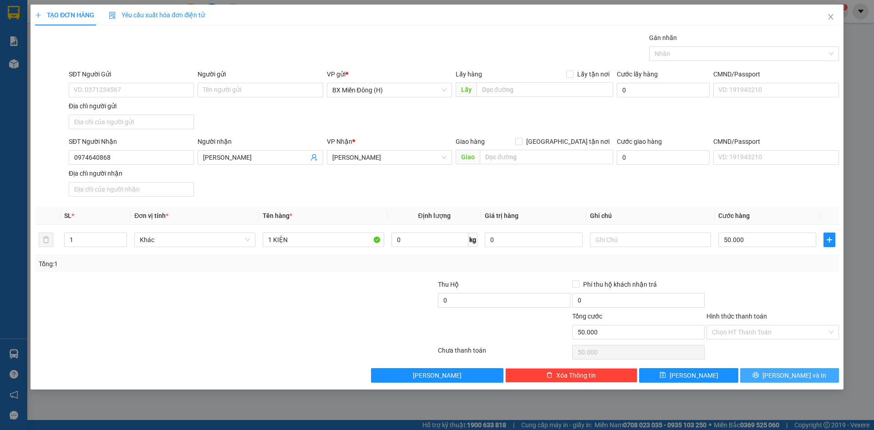
drag, startPoint x: 782, startPoint y: 379, endPoint x: 469, endPoint y: 223, distance: 349.9
click at [782, 379] on span "[PERSON_NAME] và In" at bounding box center [794, 376] width 64 height 10
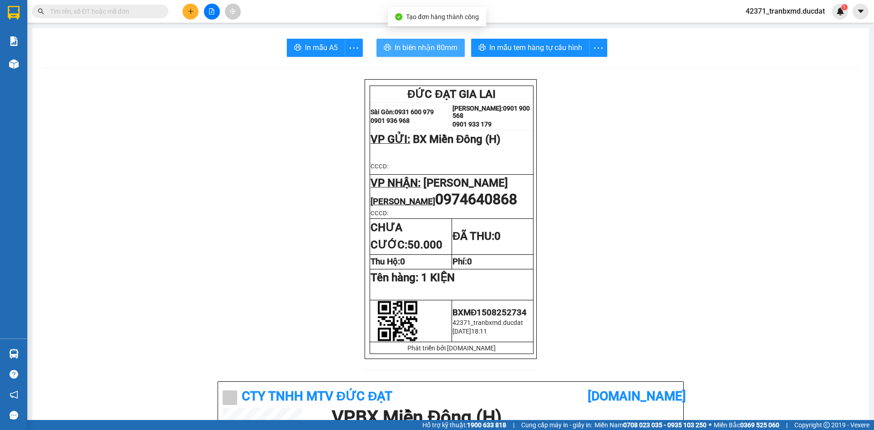
click at [395, 49] on span "In biên nhận 80mm" at bounding box center [426, 47] width 63 height 11
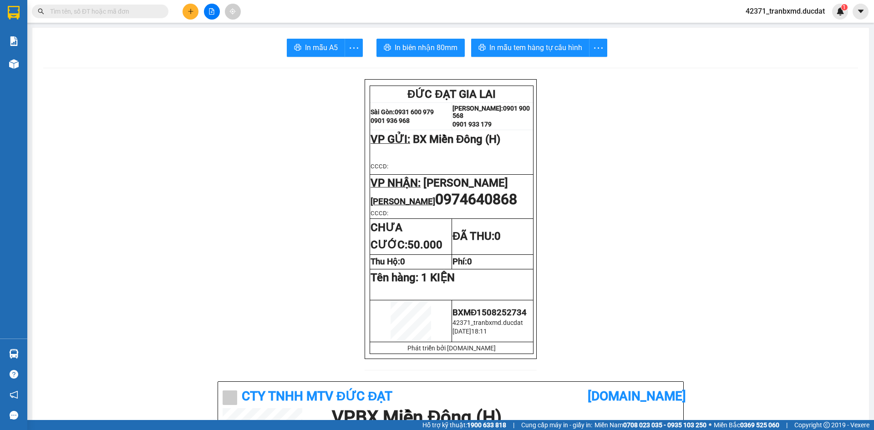
click at [530, 44] on span "In mẫu tem hàng tự cấu hình" at bounding box center [535, 47] width 93 height 11
click at [191, 13] on icon "plus" at bounding box center [191, 11] width 6 height 6
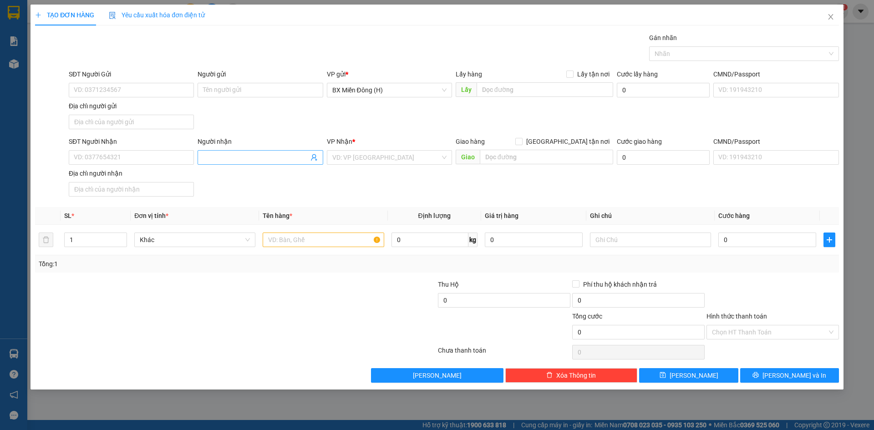
click at [245, 157] on input "Người nhận" at bounding box center [255, 157] width 105 height 10
click at [175, 158] on input "SĐT Người Nhận" at bounding box center [131, 157] width 125 height 15
drag, startPoint x: 129, startPoint y: 184, endPoint x: 132, endPoint y: 176, distance: 8.9
click at [132, 176] on div "0789581581 - [PERSON_NAME]" at bounding box center [131, 176] width 114 height 10
drag, startPoint x: 325, startPoint y: 239, endPoint x: 320, endPoint y: 238, distance: 4.6
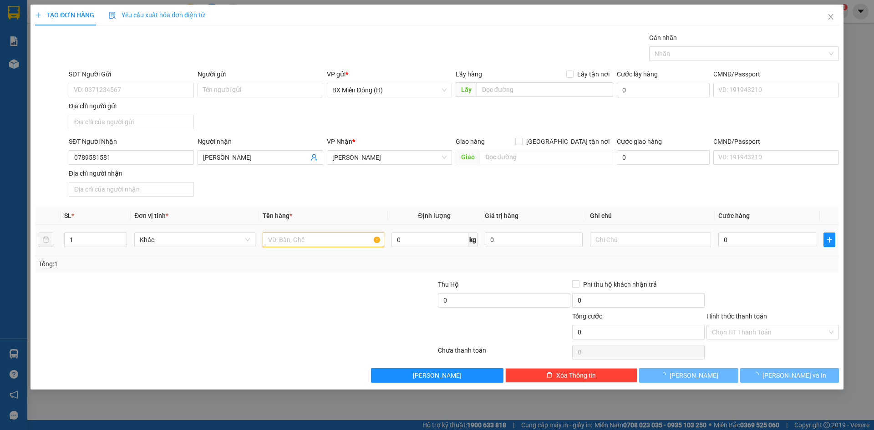
click at [325, 239] on input "text" at bounding box center [323, 240] width 121 height 15
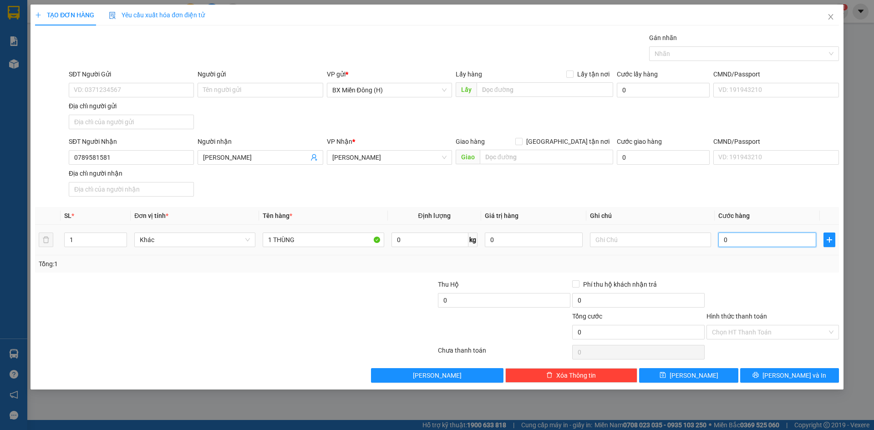
click at [763, 247] on input "0" at bounding box center [767, 240] width 98 height 15
click at [762, 282] on div at bounding box center [773, 295] width 134 height 32
click at [769, 375] on button "[PERSON_NAME] và In" at bounding box center [789, 375] width 99 height 15
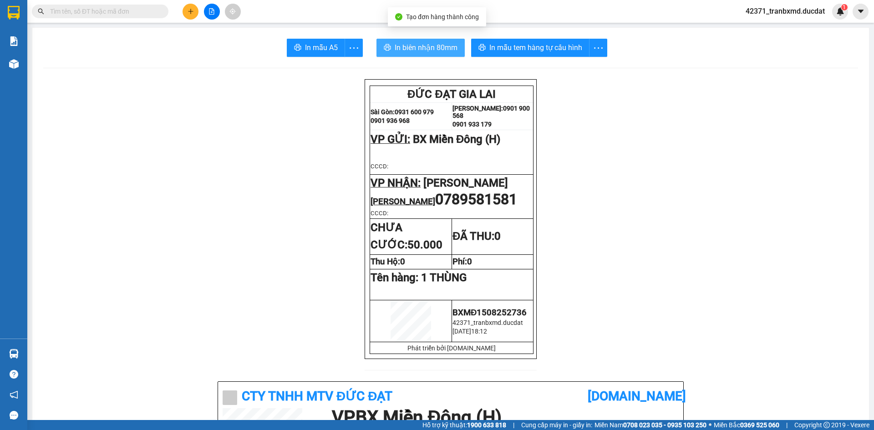
click at [434, 52] on span "In biên nhận 80mm" at bounding box center [426, 47] width 63 height 11
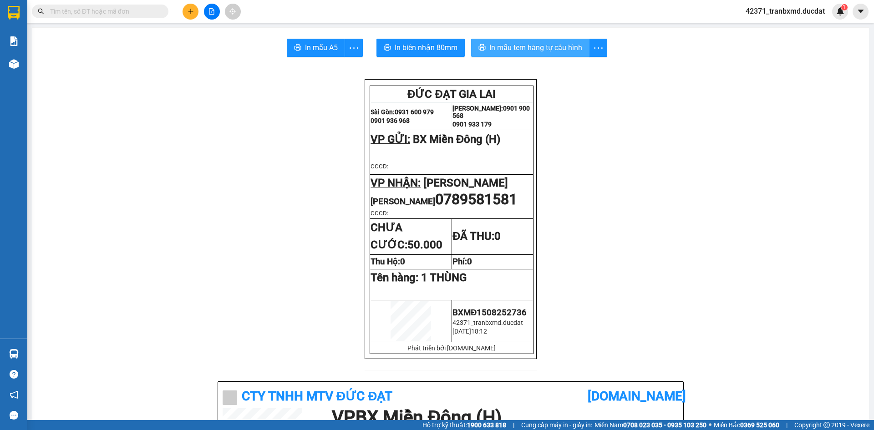
click at [539, 50] on span "In mẫu tem hàng tự cấu hình" at bounding box center [535, 47] width 93 height 11
click at [189, 14] on icon "plus" at bounding box center [191, 11] width 6 height 6
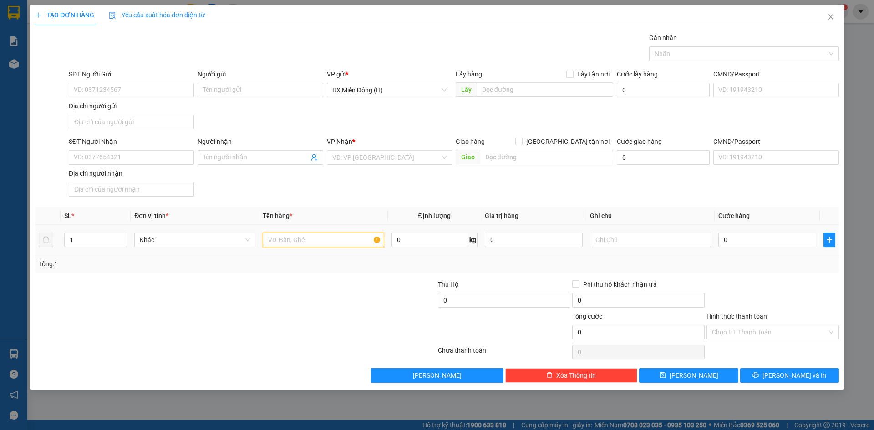
click at [315, 237] on input "text" at bounding box center [323, 240] width 121 height 15
click at [243, 152] on span at bounding box center [260, 157] width 125 height 15
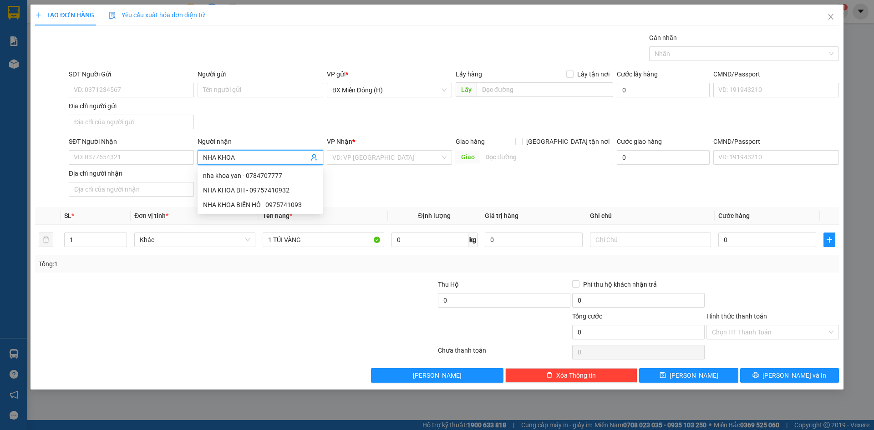
drag, startPoint x: 243, startPoint y: 159, endPoint x: 159, endPoint y: 147, distance: 85.0
click at [159, 147] on div "SĐT Người Nhận VD: 0377654321 Người nhận NHA KHOA VP Nhận * VD: VP [GEOGRAPHIC_…" at bounding box center [454, 169] width 774 height 64
click at [153, 158] on input "SĐT Người Nhận" at bounding box center [131, 157] width 125 height 15
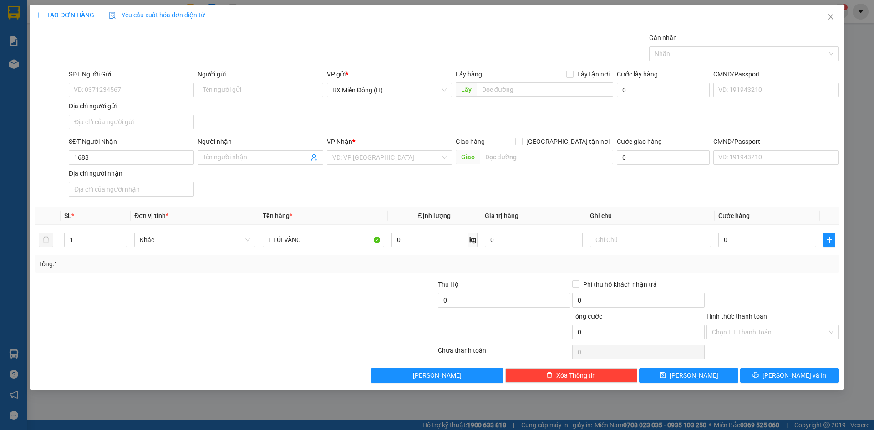
drag, startPoint x: 140, startPoint y: 150, endPoint x: 51, endPoint y: 153, distance: 89.3
click at [51, 153] on div "SĐT Người Nhận 1688 Người nhận Tên người nhận VP Nhận * VD: VP Sài Gòn Giao hàn…" at bounding box center [437, 169] width 806 height 64
click at [105, 158] on input "1688" at bounding box center [131, 157] width 125 height 15
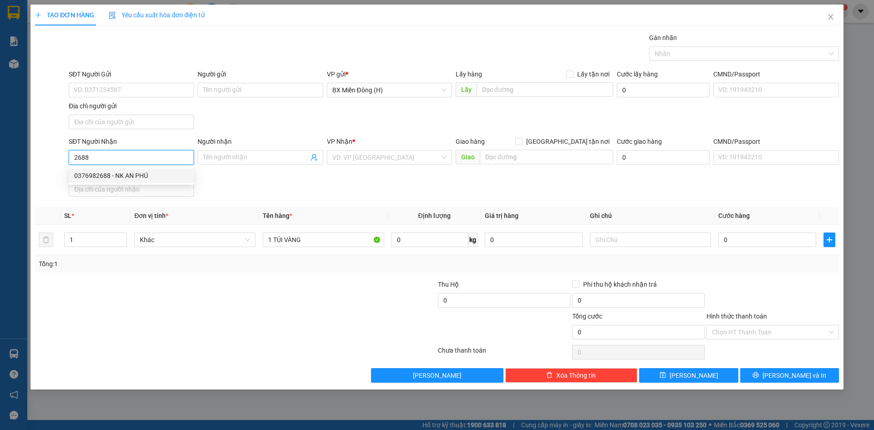
click at [120, 181] on div "0376982688 - NK AN PHÚ" at bounding box center [131, 175] width 125 height 15
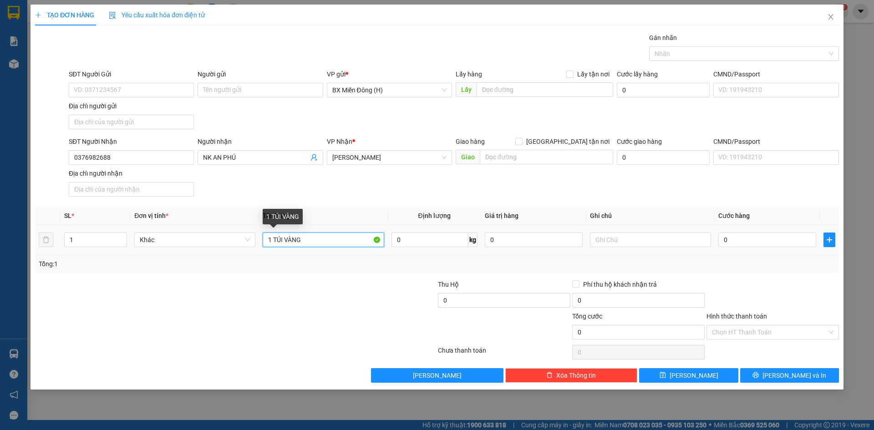
drag, startPoint x: 319, startPoint y: 240, endPoint x: 274, endPoint y: 240, distance: 45.1
click at [274, 240] on input "1 TÚI VÀNG" at bounding box center [323, 240] width 121 height 15
click at [762, 238] on input "0" at bounding box center [767, 240] width 98 height 15
click at [771, 267] on div "Tổng: 1" at bounding box center [437, 264] width 797 height 10
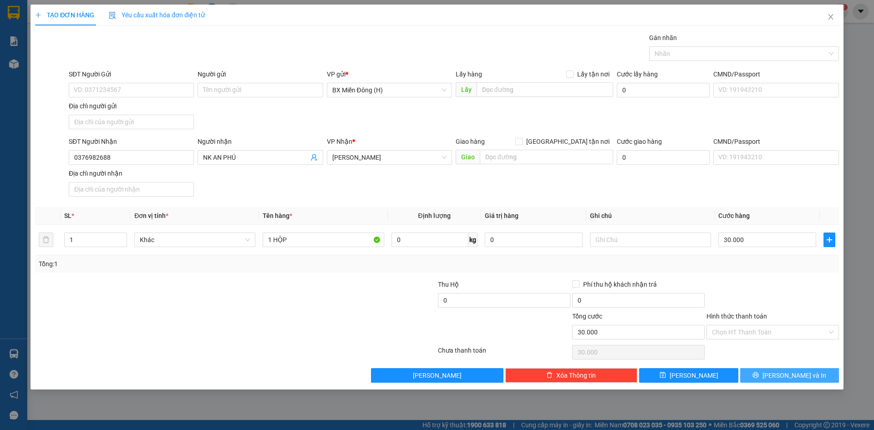
click at [778, 379] on button "[PERSON_NAME] và In" at bounding box center [789, 375] width 99 height 15
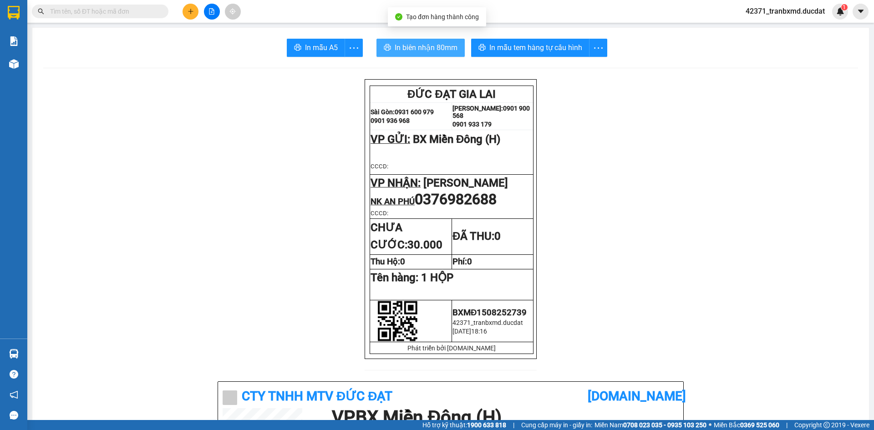
click at [444, 55] on button "In biên nhận 80mm" at bounding box center [420, 48] width 88 height 18
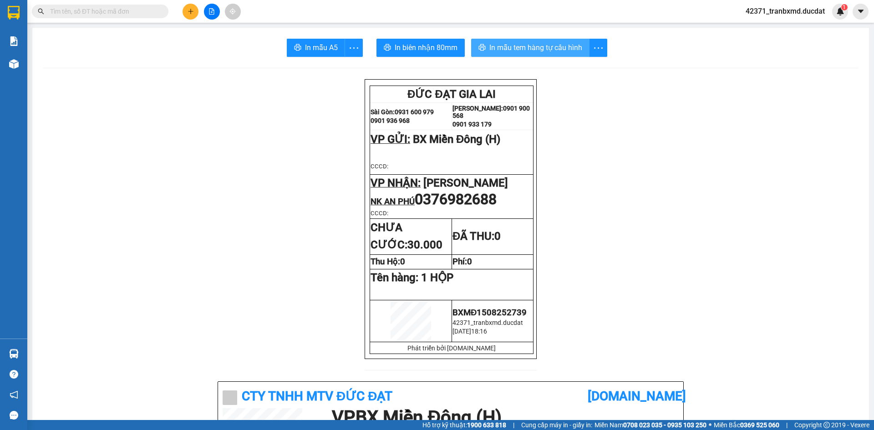
click at [520, 44] on span "In mẫu tem hàng tự cấu hình" at bounding box center [535, 47] width 93 height 11
click at [189, 12] on icon "plus" at bounding box center [191, 11] width 6 height 6
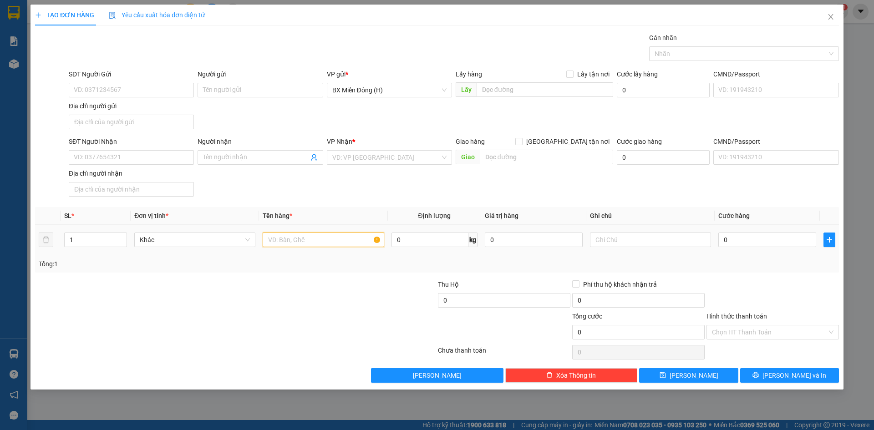
click at [304, 244] on input "text" at bounding box center [323, 240] width 121 height 15
click at [265, 164] on span at bounding box center [260, 157] width 125 height 15
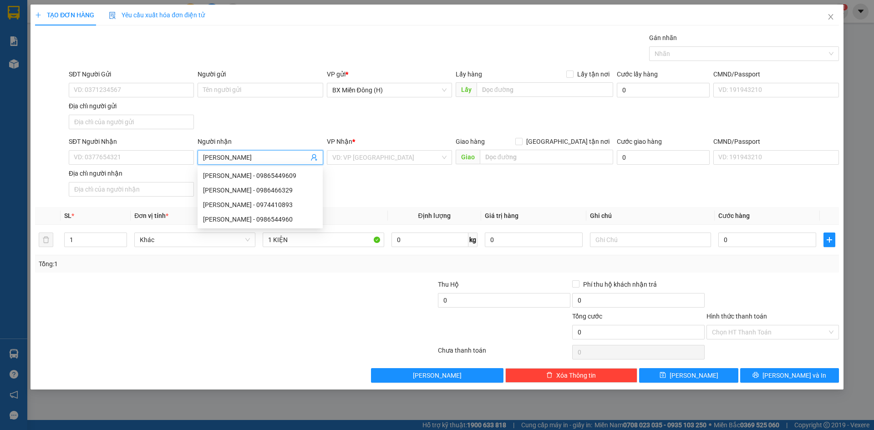
click at [273, 225] on div "[PERSON_NAME] - 0986544960" at bounding box center [260, 219] width 125 height 15
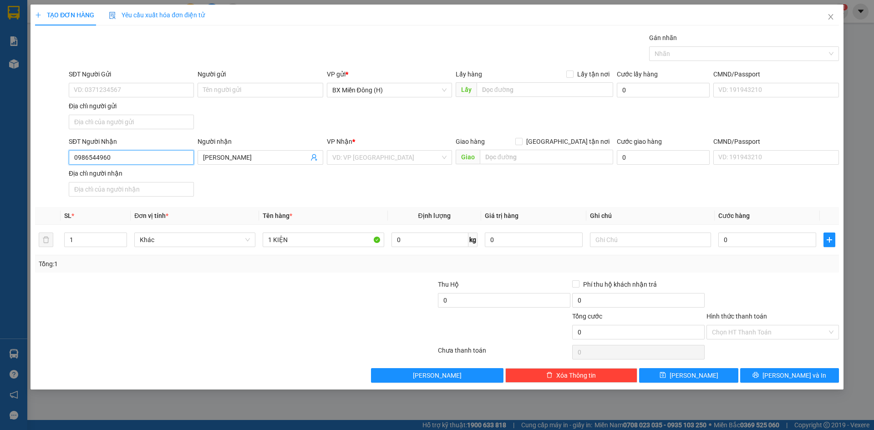
click at [161, 153] on input "0986544960" at bounding box center [131, 157] width 125 height 15
click at [146, 171] on div "0986544960 - [PERSON_NAME]" at bounding box center [131, 176] width 114 height 10
click at [780, 245] on input "0" at bounding box center [767, 240] width 98 height 15
click at [789, 268] on div "Tổng: 1" at bounding box center [437, 264] width 797 height 10
click at [757, 238] on input "70.000" at bounding box center [767, 240] width 98 height 15
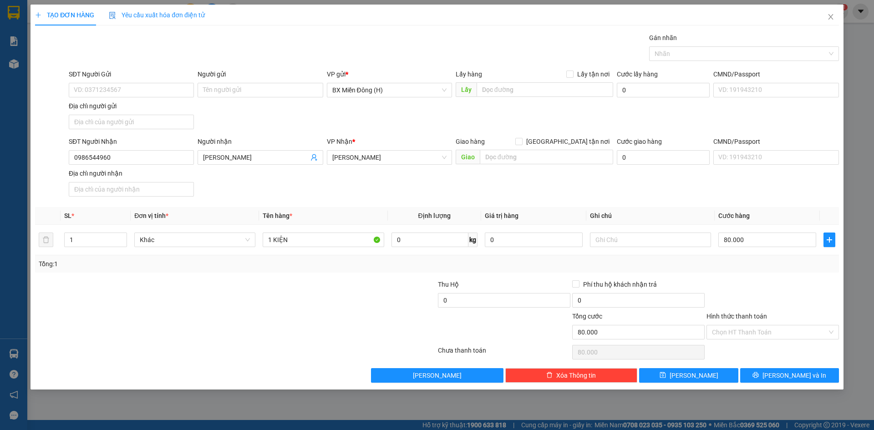
click at [763, 273] on div "Transit Pickup Surcharge Ids Transit Deliver Surcharge Ids Transit Deliver Surc…" at bounding box center [437, 208] width 804 height 350
click at [759, 374] on icon "printer" at bounding box center [756, 375] width 6 height 6
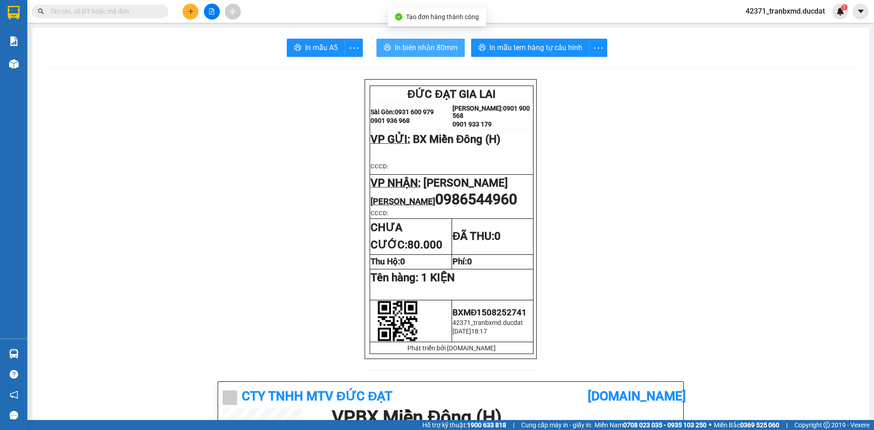
click at [420, 45] on span "In biên nhận 80mm" at bounding box center [426, 47] width 63 height 11
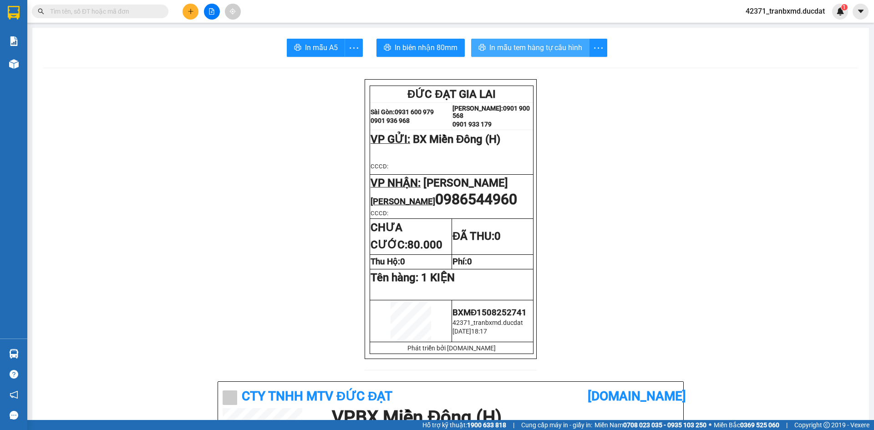
click at [564, 46] on span "In mẫu tem hàng tự cấu hình" at bounding box center [535, 47] width 93 height 11
click at [196, 14] on button at bounding box center [191, 12] width 16 height 16
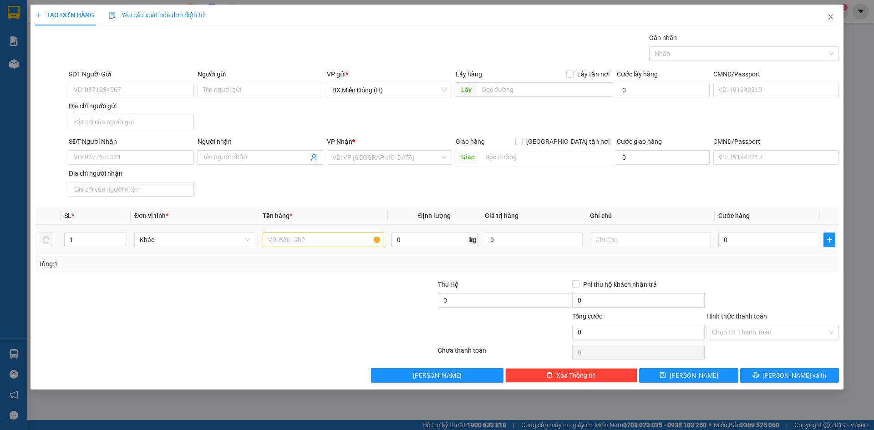
click at [294, 245] on div at bounding box center [323, 240] width 121 height 18
click at [295, 233] on input "text" at bounding box center [323, 240] width 121 height 15
click at [294, 242] on input "text" at bounding box center [323, 240] width 121 height 15
click at [241, 159] on input "Người nhận" at bounding box center [255, 157] width 105 height 10
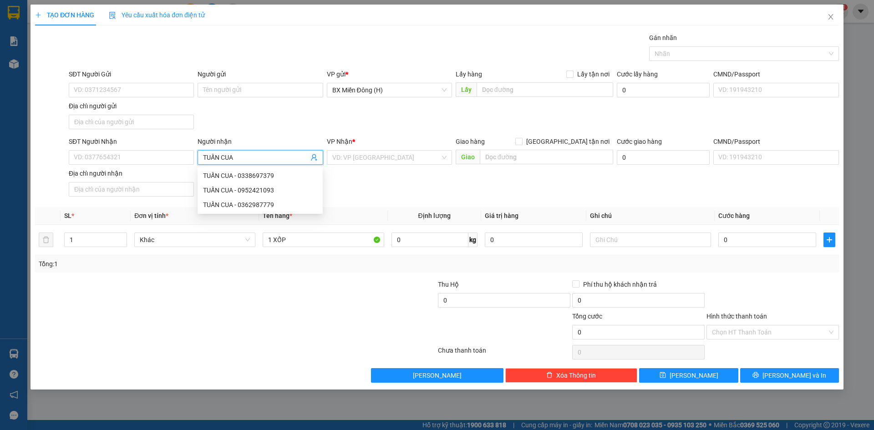
click at [230, 206] on div "TUẤN CUA - 0362987779" at bounding box center [260, 205] width 114 height 10
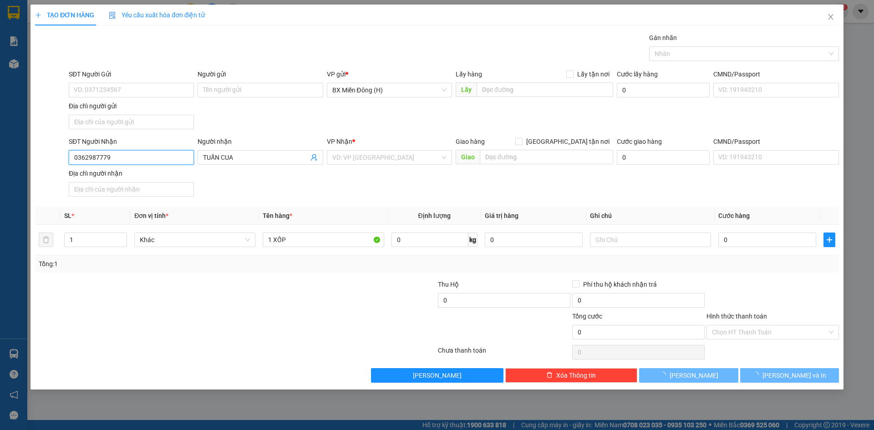
click at [128, 153] on input "0362987779" at bounding box center [131, 157] width 125 height 15
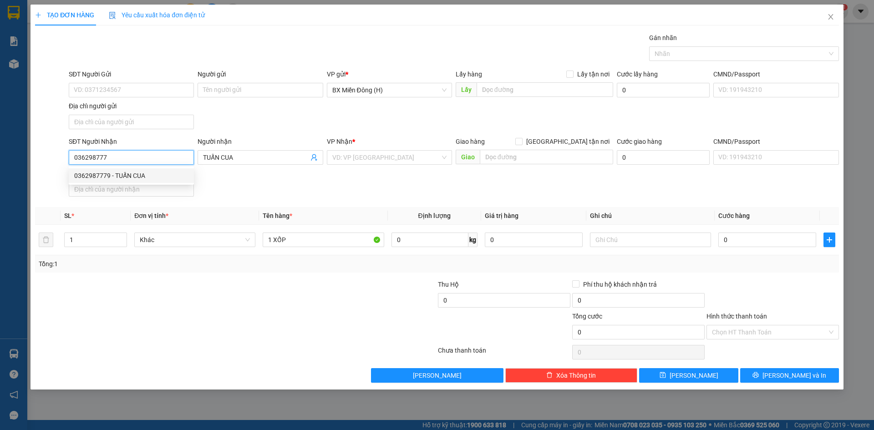
click at [135, 173] on div "0362987779 - TUẤN CUA" at bounding box center [131, 176] width 114 height 10
click at [766, 232] on div "0" at bounding box center [767, 240] width 98 height 18
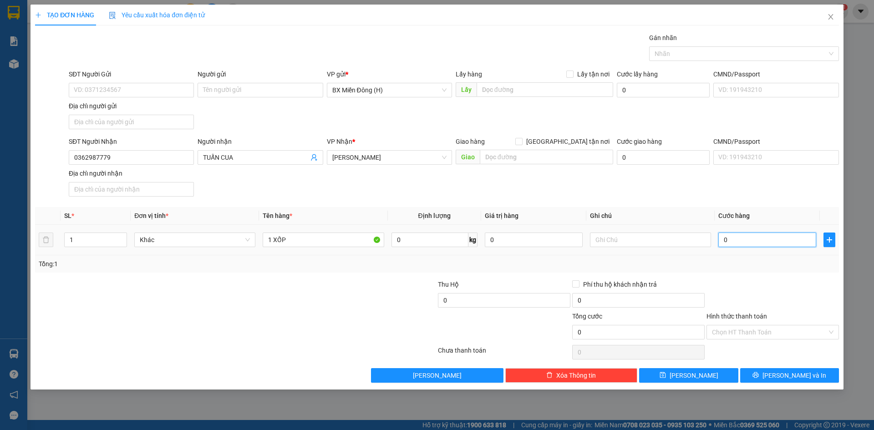
click at [765, 242] on input "0" at bounding box center [767, 240] width 98 height 15
click at [764, 266] on div "Tổng: 1" at bounding box center [437, 264] width 797 height 10
click at [792, 385] on div "TẠO ĐƠN HÀNG Yêu cầu xuất hóa đơn điện tử Transit Pickup Surcharge Ids Transit …" at bounding box center [436, 197] width 813 height 385
click at [792, 371] on span "[PERSON_NAME] và In" at bounding box center [794, 376] width 64 height 10
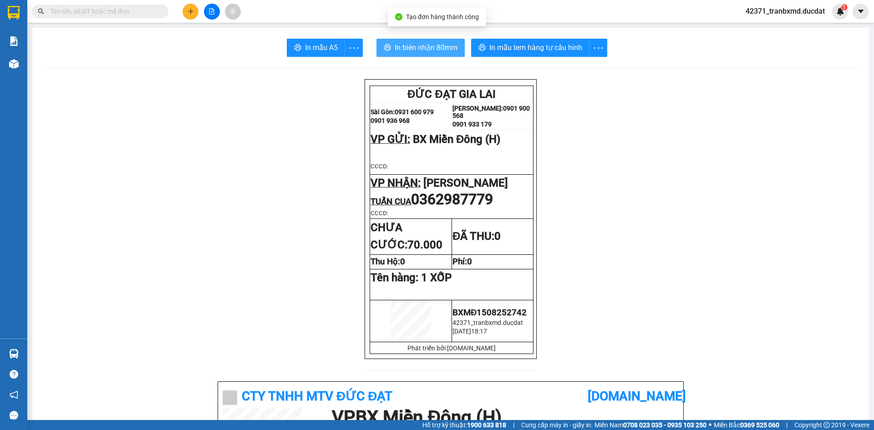
click at [438, 49] on span "In biên nhận 80mm" at bounding box center [426, 47] width 63 height 11
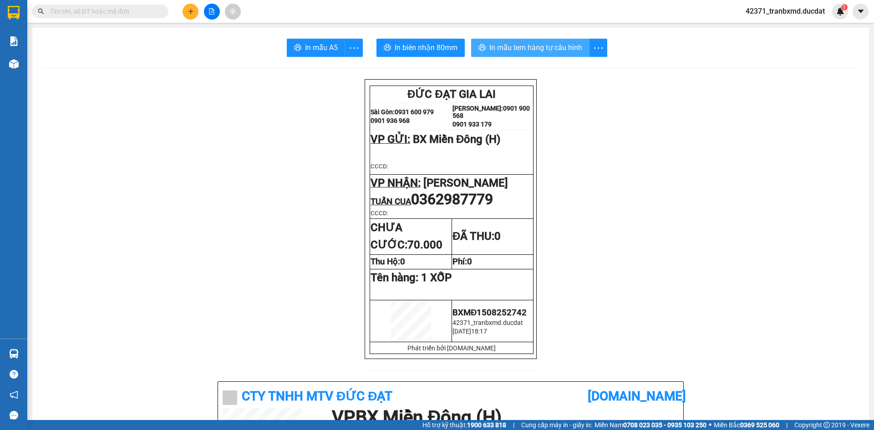
click at [540, 50] on span "In mẫu tem hàng tự cấu hình" at bounding box center [535, 47] width 93 height 11
click at [521, 49] on span "In mẫu tem hàng tự cấu hình" at bounding box center [535, 47] width 93 height 11
click at [191, 14] on icon "plus" at bounding box center [191, 11] width 6 height 6
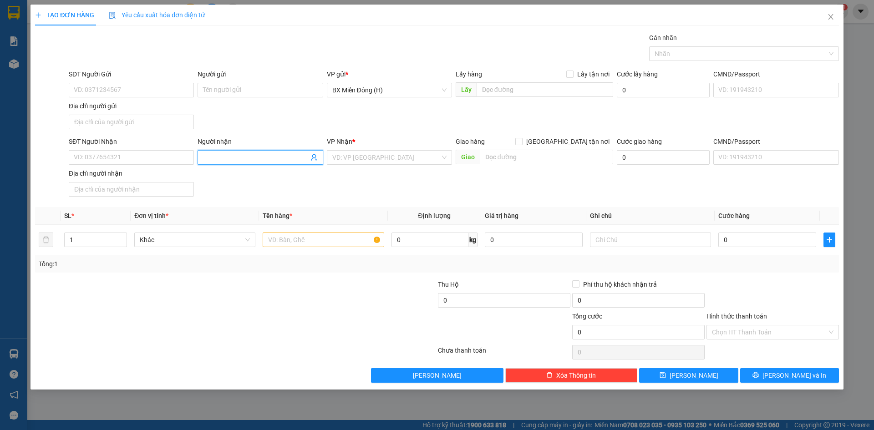
click at [254, 160] on input "Người nhận" at bounding box center [255, 157] width 105 height 10
click at [254, 158] on input "DŨNG HÀ" at bounding box center [255, 157] width 105 height 10
drag, startPoint x: 237, startPoint y: 157, endPoint x: 172, endPoint y: 155, distance: 65.1
click at [186, 155] on div "SĐT Người Nhận VD: 0377654321 Người nhận DŨNG HÀ DŨNG HÀ VP Nhận * VD: VP [GEOG…" at bounding box center [454, 169] width 774 height 64
click at [142, 157] on input "SĐT Người Nhận" at bounding box center [131, 157] width 125 height 15
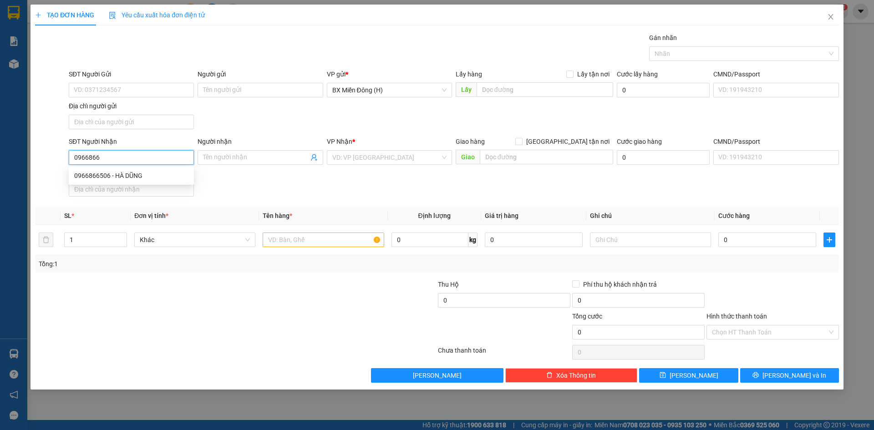
click at [142, 172] on div "0966866506 - HÀ DŨNG" at bounding box center [131, 176] width 114 height 10
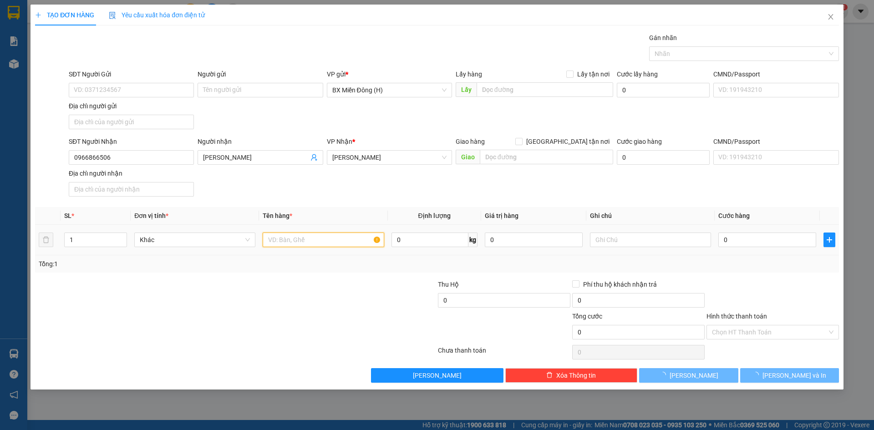
click at [310, 239] on input "text" at bounding box center [323, 240] width 121 height 15
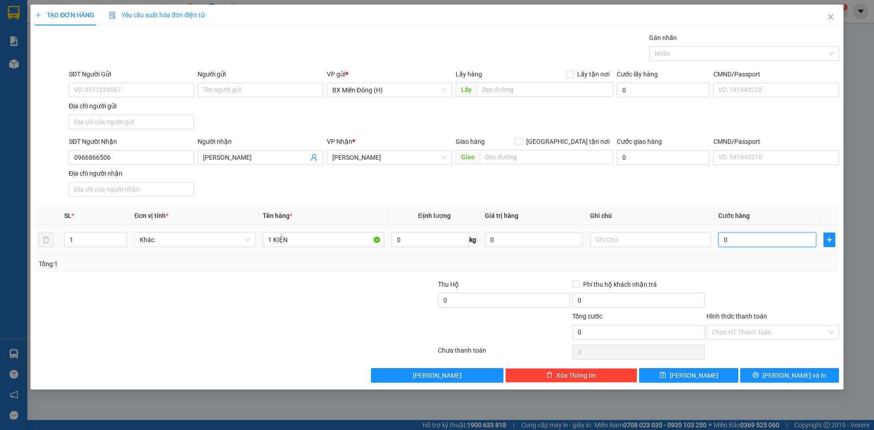
click at [737, 239] on input "0" at bounding box center [767, 240] width 98 height 15
click at [789, 313] on div "Hình thức thanh toán" at bounding box center [772, 318] width 132 height 14
click at [836, 382] on button "[PERSON_NAME] và In" at bounding box center [789, 375] width 99 height 15
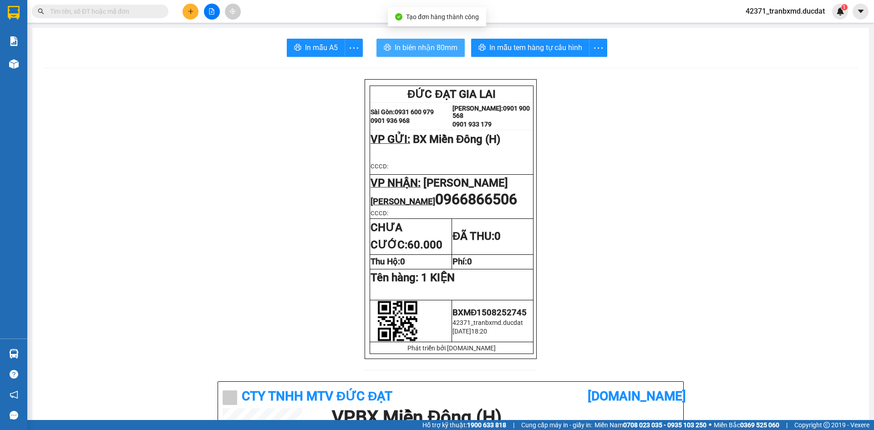
click at [384, 47] on icon "printer" at bounding box center [387, 47] width 7 height 7
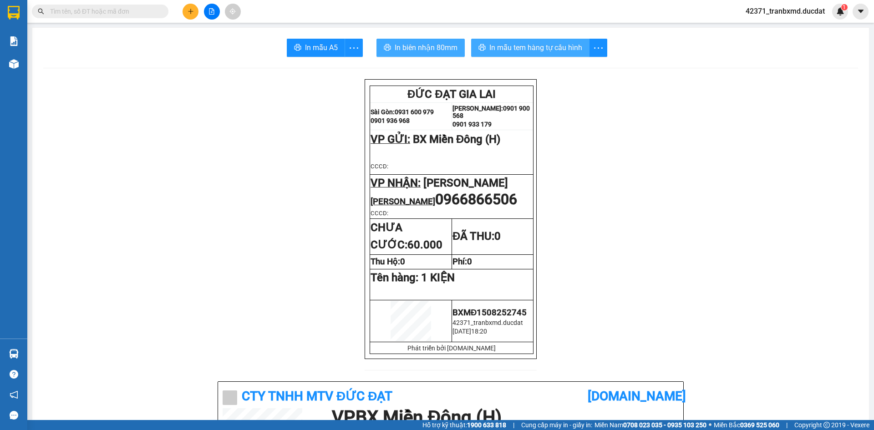
click at [544, 51] on span "In mẫu tem hàng tự cấu hình" at bounding box center [535, 47] width 93 height 11
click at [198, 14] on button at bounding box center [191, 12] width 16 height 16
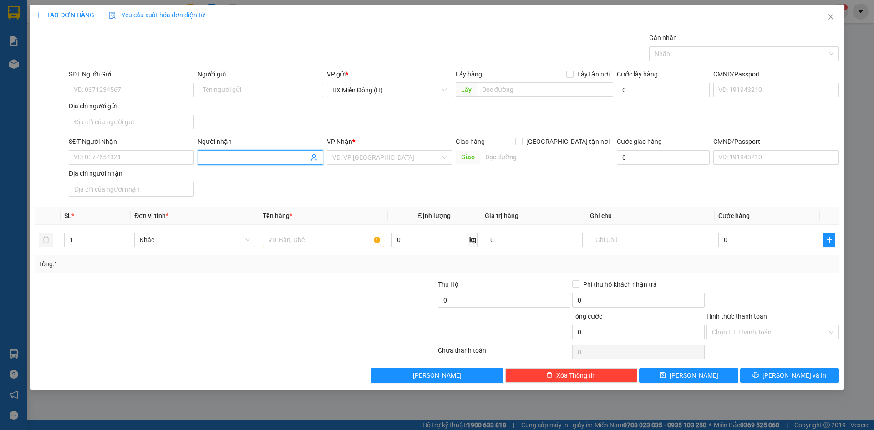
click at [288, 157] on input "Người nhận" at bounding box center [255, 157] width 105 height 10
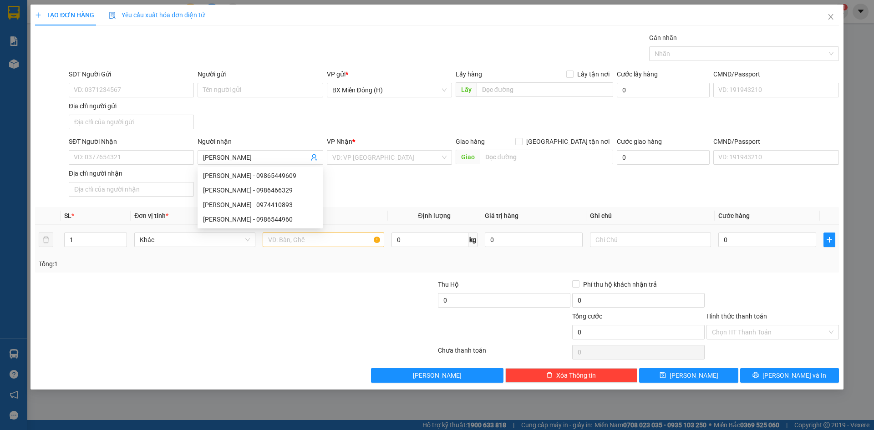
click at [293, 230] on td at bounding box center [323, 240] width 128 height 30
click at [290, 223] on th "Tên hàng *" at bounding box center [323, 216] width 128 height 18
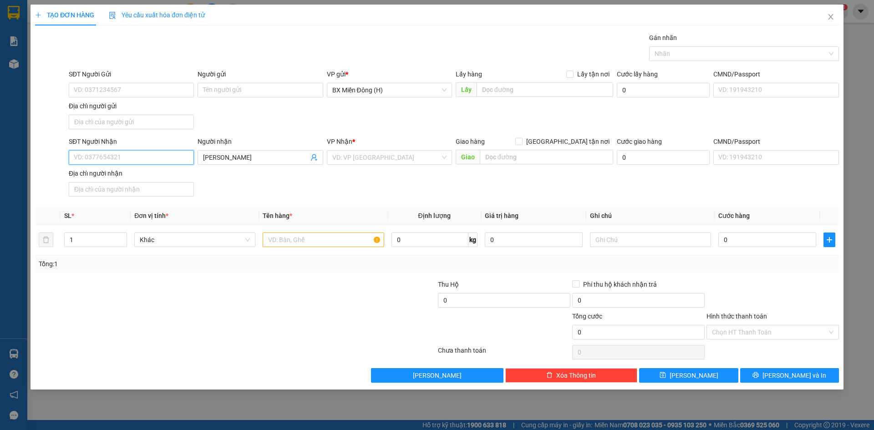
click at [131, 162] on input "SĐT Người Nhận" at bounding box center [131, 157] width 125 height 15
click at [244, 161] on input "[PERSON_NAME]" at bounding box center [255, 157] width 105 height 10
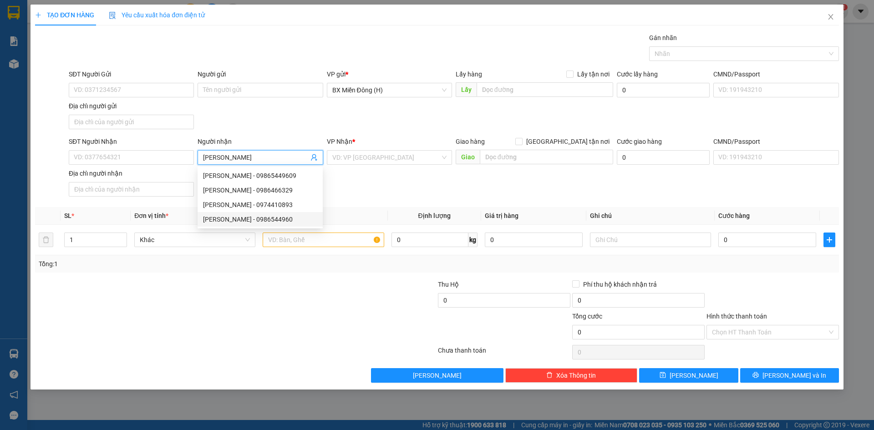
click at [248, 217] on div "[PERSON_NAME] - 0986544960" at bounding box center [260, 219] width 114 height 10
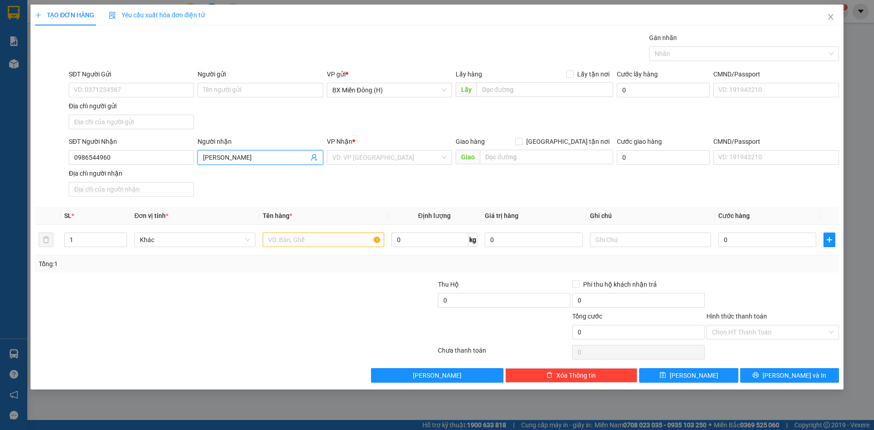
drag, startPoint x: 163, startPoint y: 149, endPoint x: 159, endPoint y: 155, distance: 7.6
click at [162, 149] on div "SĐT Người Nhận" at bounding box center [131, 144] width 125 height 14
click at [157, 156] on input "0986544960" at bounding box center [131, 157] width 125 height 15
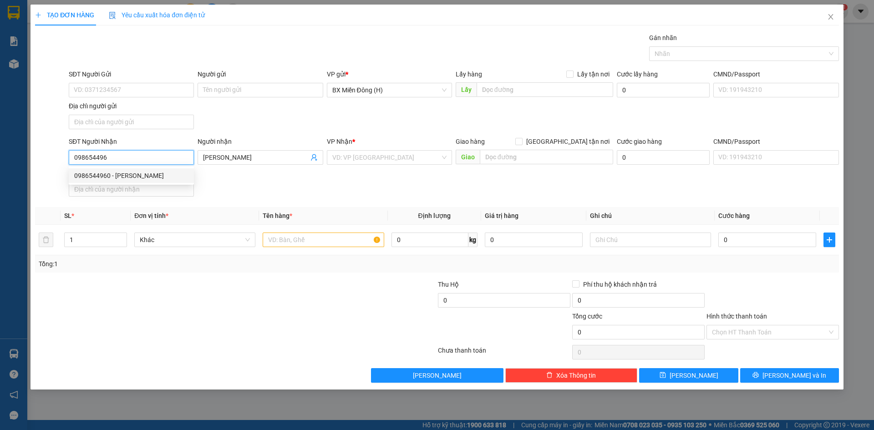
click at [138, 172] on div "0986544960 - [PERSON_NAME]" at bounding box center [131, 176] width 114 height 10
click at [316, 235] on div at bounding box center [323, 240] width 121 height 18
click at [307, 247] on div at bounding box center [323, 240] width 121 height 18
click at [310, 243] on input "text" at bounding box center [323, 240] width 121 height 15
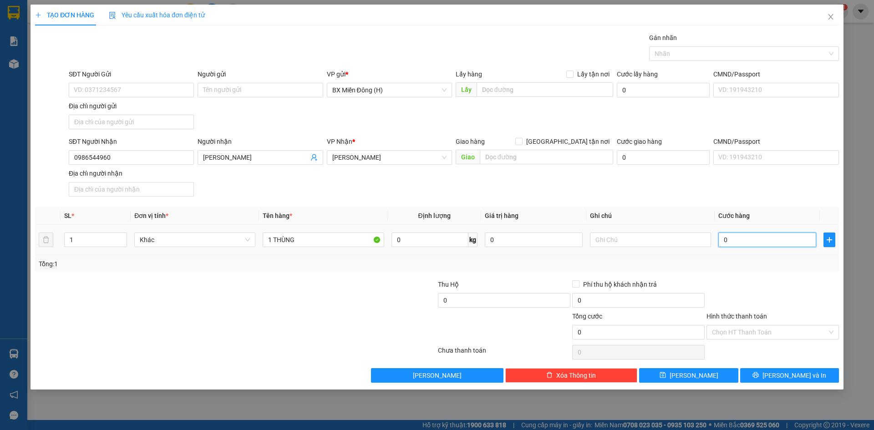
click at [763, 235] on input "0" at bounding box center [767, 240] width 98 height 15
click at [763, 284] on div at bounding box center [773, 295] width 134 height 32
click at [759, 379] on span "printer" at bounding box center [755, 375] width 6 height 7
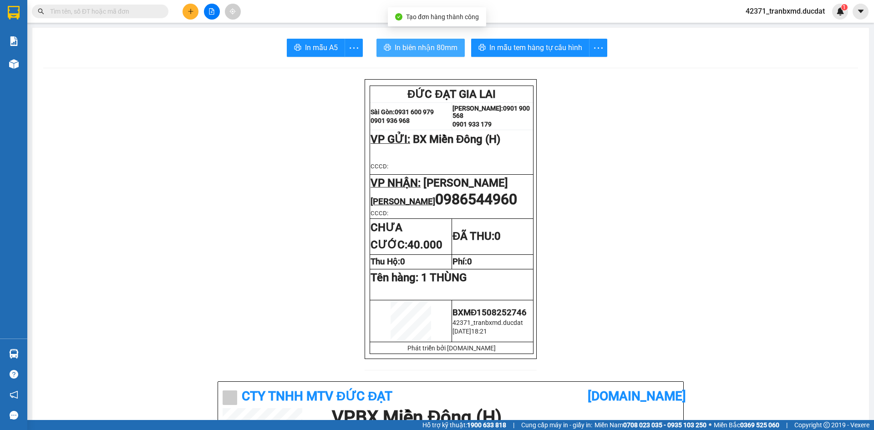
click at [430, 45] on span "In biên nhận 80mm" at bounding box center [426, 47] width 63 height 11
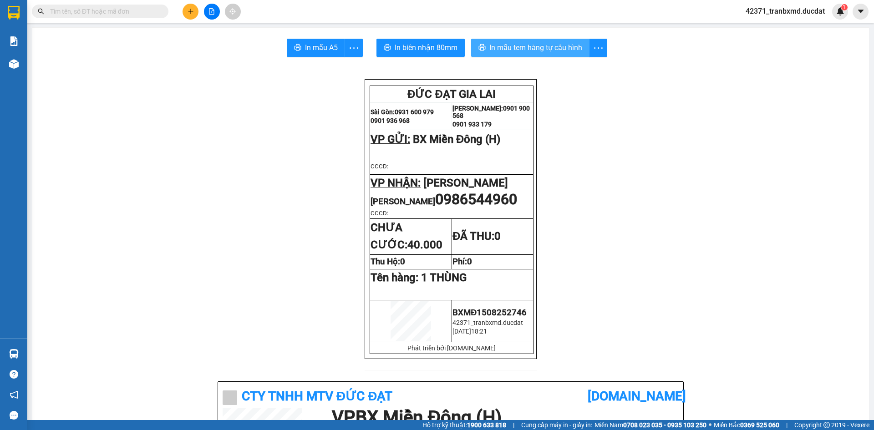
click at [514, 44] on span "In mẫu tem hàng tự cấu hình" at bounding box center [535, 47] width 93 height 11
click at [188, 6] on button at bounding box center [191, 12] width 16 height 16
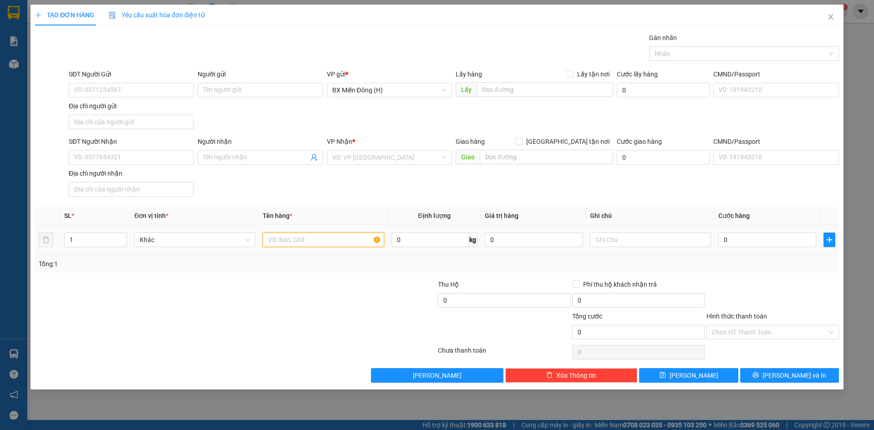
click at [333, 243] on input "text" at bounding box center [323, 240] width 121 height 15
click at [142, 159] on input "SĐT Người Nhận" at bounding box center [131, 157] width 125 height 15
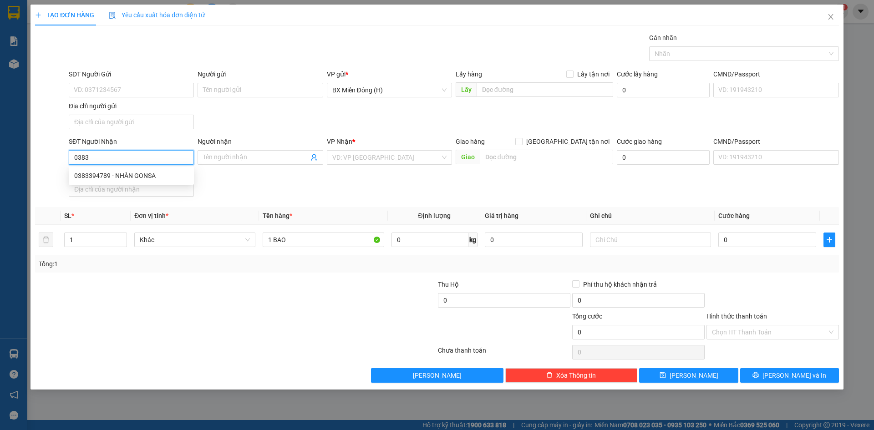
click at [112, 157] on input "0383" at bounding box center [131, 157] width 125 height 15
drag, startPoint x: 112, startPoint y: 157, endPoint x: 67, endPoint y: 167, distance: 46.0
click at [67, 167] on div "SĐT Người Nhận 0383" at bounding box center [131, 153] width 129 height 32
click at [392, 157] on input "search" at bounding box center [386, 158] width 108 height 14
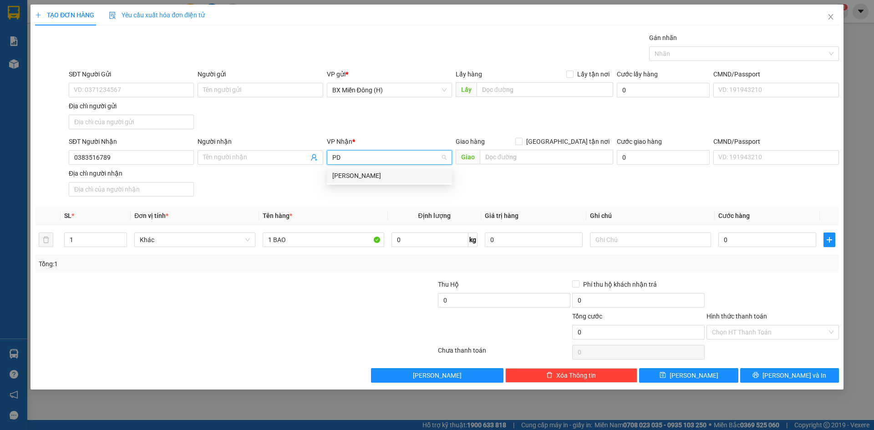
click at [397, 175] on div "[PERSON_NAME]" at bounding box center [389, 176] width 114 height 10
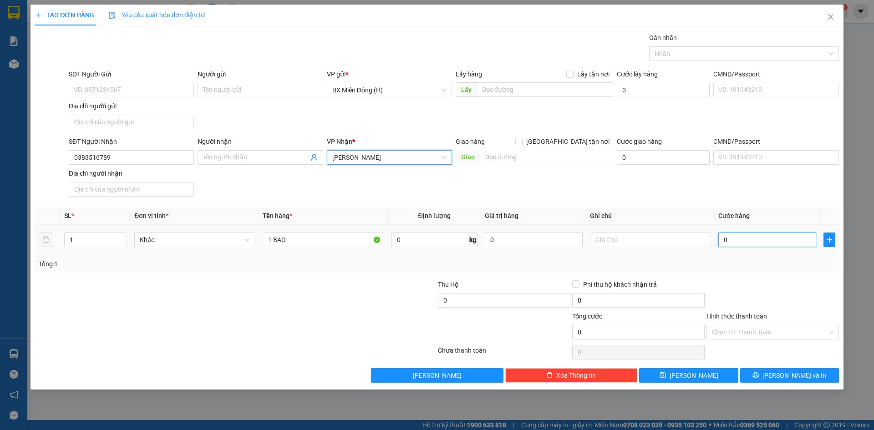
click at [762, 240] on input "0" at bounding box center [767, 240] width 98 height 15
click at [758, 283] on div at bounding box center [773, 295] width 134 height 32
click at [759, 373] on icon "printer" at bounding box center [755, 375] width 6 height 6
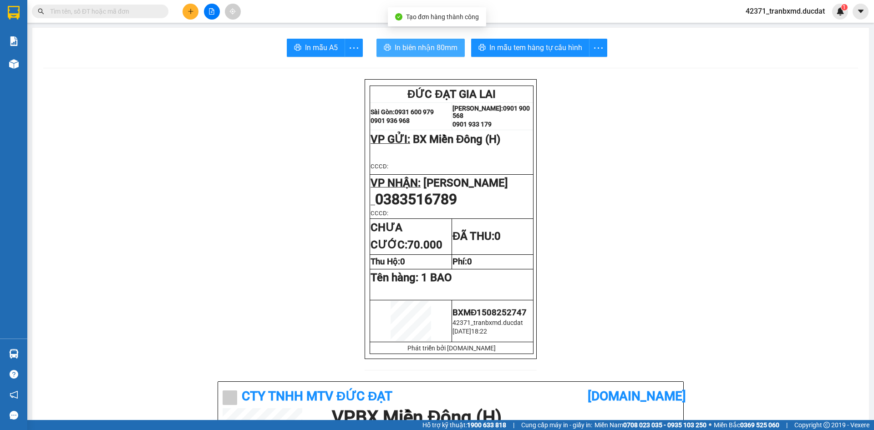
click at [454, 47] on button "In biên nhận 80mm" at bounding box center [420, 48] width 88 height 18
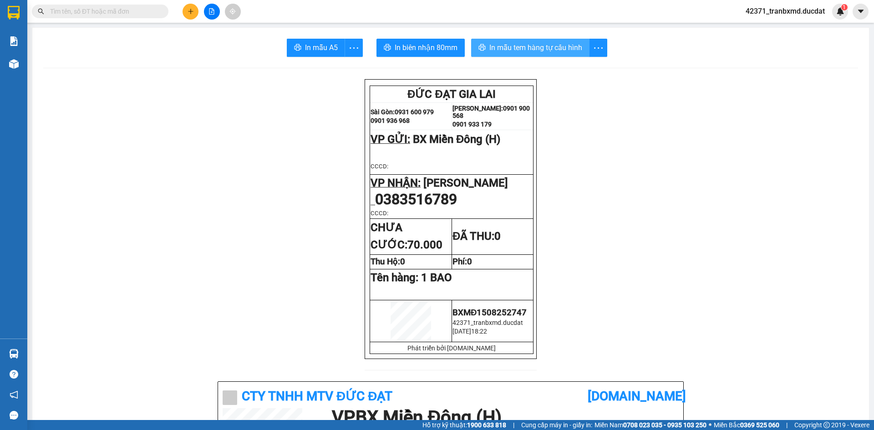
click at [544, 41] on button "In mẫu tem hàng tự cấu hình" at bounding box center [530, 48] width 118 height 18
click at [188, 10] on button at bounding box center [191, 12] width 16 height 16
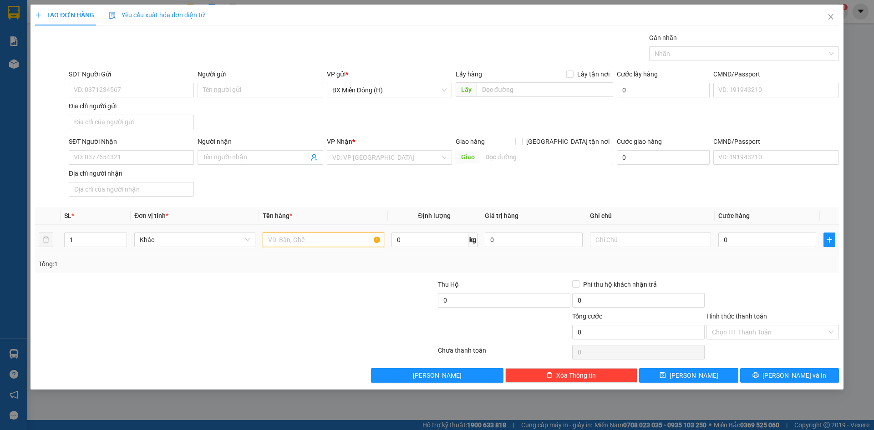
click at [276, 243] on input "text" at bounding box center [323, 240] width 121 height 15
click at [172, 157] on input "SĐT Người Nhận" at bounding box center [131, 157] width 125 height 15
click at [352, 157] on input "search" at bounding box center [386, 158] width 108 height 14
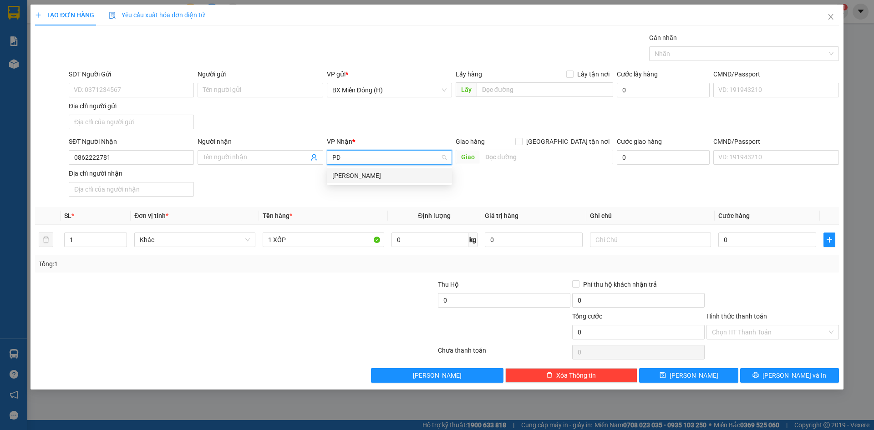
click at [359, 175] on div "[PERSON_NAME]" at bounding box center [389, 176] width 114 height 10
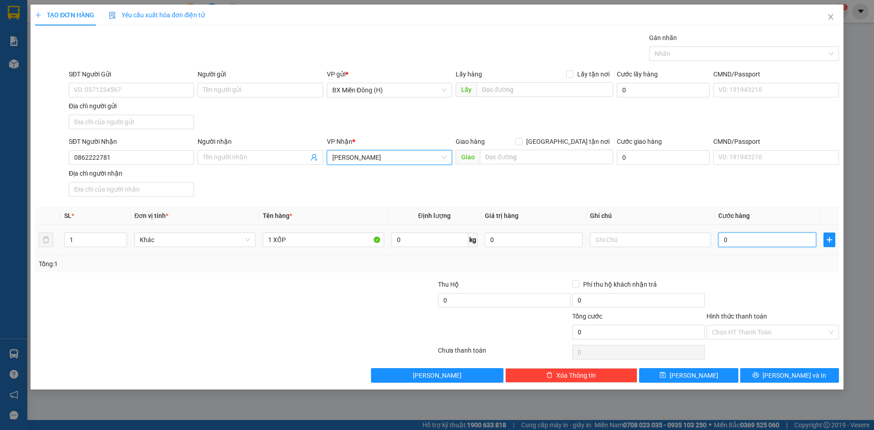
click at [752, 236] on input "0" at bounding box center [767, 240] width 98 height 15
click at [764, 289] on div at bounding box center [773, 295] width 134 height 32
click at [795, 382] on button "[PERSON_NAME] và In" at bounding box center [789, 375] width 99 height 15
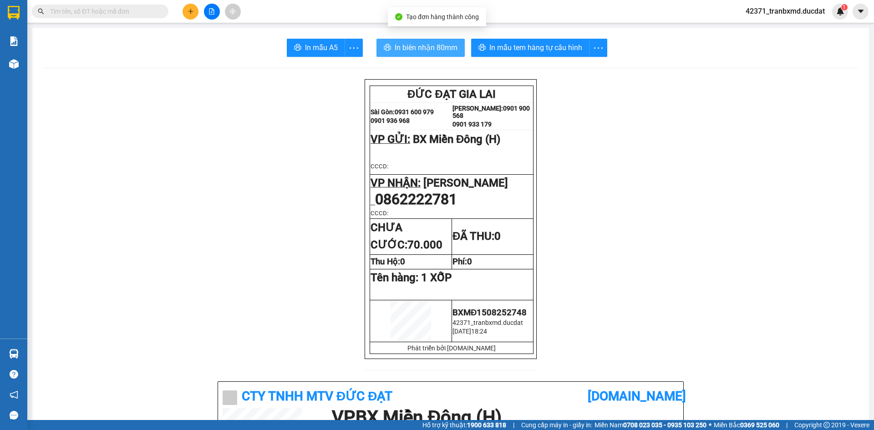
click at [433, 44] on span "In biên nhận 80mm" at bounding box center [426, 47] width 63 height 11
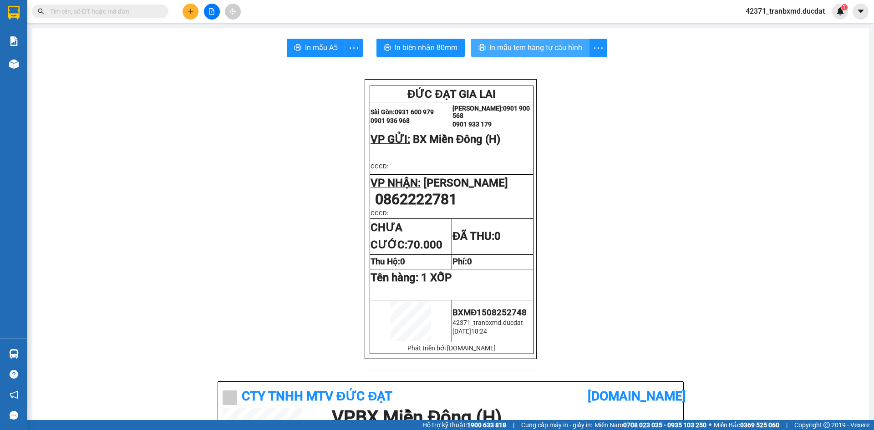
drag, startPoint x: 503, startPoint y: 30, endPoint x: 507, endPoint y: 49, distance: 19.2
click at [508, 50] on span "In mẫu tem hàng tự cấu hình" at bounding box center [535, 47] width 93 height 11
click at [185, 9] on button at bounding box center [191, 12] width 16 height 16
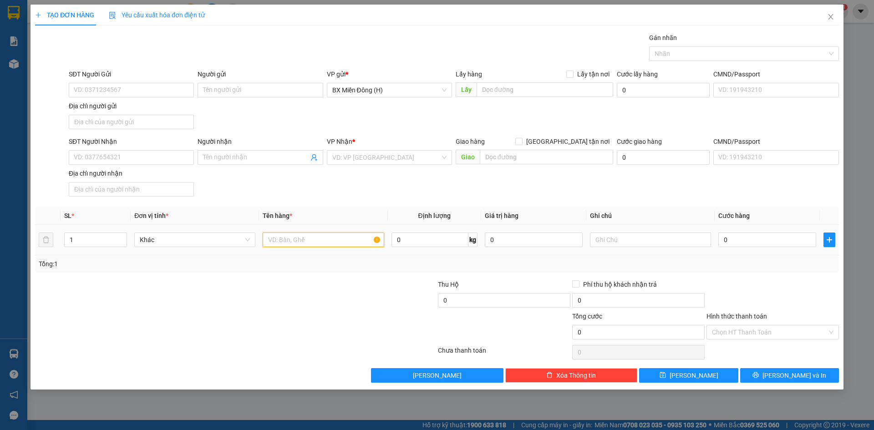
click at [315, 233] on input "text" at bounding box center [323, 240] width 121 height 15
click at [146, 158] on input "SĐT Người Nhận" at bounding box center [131, 157] width 125 height 15
click at [138, 184] on div "0982234014 0982234014" at bounding box center [131, 176] width 125 height 18
click at [138, 174] on div "Địa chỉ người nhận" at bounding box center [131, 173] width 125 height 10
click at [138, 182] on input "Địa chỉ người nhận" at bounding box center [131, 189] width 125 height 15
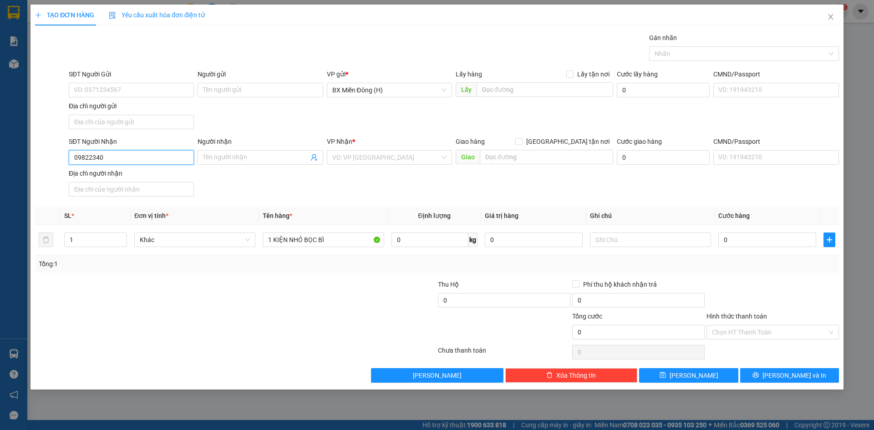
click at [162, 160] on input "09822340" at bounding box center [131, 157] width 125 height 15
click at [142, 179] on div "0982234014" at bounding box center [131, 176] width 114 height 10
click at [752, 246] on input "0" at bounding box center [767, 240] width 98 height 15
click at [754, 244] on input "0" at bounding box center [767, 240] width 98 height 15
click at [756, 263] on div "Tổng: 1" at bounding box center [437, 264] width 797 height 10
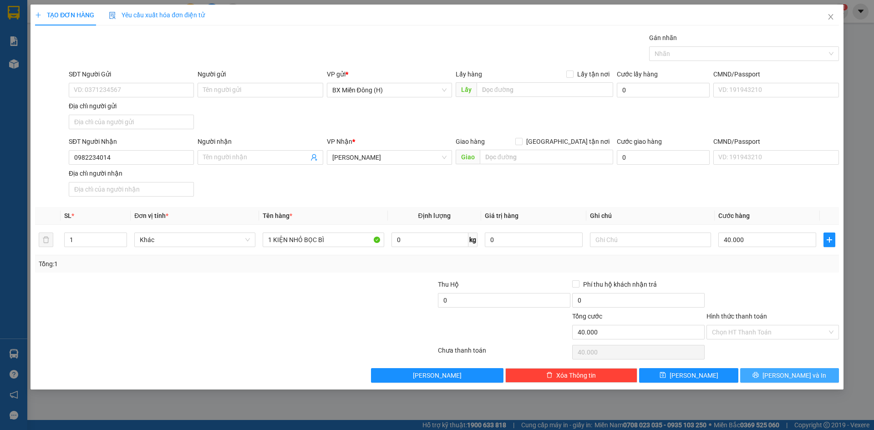
click at [779, 372] on button "[PERSON_NAME] và In" at bounding box center [789, 375] width 99 height 15
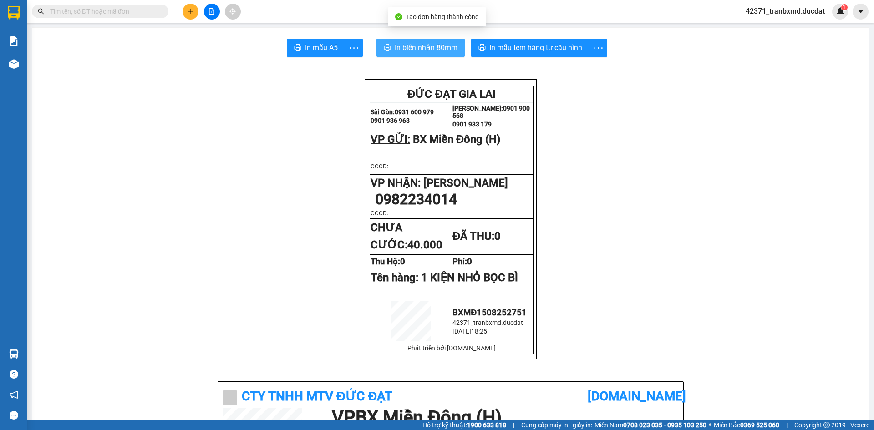
click at [426, 41] on button "In biên nhận 80mm" at bounding box center [420, 48] width 88 height 18
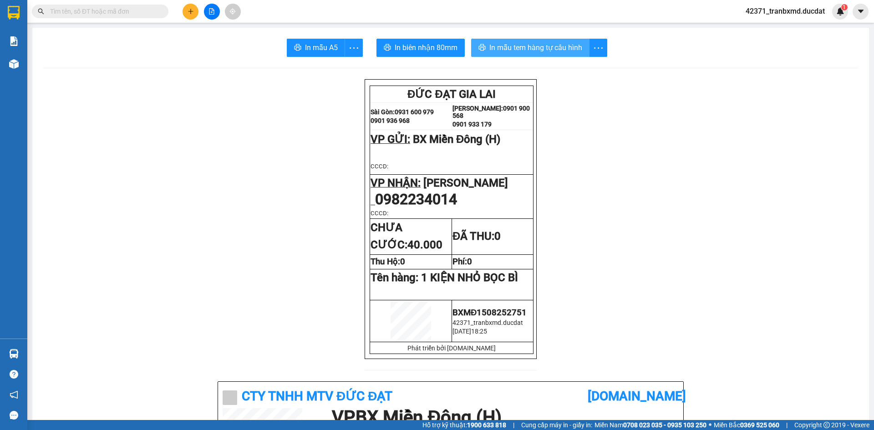
click at [571, 54] on button "In mẫu tem hàng tự cấu hình" at bounding box center [530, 48] width 118 height 18
click at [189, 10] on icon "plus" at bounding box center [191, 11] width 6 height 6
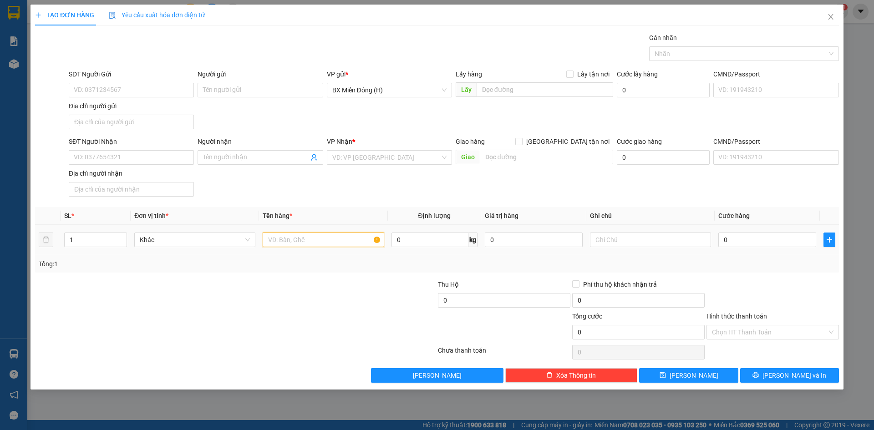
click at [289, 238] on input "text" at bounding box center [323, 240] width 121 height 15
click at [125, 149] on div "SĐT Người Nhận" at bounding box center [131, 144] width 125 height 14
click at [325, 239] on input "1 CỤC" at bounding box center [323, 240] width 121 height 15
click at [164, 148] on div "SĐT Người Nhận" at bounding box center [131, 144] width 125 height 14
click at [161, 168] on div "Địa chỉ người nhận" at bounding box center [131, 173] width 125 height 10
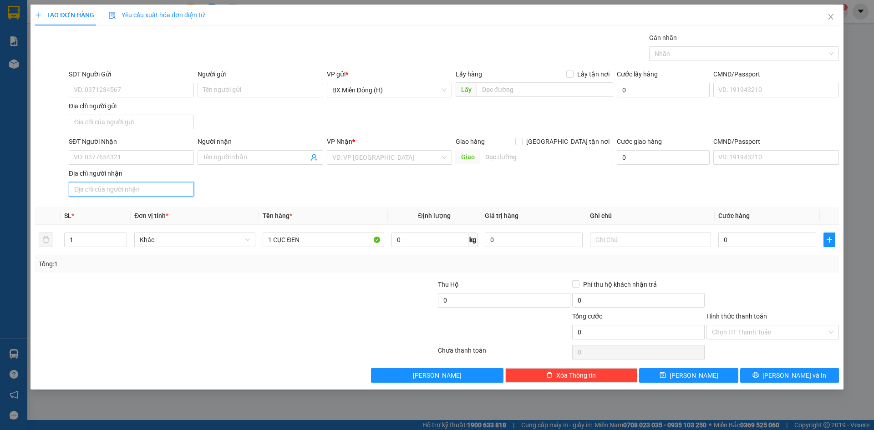
click at [161, 182] on input "Địa chỉ người nhận" at bounding box center [131, 189] width 125 height 15
click at [86, 160] on input "SĐT Người Nhận" at bounding box center [131, 157] width 125 height 15
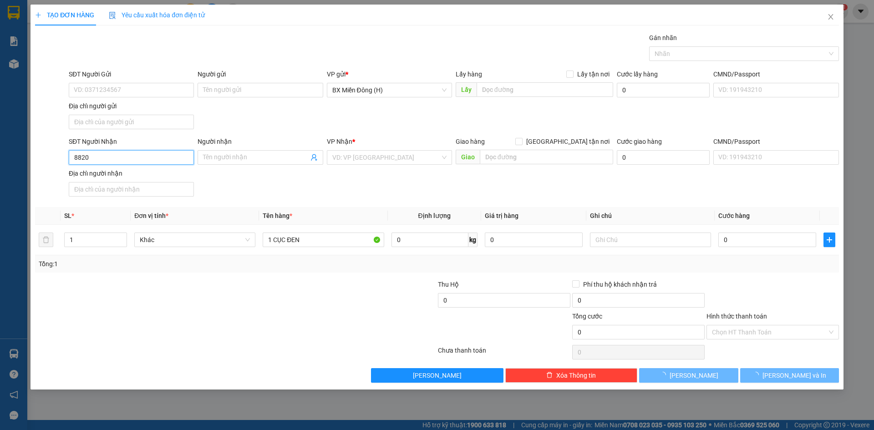
drag, startPoint x: 76, startPoint y: 159, endPoint x: 40, endPoint y: 159, distance: 36.0
click at [44, 159] on div "SĐT Người Nhận 8820 8820 Người nhận Tên người nhận VP Nhận * VD: VP [GEOGRAPHIC…" at bounding box center [437, 169] width 806 height 64
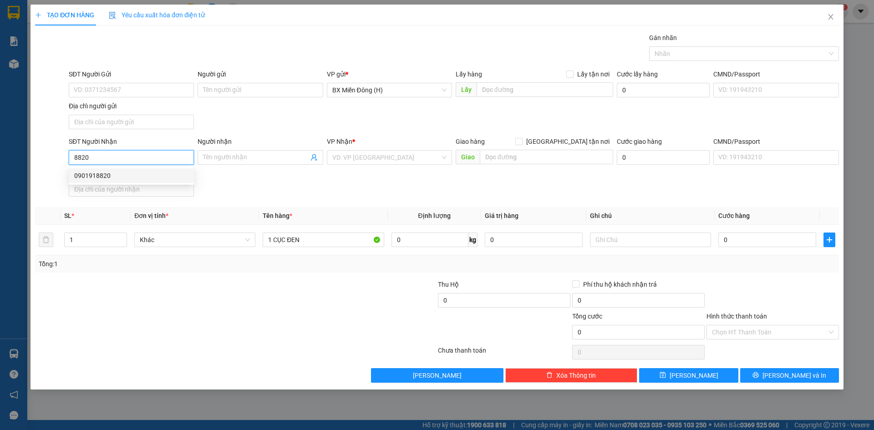
click at [110, 180] on div "0901918820" at bounding box center [131, 176] width 114 height 10
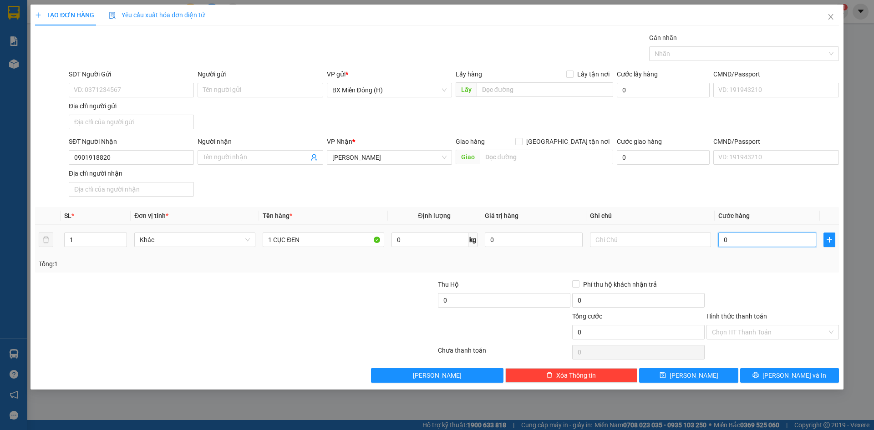
click at [805, 236] on input "0" at bounding box center [767, 240] width 98 height 15
click at [782, 286] on div at bounding box center [773, 295] width 134 height 32
click at [795, 376] on span "[PERSON_NAME] và In" at bounding box center [794, 376] width 64 height 10
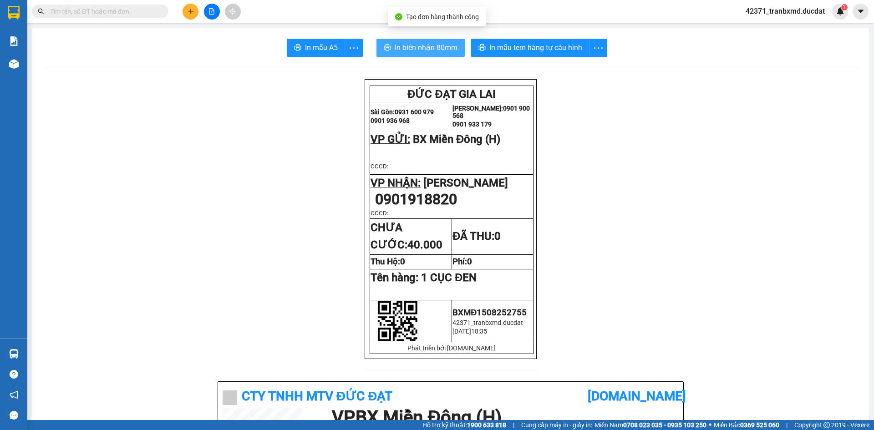
click at [403, 51] on span "In biên nhận 80mm" at bounding box center [426, 47] width 63 height 11
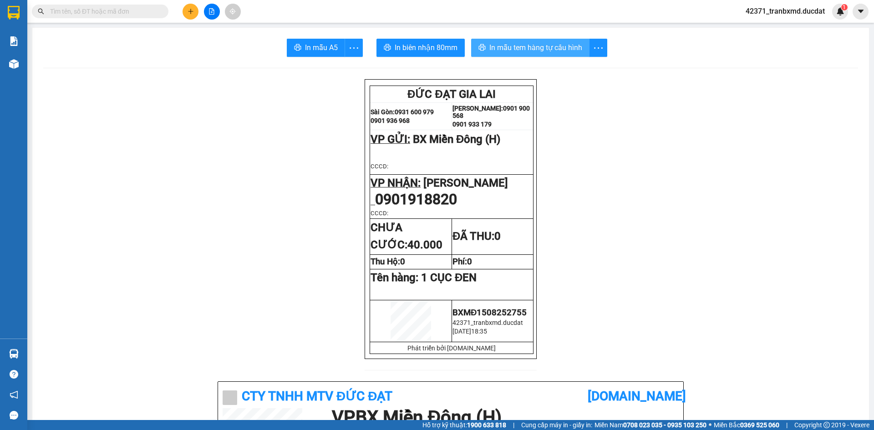
click at [564, 45] on span "In mẫu tem hàng tự cấu hình" at bounding box center [535, 47] width 93 height 11
click at [186, 11] on button at bounding box center [191, 12] width 16 height 16
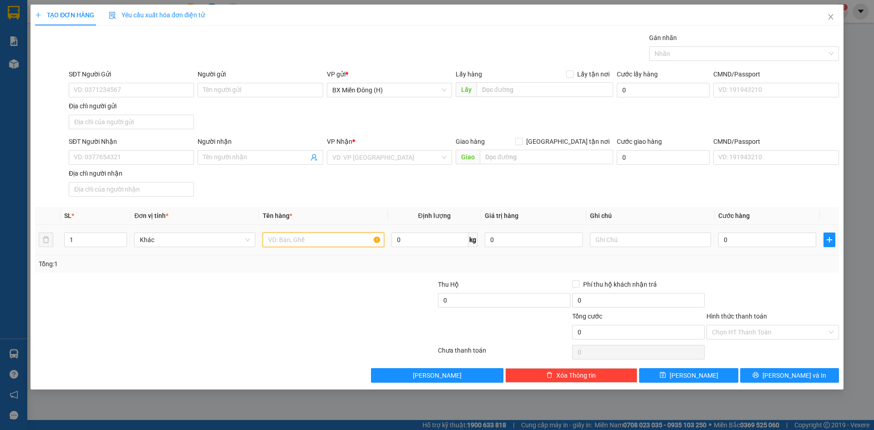
click at [278, 242] on input "text" at bounding box center [323, 240] width 121 height 15
click at [149, 159] on input "SĐT Người Nhận" at bounding box center [131, 157] width 125 height 15
click at [236, 158] on input "Người nhận" at bounding box center [255, 157] width 105 height 10
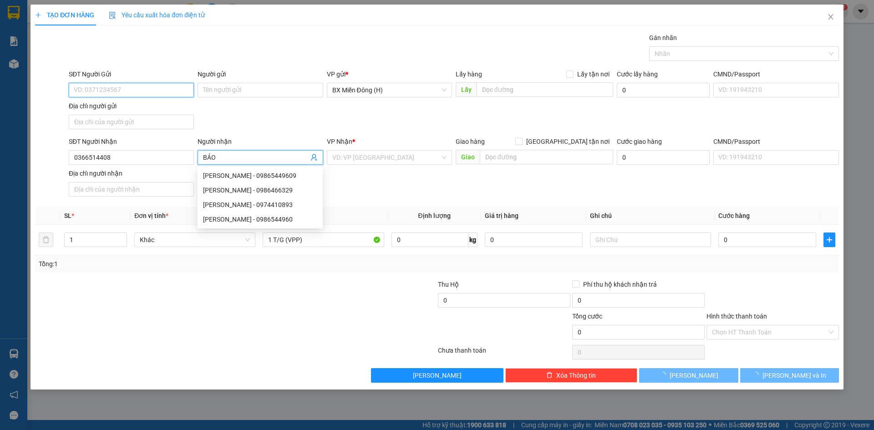
click at [176, 90] on input "SĐT Người Gửi" at bounding box center [131, 90] width 125 height 15
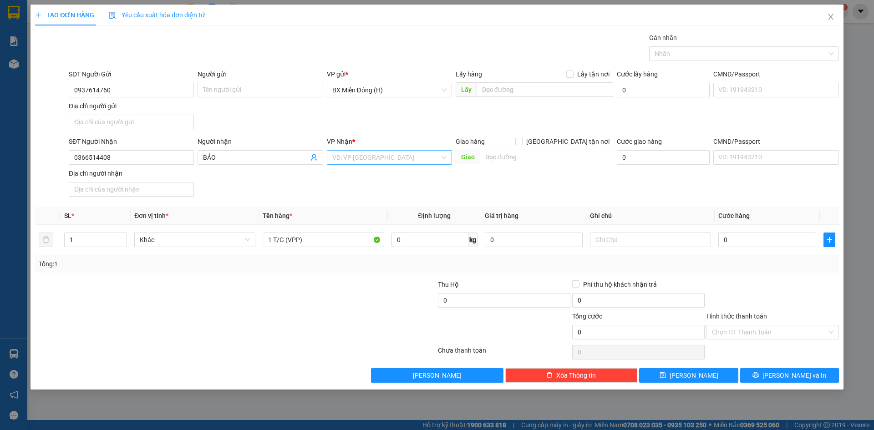
click at [390, 155] on input "search" at bounding box center [386, 158] width 108 height 14
click at [389, 175] on div "[PERSON_NAME]" at bounding box center [389, 176] width 114 height 10
click at [754, 238] on input "0" at bounding box center [767, 240] width 98 height 15
click at [756, 287] on div at bounding box center [773, 295] width 134 height 32
click at [757, 338] on input "Hình thức thanh toán" at bounding box center [769, 332] width 115 height 14
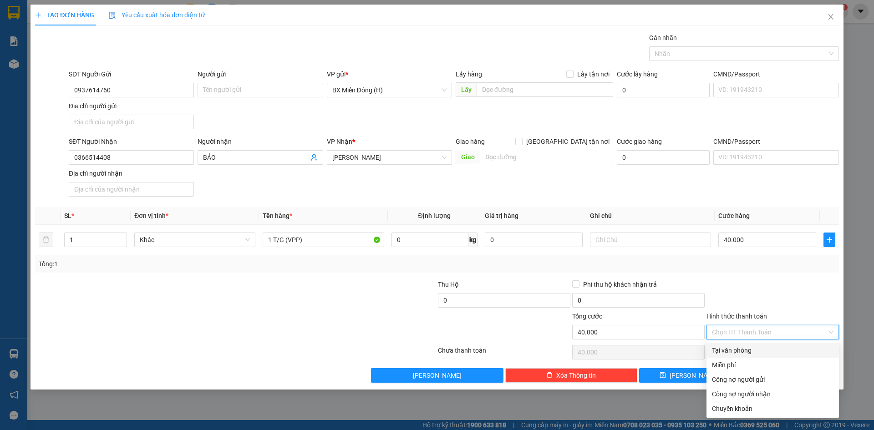
click at [753, 349] on div "Tại văn phòng" at bounding box center [773, 350] width 122 height 10
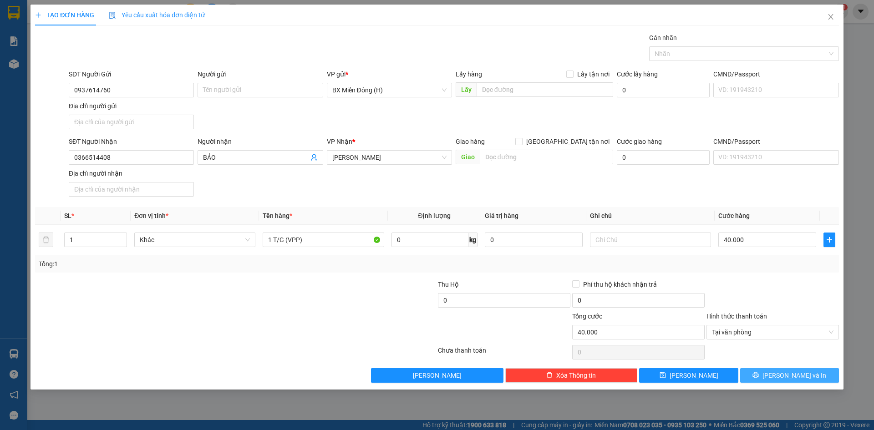
click at [778, 377] on button "[PERSON_NAME] và In" at bounding box center [789, 375] width 99 height 15
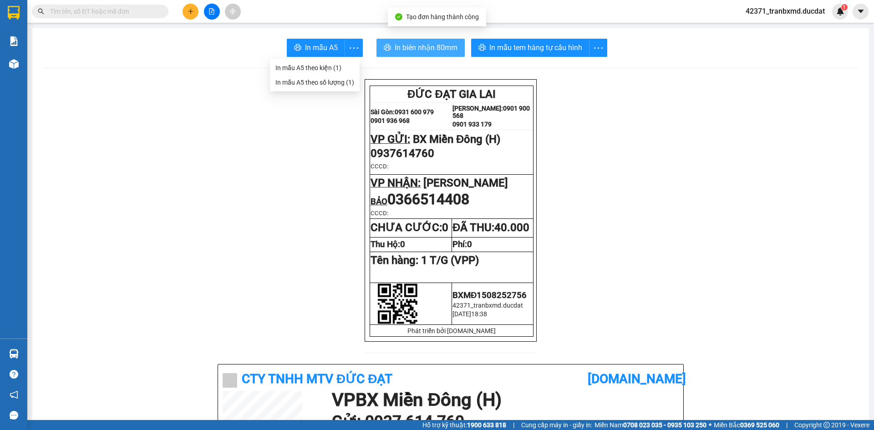
click at [416, 46] on span "In biên nhận 80mm" at bounding box center [426, 47] width 63 height 11
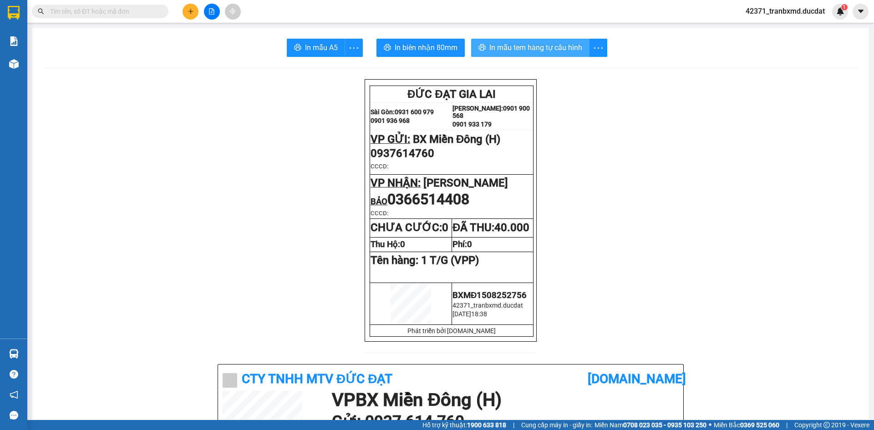
click at [548, 39] on button "In mẫu tem hàng tự cấu hình" at bounding box center [530, 48] width 118 height 18
click at [193, 8] on button at bounding box center [191, 12] width 16 height 16
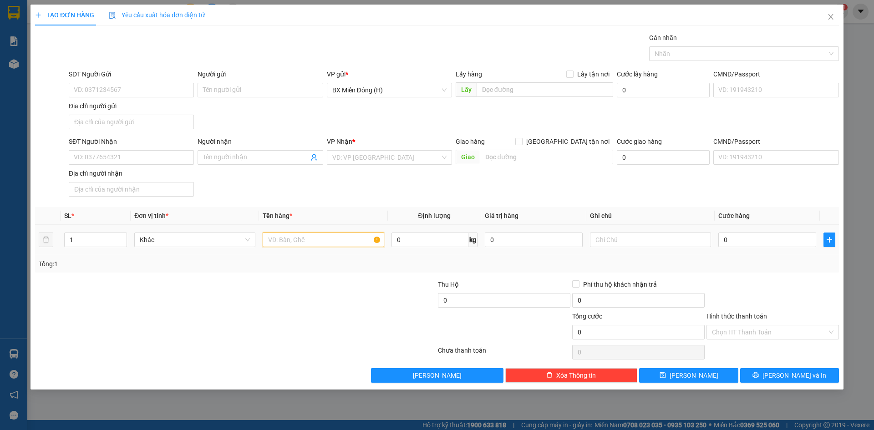
click at [278, 244] on input "text" at bounding box center [323, 240] width 121 height 15
click at [203, 156] on input "Người nhận" at bounding box center [255, 157] width 105 height 10
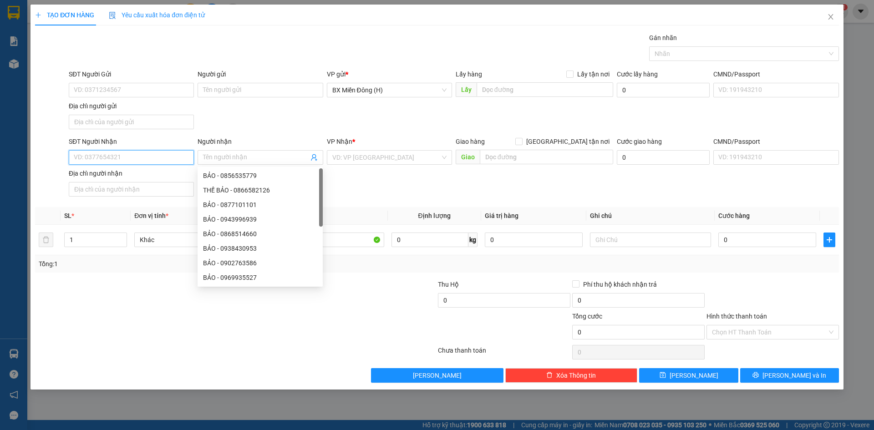
click at [171, 160] on input "SĐT Người Nhận" at bounding box center [131, 157] width 125 height 15
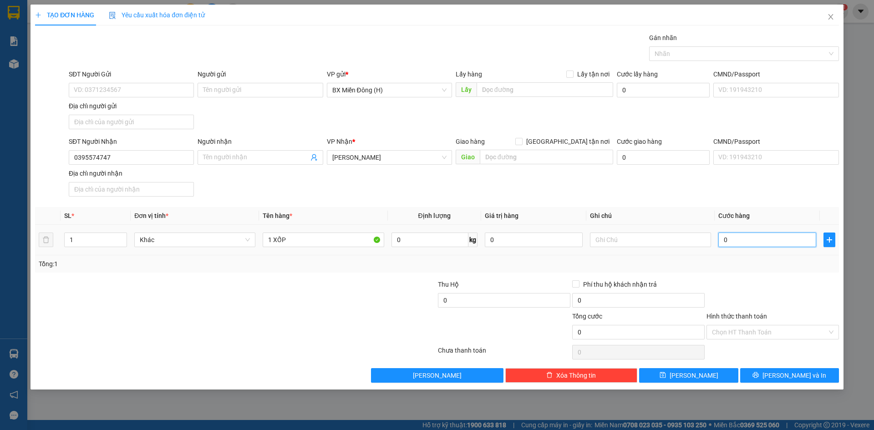
click at [734, 241] on input "0" at bounding box center [767, 240] width 98 height 15
click at [759, 255] on td "60.000" at bounding box center [767, 240] width 105 height 30
click at [763, 376] on button "[PERSON_NAME] và In" at bounding box center [789, 375] width 99 height 15
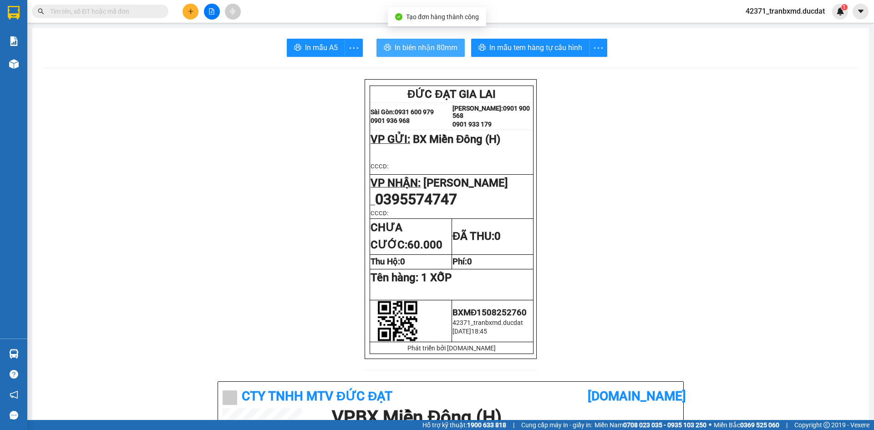
click at [432, 45] on span "In biên nhận 80mm" at bounding box center [426, 47] width 63 height 11
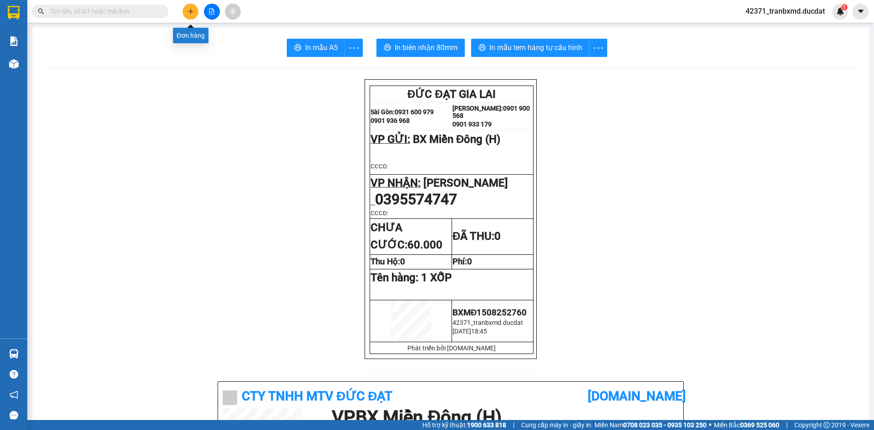
click at [191, 17] on button at bounding box center [191, 12] width 16 height 16
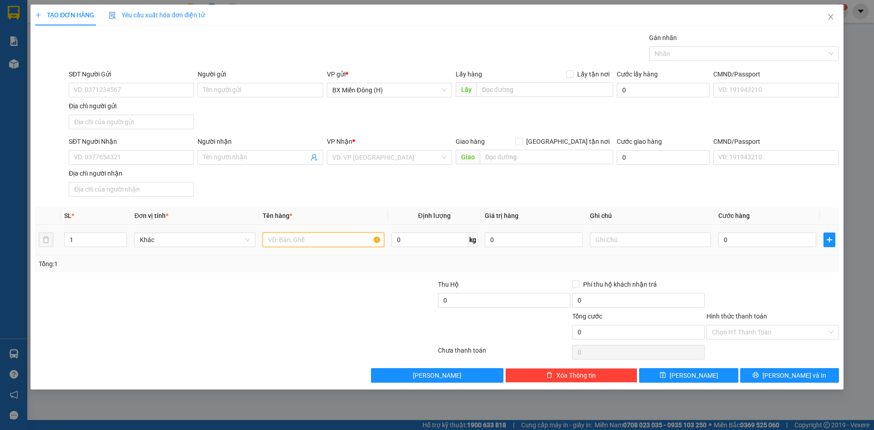
click at [315, 240] on input "text" at bounding box center [323, 240] width 121 height 15
click at [178, 155] on input "SĐT Người Nhận" at bounding box center [131, 157] width 125 height 15
click at [743, 233] on input "0" at bounding box center [767, 240] width 98 height 15
click at [725, 261] on div "Tổng: 1" at bounding box center [437, 264] width 797 height 10
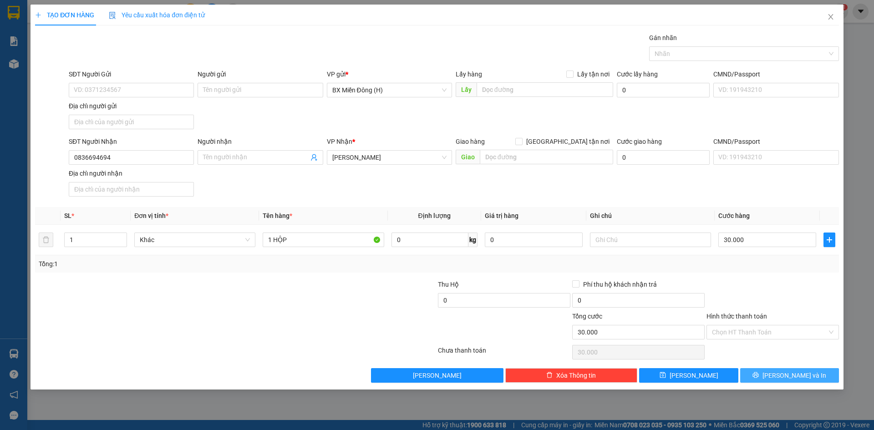
click at [759, 375] on icon "printer" at bounding box center [755, 375] width 6 height 6
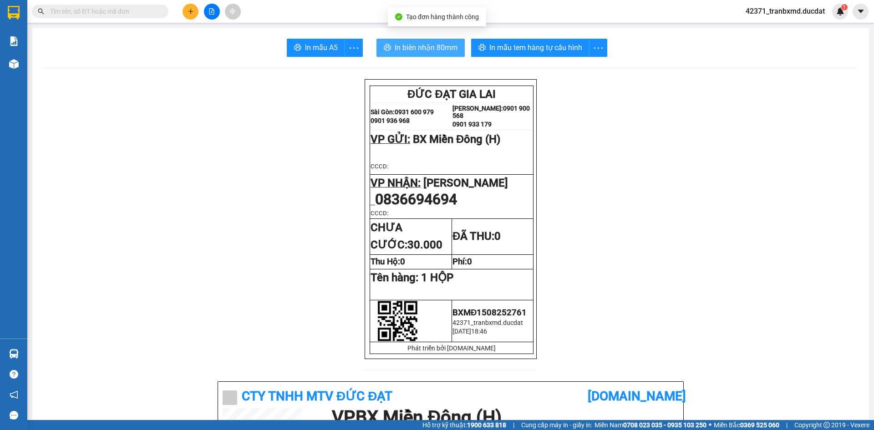
click at [442, 42] on span "In biên nhận 80mm" at bounding box center [426, 47] width 63 height 11
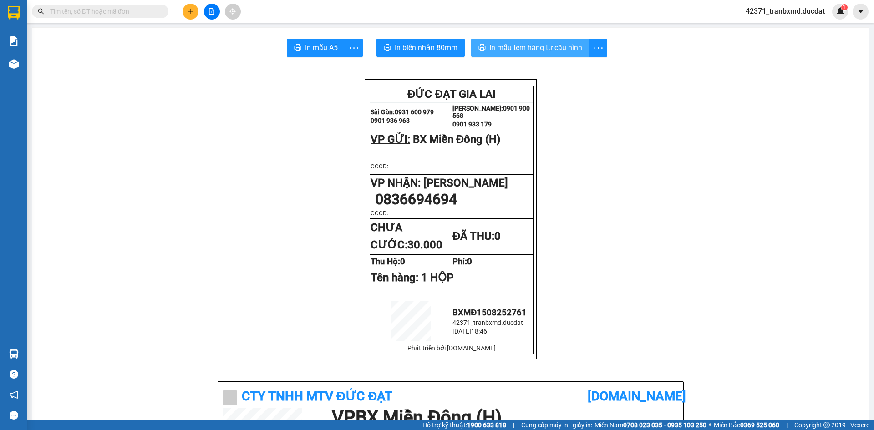
click at [524, 52] on span "In mẫu tem hàng tự cấu hình" at bounding box center [535, 47] width 93 height 11
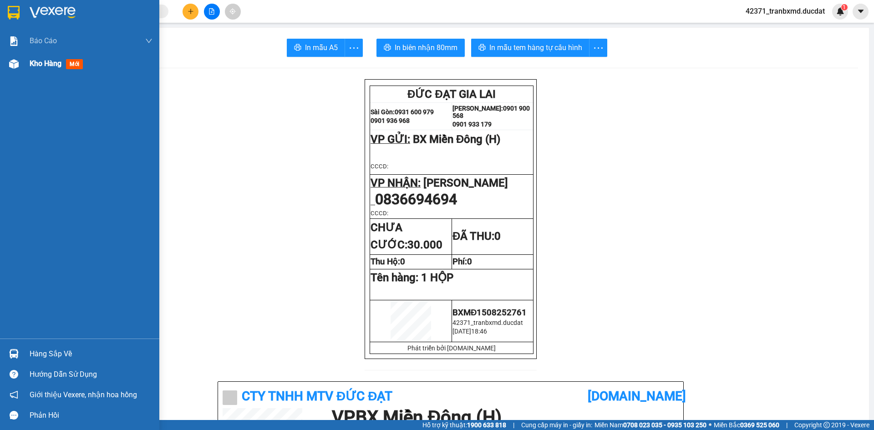
click at [31, 64] on span "Kho hàng" at bounding box center [46, 63] width 32 height 9
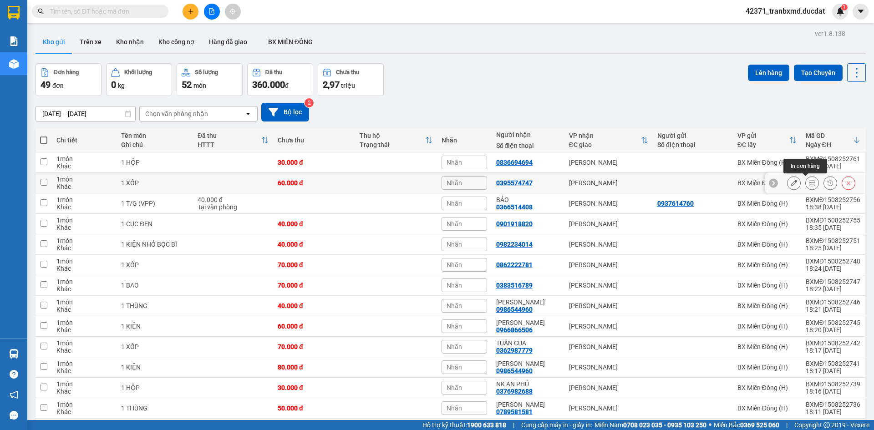
click at [809, 182] on icon at bounding box center [812, 183] width 6 height 6
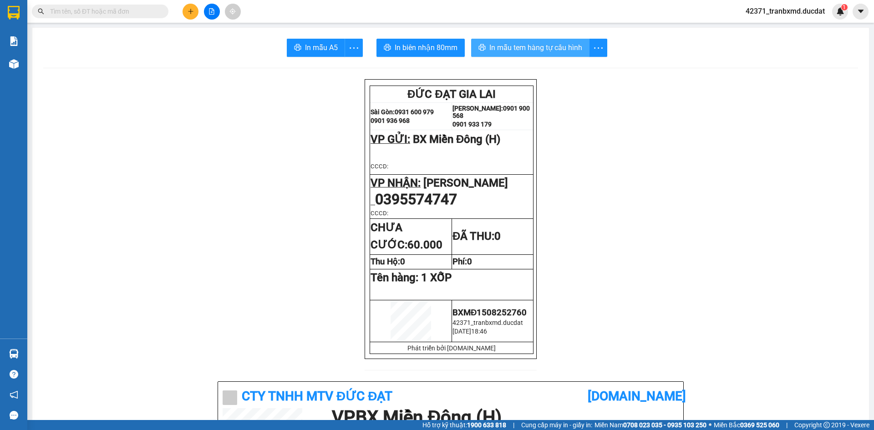
click at [506, 51] on span "In mẫu tem hàng tự cấu hình" at bounding box center [535, 47] width 93 height 11
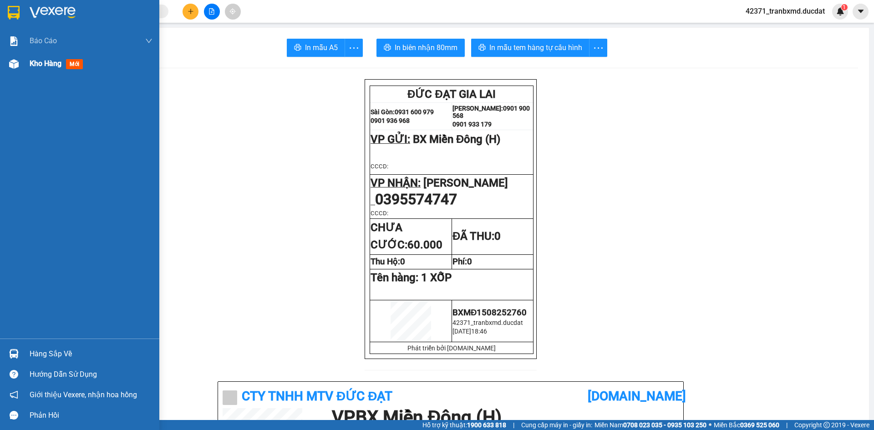
click at [15, 67] on img at bounding box center [14, 64] width 10 height 10
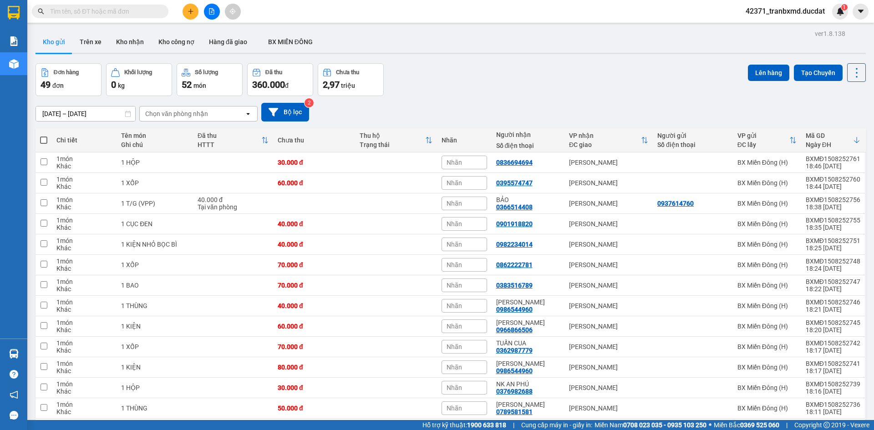
click at [46, 141] on span at bounding box center [43, 140] width 7 height 7
click at [44, 136] on input "checkbox" at bounding box center [44, 136] width 0 height 0
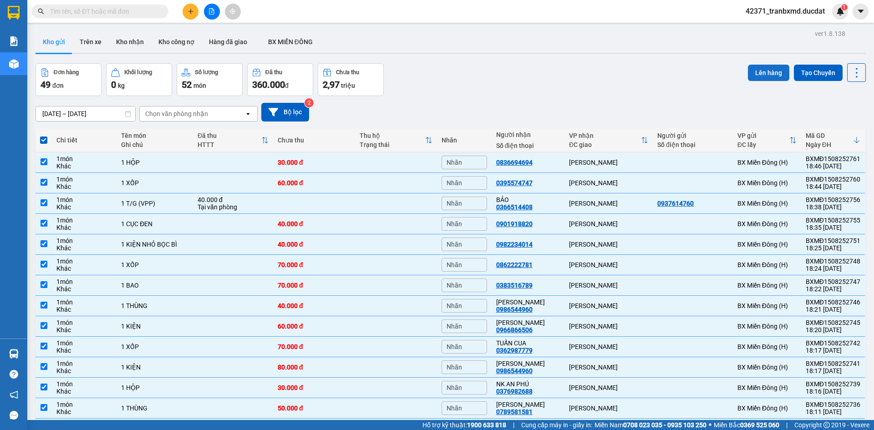
click at [765, 71] on button "Lên hàng" at bounding box center [768, 73] width 41 height 16
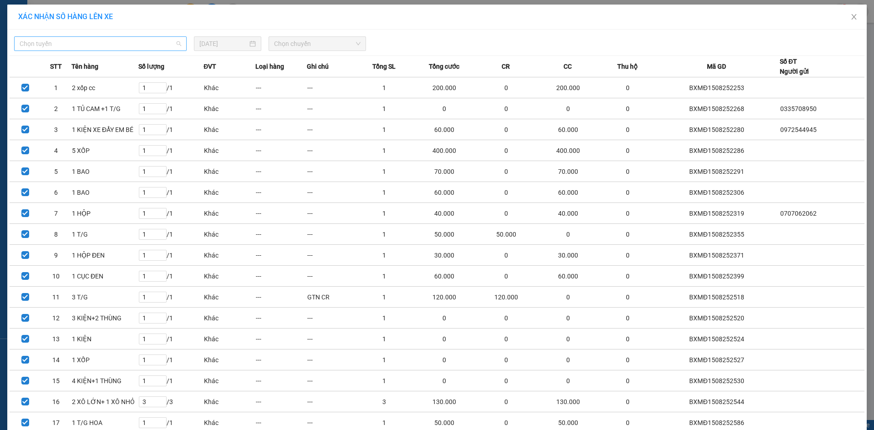
click at [158, 46] on span "Chọn tuyến" at bounding box center [101, 44] width 162 height 14
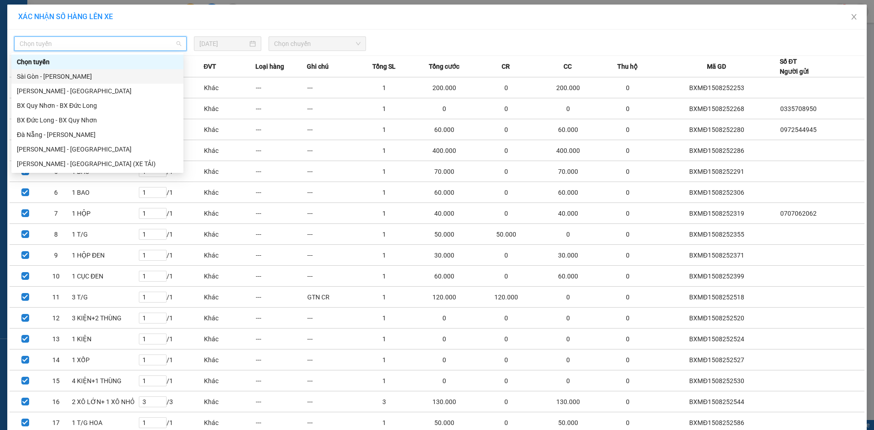
click at [108, 77] on div "Sài Gòn - [PERSON_NAME]" at bounding box center [97, 76] width 161 height 10
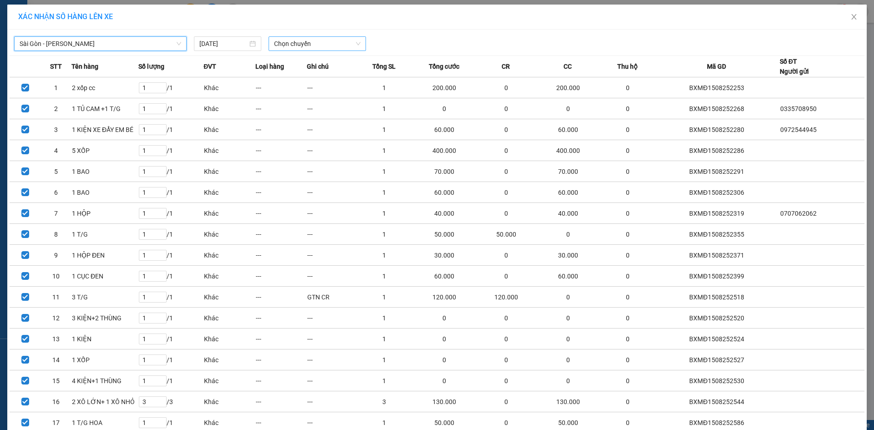
click at [315, 45] on span "Chọn chuyến" at bounding box center [317, 44] width 86 height 14
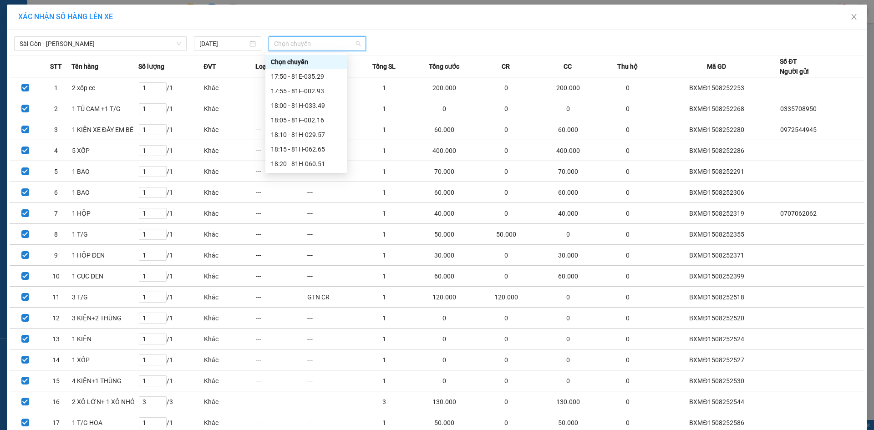
click at [301, 232] on div "20:15 (TC) - 81H-045.27" at bounding box center [306, 237] width 71 height 10
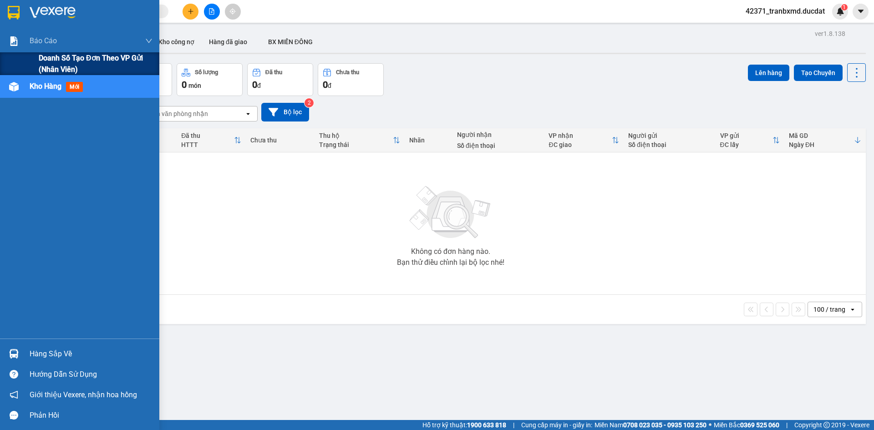
click at [41, 61] on span "Doanh số tạo đơn theo VP gửi (nhân viên)" at bounding box center [96, 63] width 114 height 23
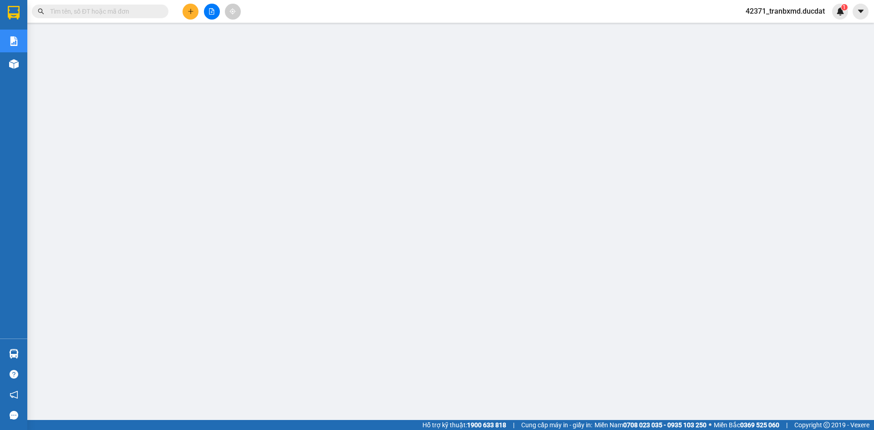
click at [193, 10] on icon "plus" at bounding box center [191, 11] width 6 height 6
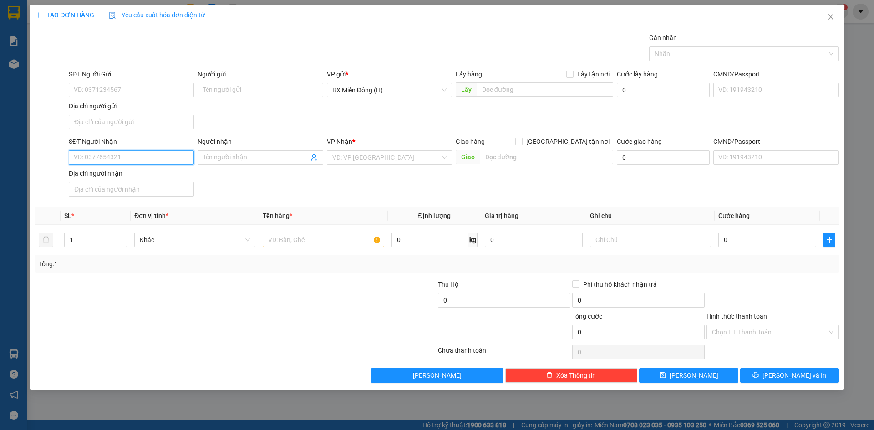
click at [87, 160] on input "SĐT Người Nhận" at bounding box center [131, 157] width 125 height 15
click at [744, 241] on input "0" at bounding box center [767, 240] width 98 height 15
click at [121, 154] on input "SĐT Người Nhận" at bounding box center [131, 157] width 125 height 15
click at [166, 89] on input "SĐT Người Gửi" at bounding box center [131, 90] width 125 height 15
click at [142, 162] on input "SĐT Người Nhận" at bounding box center [131, 157] width 125 height 15
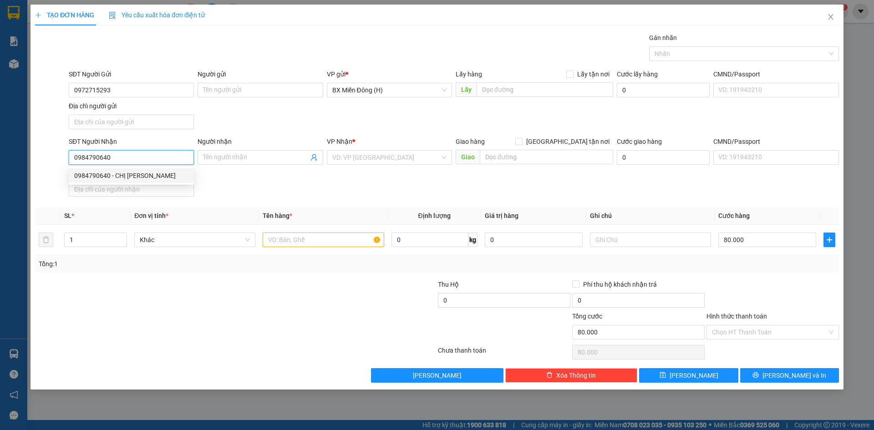
click at [139, 182] on div "0984790640 - CHỊ [PERSON_NAME]" at bounding box center [131, 175] width 125 height 15
click at [301, 237] on input "text" at bounding box center [323, 240] width 121 height 15
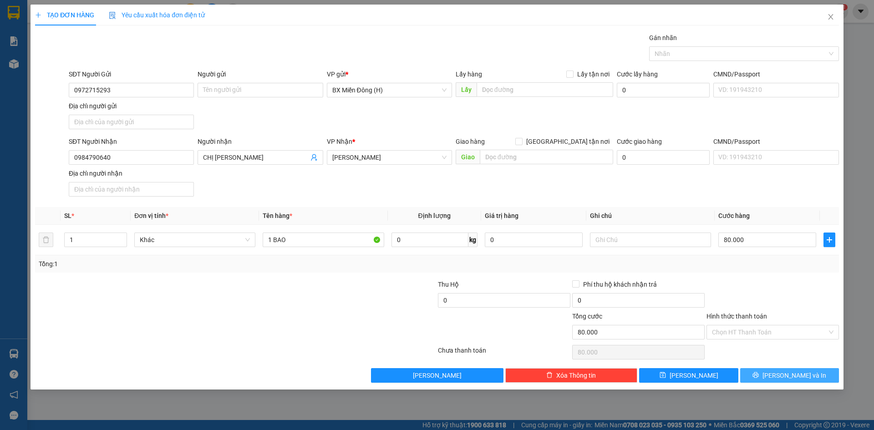
click at [766, 375] on button "[PERSON_NAME] và In" at bounding box center [789, 375] width 99 height 15
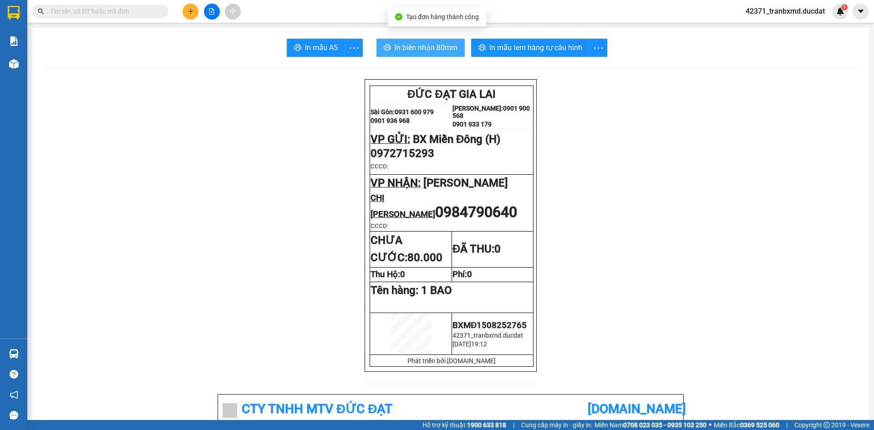
click at [420, 53] on span "In biên nhận 80mm" at bounding box center [426, 47] width 63 height 11
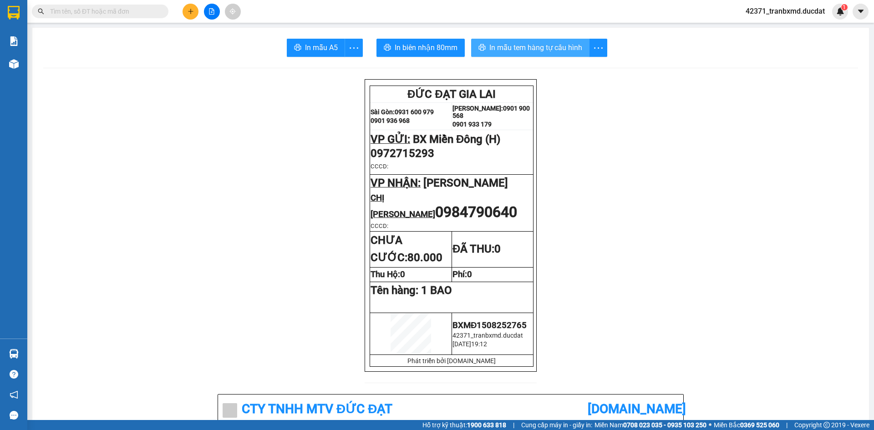
click at [509, 49] on span "In mẫu tem hàng tự cấu hình" at bounding box center [535, 47] width 93 height 11
click at [189, 15] on button at bounding box center [191, 12] width 16 height 16
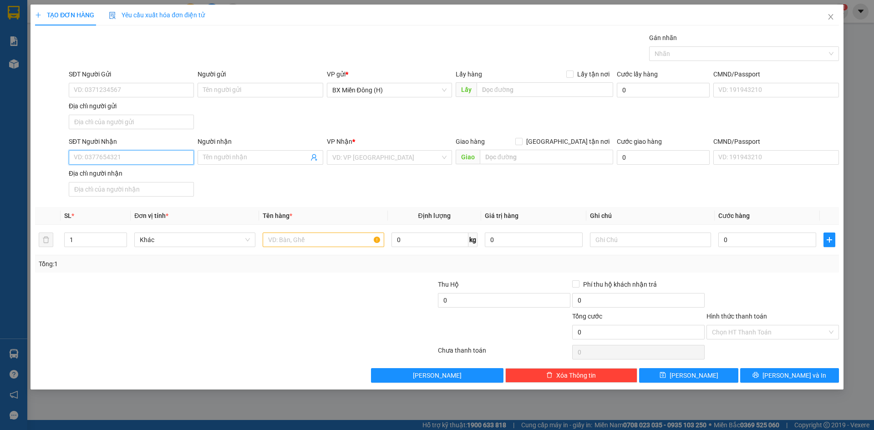
click at [139, 152] on input "SĐT Người Nhận" at bounding box center [131, 157] width 125 height 15
click at [121, 86] on input "SĐT Người Gửi" at bounding box center [131, 90] width 125 height 15
click at [144, 164] on input "SĐT Người Nhận" at bounding box center [131, 157] width 125 height 15
click at [278, 160] on input "Người nhận" at bounding box center [255, 157] width 105 height 10
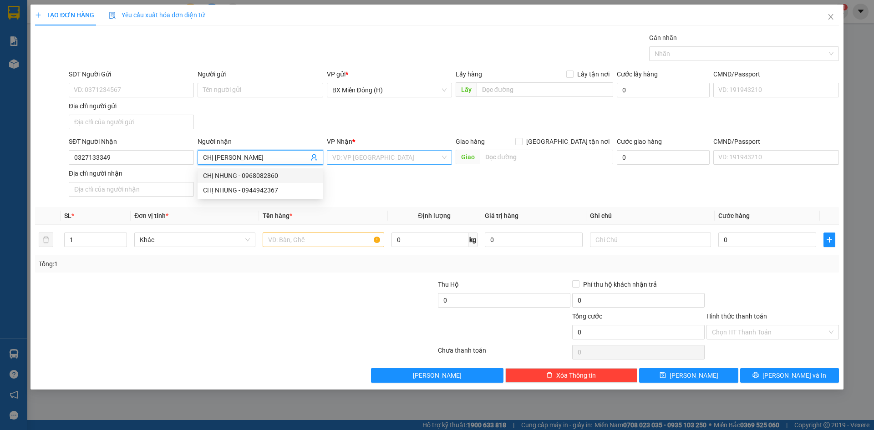
click at [370, 162] on input "search" at bounding box center [386, 158] width 108 height 14
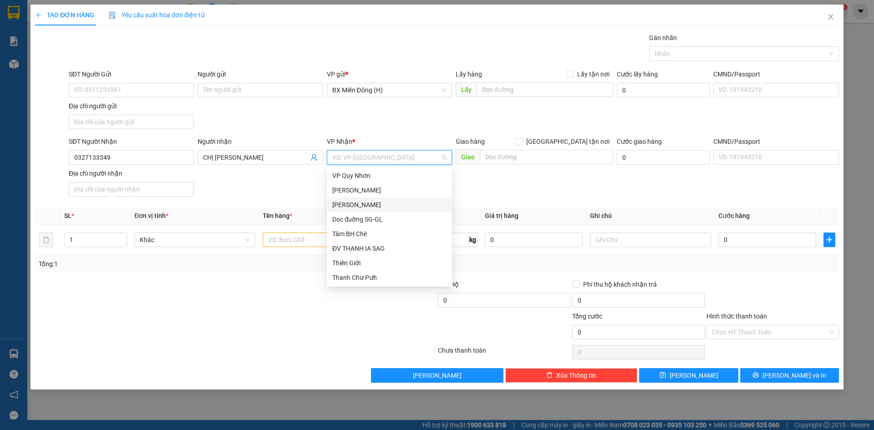
click at [406, 201] on div "[PERSON_NAME]" at bounding box center [389, 205] width 114 height 10
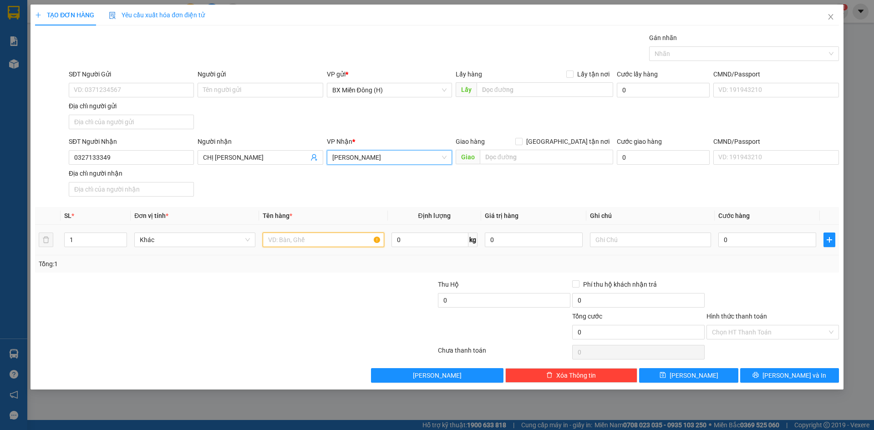
click at [354, 240] on input "text" at bounding box center [323, 240] width 121 height 15
click at [592, 239] on input "text" at bounding box center [650, 240] width 121 height 15
click at [250, 156] on input "CHỊ [PERSON_NAME]" at bounding box center [255, 157] width 105 height 10
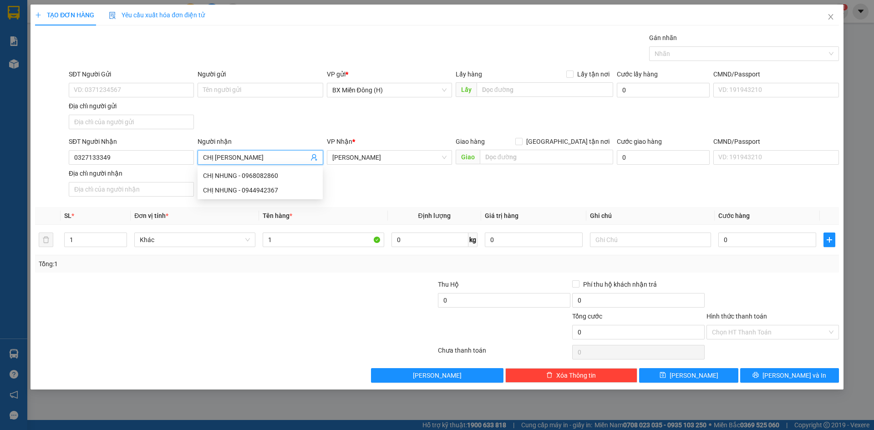
click at [250, 156] on input "CHỊ [PERSON_NAME]" at bounding box center [255, 157] width 105 height 10
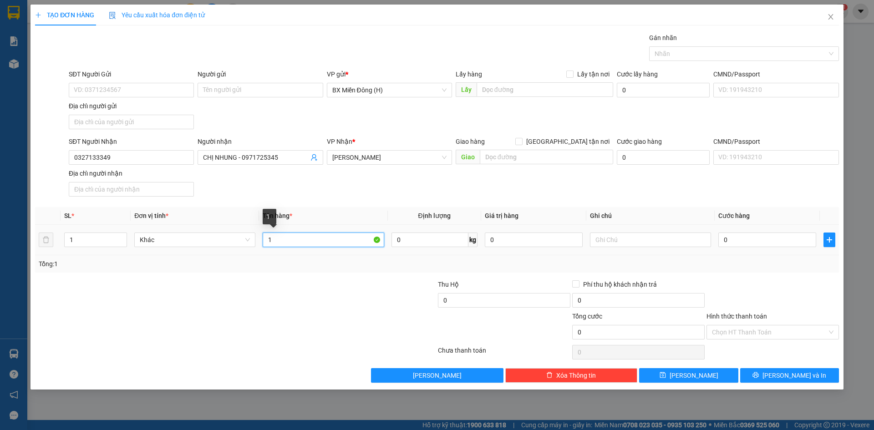
click at [349, 243] on input "1" at bounding box center [323, 240] width 121 height 15
click at [792, 239] on input "0" at bounding box center [767, 240] width 98 height 15
click at [782, 379] on span "[PERSON_NAME] và In" at bounding box center [794, 376] width 64 height 10
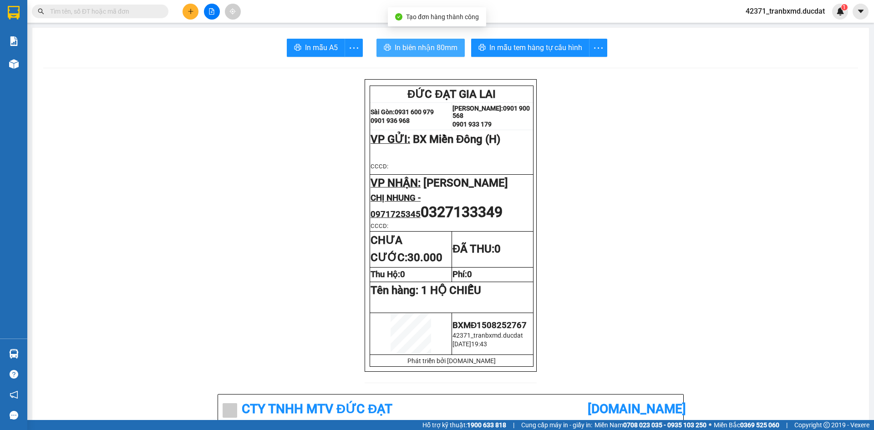
click at [442, 43] on span "In biên nhận 80mm" at bounding box center [426, 47] width 63 height 11
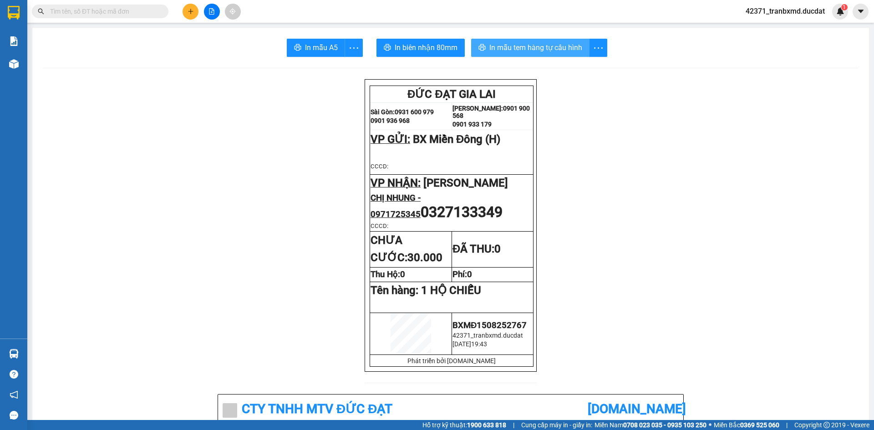
click at [506, 47] on span "In mẫu tem hàng tự cấu hình" at bounding box center [535, 47] width 93 height 11
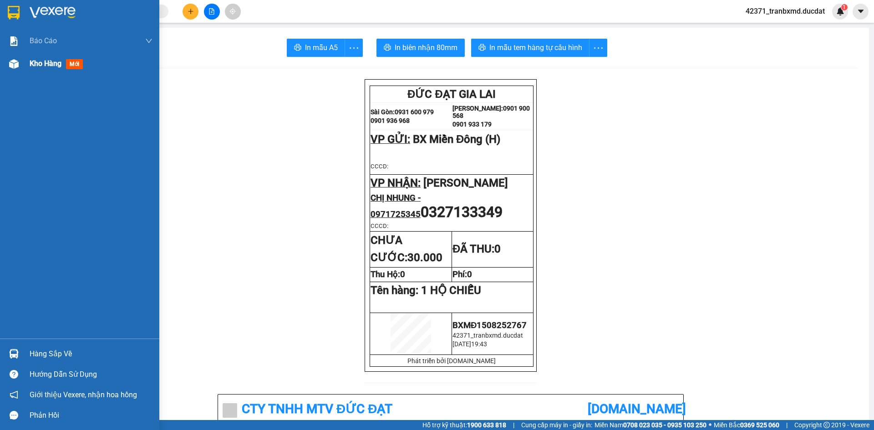
click at [28, 65] on div "Kho hàng mới" at bounding box center [79, 63] width 159 height 23
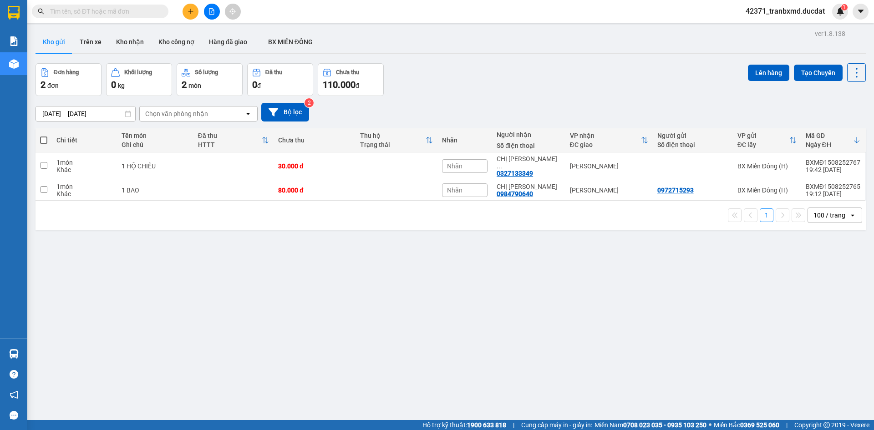
click at [46, 141] on span at bounding box center [43, 140] width 7 height 7
click at [44, 136] on input "checkbox" at bounding box center [44, 136] width 0 height 0
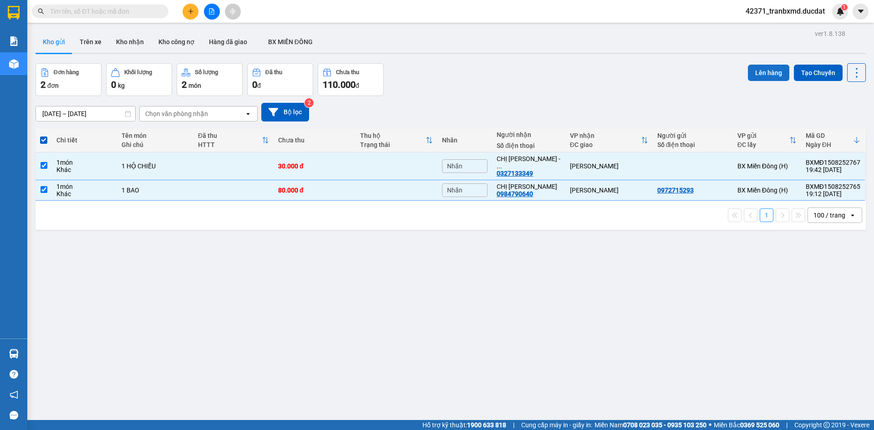
click at [759, 71] on button "Lên hàng" at bounding box center [768, 73] width 41 height 16
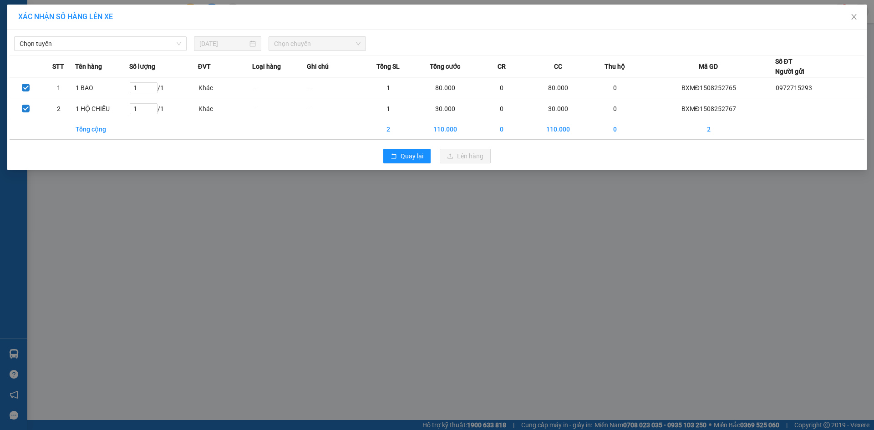
click at [321, 46] on span "Chọn chuyến" at bounding box center [317, 44] width 86 height 14
click at [186, 44] on div "Chọn tuyến" at bounding box center [100, 43] width 173 height 15
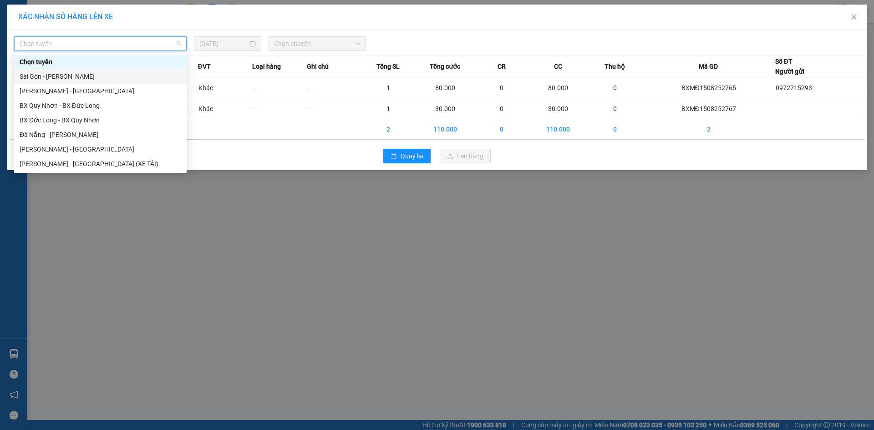
click at [114, 81] on div "Sài Gòn - [PERSON_NAME]" at bounding box center [100, 76] width 173 height 15
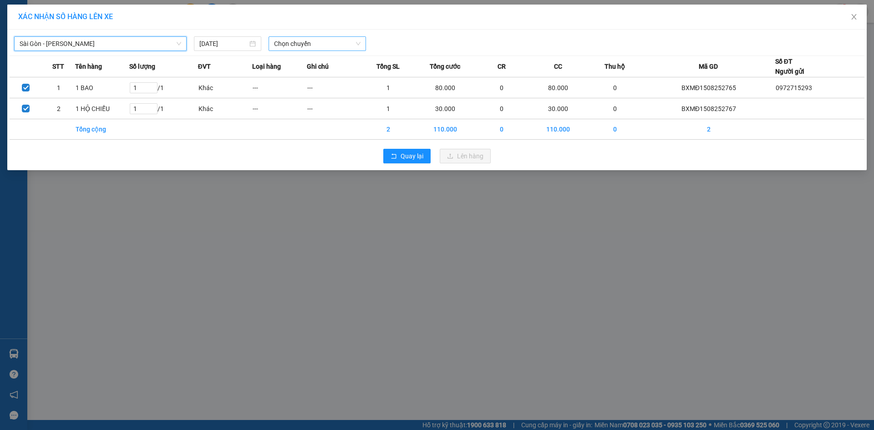
click at [324, 40] on span "Chọn chuyến" at bounding box center [317, 44] width 86 height 14
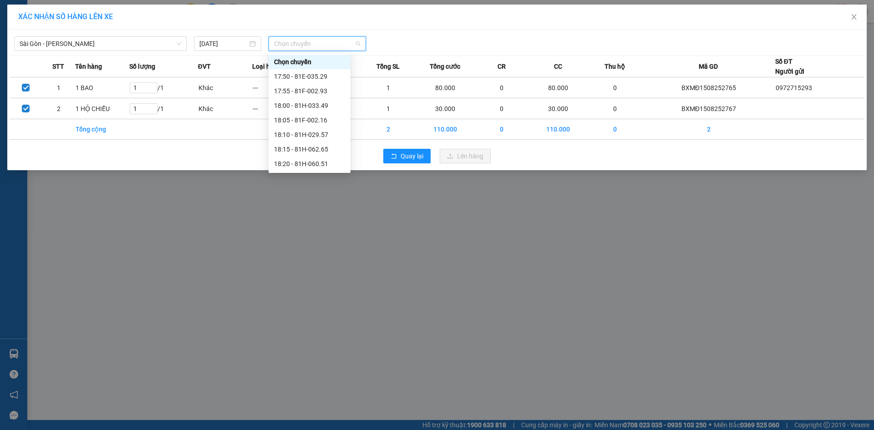
click at [311, 215] on div "20:10 (TC) - 81F-002.48" at bounding box center [310, 222] width 82 height 15
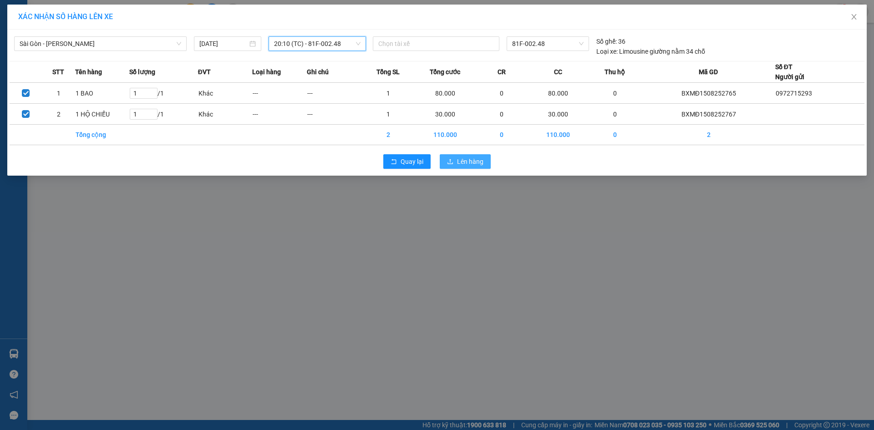
click at [450, 159] on icon "upload" at bounding box center [449, 161] width 5 height 5
